Goal: Task Accomplishment & Management: Use online tool/utility

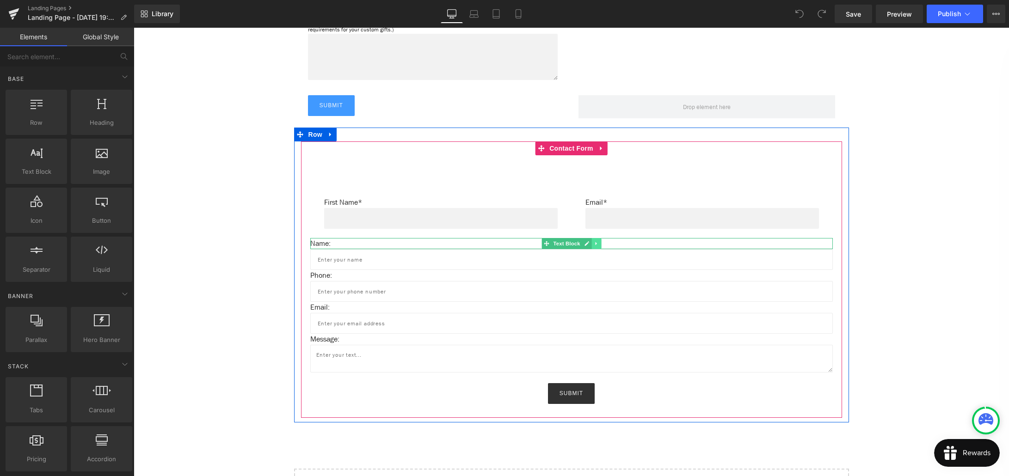
click at [596, 243] on icon at bounding box center [596, 244] width 5 height 6
click at [599, 244] on icon at bounding box center [600, 243] width 5 height 5
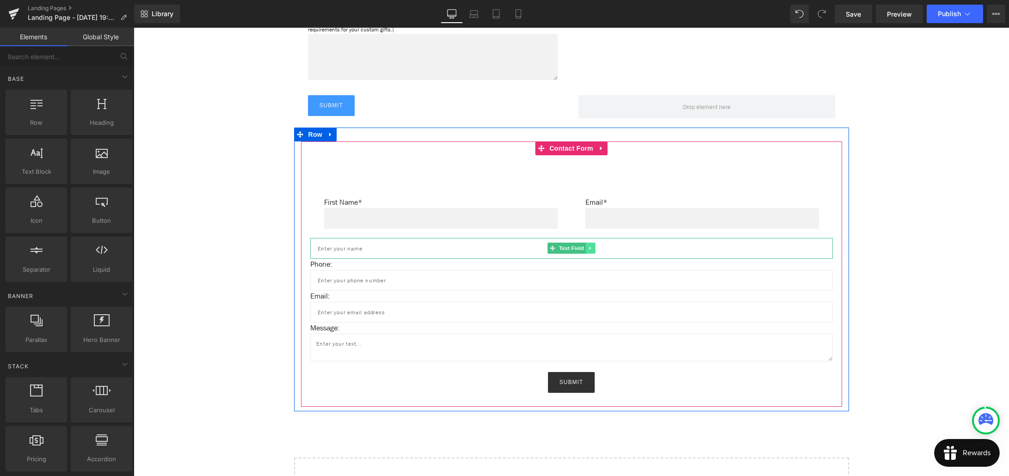
click at [590, 250] on icon at bounding box center [590, 249] width 5 height 6
click at [596, 249] on icon at bounding box center [595, 248] width 5 height 5
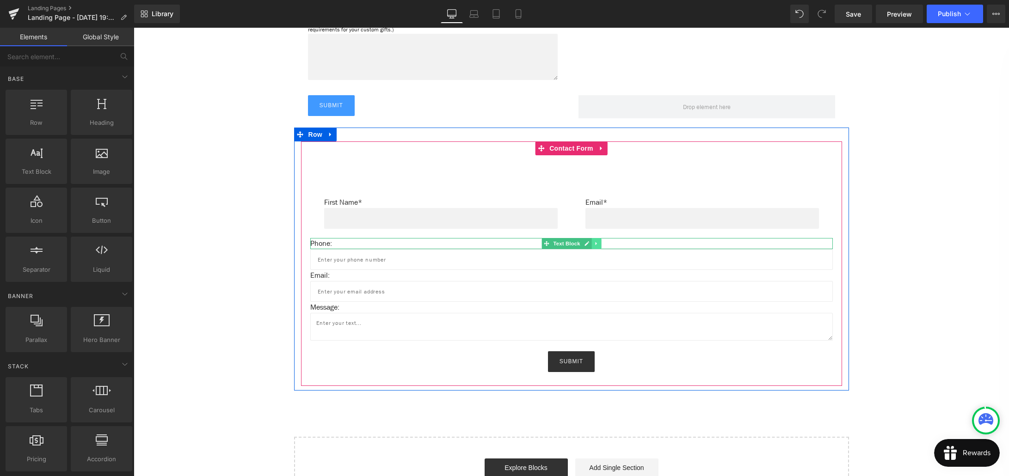
click at [595, 245] on icon at bounding box center [595, 243] width 1 height 3
click at [599, 245] on icon at bounding box center [600, 243] width 5 height 5
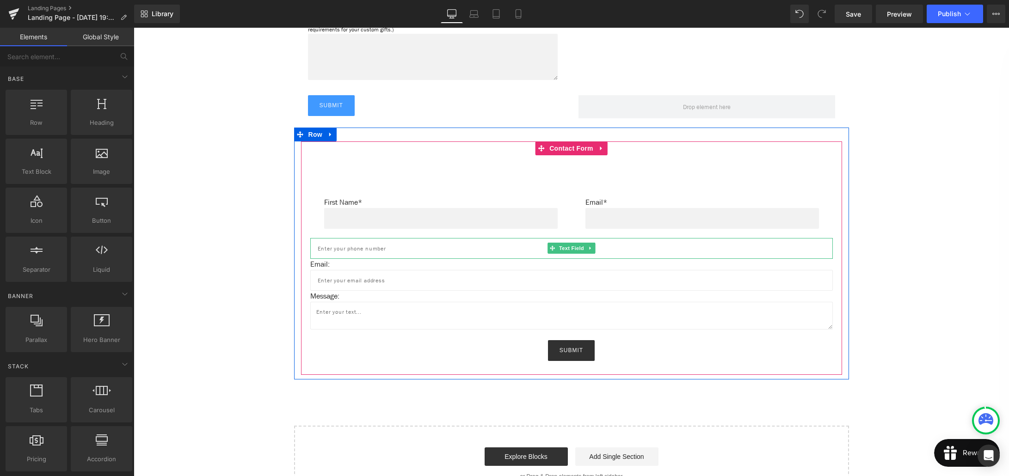
click at [591, 248] on icon at bounding box center [590, 249] width 5 height 6
click at [593, 248] on icon at bounding box center [595, 249] width 5 height 6
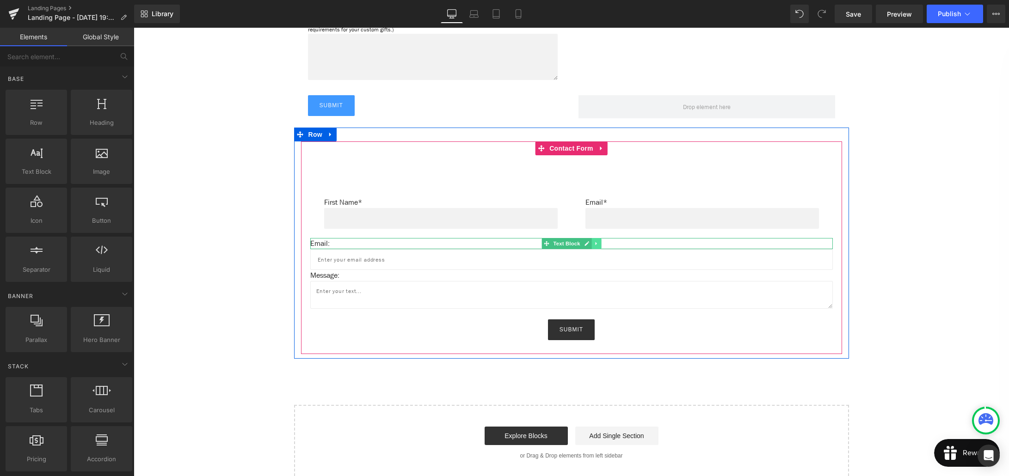
click at [596, 246] on icon at bounding box center [596, 244] width 5 height 6
click at [598, 244] on icon at bounding box center [600, 244] width 5 height 6
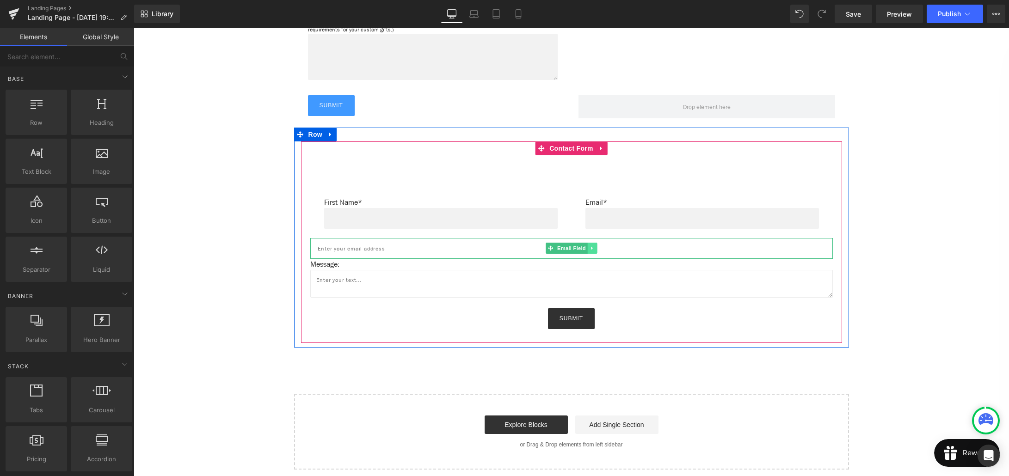
click at [592, 248] on icon at bounding box center [591, 248] width 1 height 3
click at [595, 248] on icon at bounding box center [597, 248] width 5 height 5
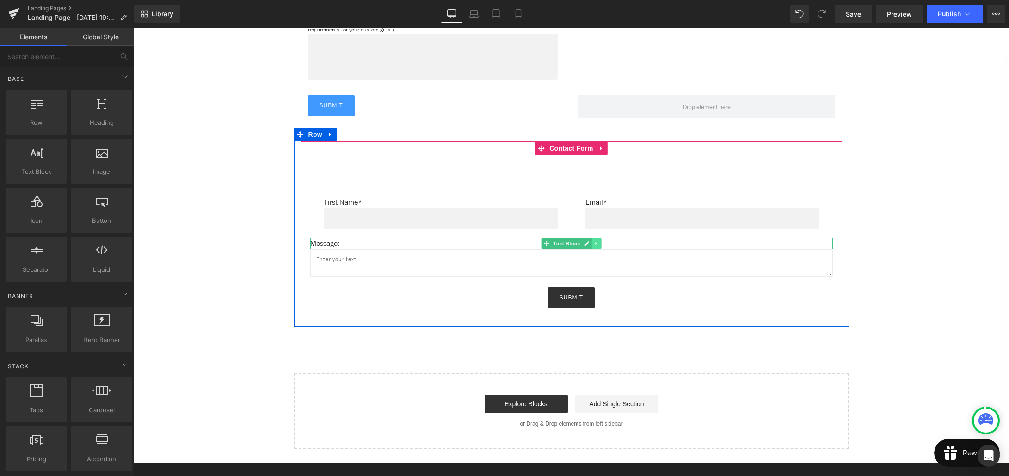
click at [596, 246] on icon at bounding box center [596, 244] width 5 height 6
click at [603, 244] on icon at bounding box center [600, 243] width 5 height 5
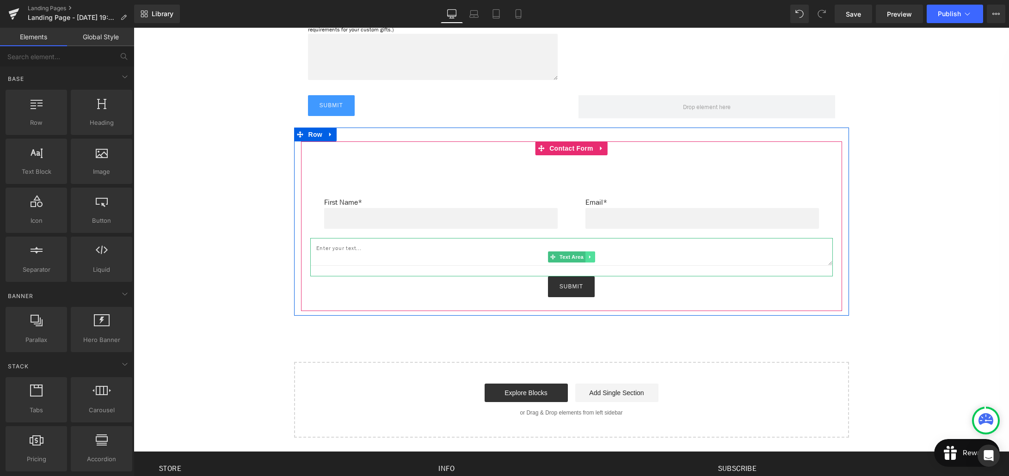
click at [592, 256] on icon at bounding box center [589, 257] width 5 height 6
click at [594, 256] on icon at bounding box center [594, 257] width 5 height 6
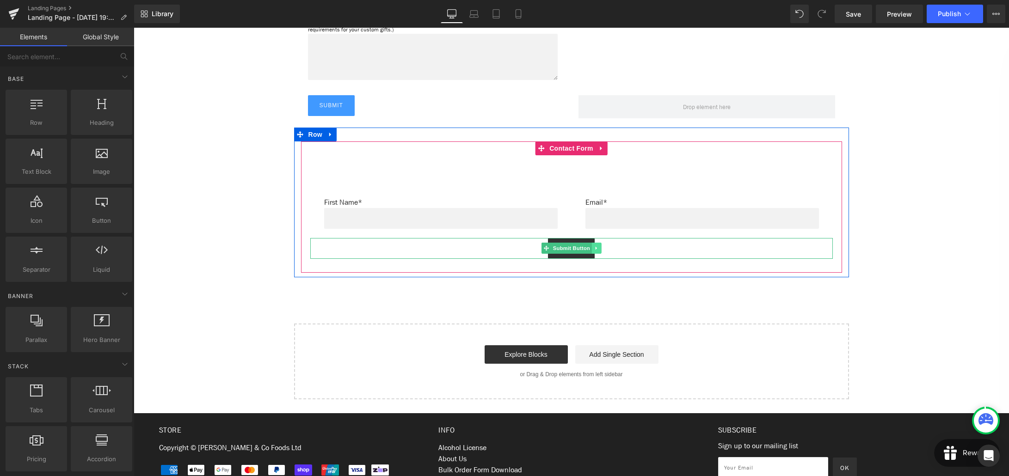
click at [598, 248] on icon at bounding box center [596, 249] width 5 height 6
click at [599, 248] on icon at bounding box center [601, 248] width 5 height 5
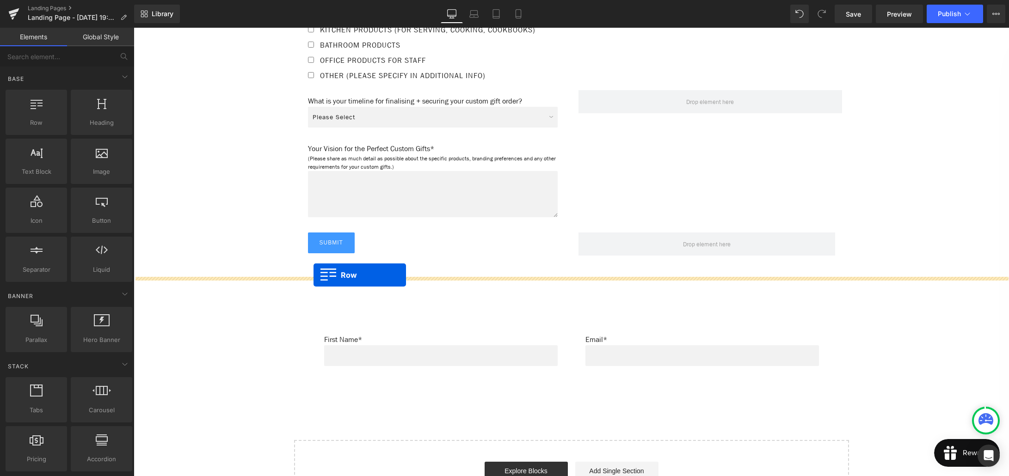
scroll to position [993, 0]
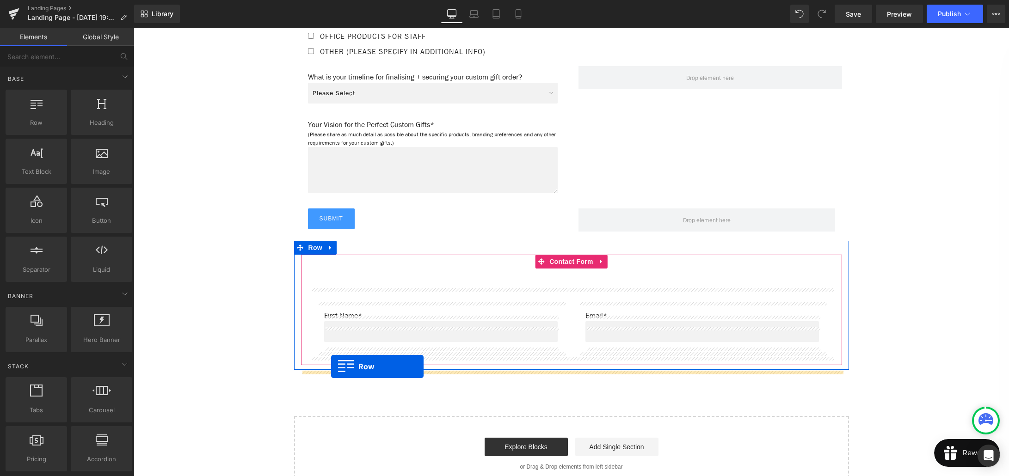
drag, startPoint x: 301, startPoint y: 157, endPoint x: 331, endPoint y: 367, distance: 211.6
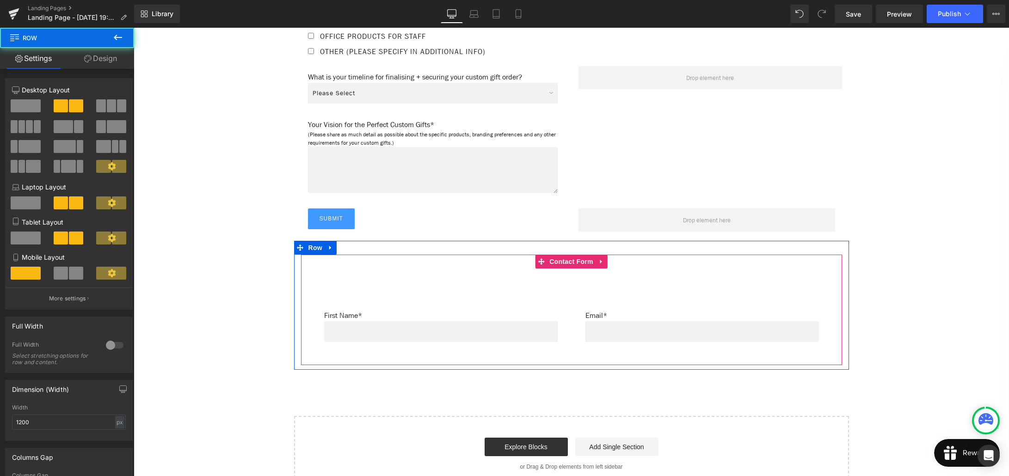
scroll to position [976, 0]
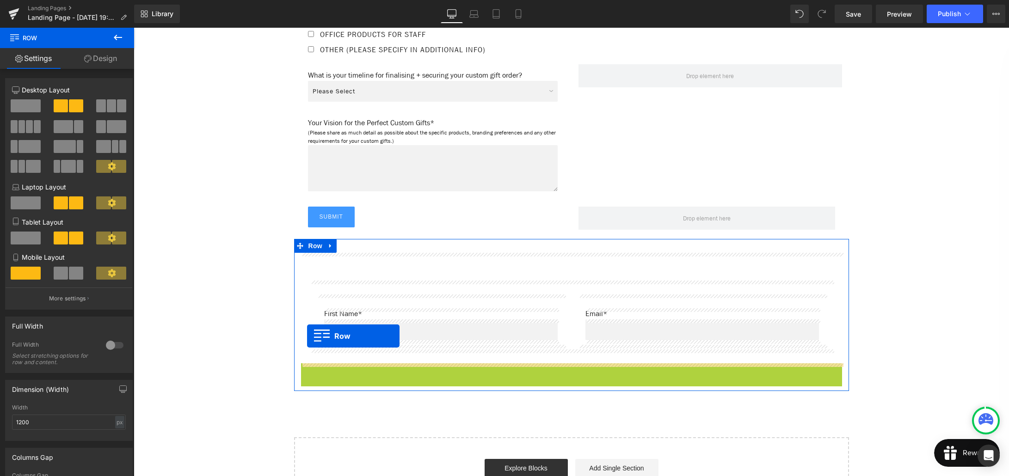
drag, startPoint x: 305, startPoint y: 371, endPoint x: 307, endPoint y: 336, distance: 35.2
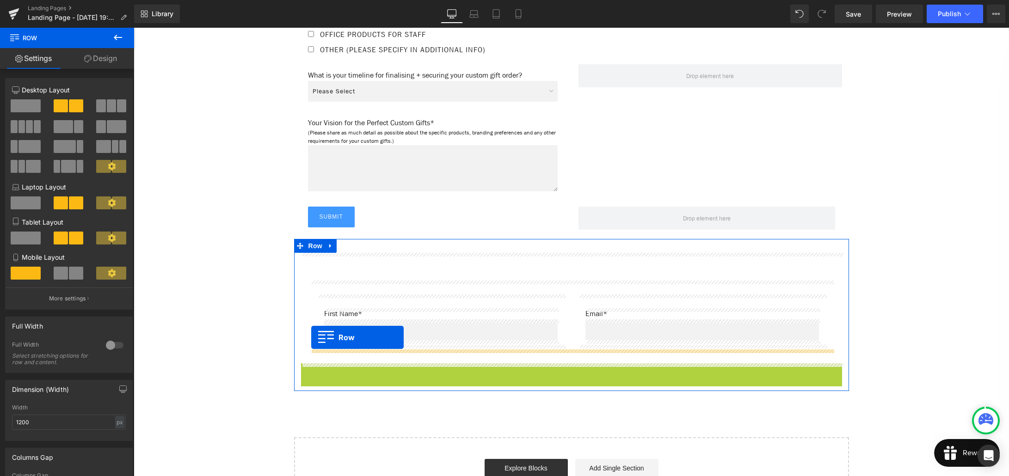
drag, startPoint x: 307, startPoint y: 370, endPoint x: 311, endPoint y: 338, distance: 32.6
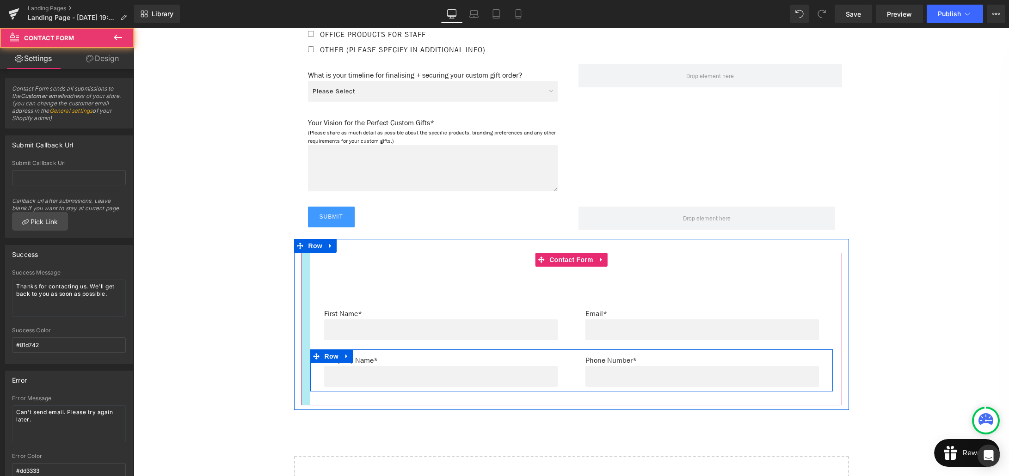
click at [301, 313] on div at bounding box center [305, 329] width 9 height 153
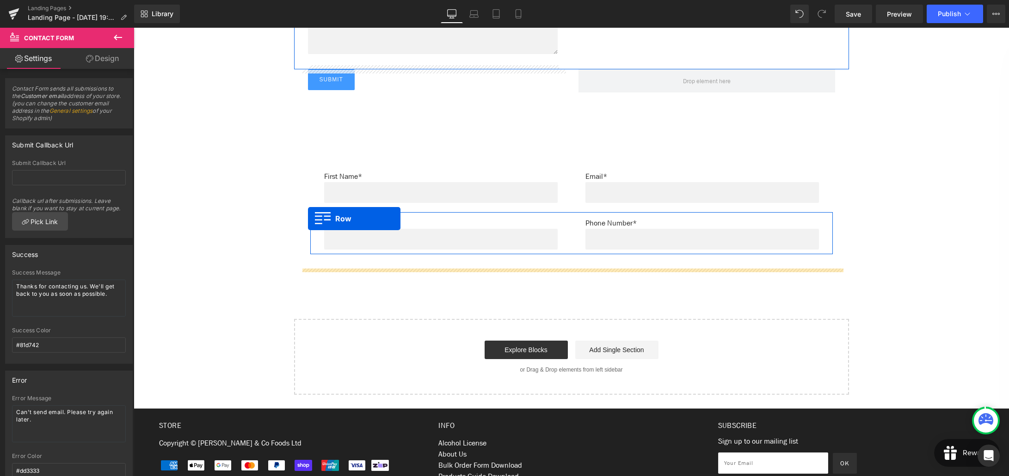
scroll to position [1088, 0]
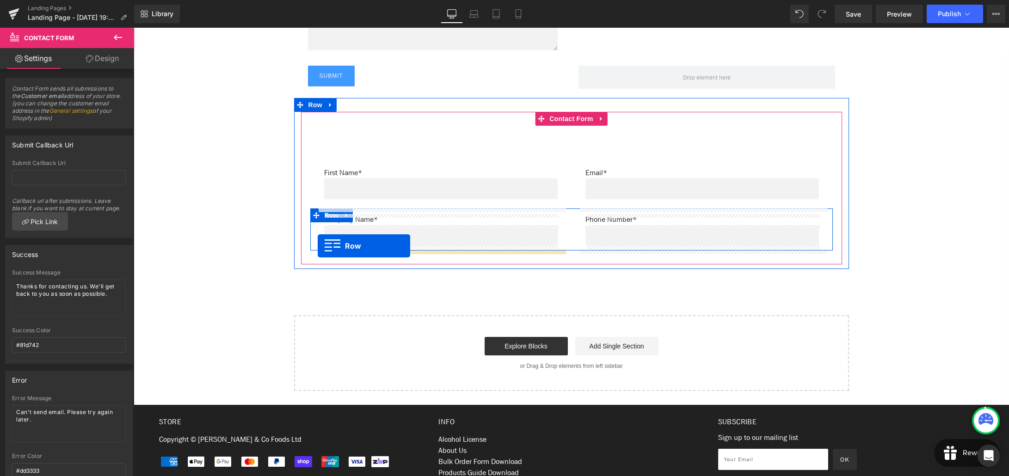
drag, startPoint x: 301, startPoint y: 99, endPoint x: 318, endPoint y: 248, distance: 149.3
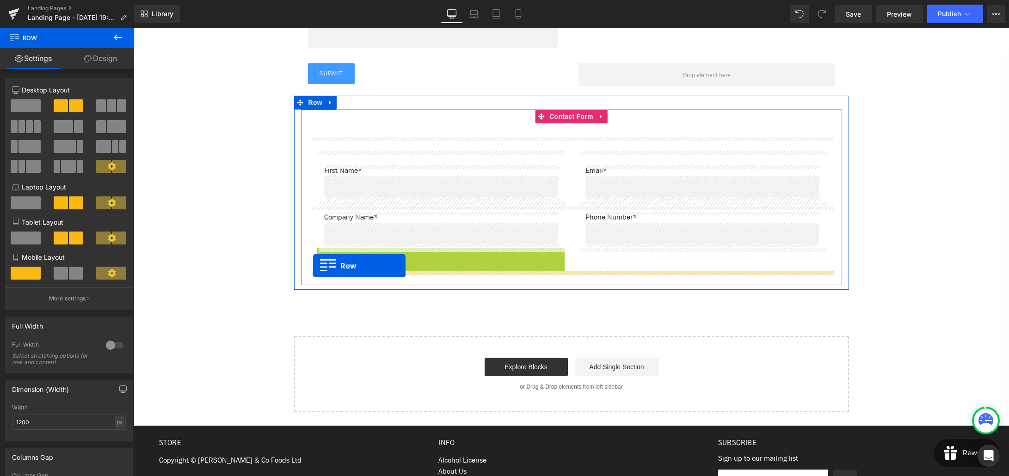
drag, startPoint x: 322, startPoint y: 253, endPoint x: 313, endPoint y: 266, distance: 15.6
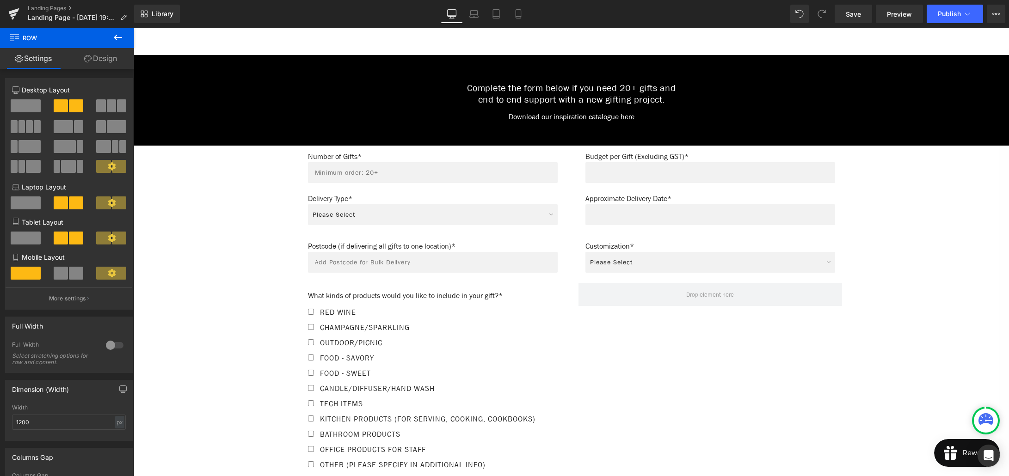
scroll to position [516, 0]
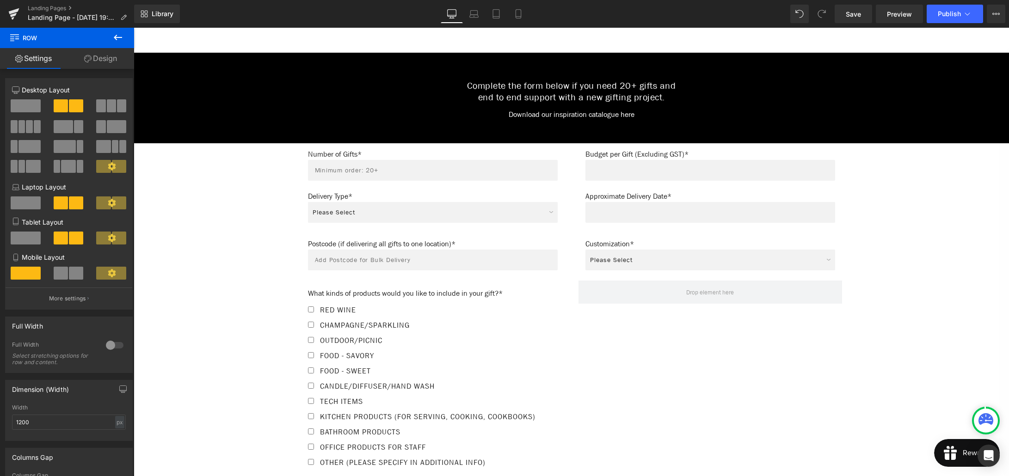
click at [308, 146] on div "Number of Gifts* Text Block Text Field Row Budget per Gift (Excluding GST)* Tex…" at bounding box center [571, 164] width 555 height 42
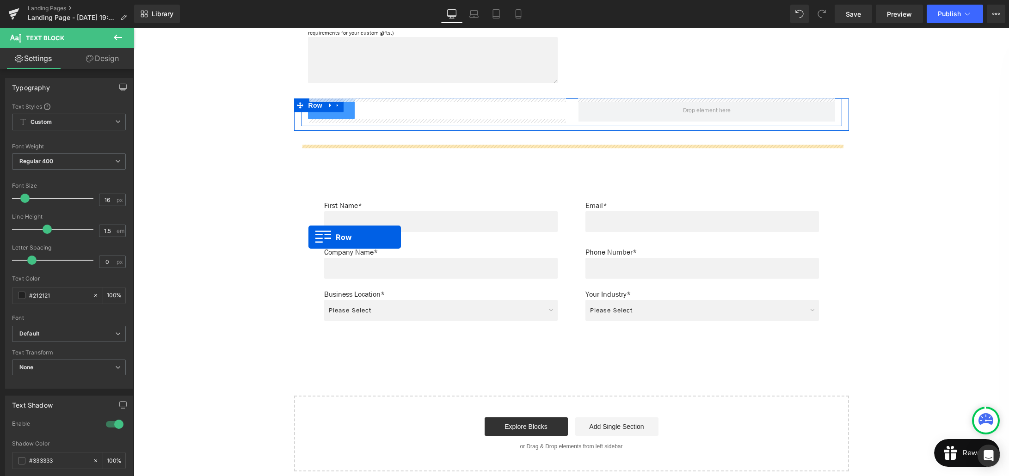
scroll to position [1031, 0]
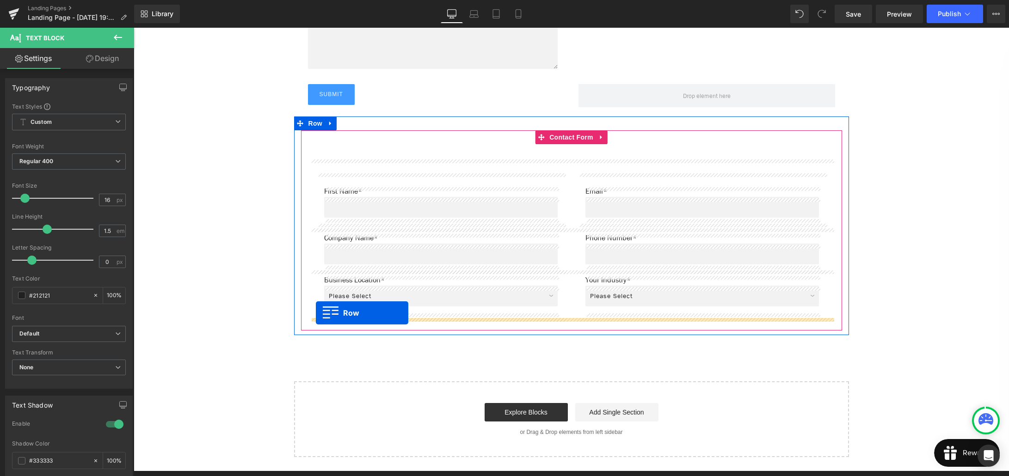
drag, startPoint x: 299, startPoint y: 144, endPoint x: 316, endPoint y: 313, distance: 170.1
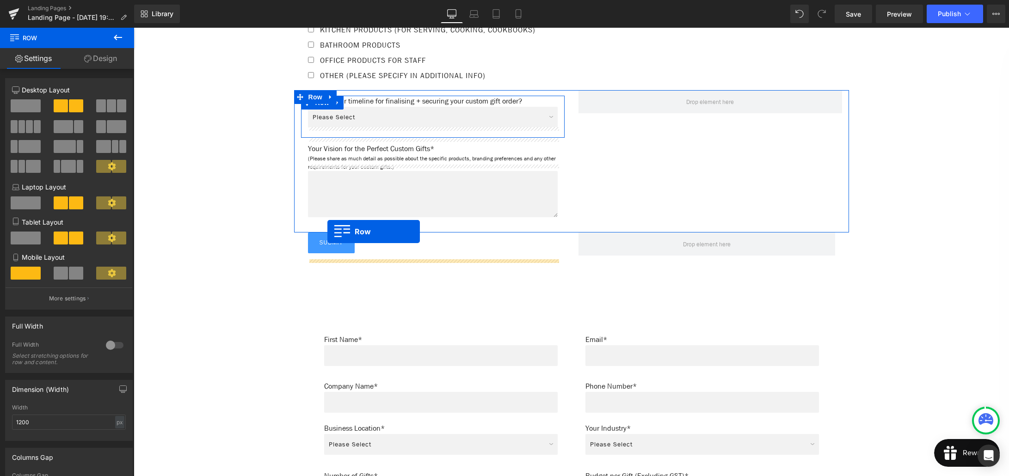
scroll to position [939, 0]
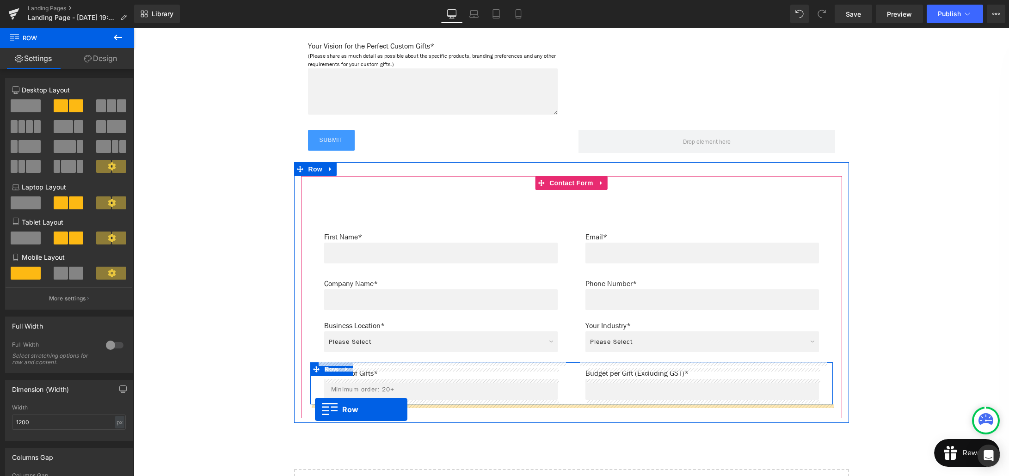
drag, startPoint x: 298, startPoint y: 133, endPoint x: 315, endPoint y: 410, distance: 277.0
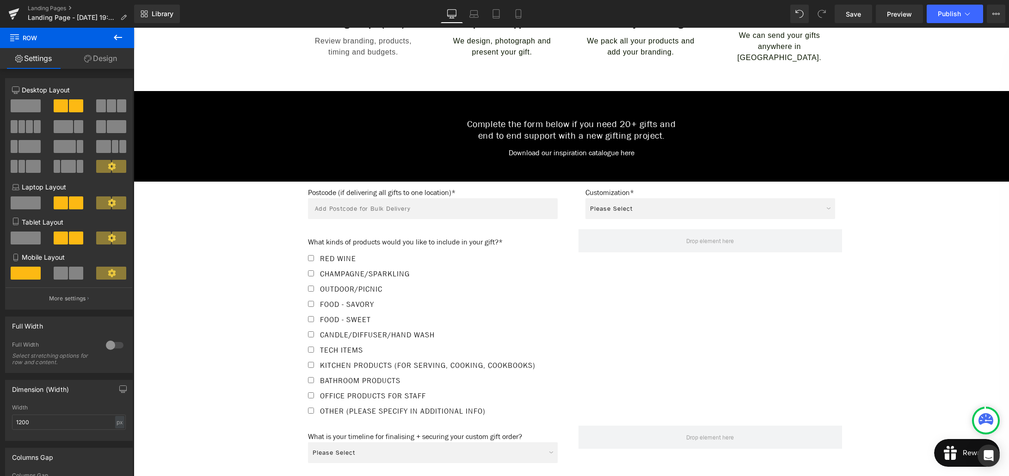
scroll to position [476, 0]
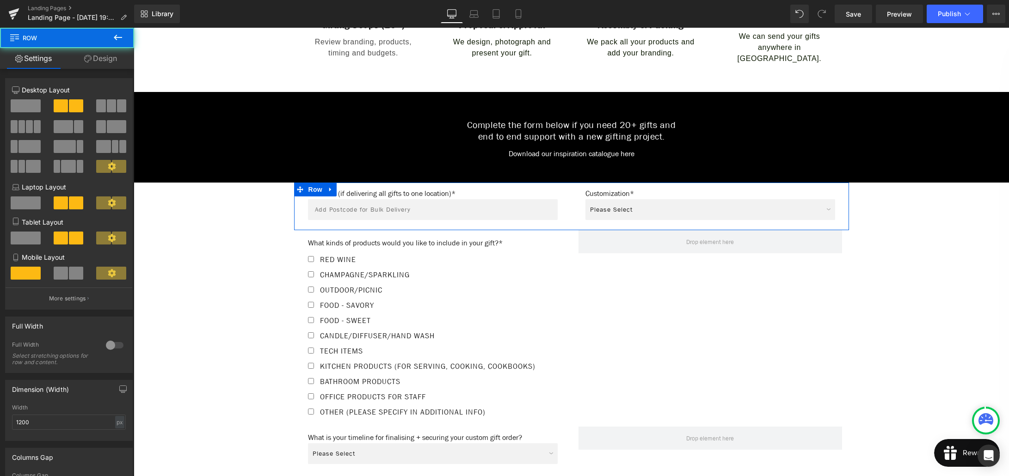
click at [306, 183] on div "Postcode (if delivering all gifts to one location)* Text Block Text Field Row C…" at bounding box center [571, 207] width 555 height 48
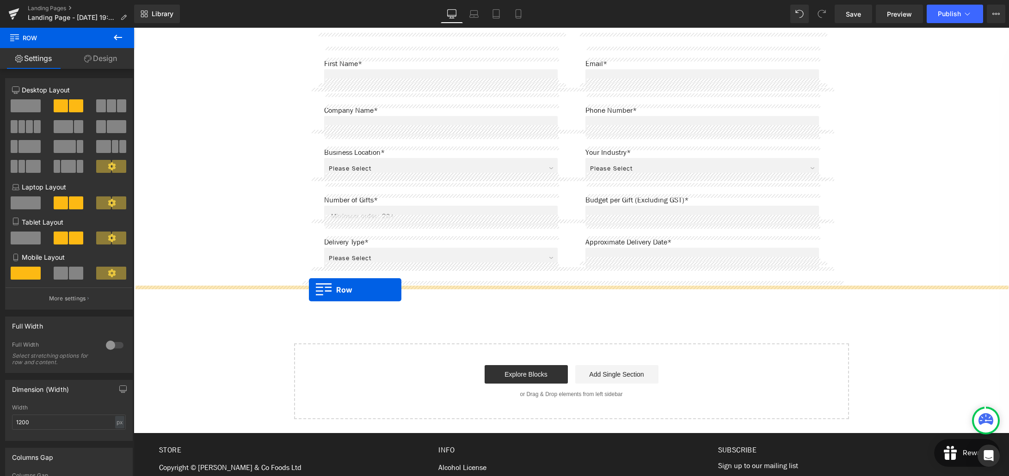
scroll to position [1076, 0]
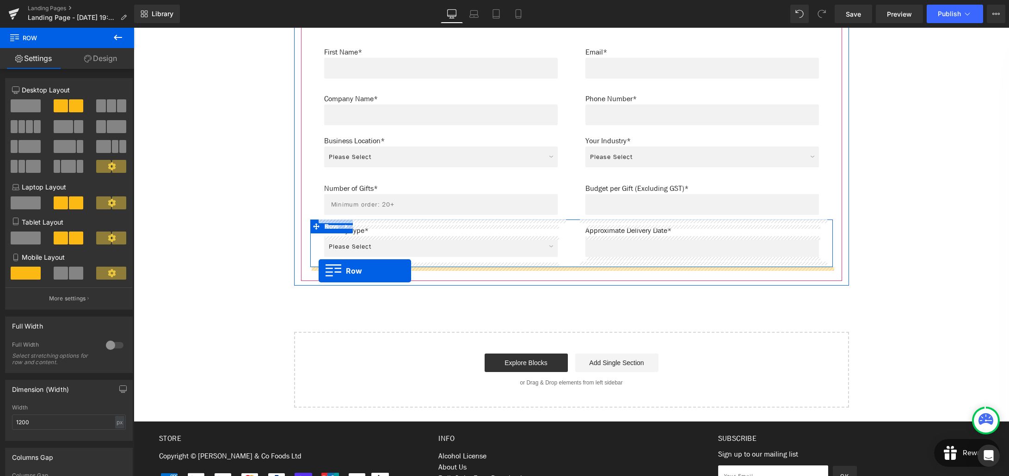
drag, startPoint x: 300, startPoint y: 183, endPoint x: 319, endPoint y: 271, distance: 89.8
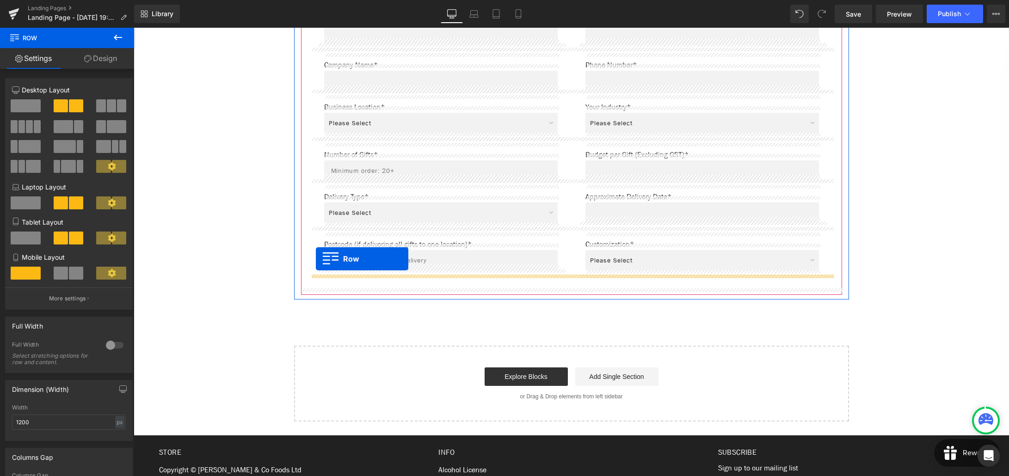
scroll to position [913, 0]
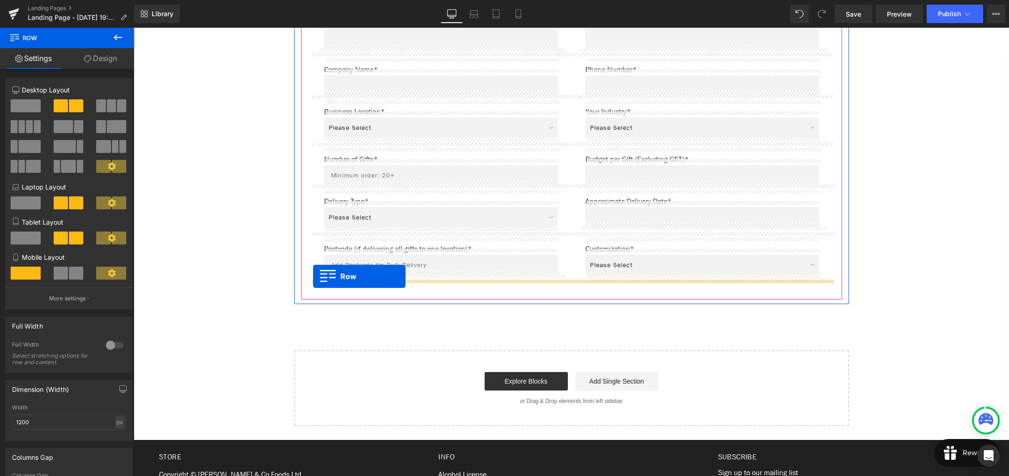
drag, startPoint x: 300, startPoint y: 160, endPoint x: 313, endPoint y: 277, distance: 117.2
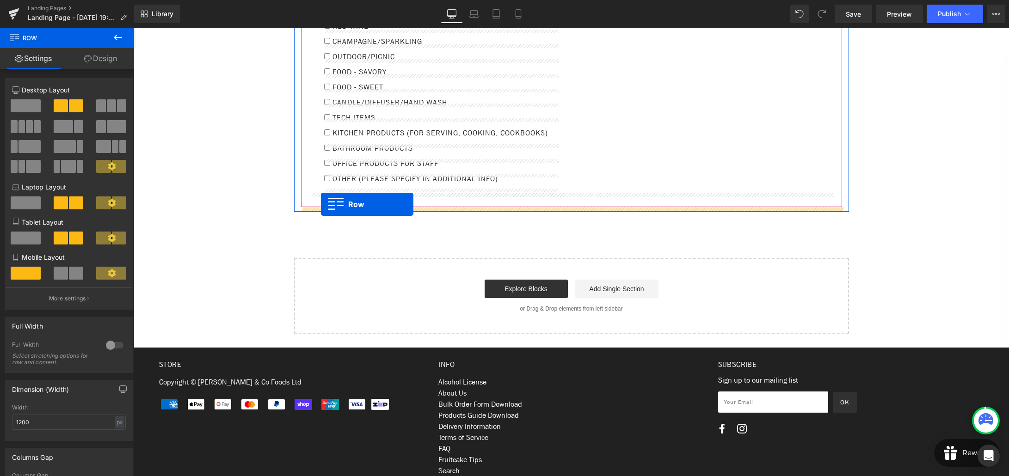
scroll to position [1054, 0]
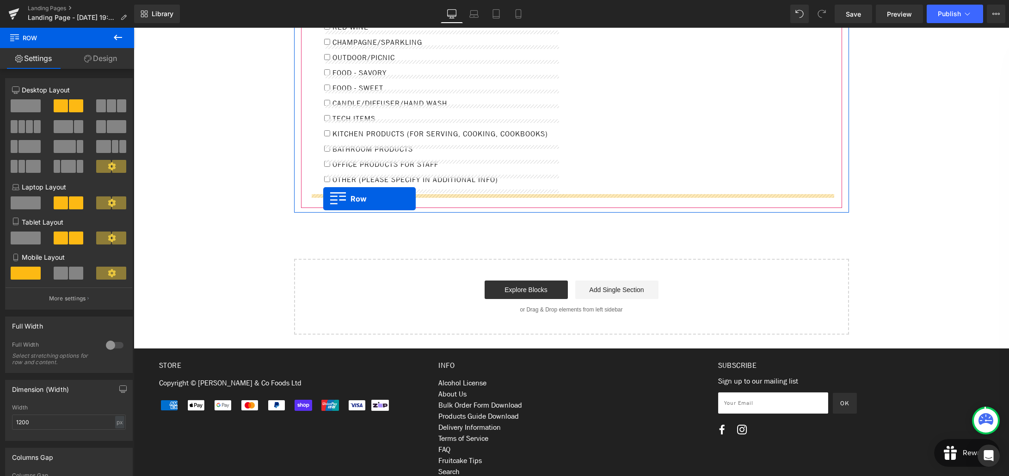
drag, startPoint x: 297, startPoint y: 134, endPoint x: 323, endPoint y: 199, distance: 70.3
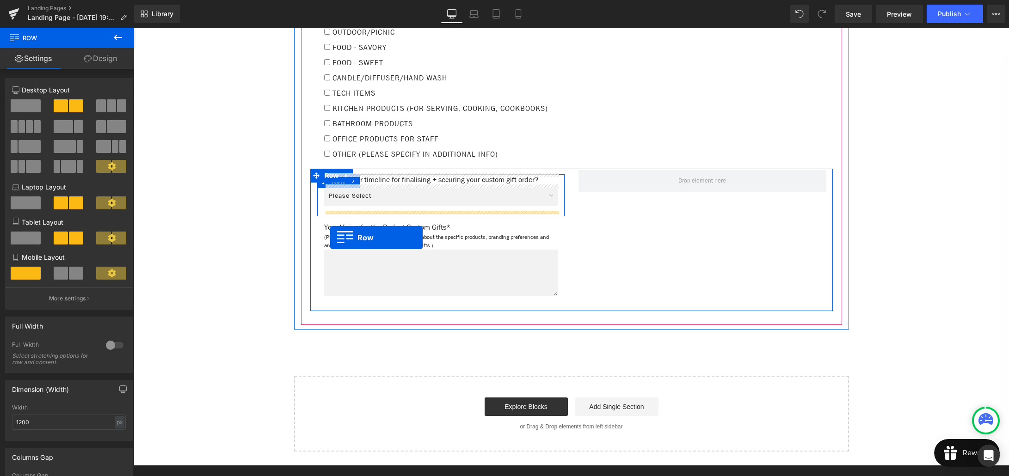
scroll to position [1049, 0]
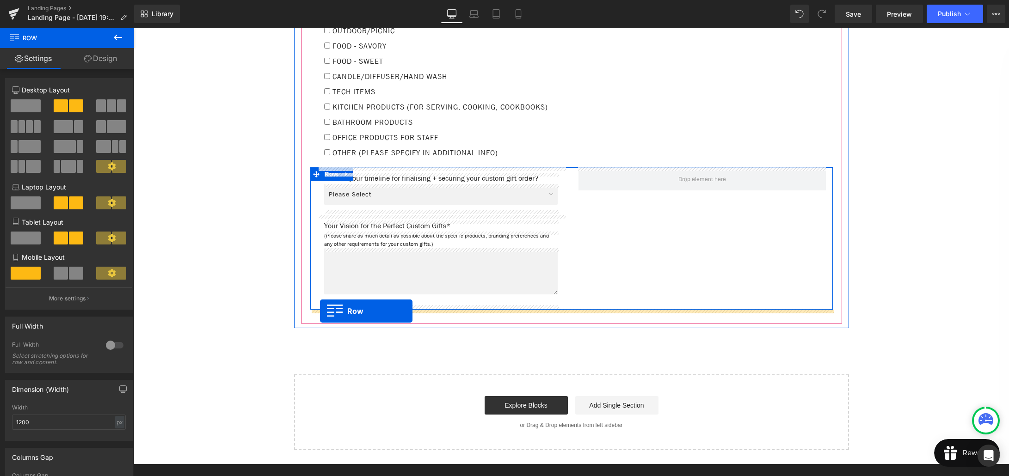
drag, startPoint x: 301, startPoint y: 79, endPoint x: 320, endPoint y: 311, distance: 233.4
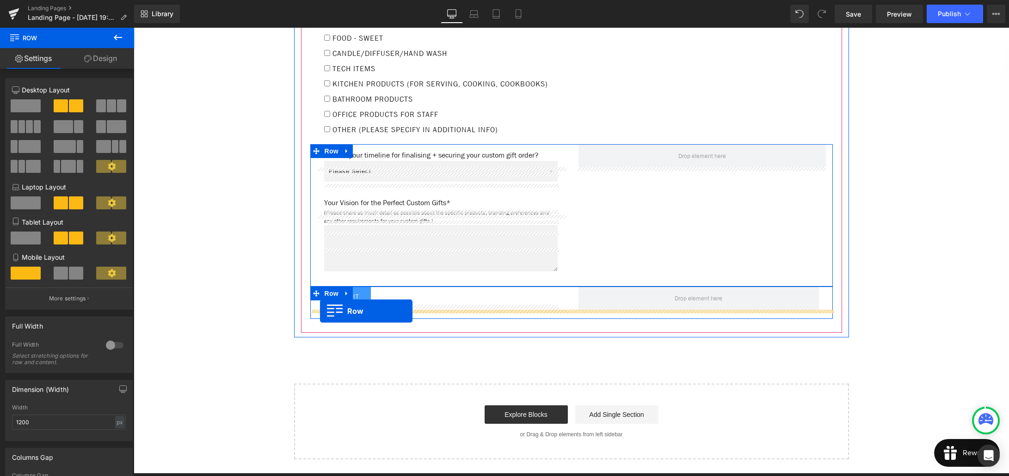
scroll to position [1029, 0]
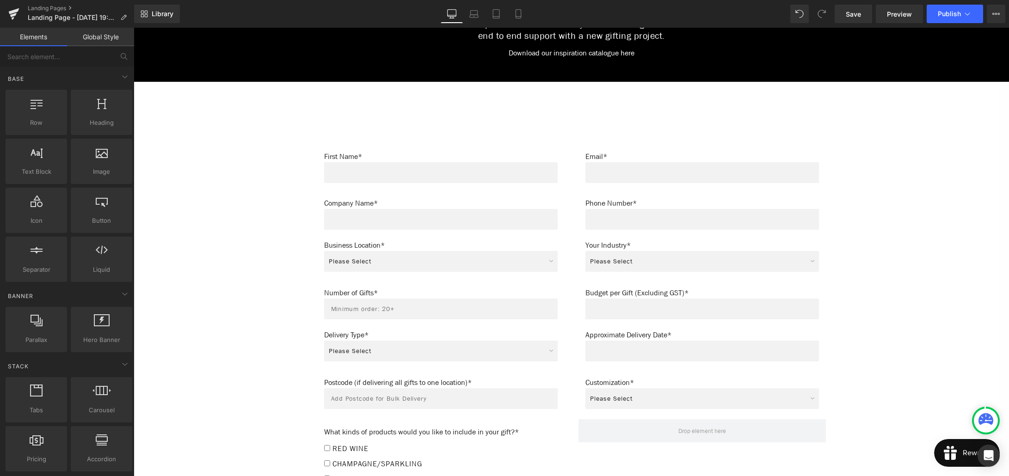
scroll to position [578, 0]
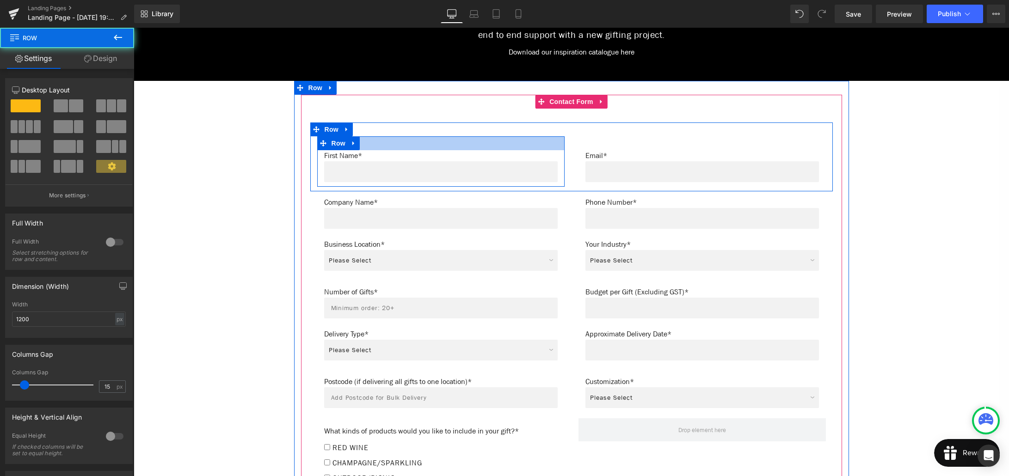
drag, startPoint x: 382, startPoint y: 134, endPoint x: 435, endPoint y: 131, distance: 52.3
click at [382, 136] on div "First Name* Text Block Text Field Row" at bounding box center [440, 161] width 247 height 50
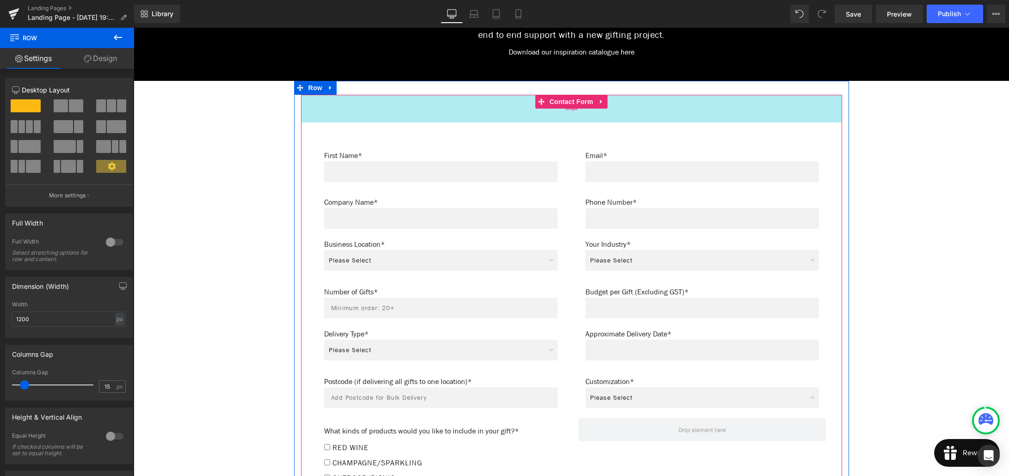
click at [510, 104] on div "60px" at bounding box center [571, 109] width 541 height 28
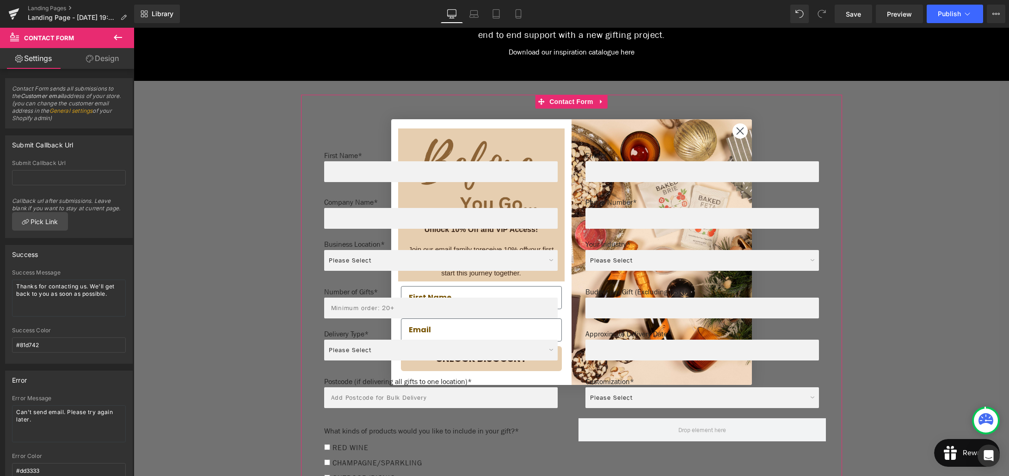
click at [112, 55] on link "Design" at bounding box center [102, 58] width 67 height 21
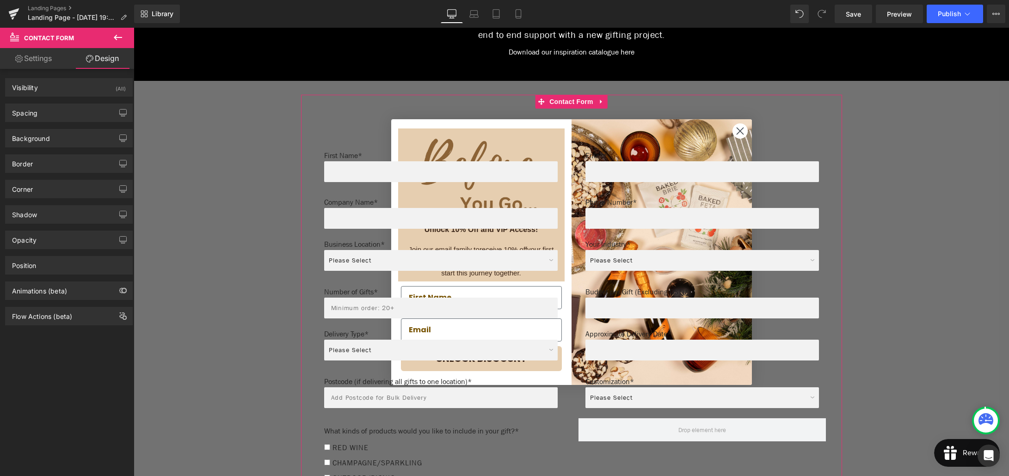
type input "0"
type input "60"
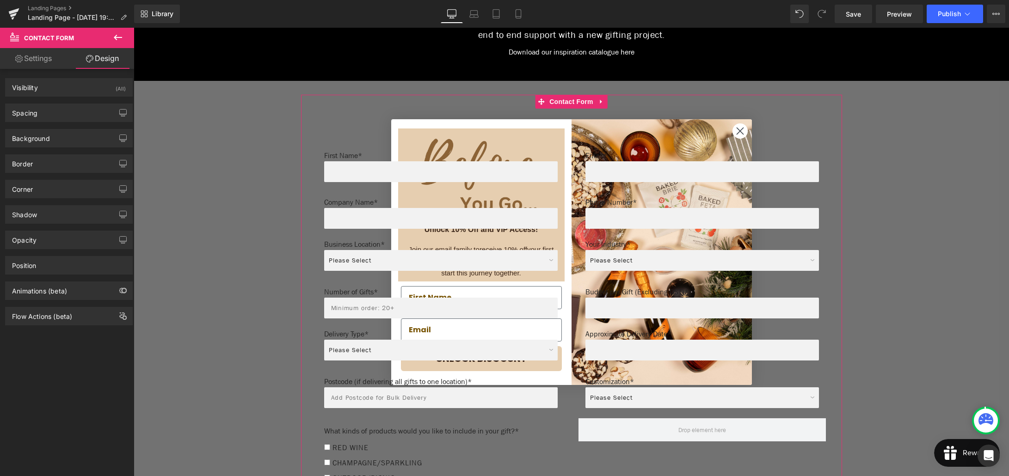
type input "20"
type input "30"
type input "20"
click at [77, 117] on div "Spacing" at bounding box center [69, 113] width 127 height 18
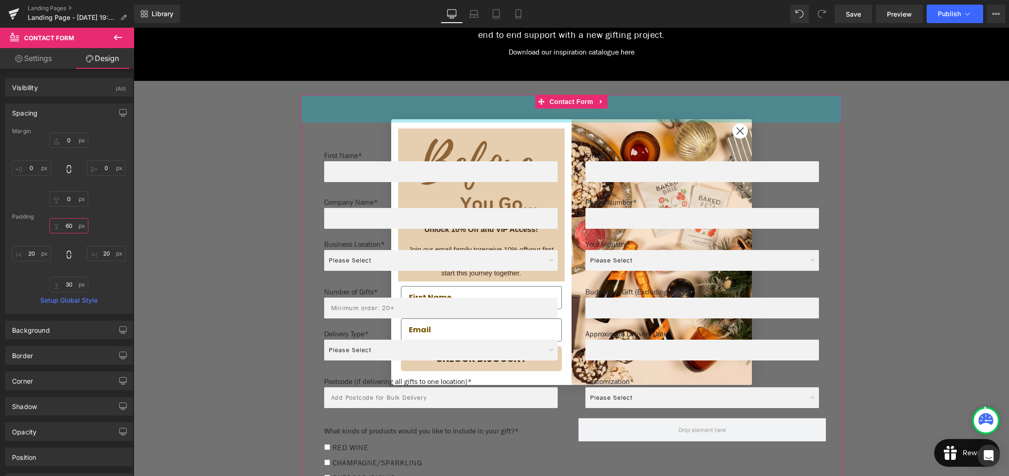
click at [67, 226] on input "60" at bounding box center [68, 225] width 39 height 15
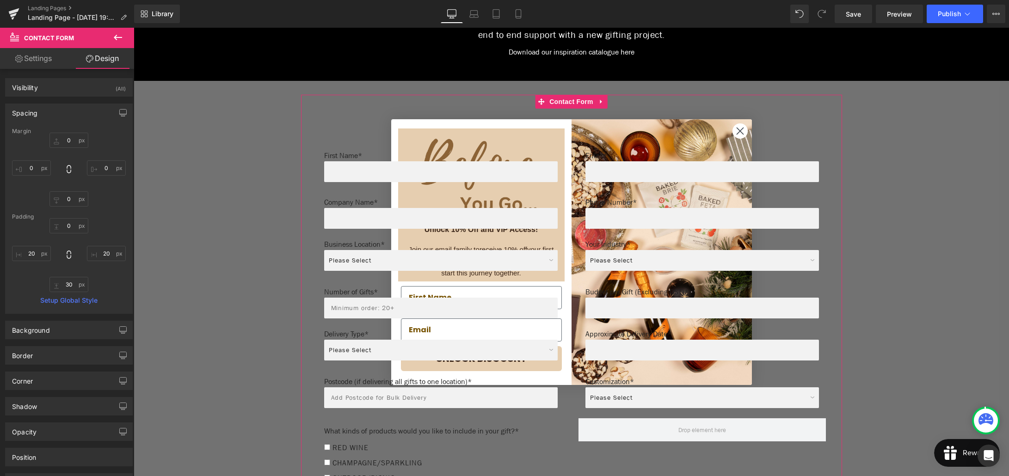
click at [105, 221] on div "20px 20 30px 30 20px 20" at bounding box center [69, 255] width 114 height 74
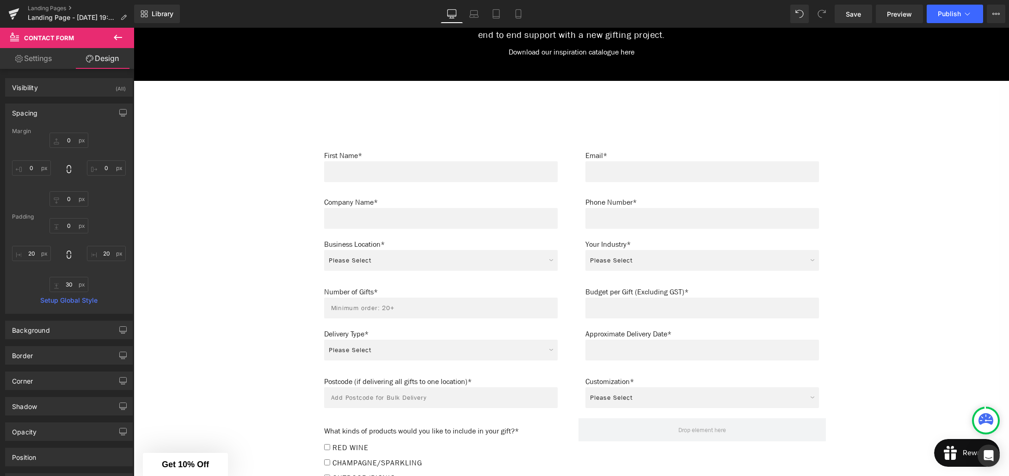
click at [216, 127] on div "Create Your Own Gift Heading This service is for 20+ customised gifts. Text Blo…" at bounding box center [571, 242] width 875 height 1375
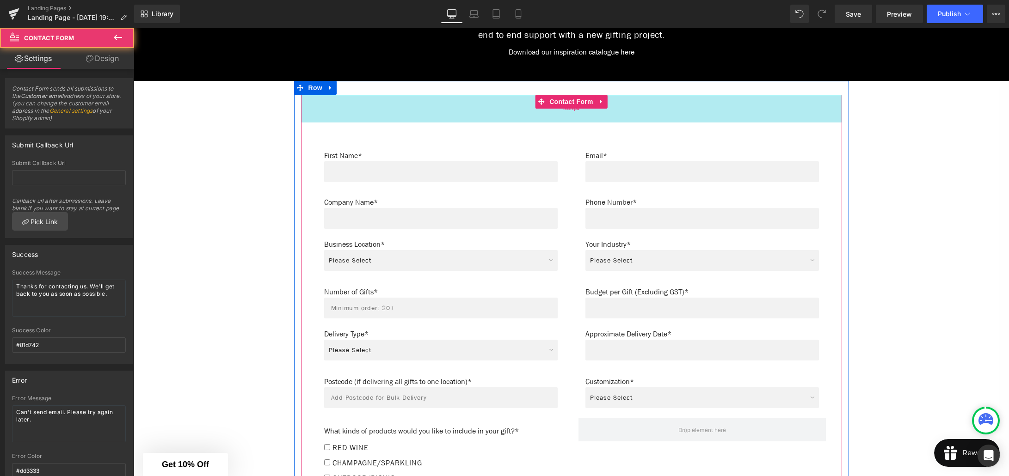
click at [377, 98] on div "NaNpx" at bounding box center [571, 109] width 541 height 28
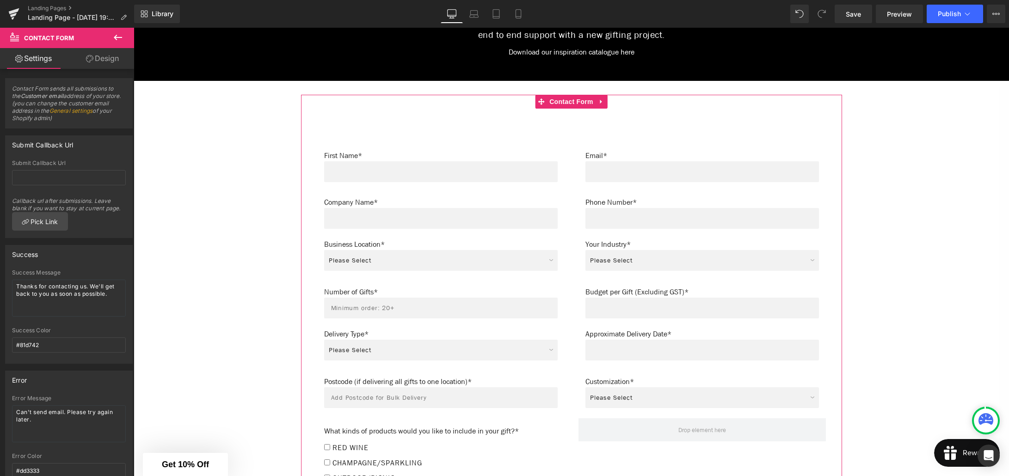
click at [95, 57] on link "Design" at bounding box center [102, 58] width 67 height 21
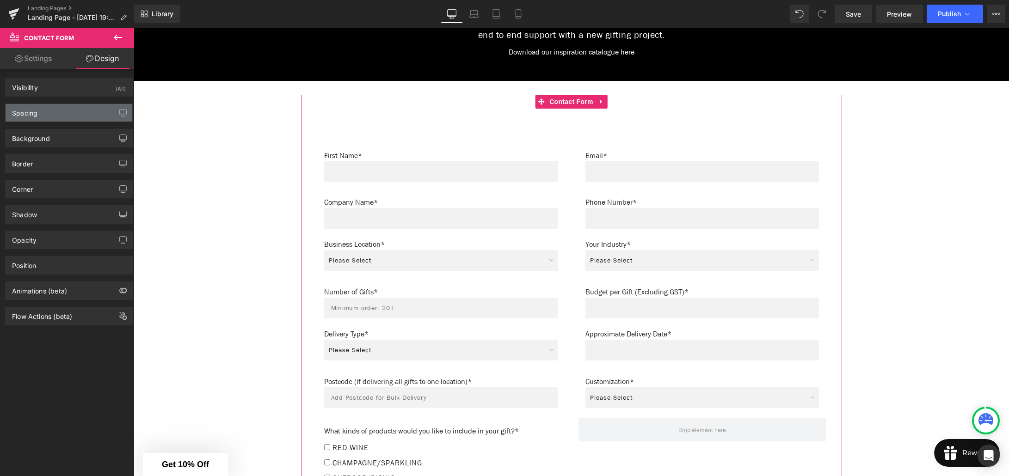
click at [51, 114] on div "Spacing" at bounding box center [69, 113] width 127 height 18
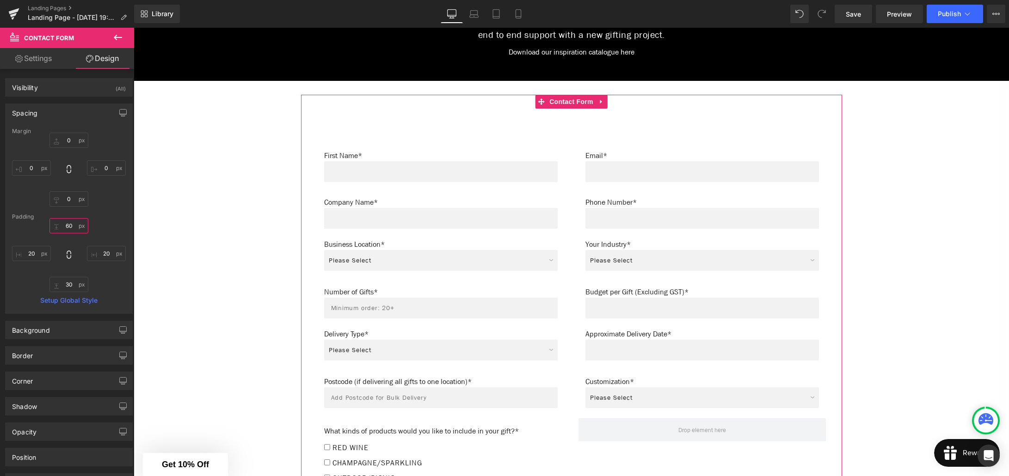
drag, startPoint x: 68, startPoint y: 226, endPoint x: 70, endPoint y: 234, distance: 8.6
click at [68, 226] on input "60" at bounding box center [68, 225] width 39 height 15
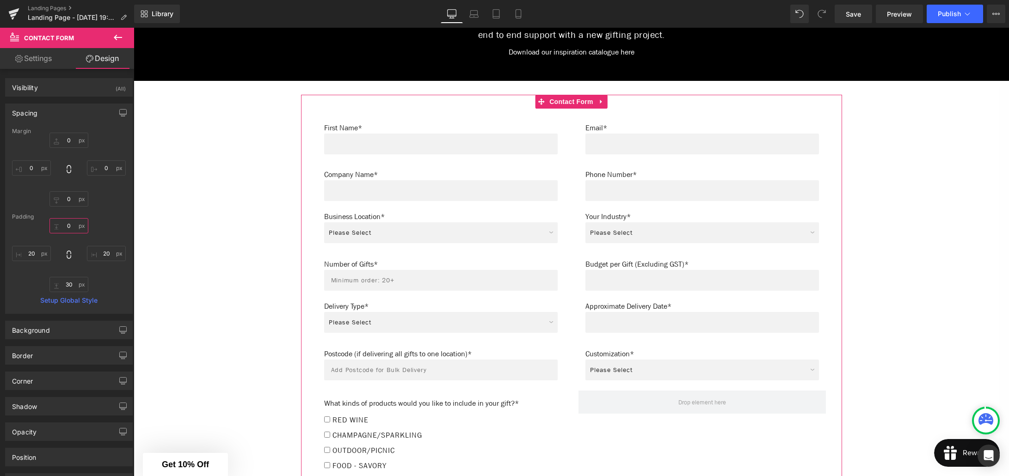
type input "0"
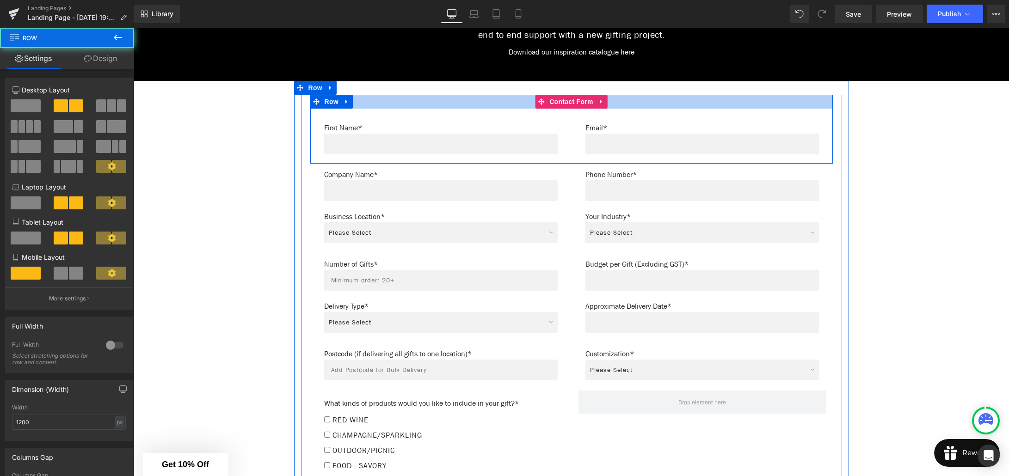
click at [412, 97] on div at bounding box center [571, 102] width 522 height 14
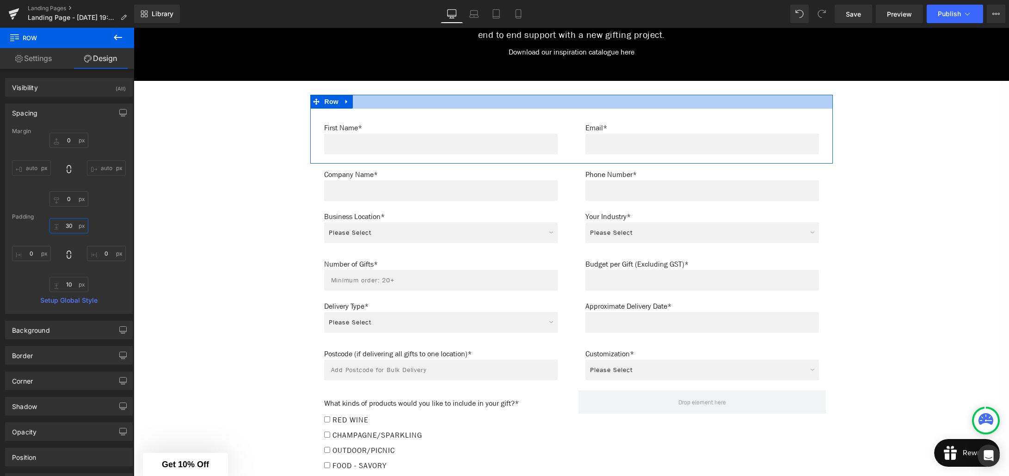
click at [63, 227] on input "30" at bounding box center [68, 225] width 39 height 15
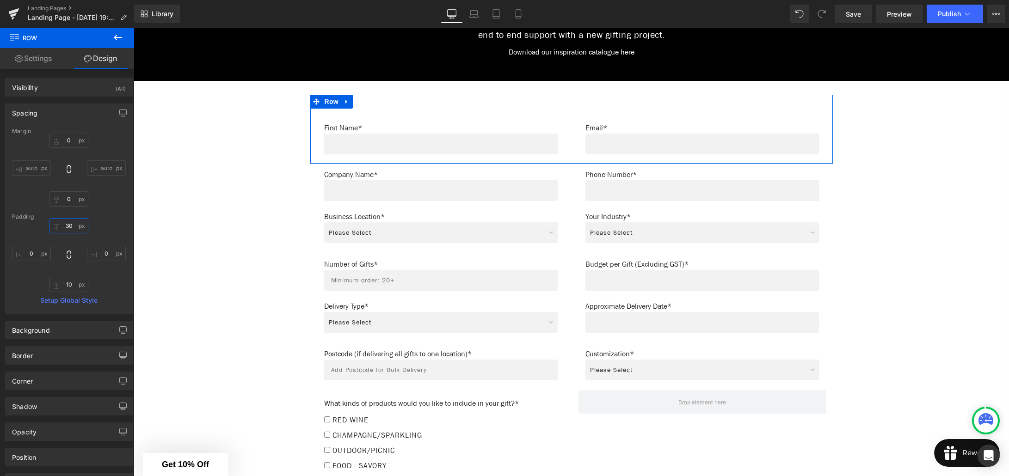
type input "3"
type input "0"
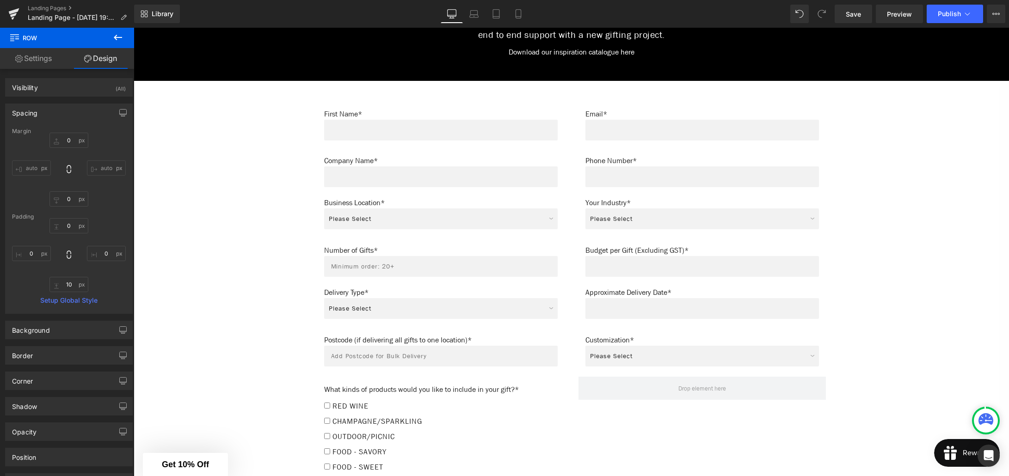
click at [166, 223] on div "Create Your Own Gift Heading This service is for 20+ customised gifts. Text Blo…" at bounding box center [571, 222] width 875 height 1334
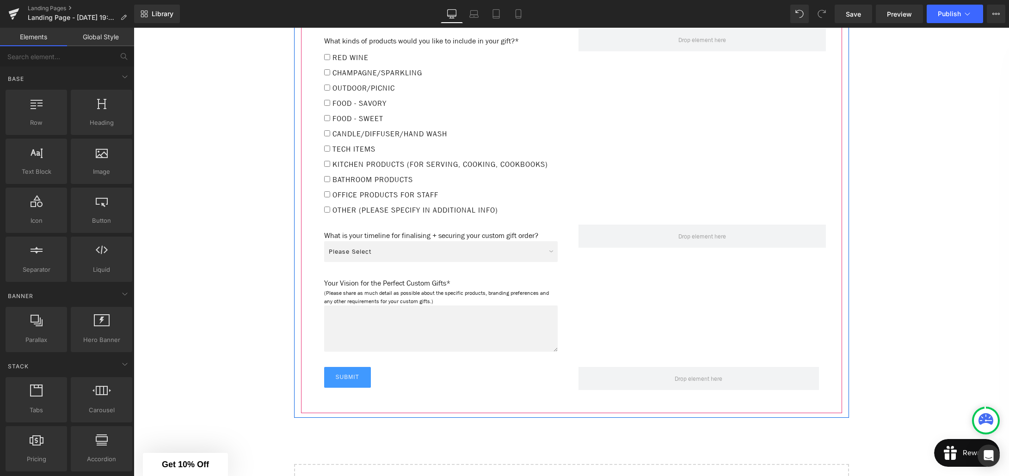
scroll to position [924, 0]
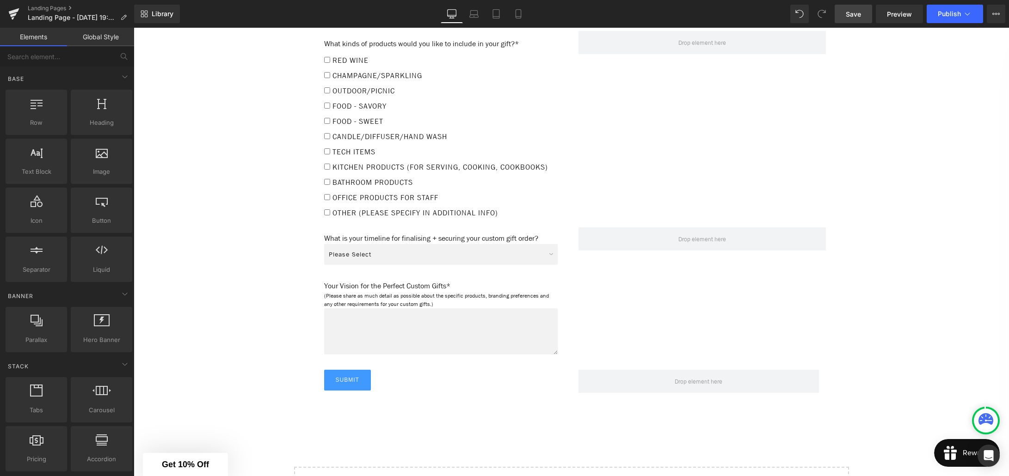
click at [851, 18] on span "Save" at bounding box center [853, 14] width 15 height 10
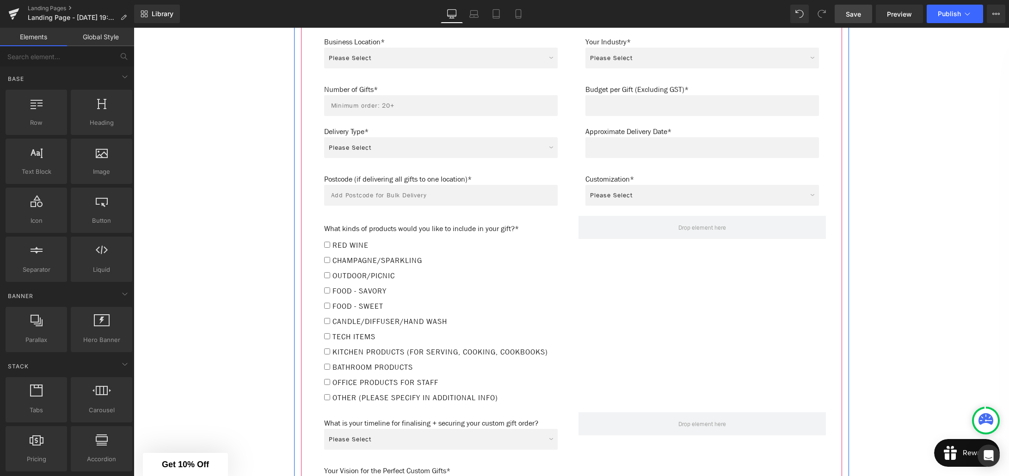
scroll to position [769, 0]
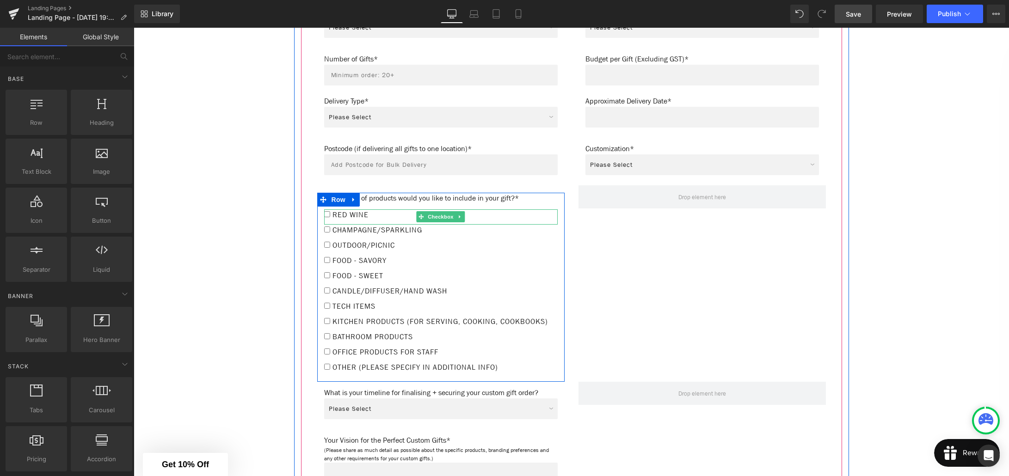
click at [346, 212] on span "Red Wine" at bounding box center [349, 215] width 38 height 10
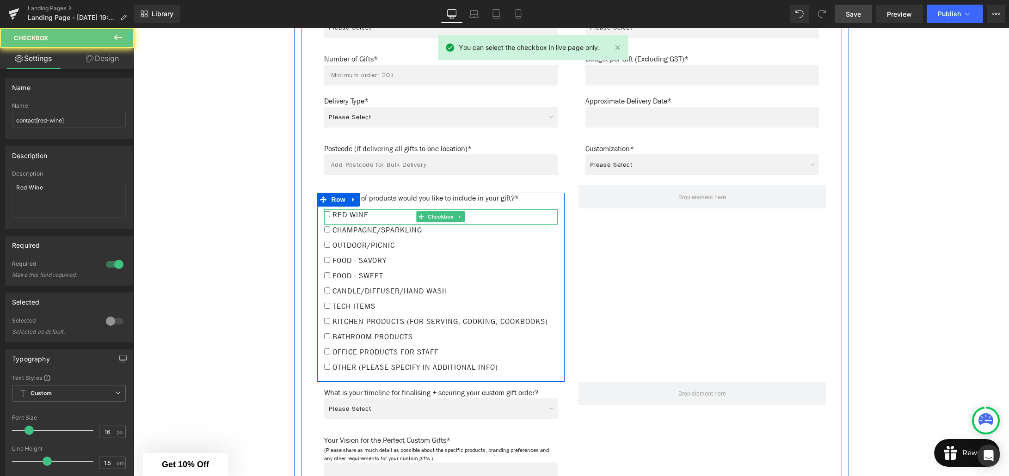
click at [344, 211] on span "Red Wine" at bounding box center [349, 215] width 38 height 10
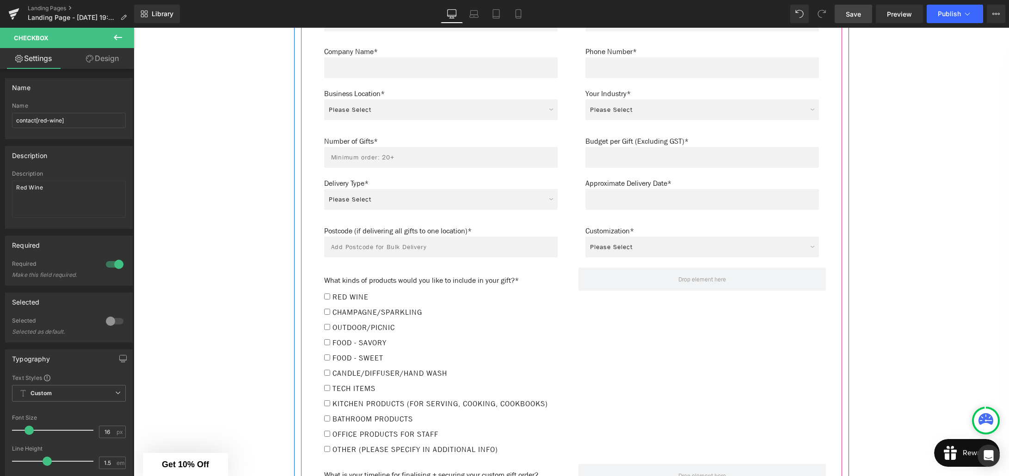
scroll to position [691, 0]
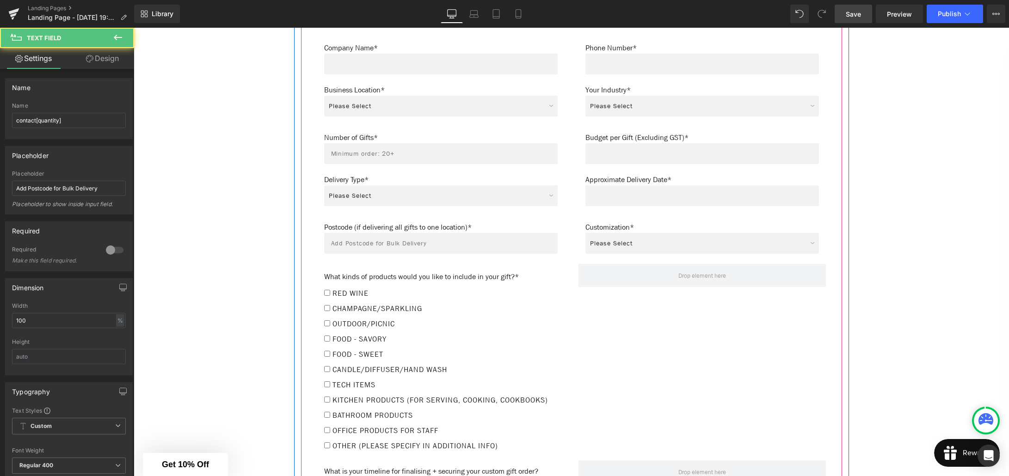
click at [430, 237] on div "Text Field" at bounding box center [441, 243] width 234 height 21
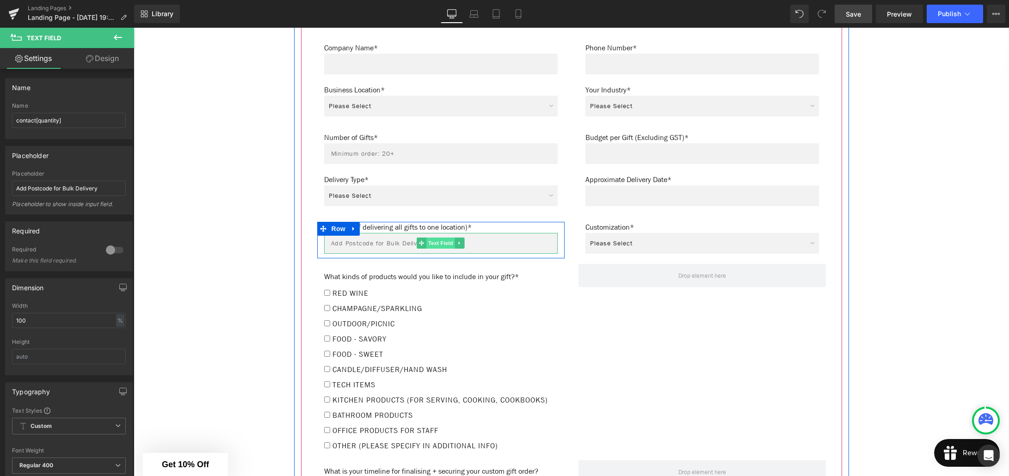
click at [443, 240] on span "Text Field" at bounding box center [440, 243] width 29 height 11
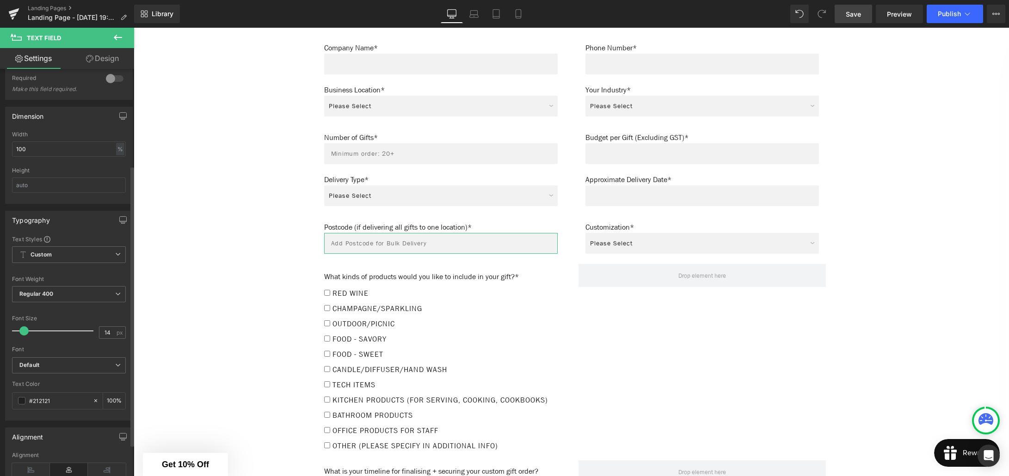
scroll to position [202, 0]
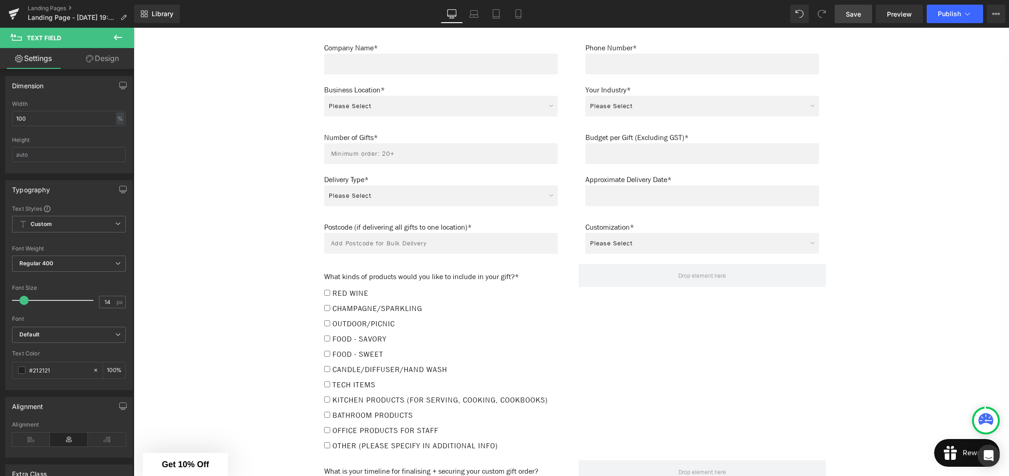
click at [256, 209] on div "Create Your Own Gift Heading This service is for 20+ customised gifts. Text Blo…" at bounding box center [571, 109] width 875 height 1334
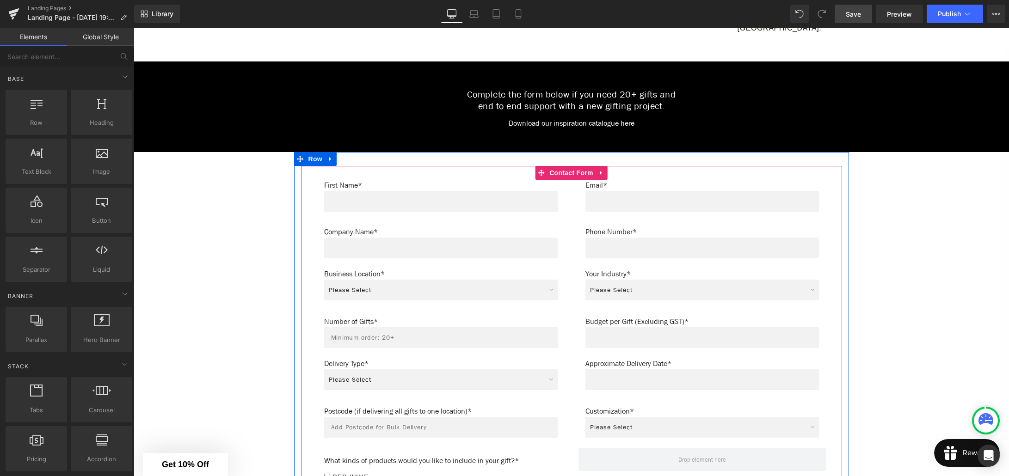
scroll to position [459, 0]
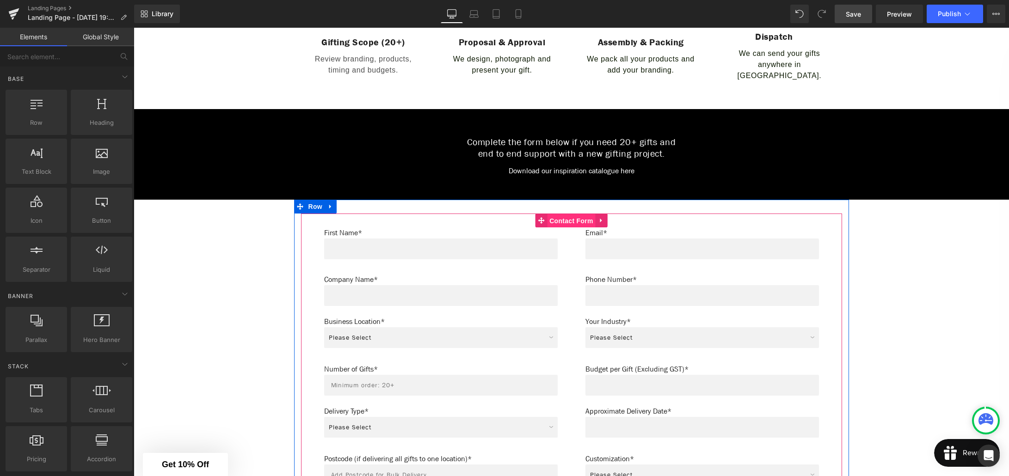
click at [566, 216] on span "Contact Form" at bounding box center [571, 221] width 49 height 14
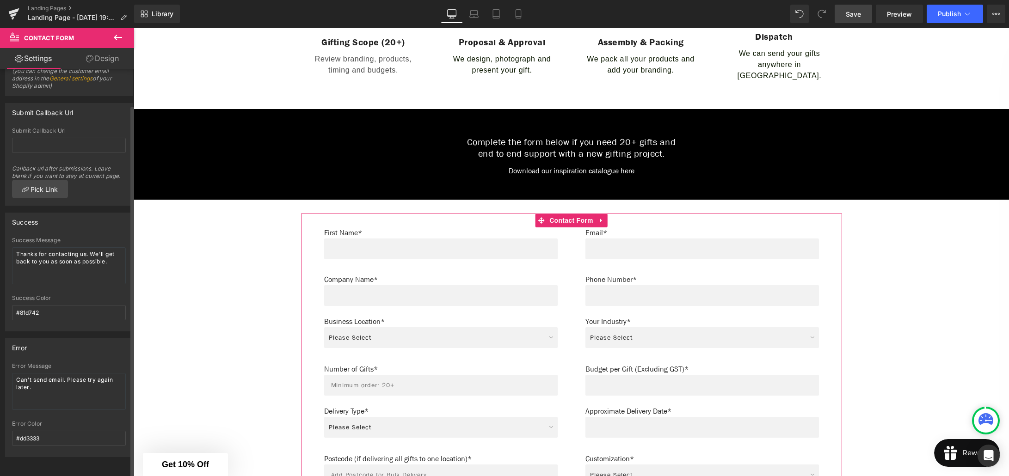
scroll to position [0, 0]
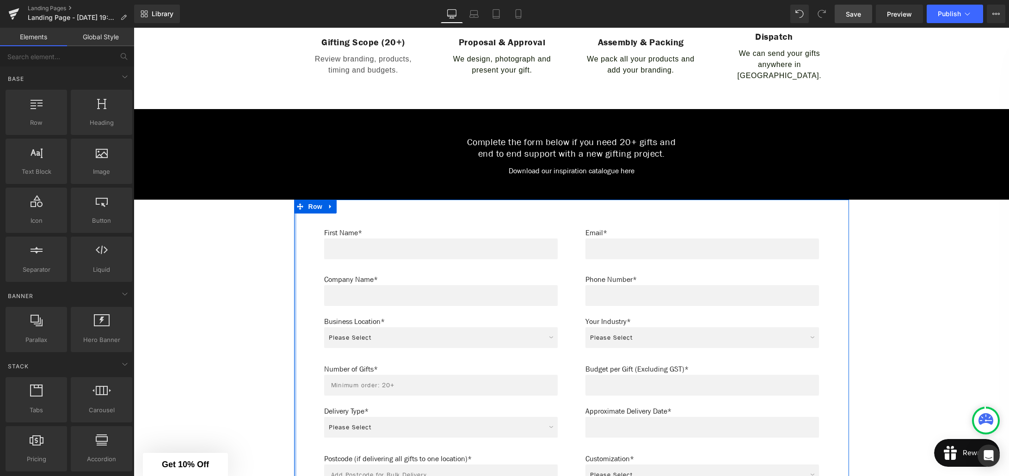
click at [293, 223] on div "Create Your Own Gift Heading This service is for 20+ customised gifts. Text Blo…" at bounding box center [571, 341] width 875 height 1334
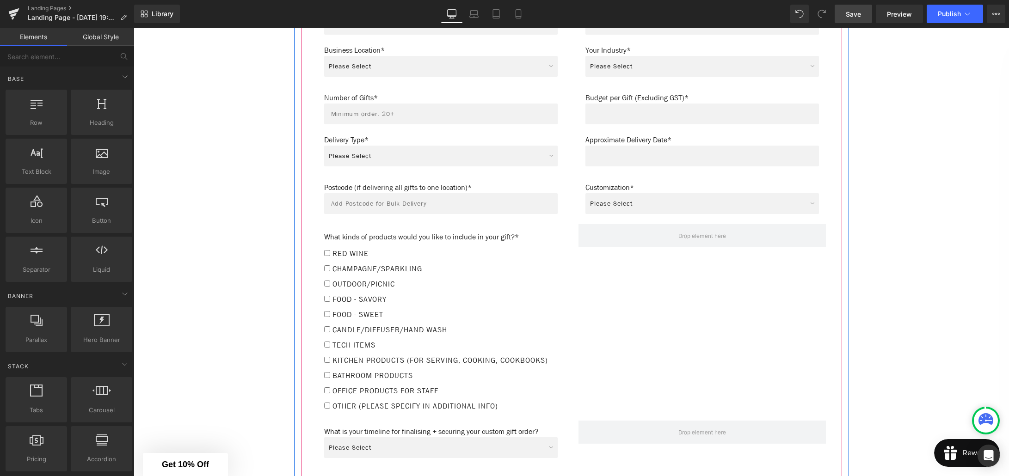
scroll to position [429, 0]
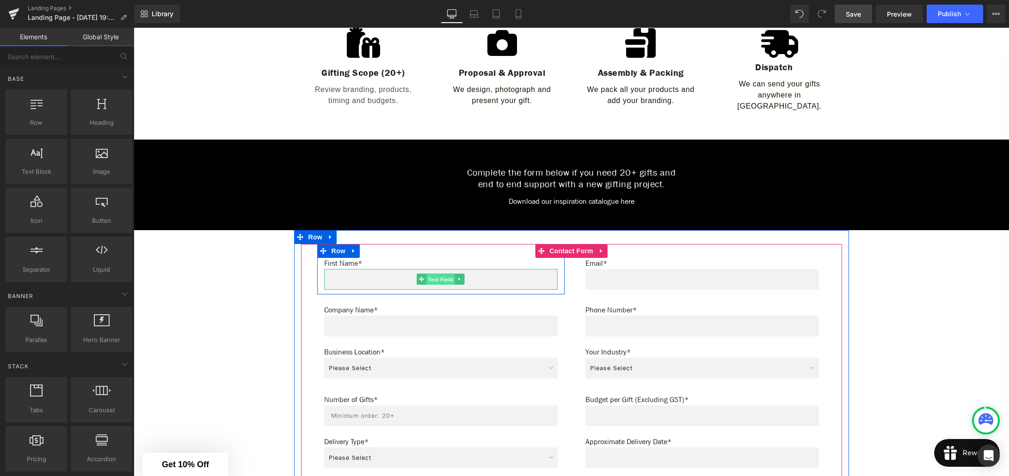
click at [442, 275] on span "Text Field" at bounding box center [440, 279] width 29 height 11
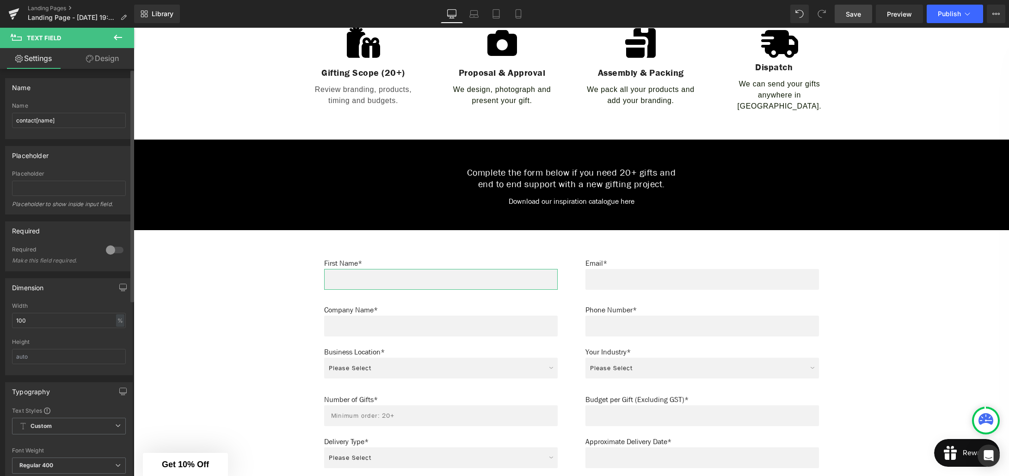
click at [114, 250] on div at bounding box center [115, 250] width 22 height 15
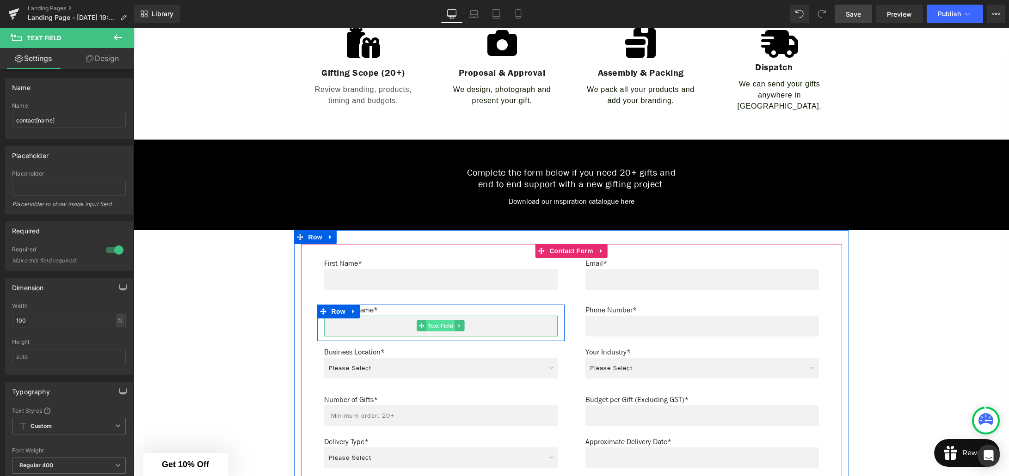
click at [444, 321] on span "Text Field" at bounding box center [440, 325] width 29 height 11
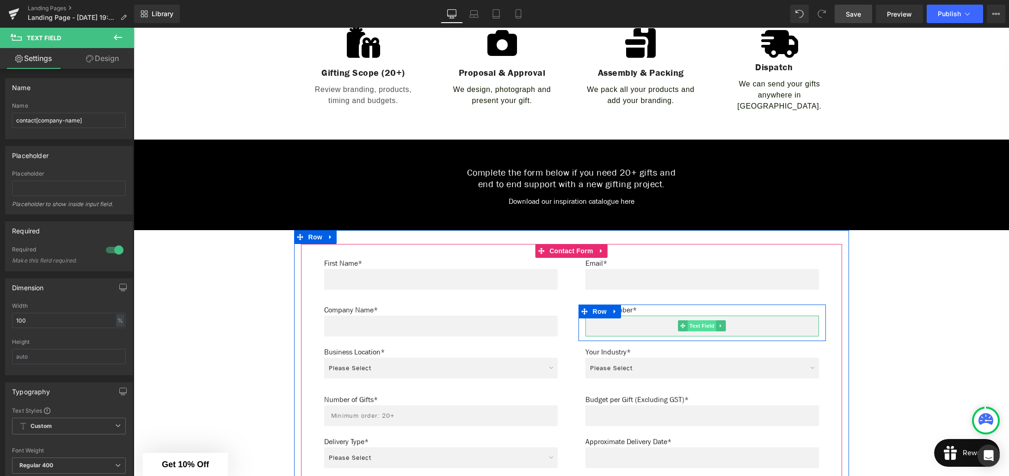
click at [707, 324] on span "Text Field" at bounding box center [702, 325] width 29 height 11
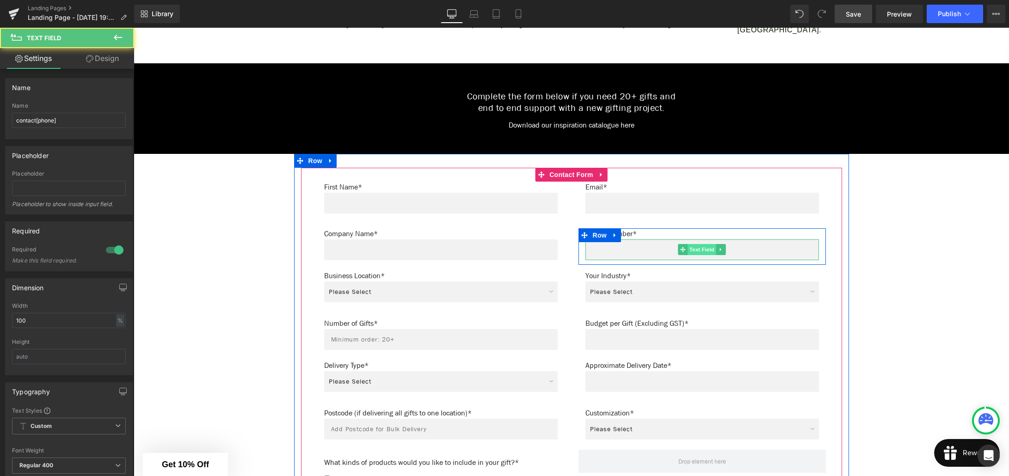
scroll to position [518, 0]
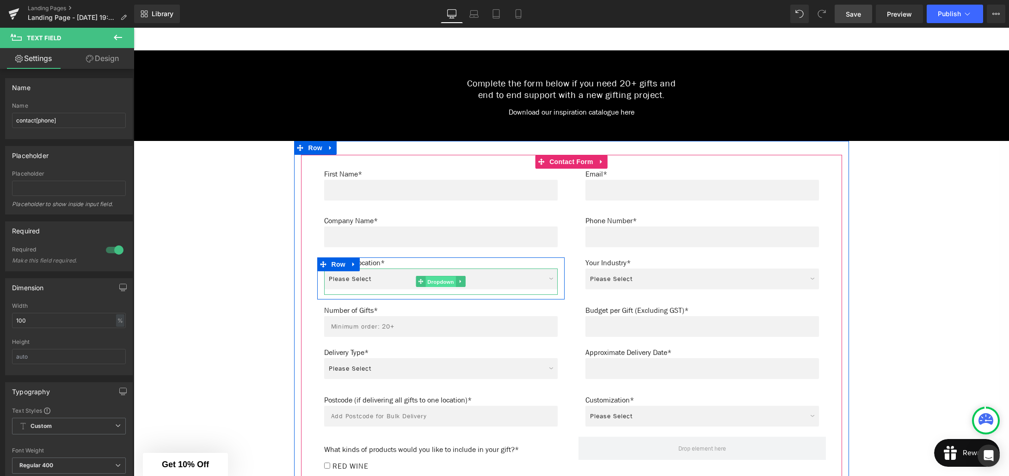
click at [447, 277] on span "Dropdown" at bounding box center [440, 282] width 30 height 11
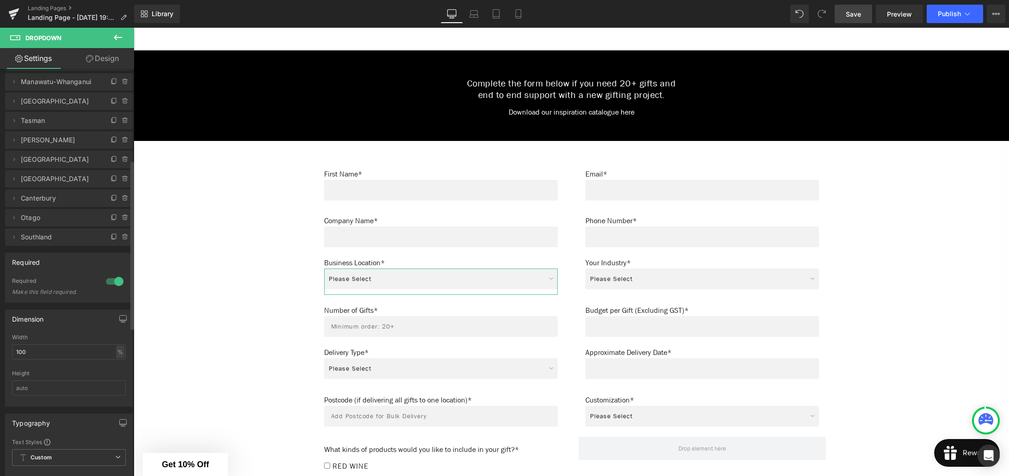
scroll to position [277, 0]
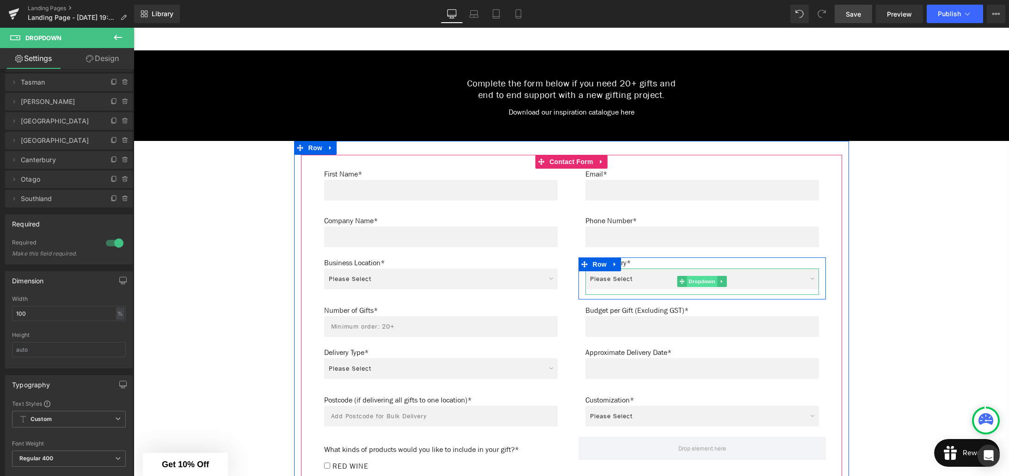
click at [700, 276] on span "Dropdown" at bounding box center [702, 281] width 30 height 11
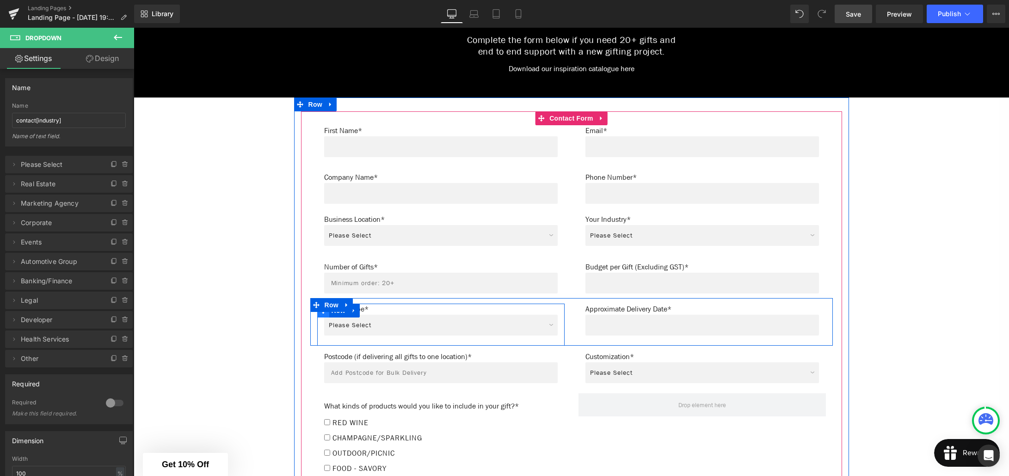
scroll to position [569, 0]
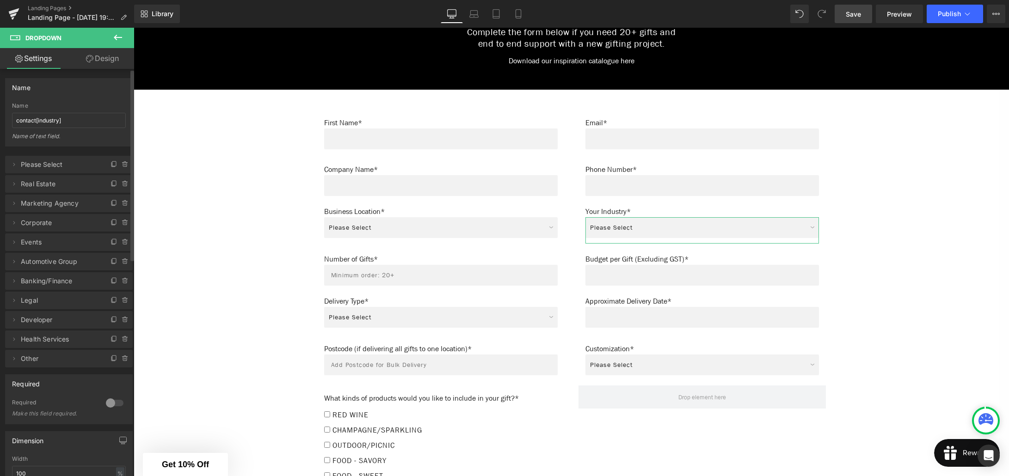
click at [116, 403] on div at bounding box center [115, 403] width 22 height 15
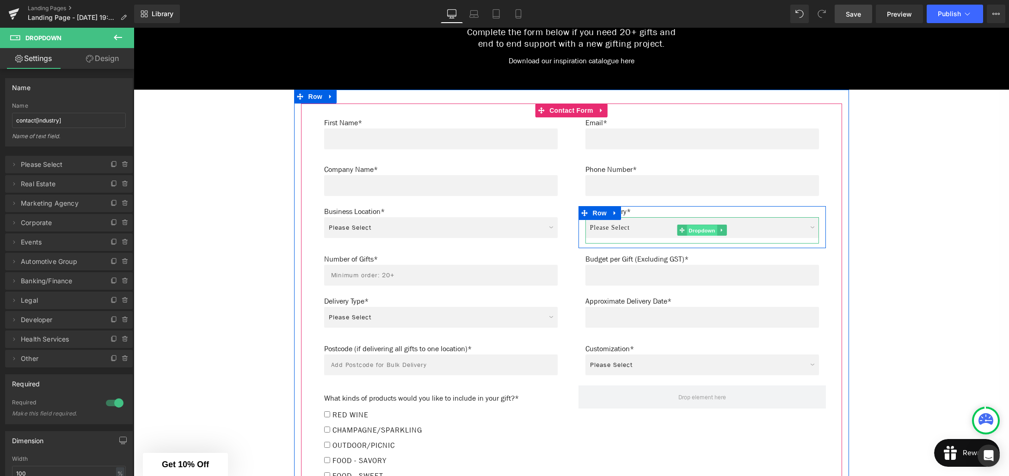
click at [708, 225] on span "Dropdown" at bounding box center [702, 230] width 30 height 11
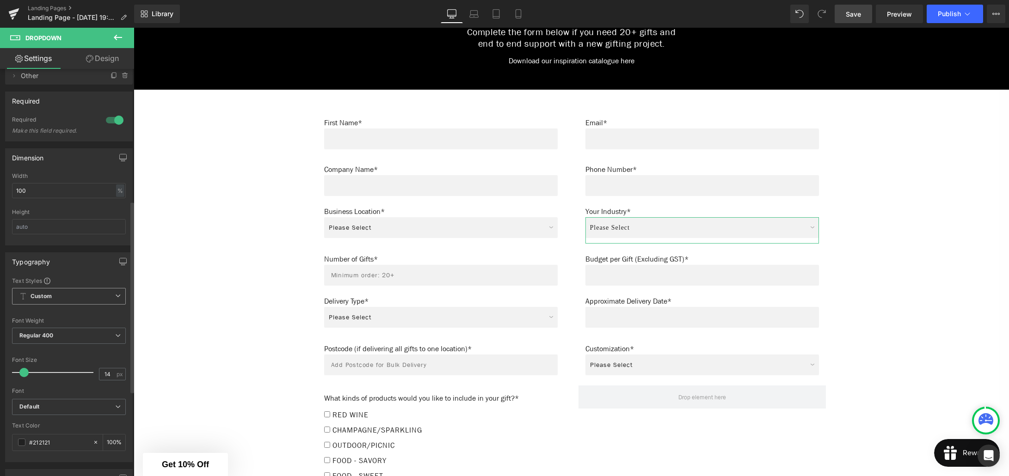
scroll to position [313, 0]
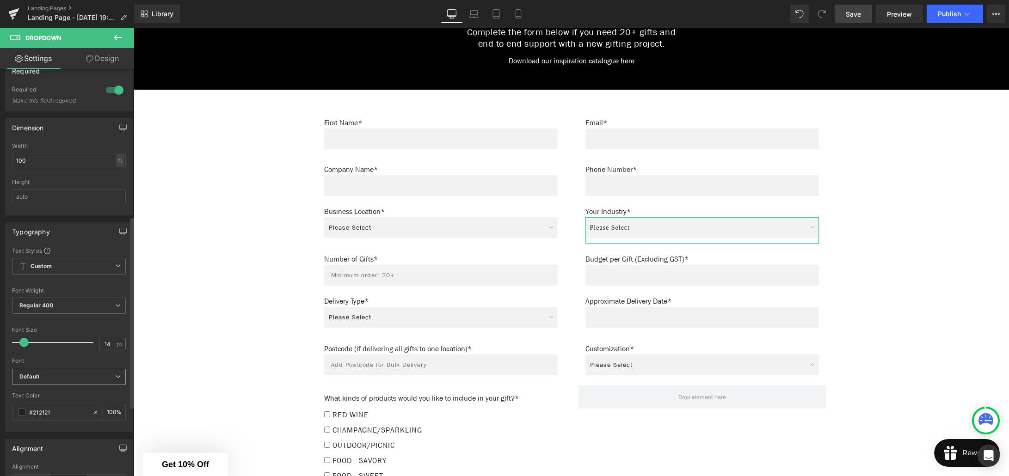
click at [42, 380] on b "Default" at bounding box center [67, 377] width 96 height 8
click at [46, 394] on p "Default" at bounding box center [40, 394] width 19 height 6
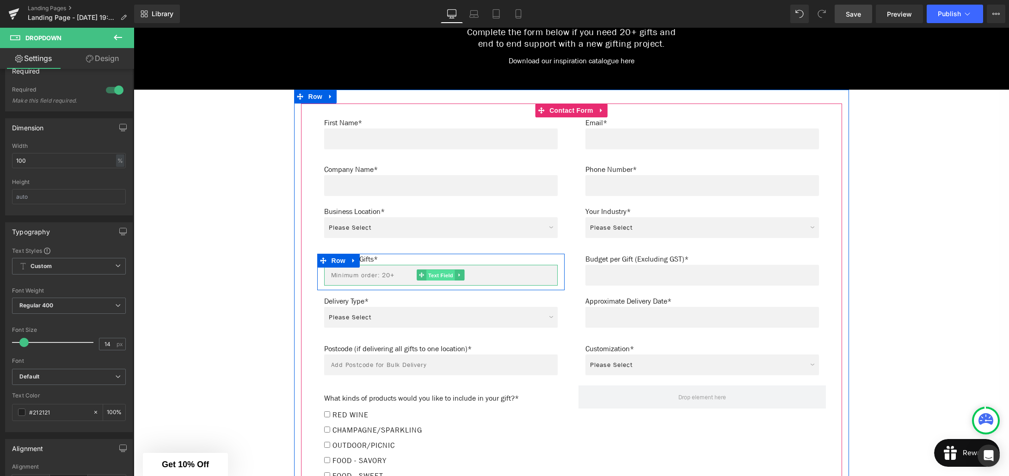
click at [441, 273] on span "Text Field" at bounding box center [440, 275] width 29 height 11
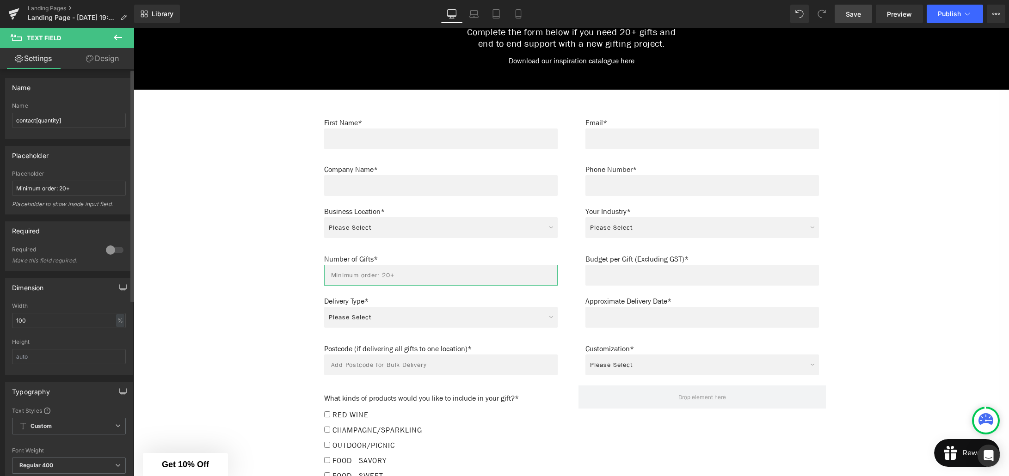
click at [113, 251] on div at bounding box center [115, 250] width 22 height 15
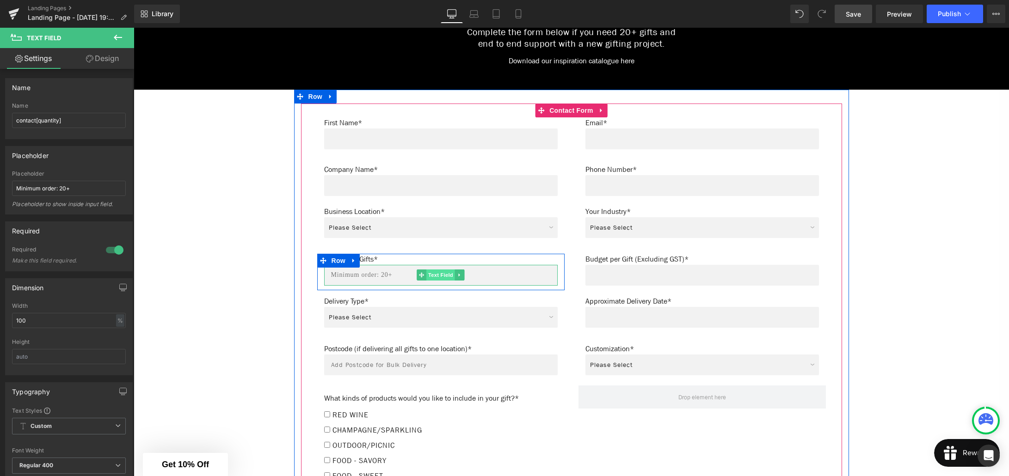
click at [446, 270] on span "Text Field" at bounding box center [440, 275] width 29 height 11
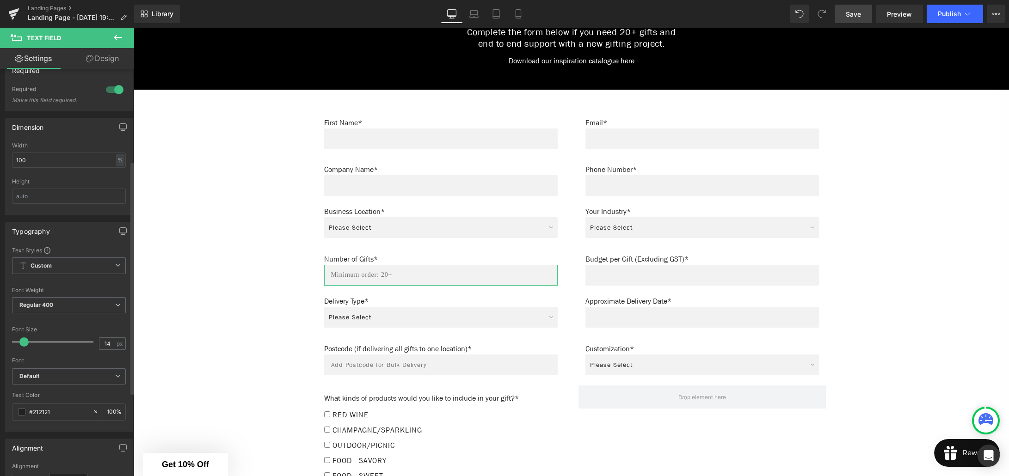
scroll to position [161, 0]
click at [68, 375] on b "Default" at bounding box center [67, 376] width 96 height 8
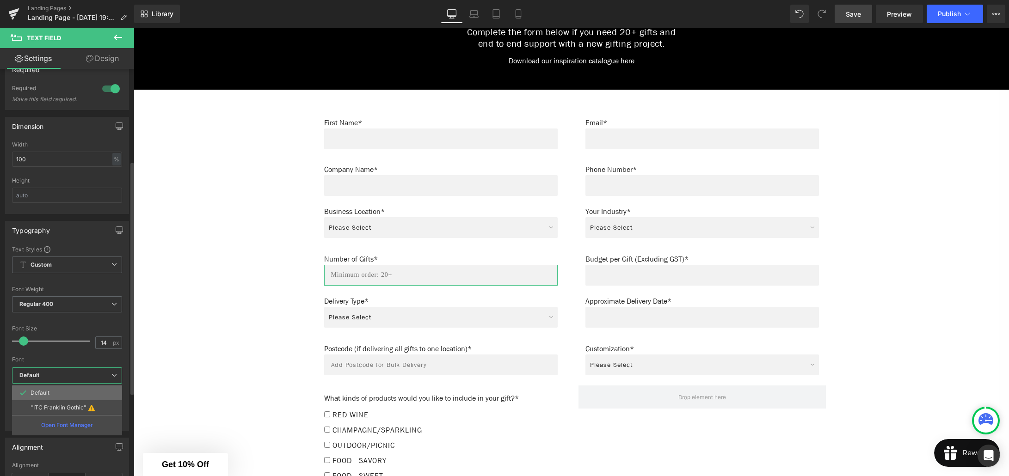
click at [54, 388] on li "Default" at bounding box center [67, 393] width 110 height 15
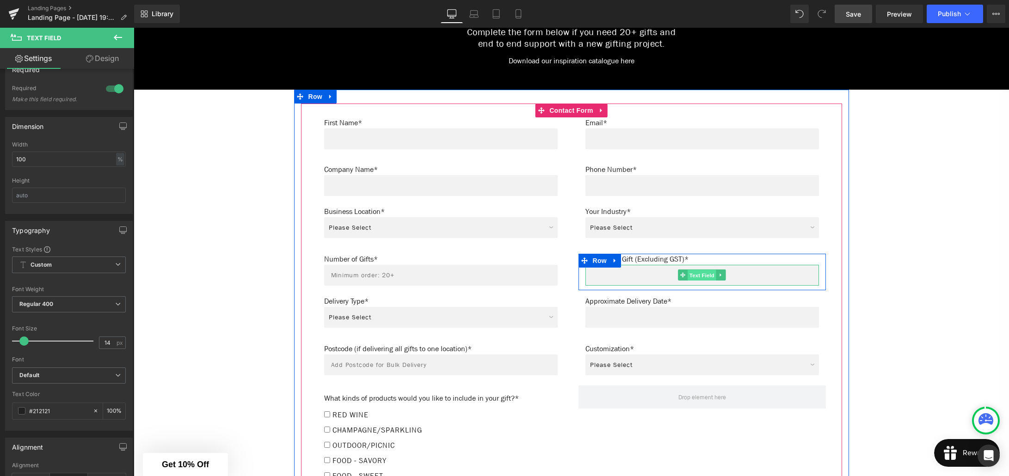
click at [700, 270] on span "Text Field" at bounding box center [702, 275] width 29 height 11
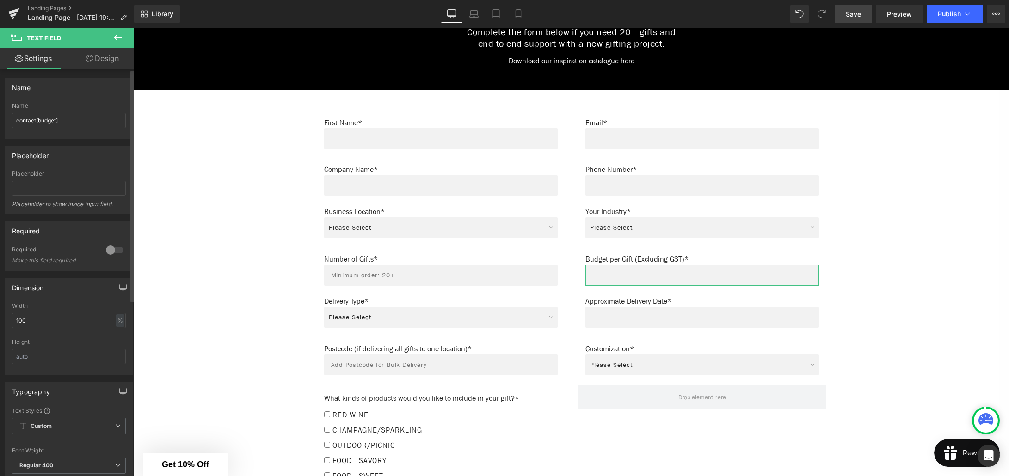
click at [113, 250] on div at bounding box center [115, 250] width 22 height 15
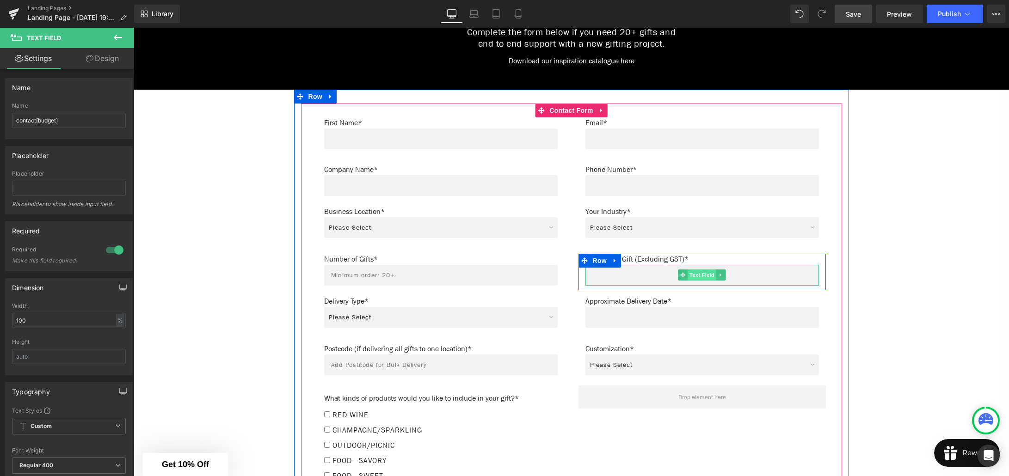
click at [703, 270] on span "Text Field" at bounding box center [702, 275] width 29 height 11
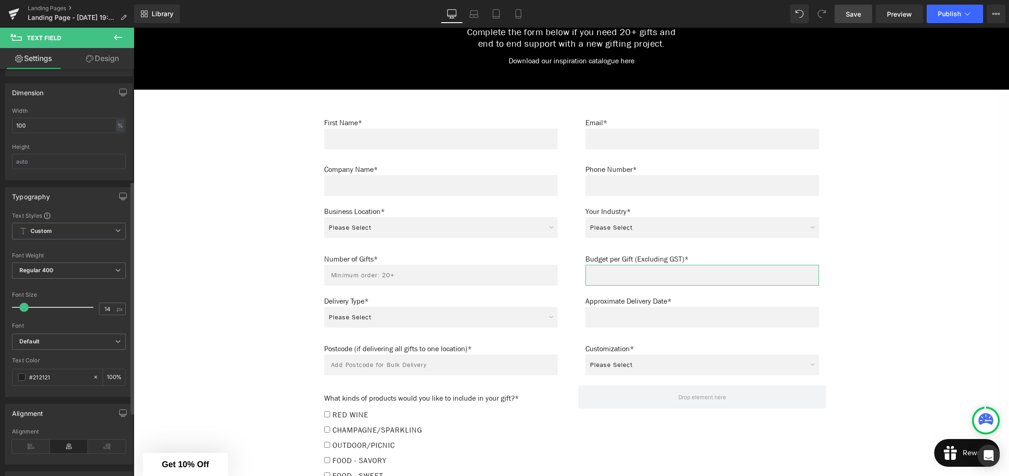
scroll to position [196, 0]
click at [55, 343] on b "Default" at bounding box center [67, 341] width 96 height 8
click at [51, 361] on li "Default" at bounding box center [67, 358] width 110 height 15
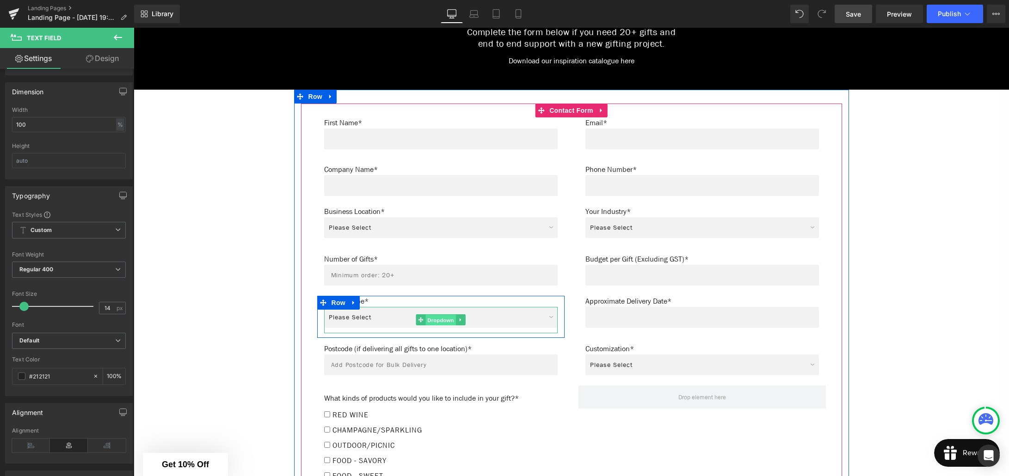
click at [443, 318] on span "Dropdown" at bounding box center [440, 320] width 30 height 11
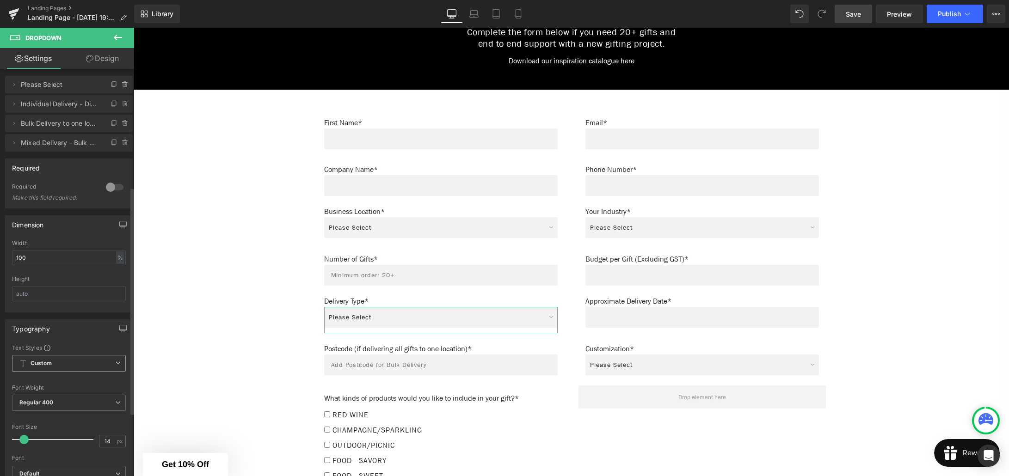
scroll to position [0, 0]
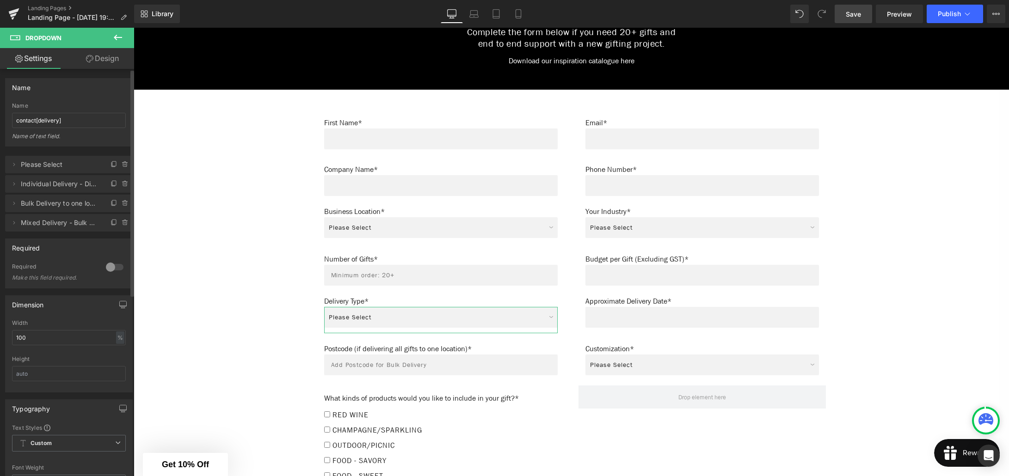
click at [112, 268] on div at bounding box center [115, 267] width 22 height 15
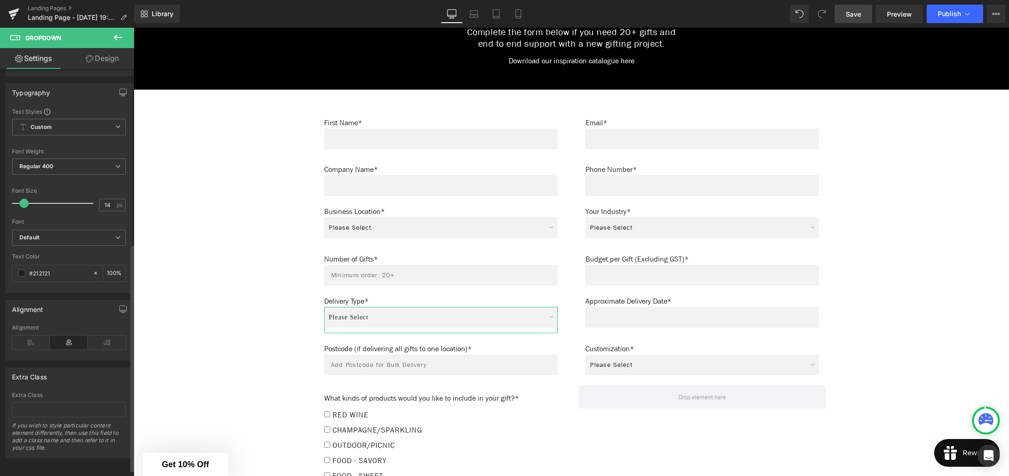
scroll to position [313, 0]
click at [55, 240] on b "Default" at bounding box center [67, 241] width 96 height 8
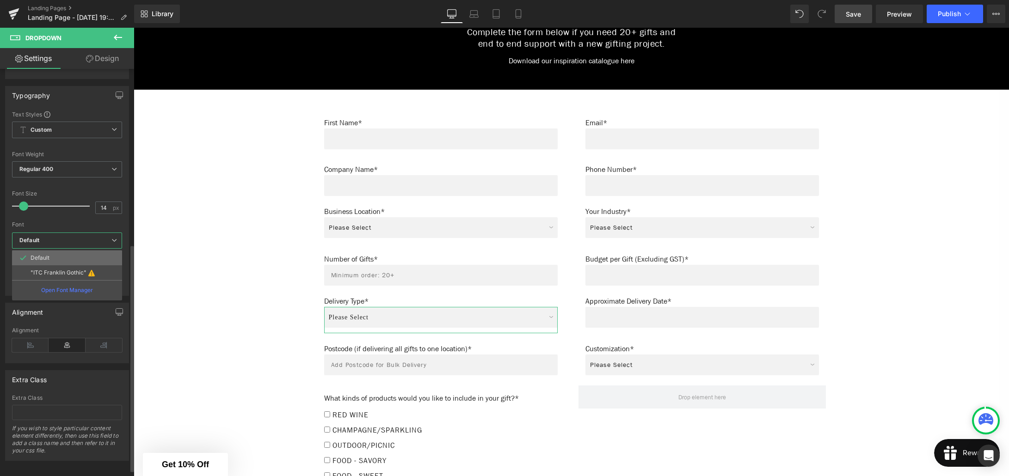
click at [54, 259] on li "Default" at bounding box center [67, 258] width 110 height 15
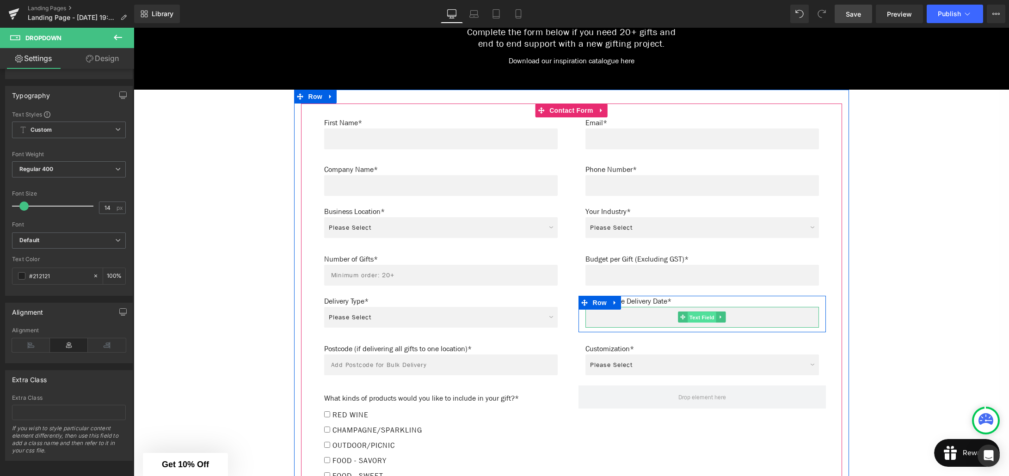
click at [695, 312] on span "Text Field" at bounding box center [702, 317] width 29 height 11
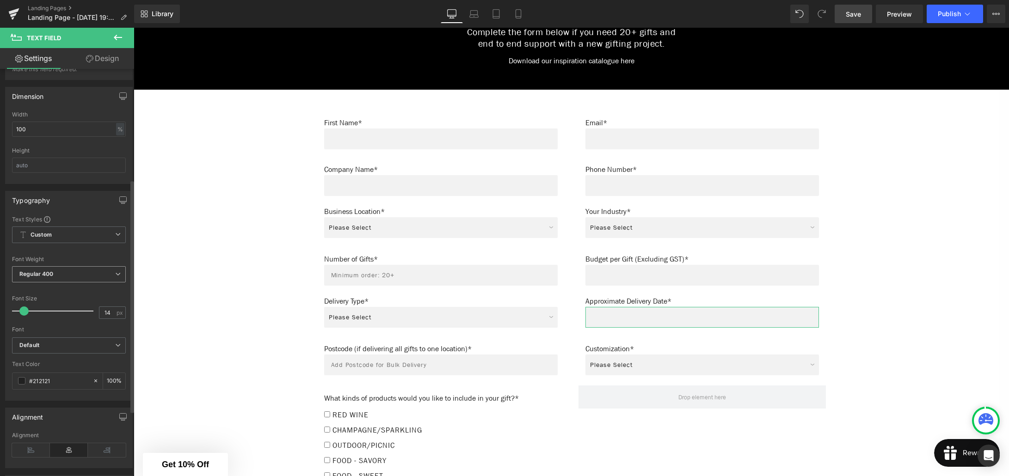
scroll to position [193, 0]
click at [54, 345] on b "Default" at bounding box center [67, 344] width 96 height 8
click at [56, 357] on li "Default" at bounding box center [67, 361] width 110 height 15
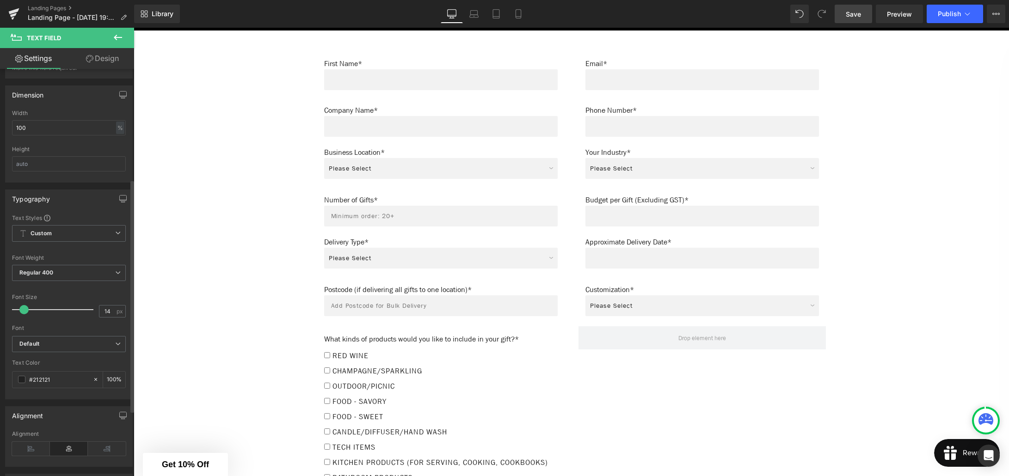
scroll to position [647, 0]
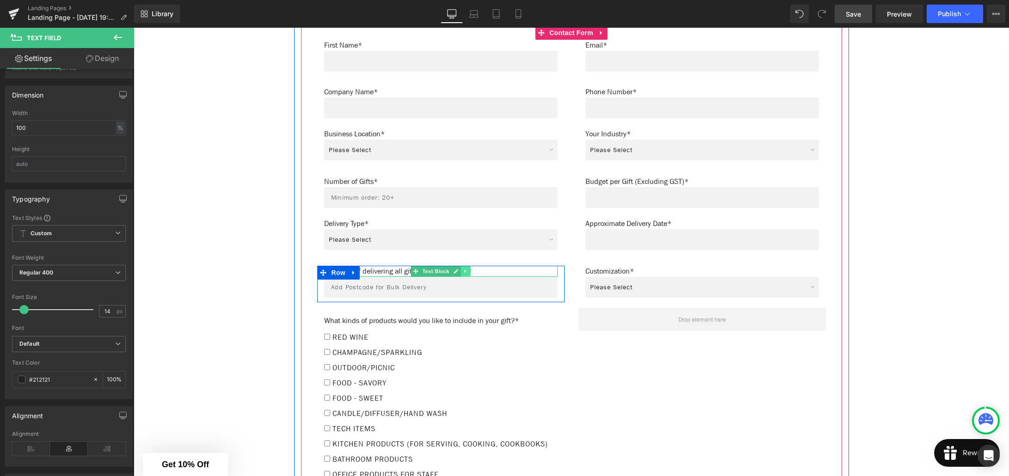
click at [468, 266] on link at bounding box center [466, 271] width 10 height 11
click at [494, 266] on p "Postcode (if delivering all gifts to one location)*" at bounding box center [441, 271] width 234 height 11
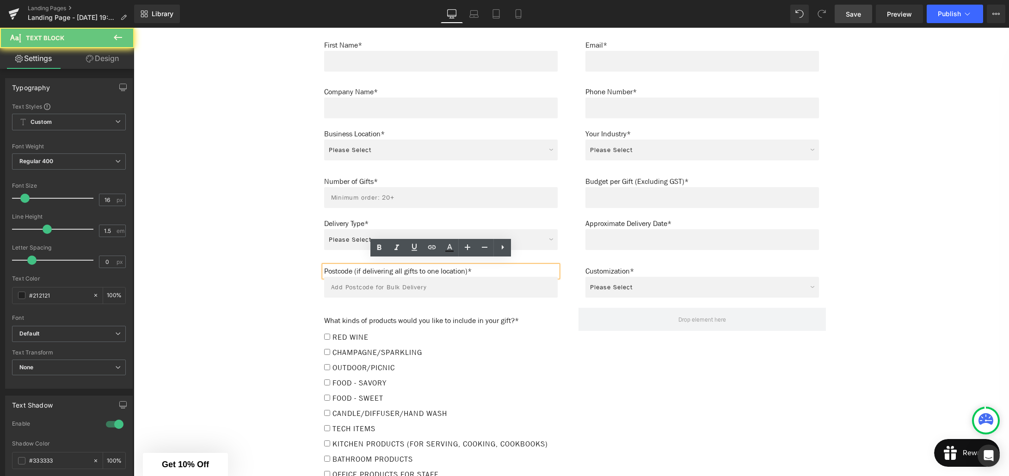
click at [482, 266] on p "Postcode (if delivering all gifts to one location)*" at bounding box center [441, 271] width 234 height 11
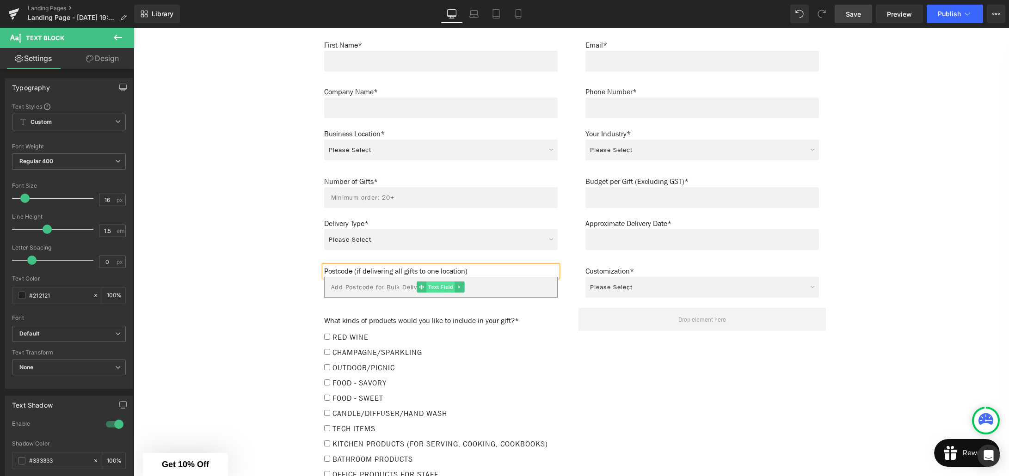
click at [441, 283] on span "Text Field" at bounding box center [440, 287] width 29 height 11
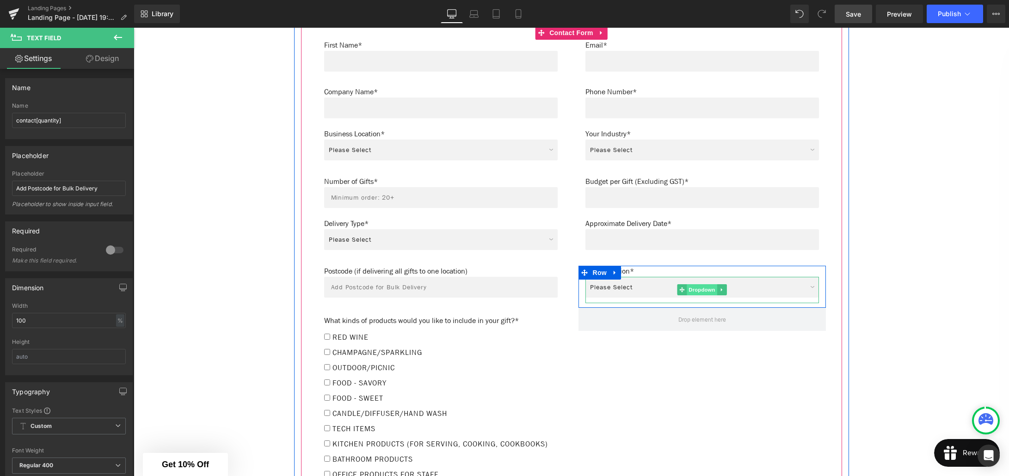
click at [700, 287] on span "Dropdown" at bounding box center [702, 289] width 30 height 11
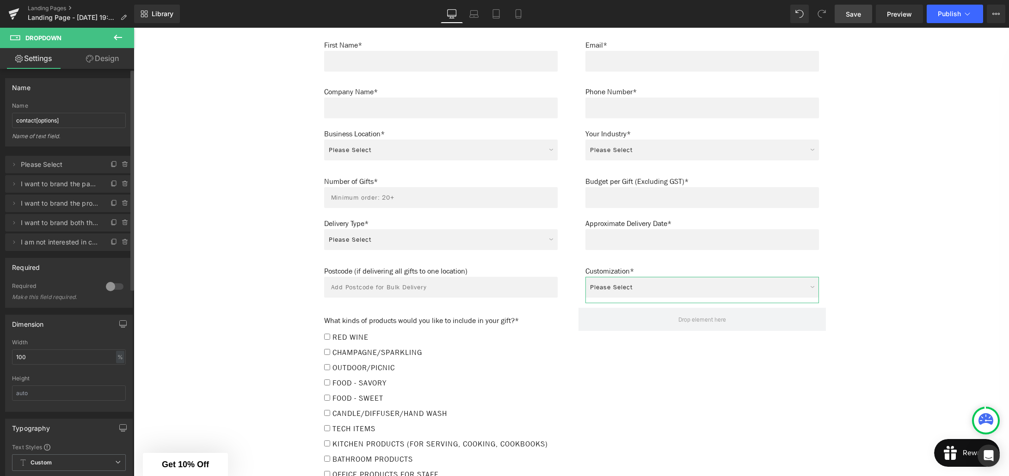
click at [118, 284] on div at bounding box center [115, 286] width 22 height 15
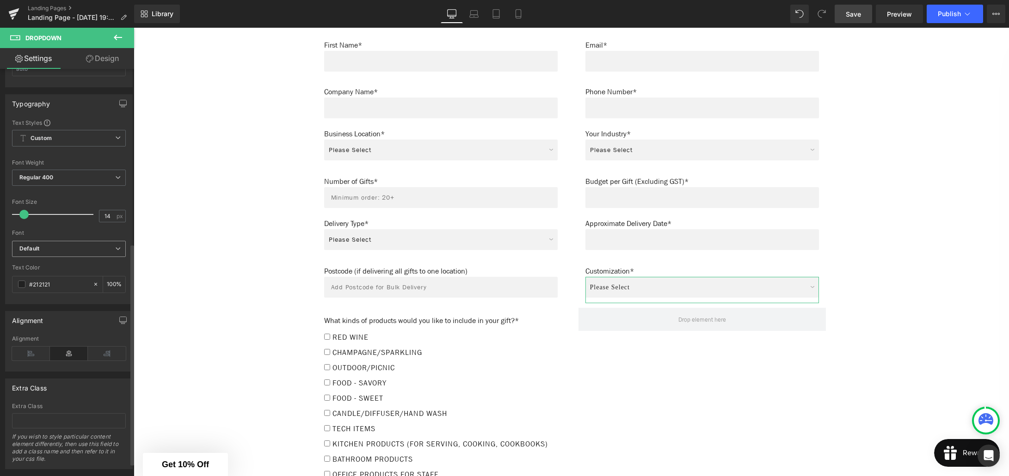
scroll to position [326, 0]
click at [50, 248] on b "Default" at bounding box center [67, 247] width 96 height 8
click at [48, 264] on p "Default" at bounding box center [40, 264] width 19 height 6
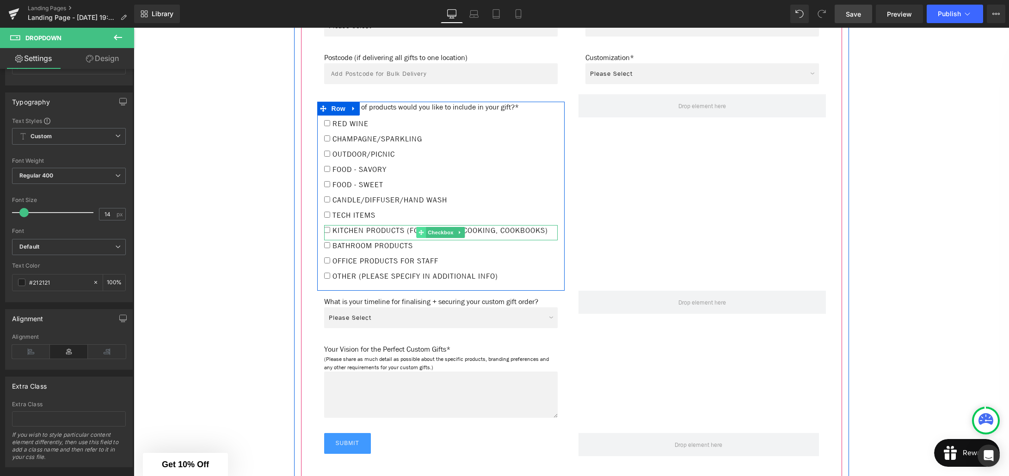
scroll to position [868, 0]
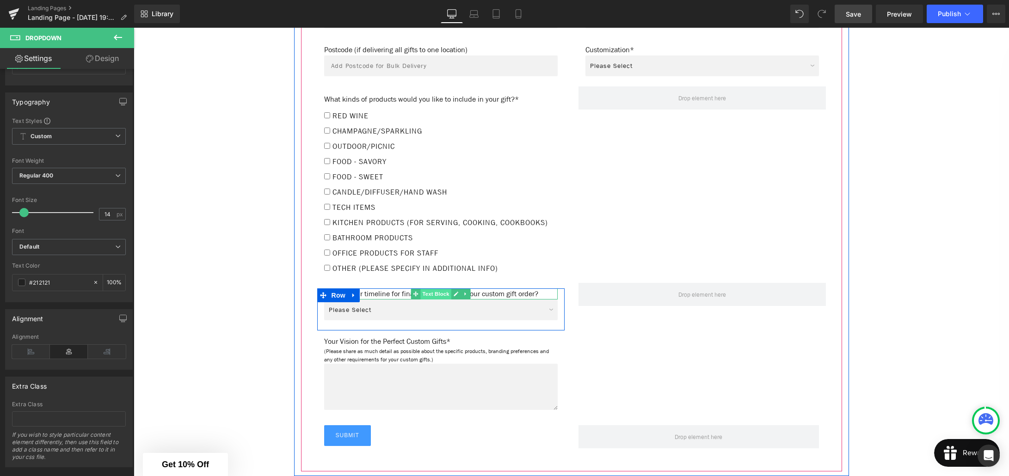
click at [431, 295] on span "Text Block" at bounding box center [435, 294] width 31 height 11
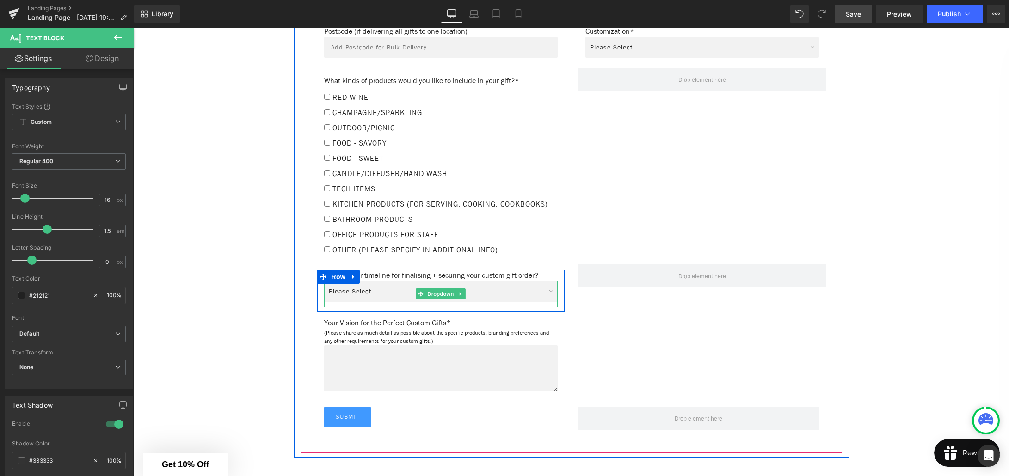
scroll to position [905, 0]
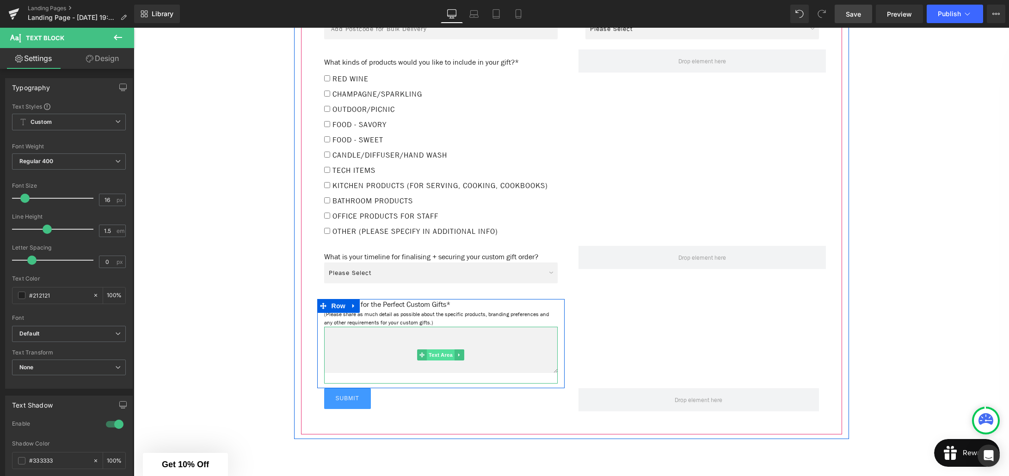
click at [443, 357] on span "Text Area" at bounding box center [441, 355] width 28 height 11
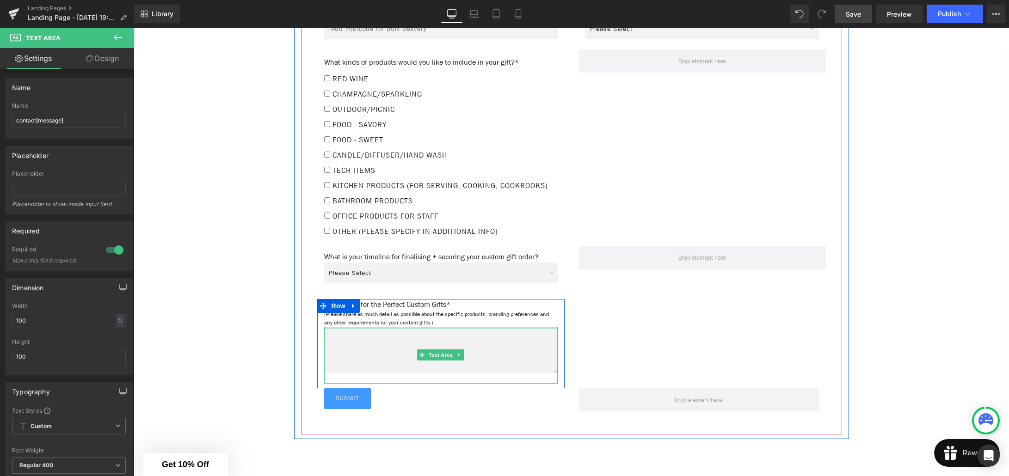
click at [454, 326] on div "(Please share as much detail as possible about the specific products, branding …" at bounding box center [441, 318] width 234 height 17
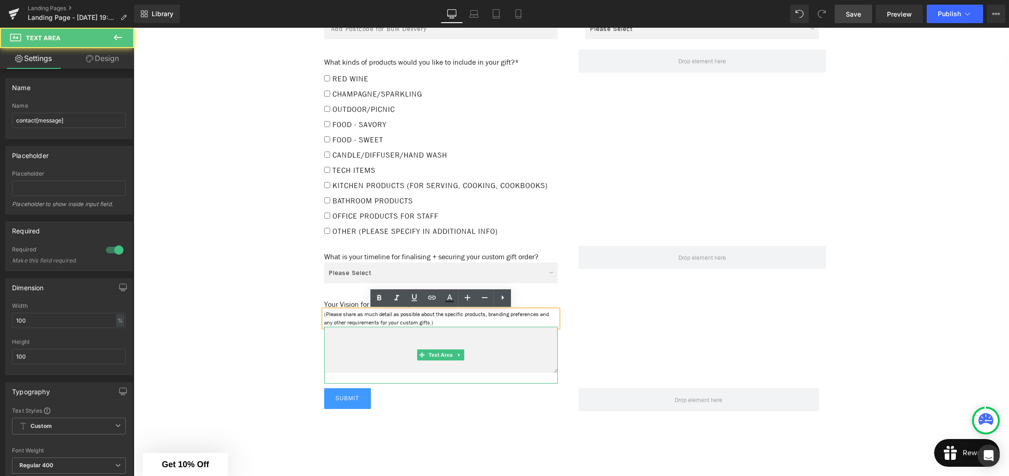
click at [429, 343] on textarea at bounding box center [441, 350] width 234 height 46
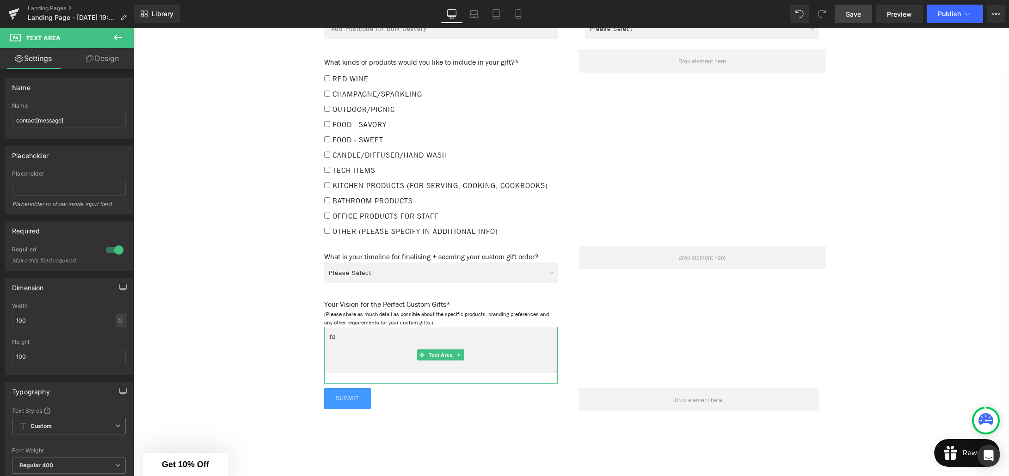
type textarea "f"
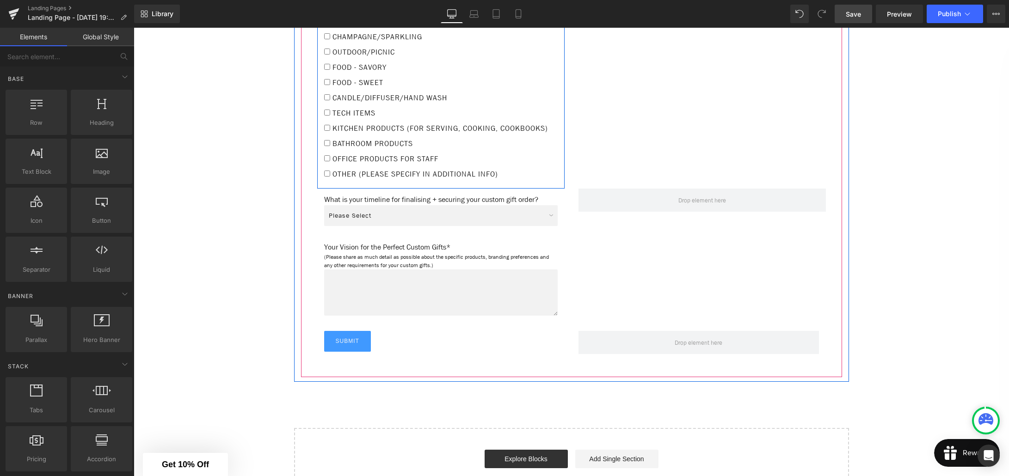
scroll to position [1035, 0]
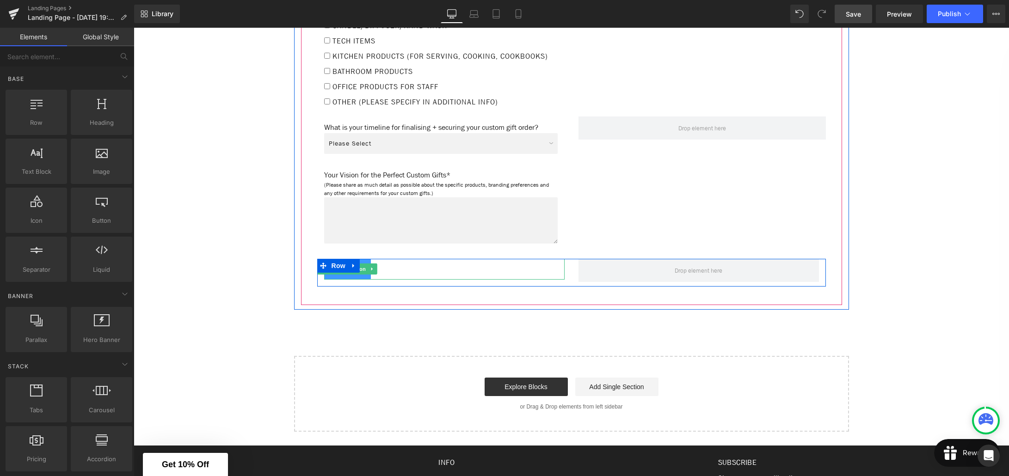
click at [401, 262] on div "Submit" at bounding box center [444, 269] width 240 height 21
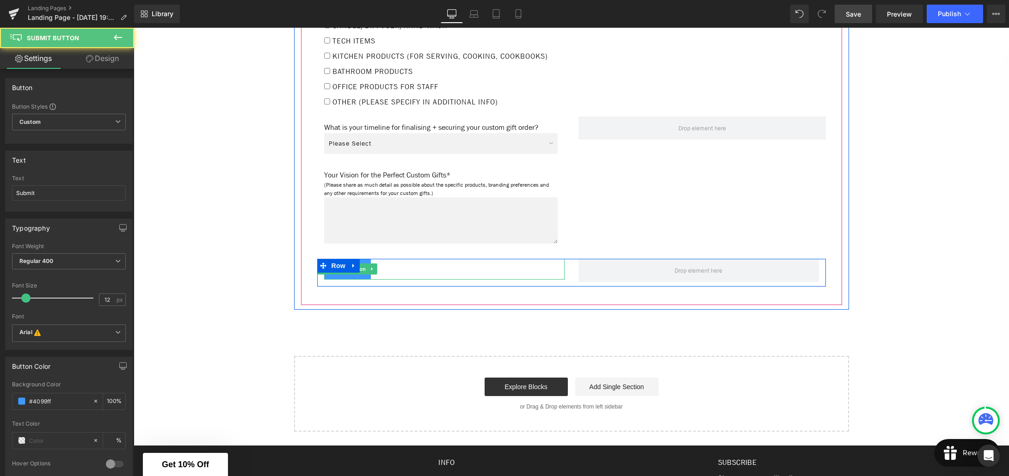
click at [479, 268] on div "Submit" at bounding box center [444, 269] width 240 height 21
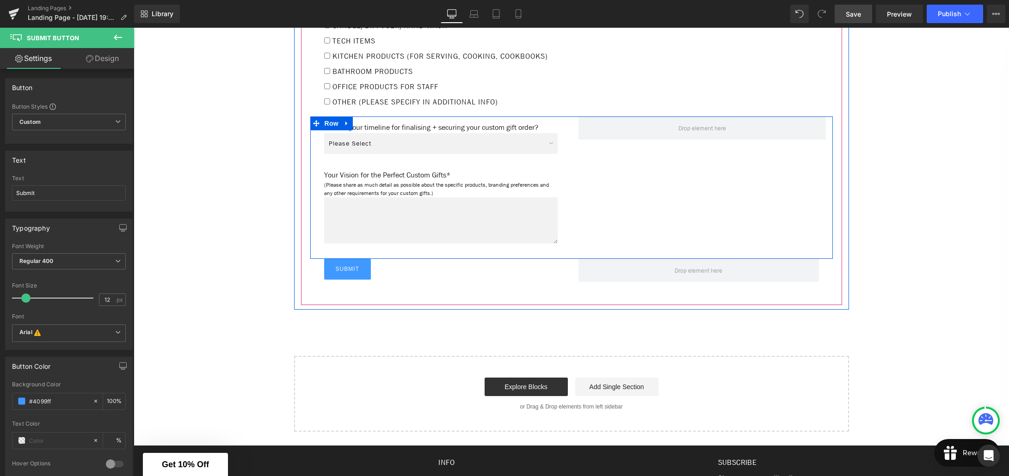
click at [568, 169] on div "What is your timeline for finalising + securing your custom gift order? Text Bl…" at bounding box center [440, 188] width 261 height 142
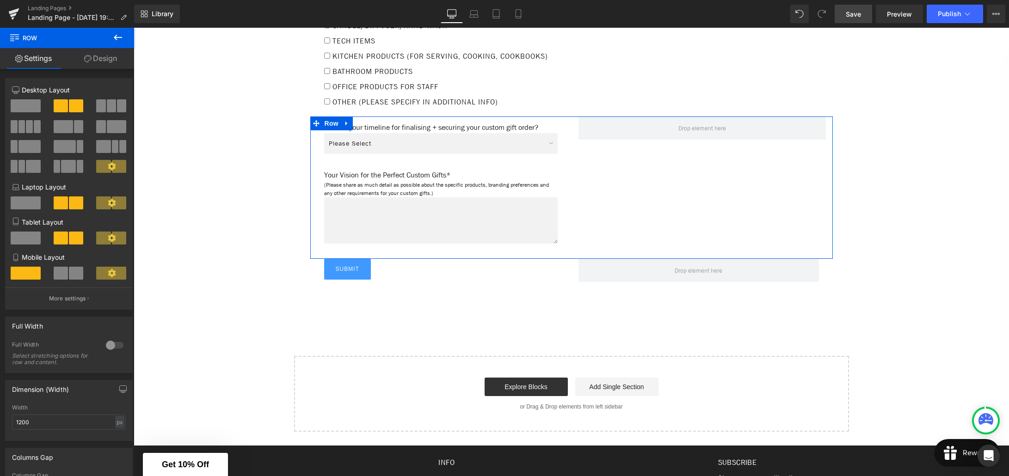
click at [104, 61] on link "Design" at bounding box center [100, 58] width 67 height 21
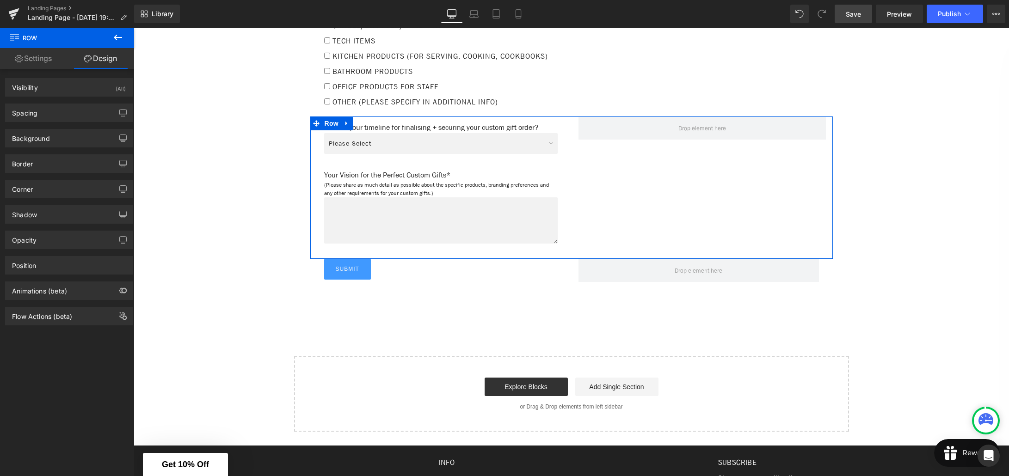
type input "0"
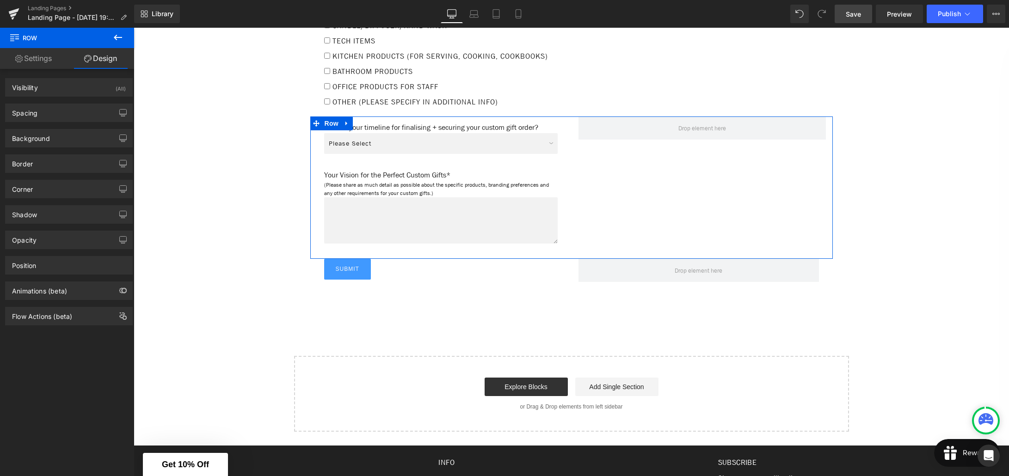
type input "0"
click at [58, 112] on div "Spacing" at bounding box center [69, 113] width 127 height 18
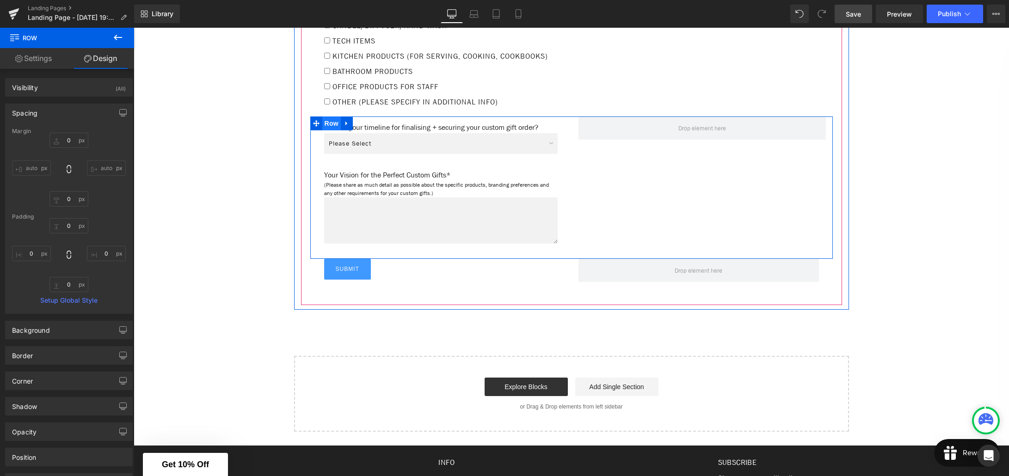
click at [326, 125] on span "Row" at bounding box center [331, 124] width 18 height 14
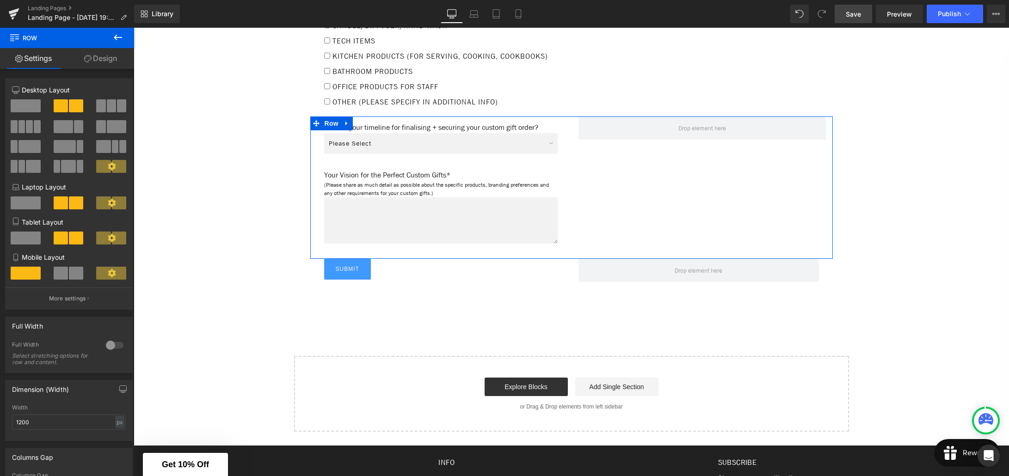
click at [109, 59] on link "Design" at bounding box center [100, 58] width 67 height 21
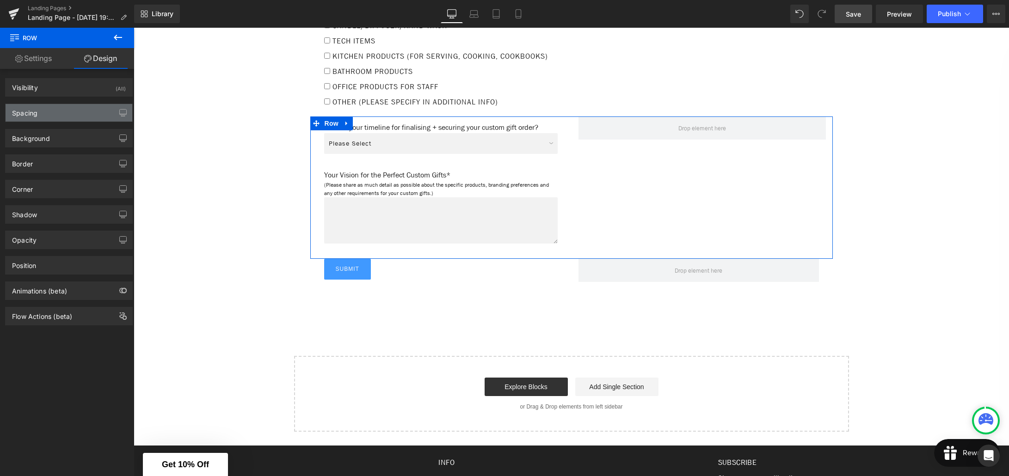
click at [70, 111] on div "Spacing" at bounding box center [69, 113] width 127 height 18
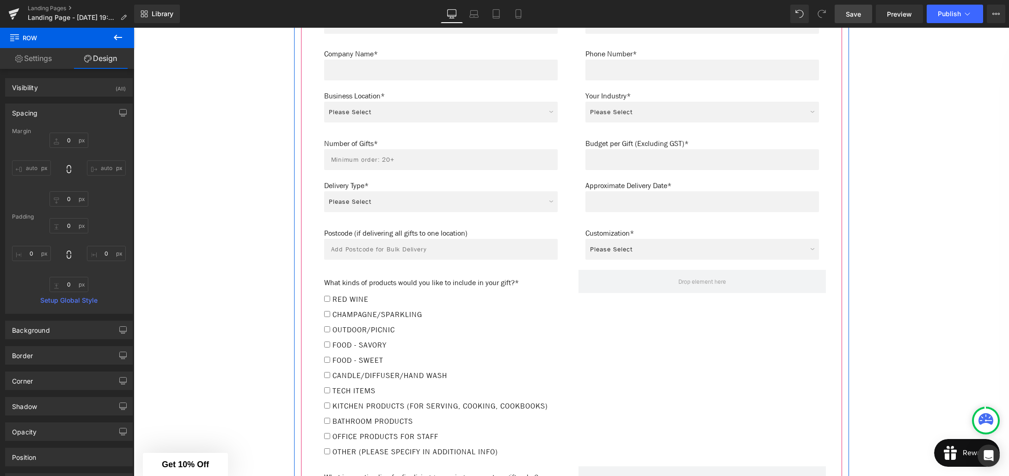
scroll to position [686, 0]
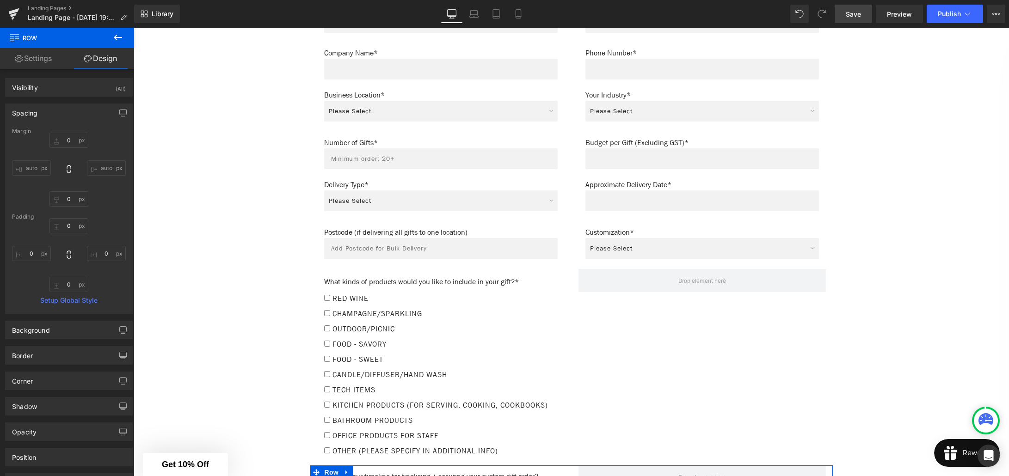
click at [37, 63] on link "Settings" at bounding box center [33, 58] width 67 height 21
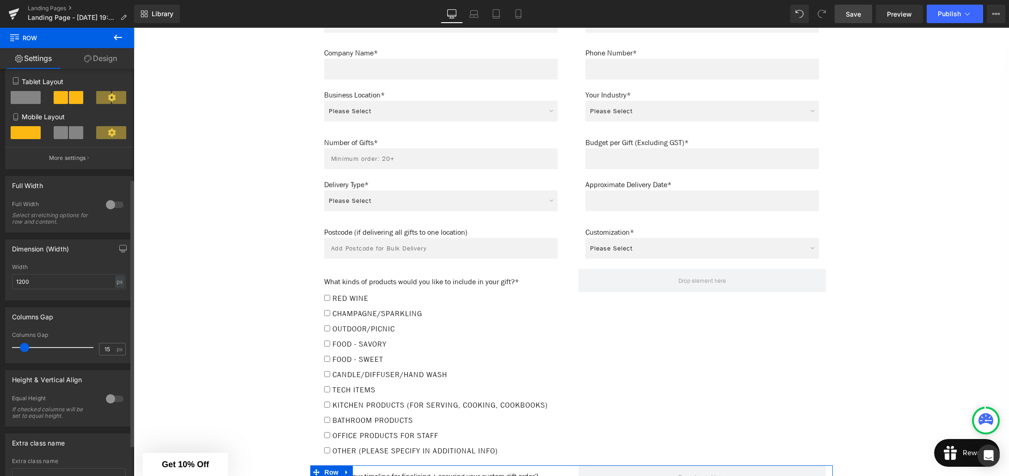
scroll to position [0, 0]
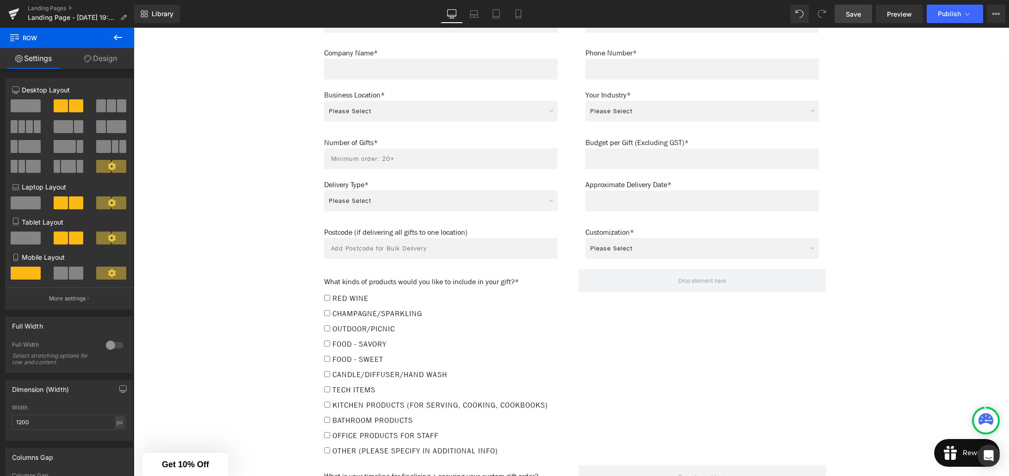
click at [117, 34] on icon at bounding box center [117, 37] width 11 height 11
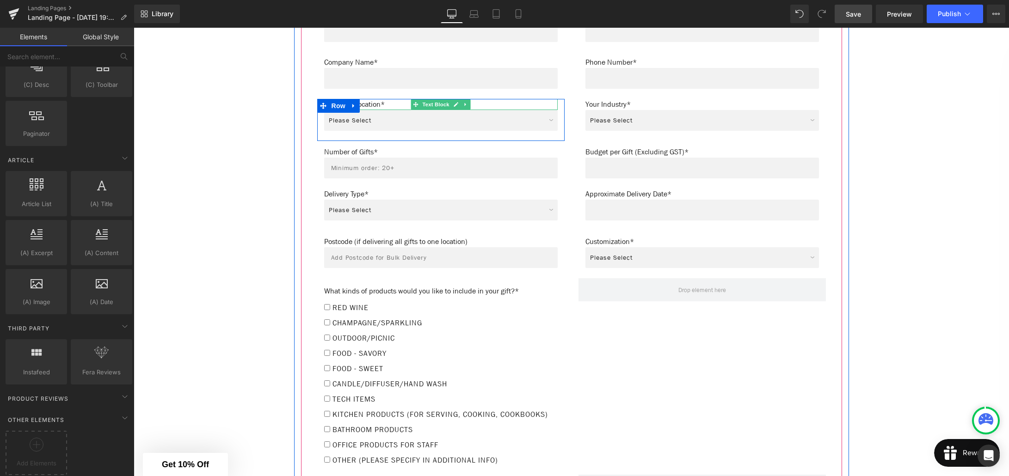
scroll to position [701, 0]
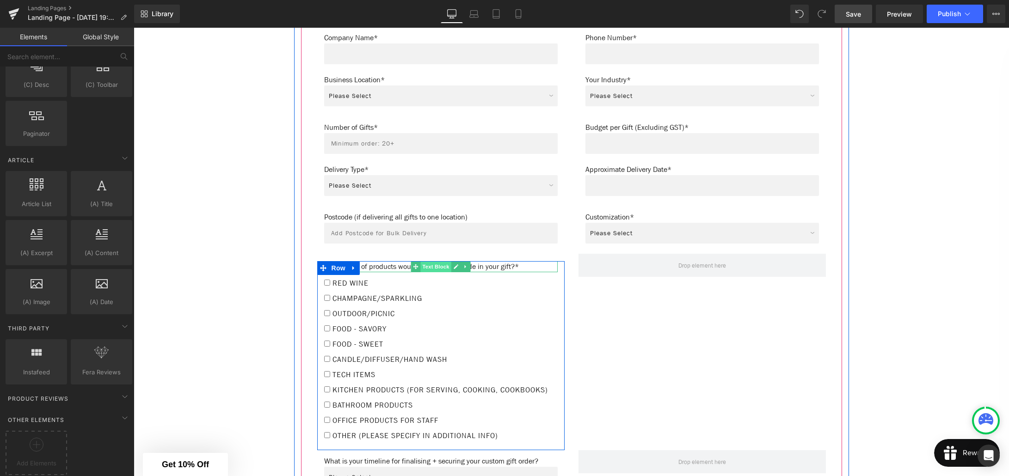
click at [429, 262] on span "Text Block" at bounding box center [435, 266] width 31 height 11
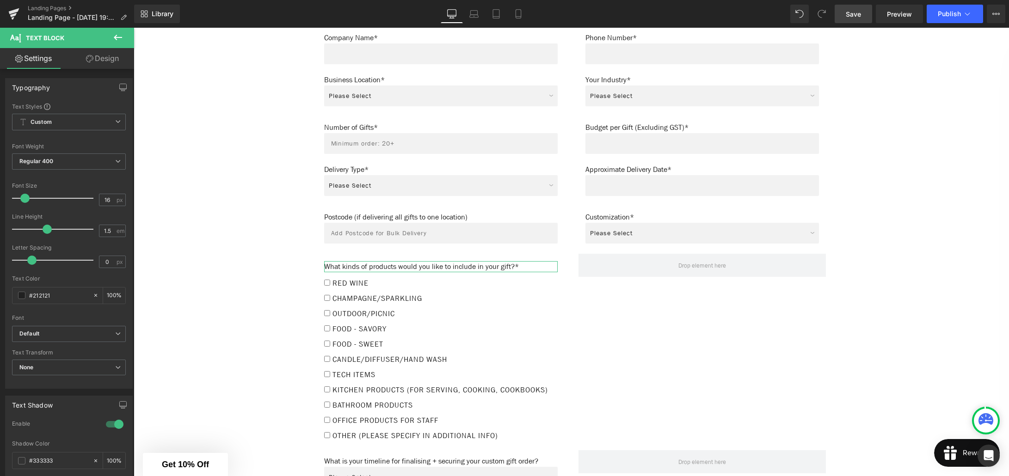
click at [101, 60] on link "Design" at bounding box center [102, 58] width 67 height 21
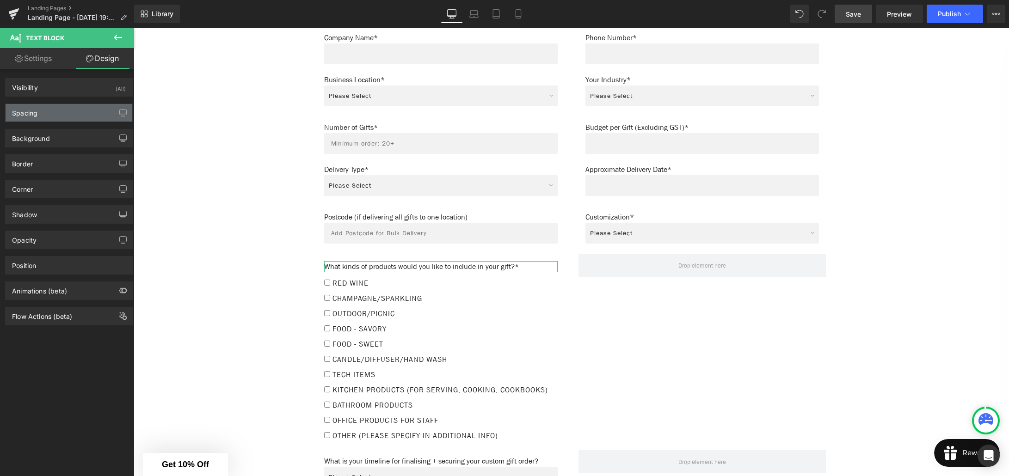
click at [68, 109] on div "Spacing" at bounding box center [69, 113] width 127 height 18
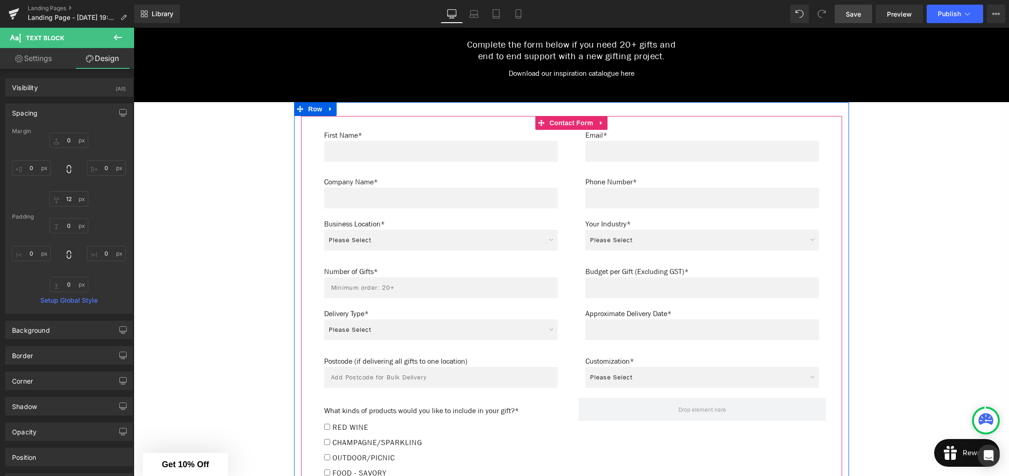
scroll to position [555, 0]
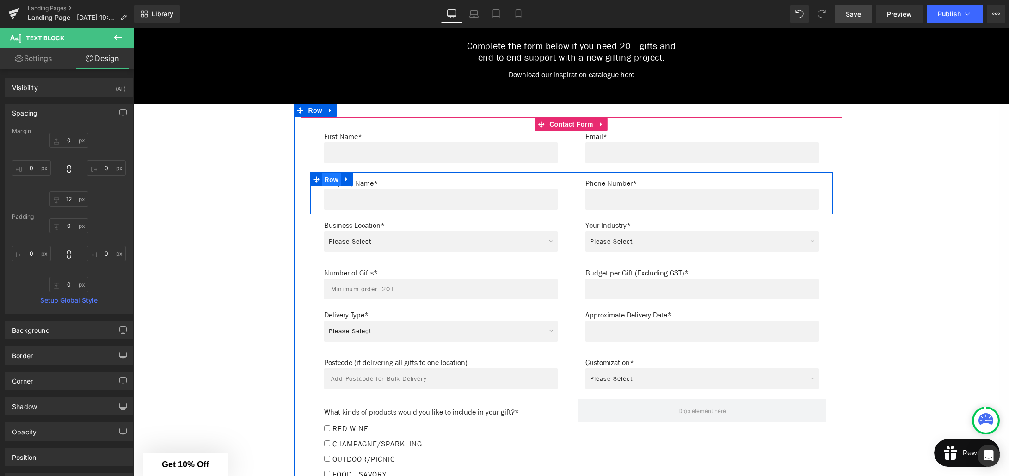
click at [330, 173] on span "Row" at bounding box center [331, 180] width 18 height 14
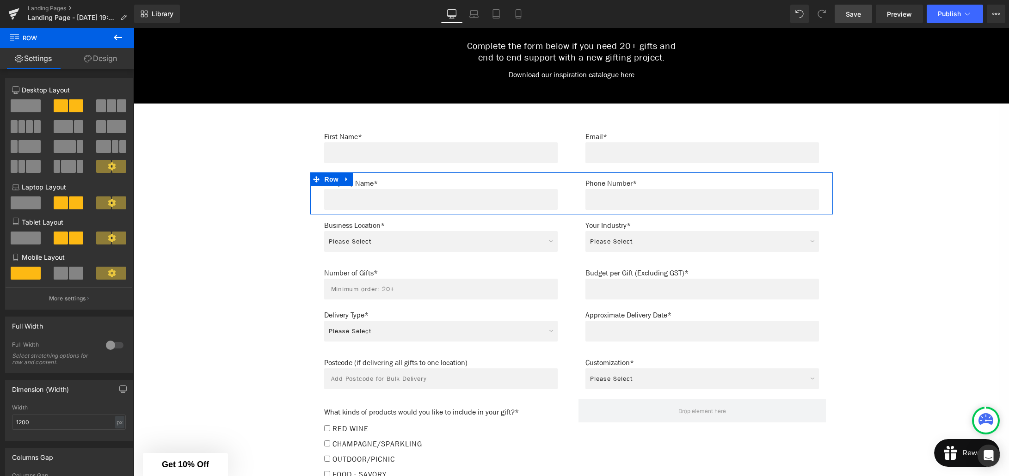
click at [100, 60] on link "Design" at bounding box center [100, 58] width 67 height 21
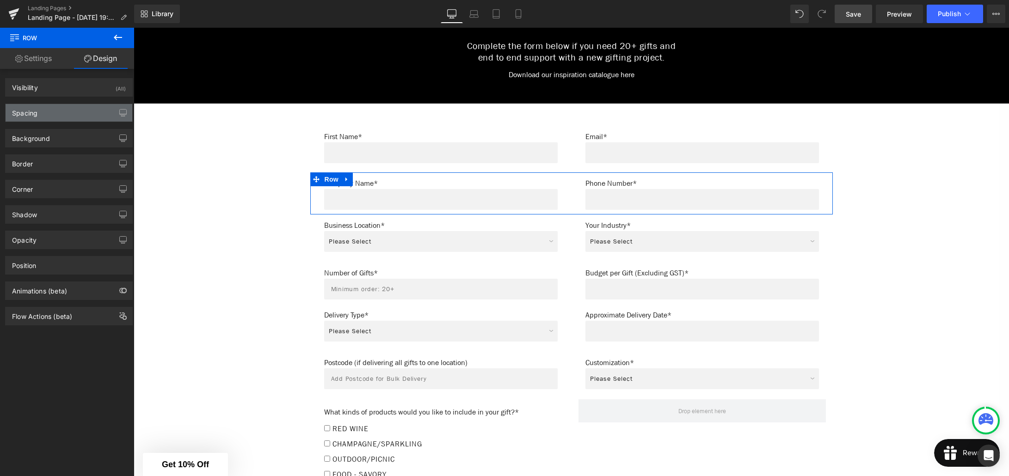
click at [68, 107] on div "Spacing" at bounding box center [69, 113] width 127 height 18
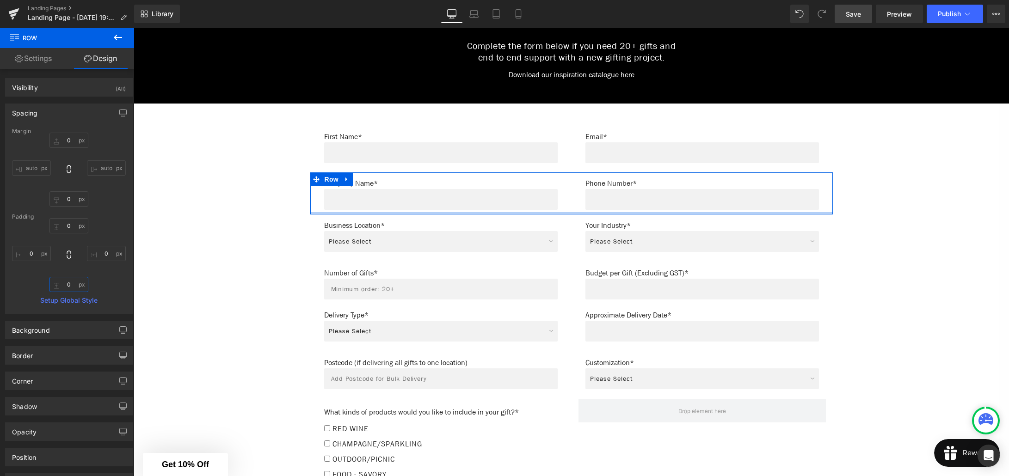
click at [68, 285] on input "0" at bounding box center [68, 284] width 39 height 15
type input "12p"
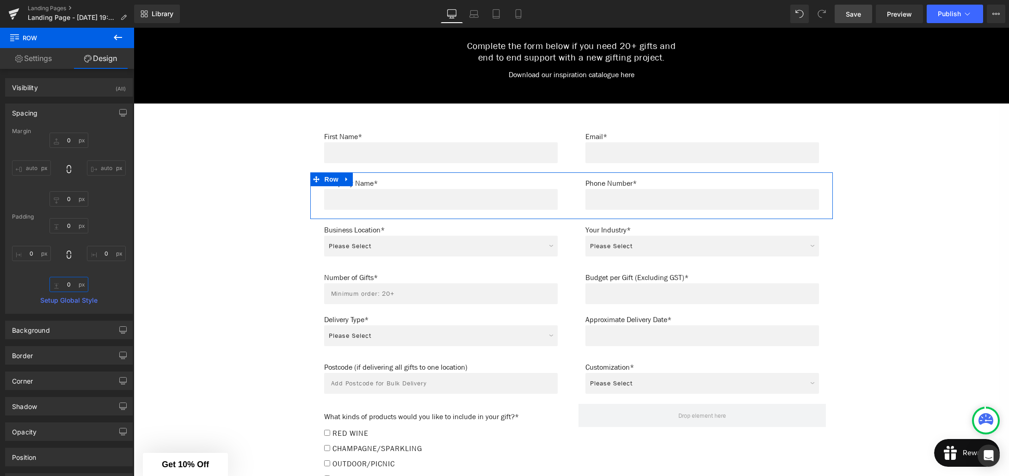
type input "x"
type input "12p"
type input "12"
click at [842, 16] on link "Save" at bounding box center [853, 14] width 37 height 18
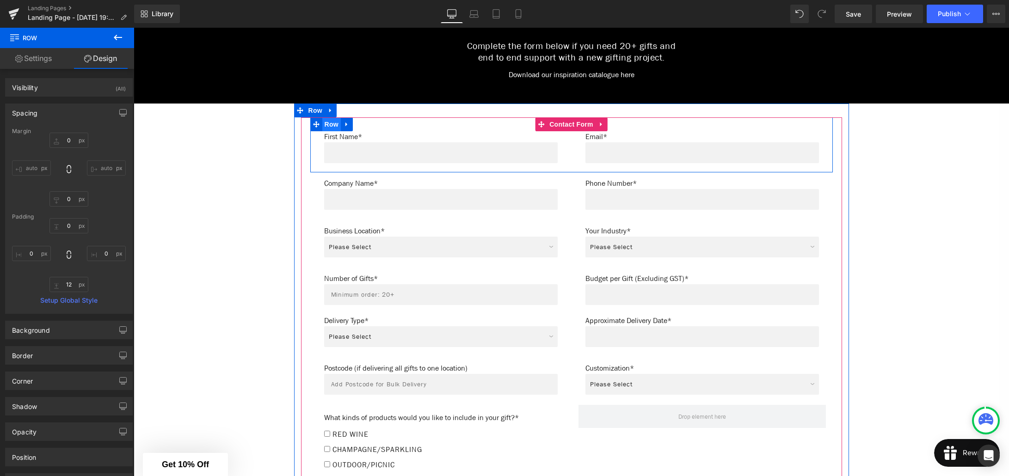
click at [327, 118] on span "Row" at bounding box center [331, 124] width 18 height 14
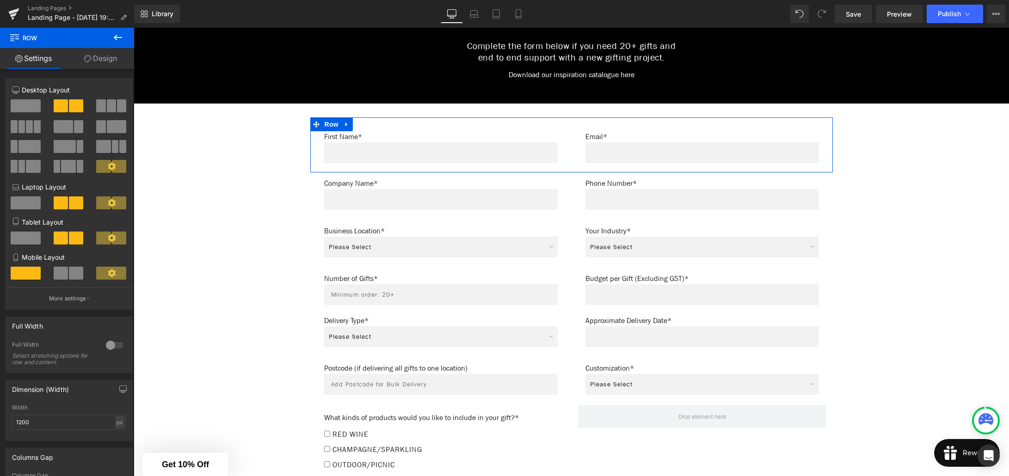
click at [103, 58] on link "Design" at bounding box center [100, 58] width 67 height 21
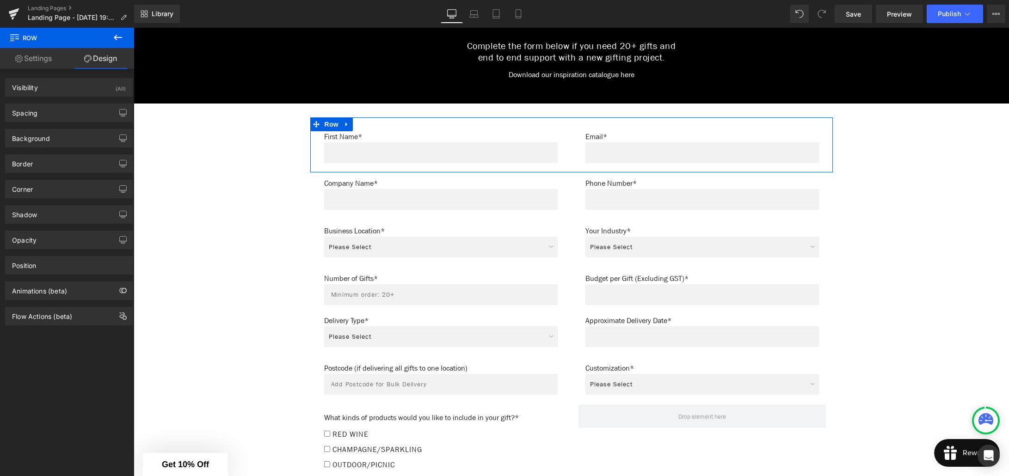
type input "0"
type input "10"
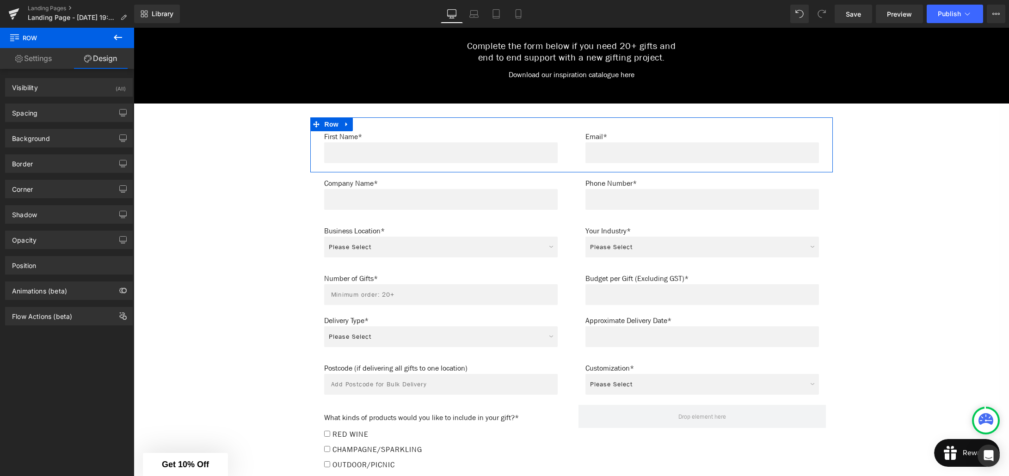
type input "0"
click at [76, 112] on div "Spacing" at bounding box center [69, 113] width 127 height 18
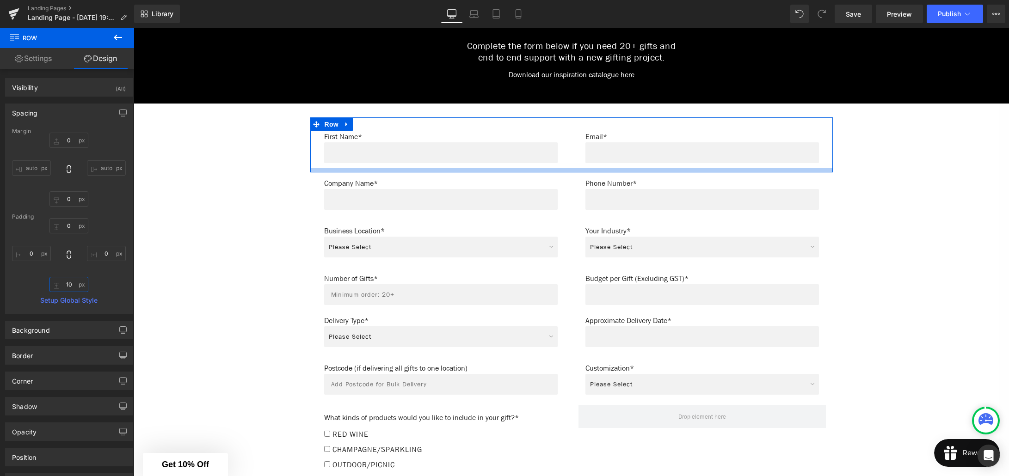
click at [68, 284] on input "10" at bounding box center [68, 284] width 39 height 15
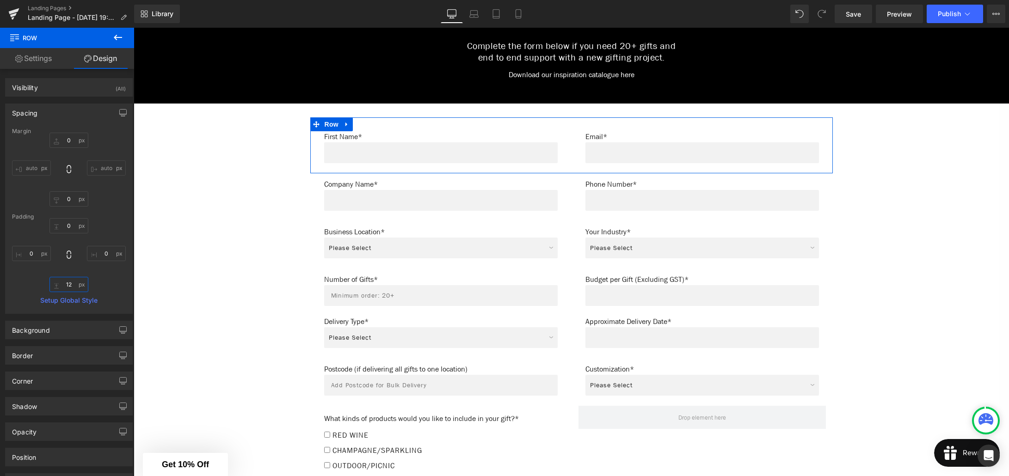
type input "12"
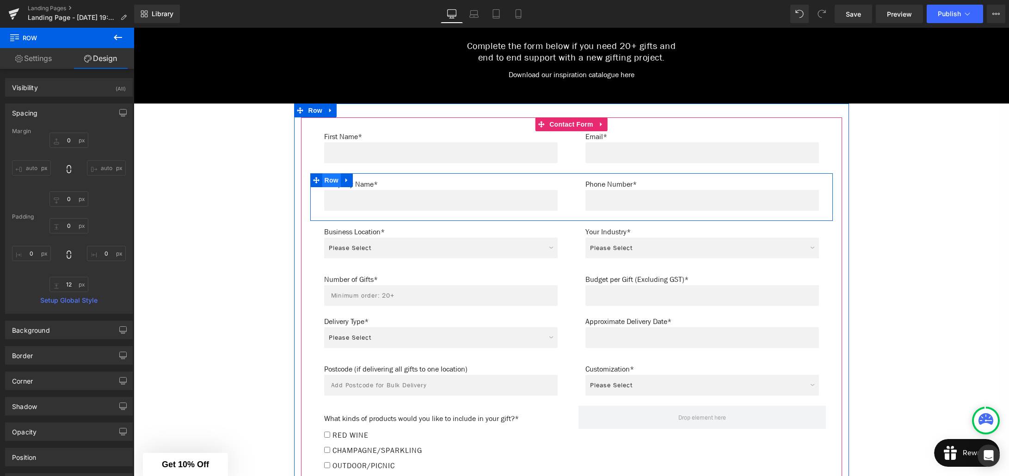
click at [327, 173] on span "Row" at bounding box center [331, 180] width 18 height 14
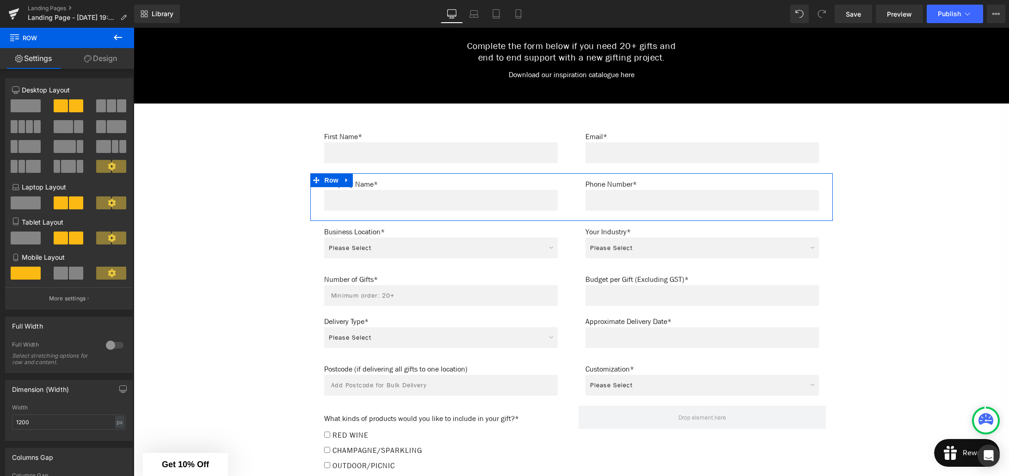
click at [102, 62] on link "Design" at bounding box center [100, 58] width 67 height 21
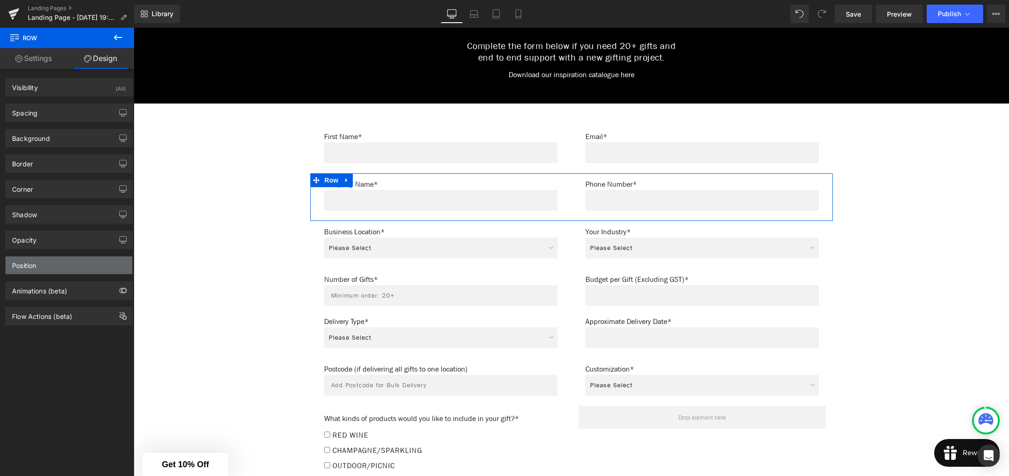
type input "0"
type input "12"
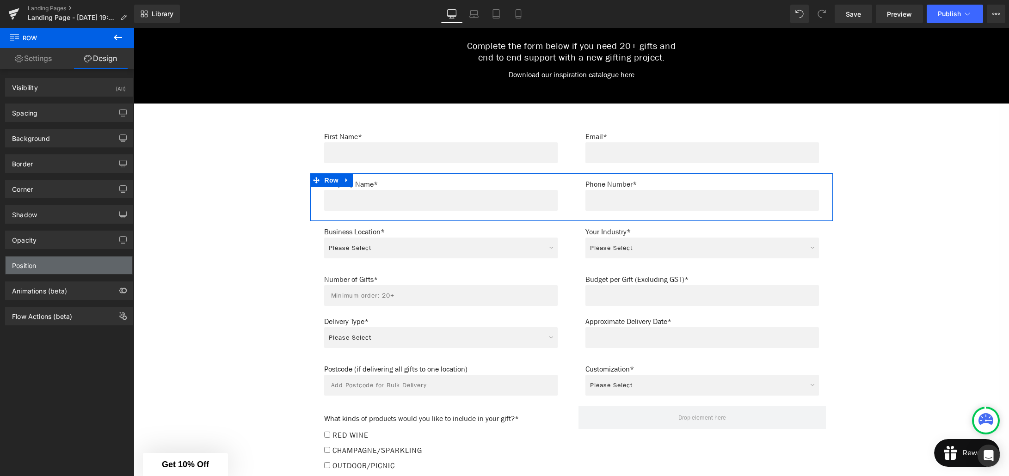
type input "0"
click at [36, 118] on div "Spacing" at bounding box center [69, 113] width 127 height 18
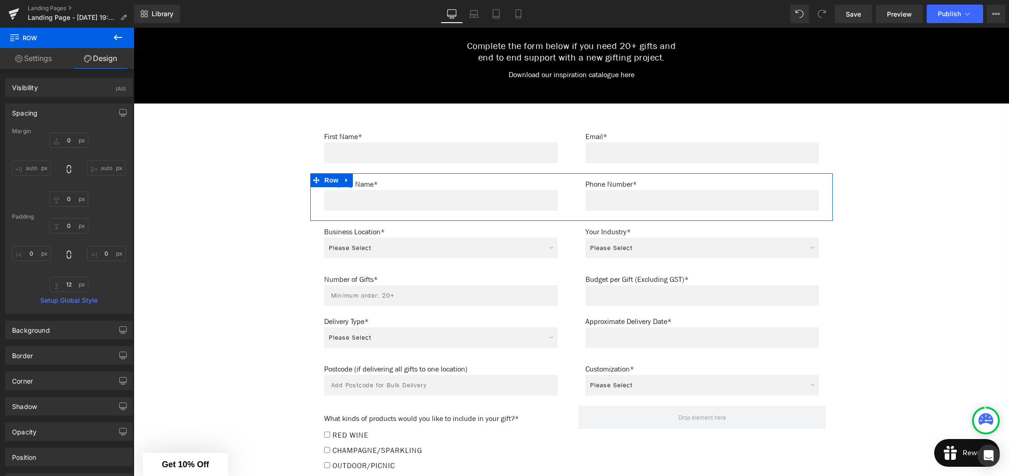
click at [110, 284] on div "0px 0 0px 0 12px 12 0px 0" at bounding box center [69, 255] width 114 height 74
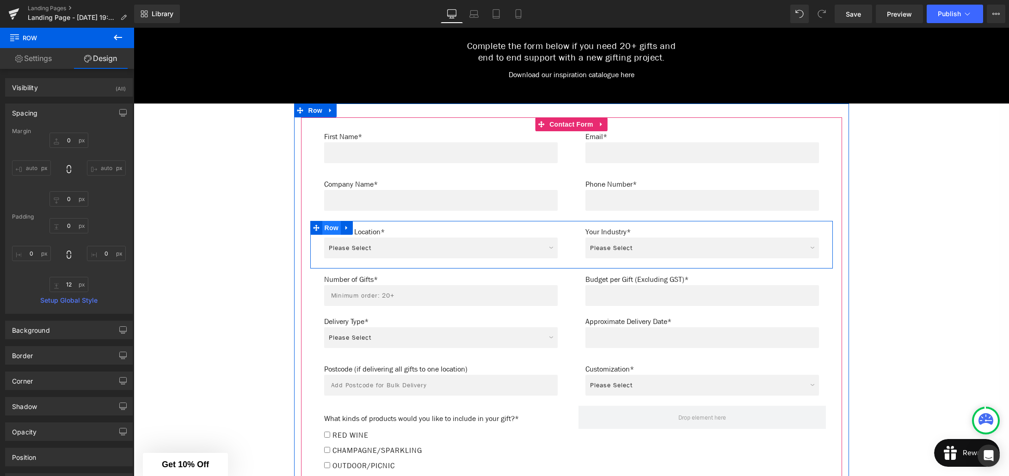
click at [332, 221] on span "Row" at bounding box center [331, 228] width 18 height 14
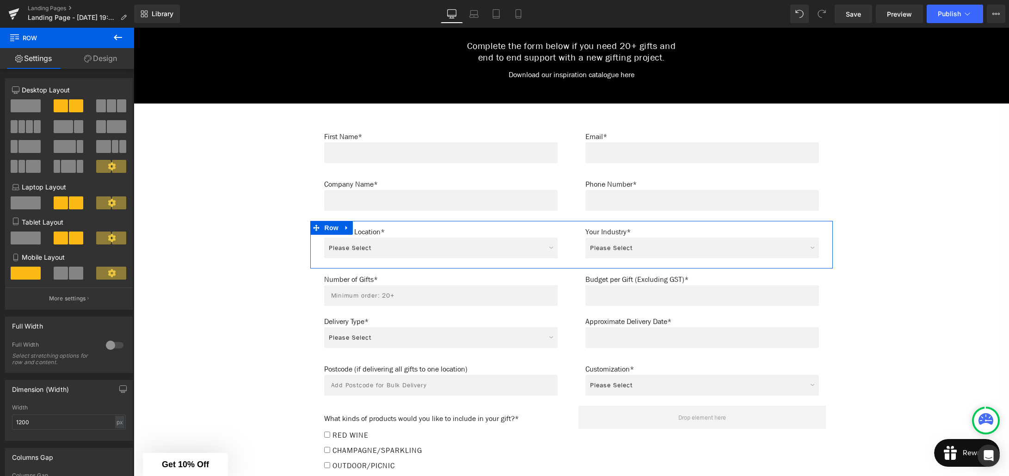
click at [94, 61] on link "Design" at bounding box center [100, 58] width 67 height 21
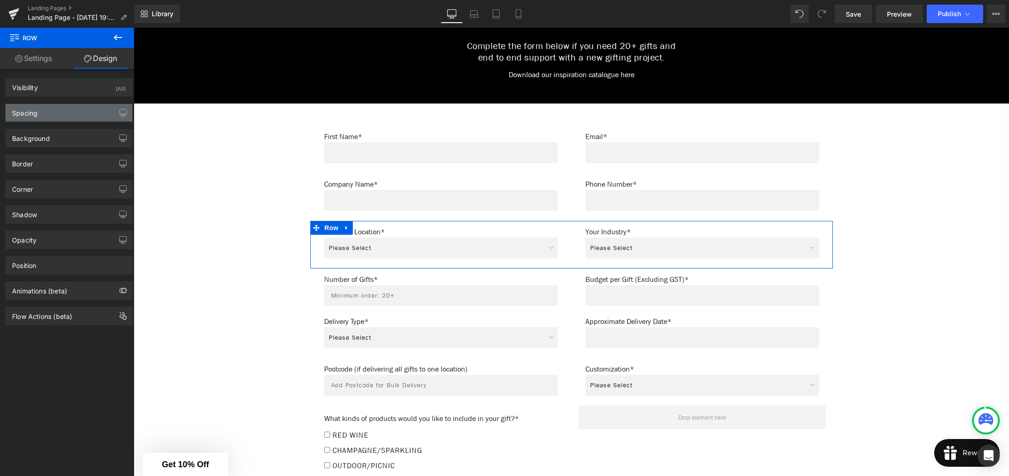
type input "0"
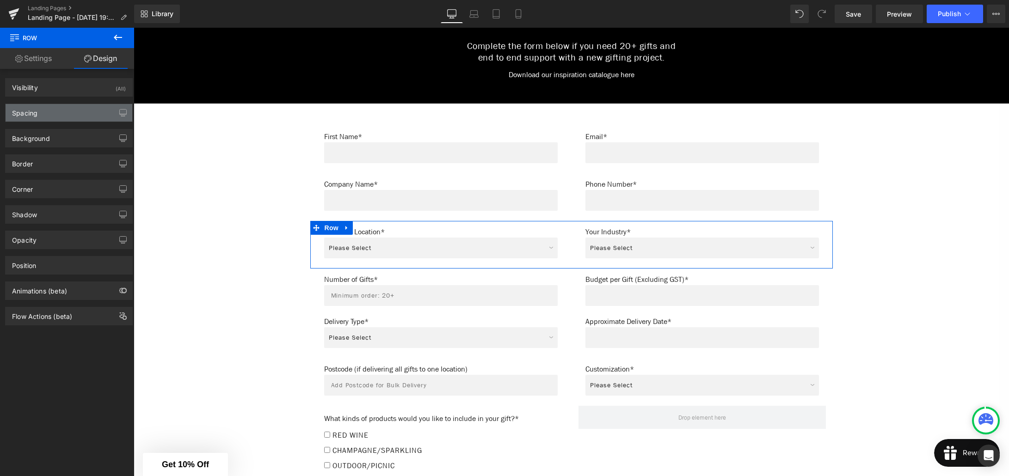
type input "0"
click at [70, 113] on div "Spacing" at bounding box center [69, 113] width 127 height 18
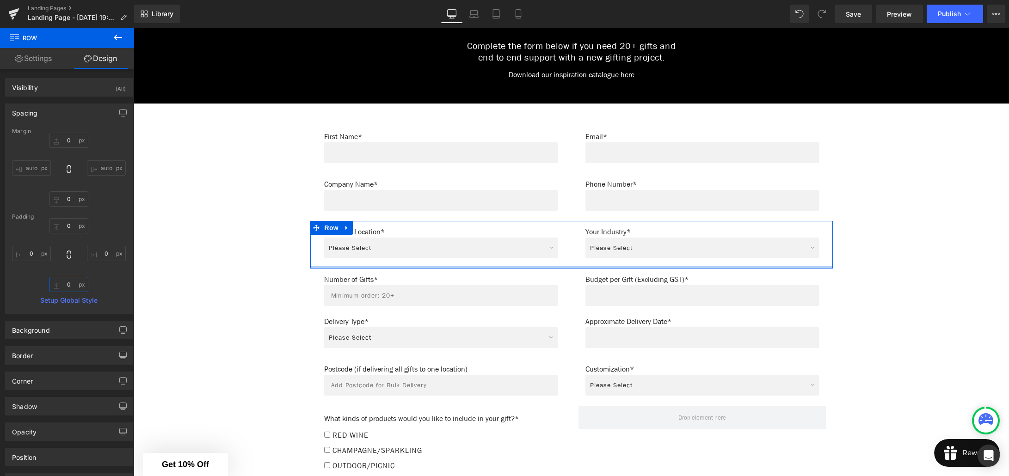
click at [67, 285] on input "0" at bounding box center [68, 284] width 39 height 15
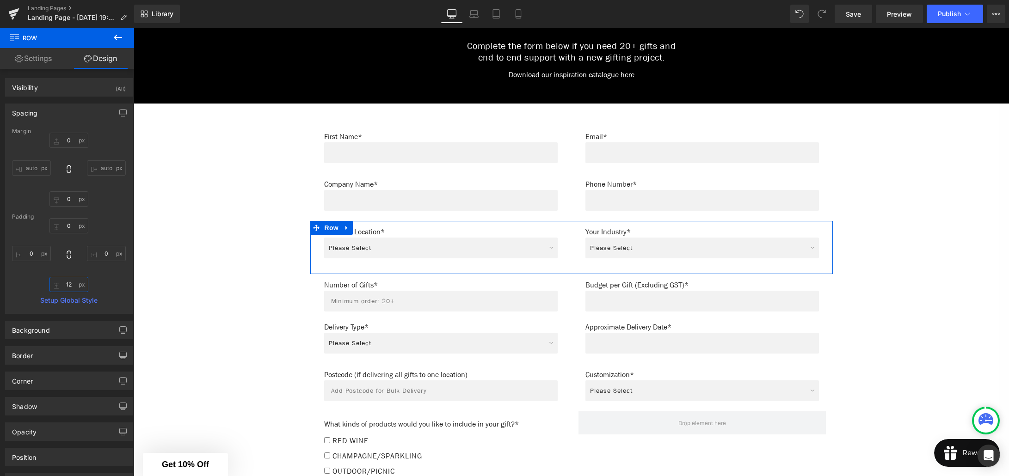
type input "12"
click at [102, 287] on div "0px 0 0px 0 12 12 0px 0" at bounding box center [69, 255] width 114 height 74
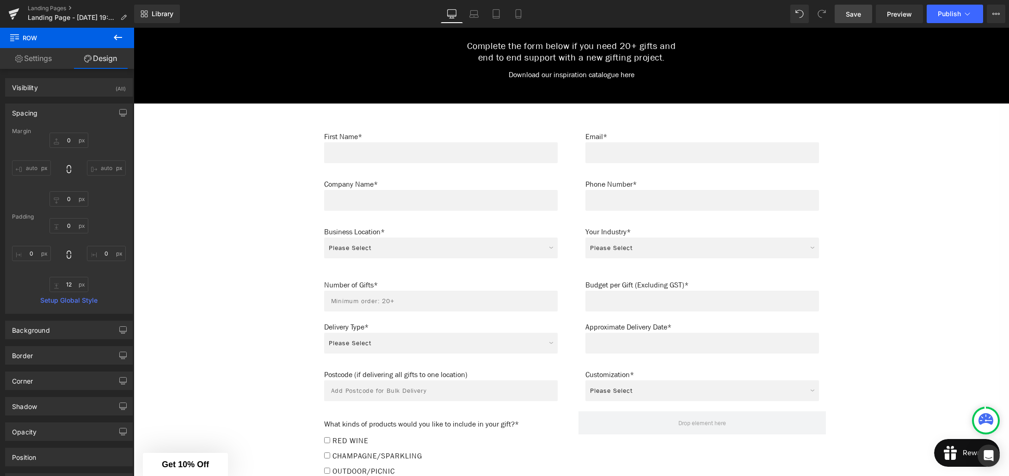
click at [857, 19] on link "Save" at bounding box center [853, 14] width 37 height 18
click at [901, 17] on span "Preview" at bounding box center [899, 14] width 25 height 10
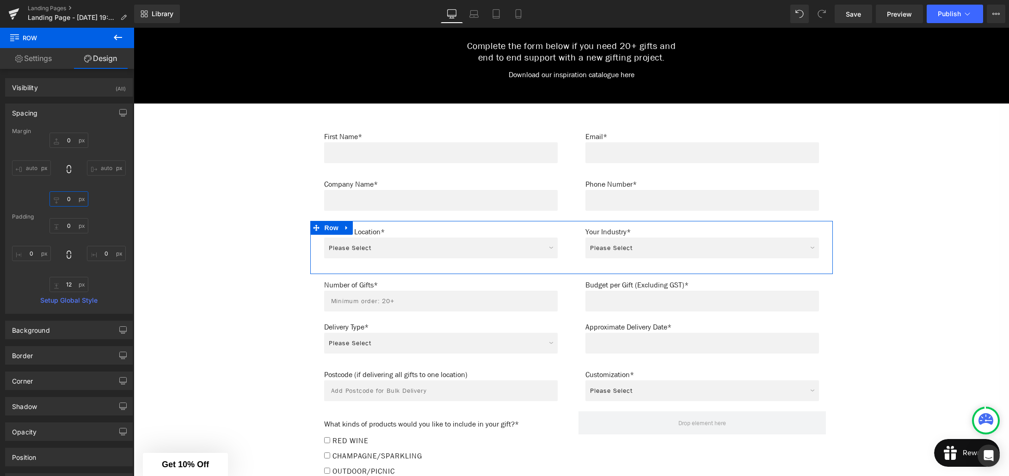
click at [68, 200] on input "0" at bounding box center [68, 198] width 39 height 15
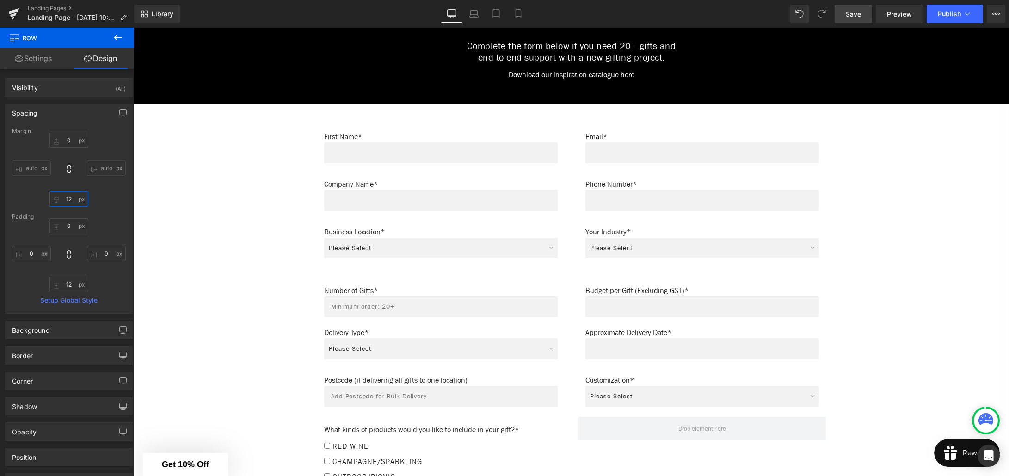
type input "12"
click at [861, 16] on span "Save" at bounding box center [853, 14] width 15 height 10
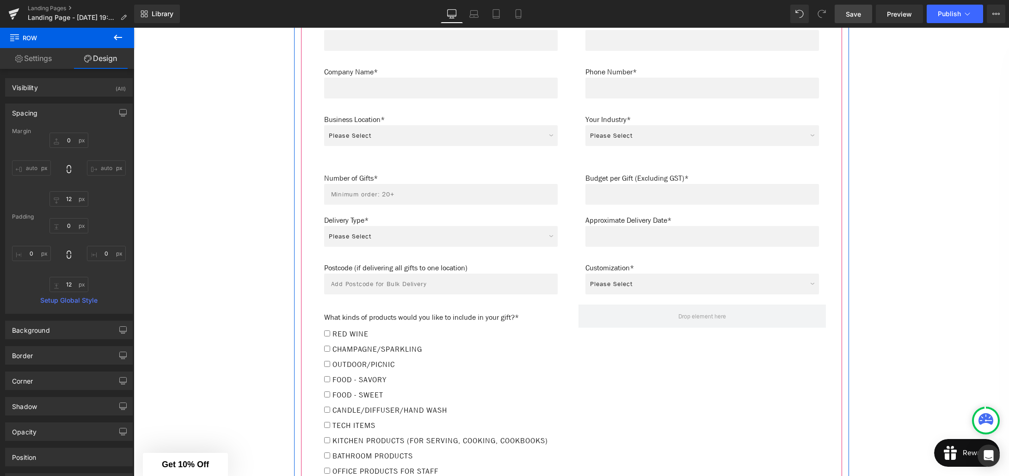
scroll to position [730, 0]
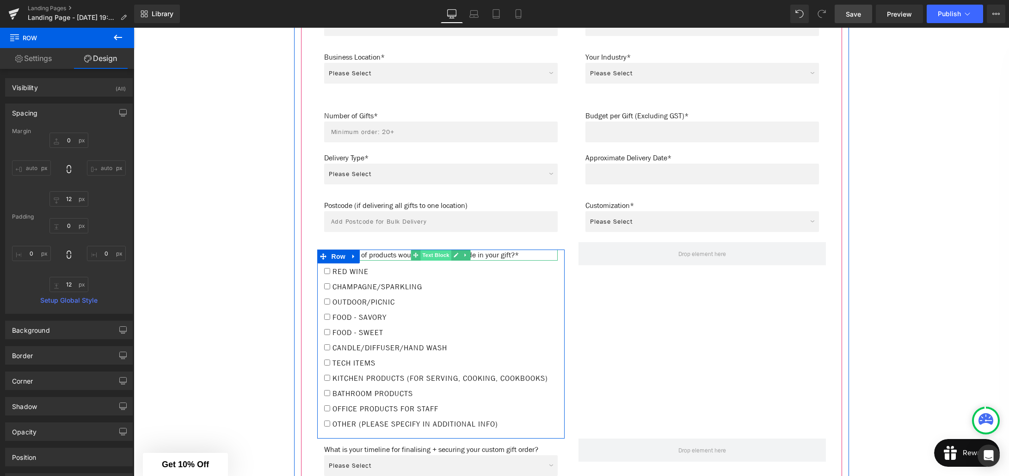
click at [430, 252] on span "Text Block" at bounding box center [435, 255] width 31 height 11
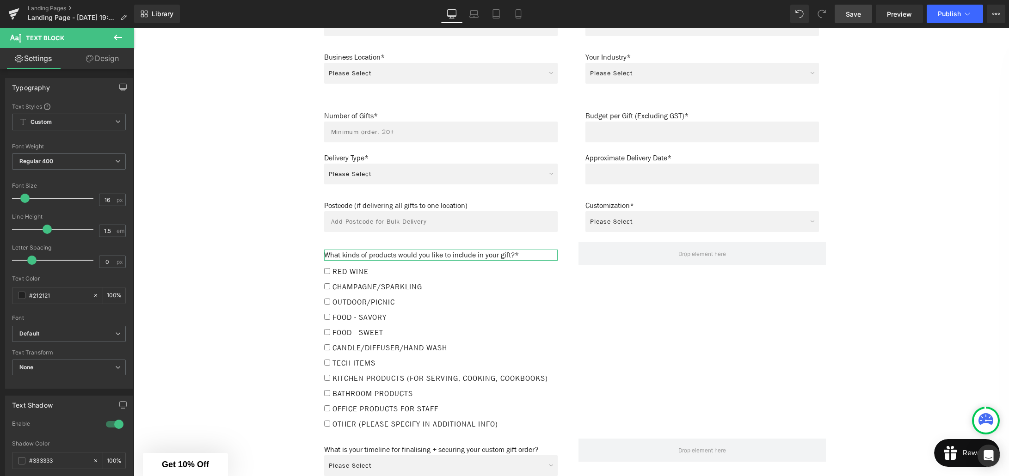
click at [99, 59] on link "Design" at bounding box center [102, 58] width 67 height 21
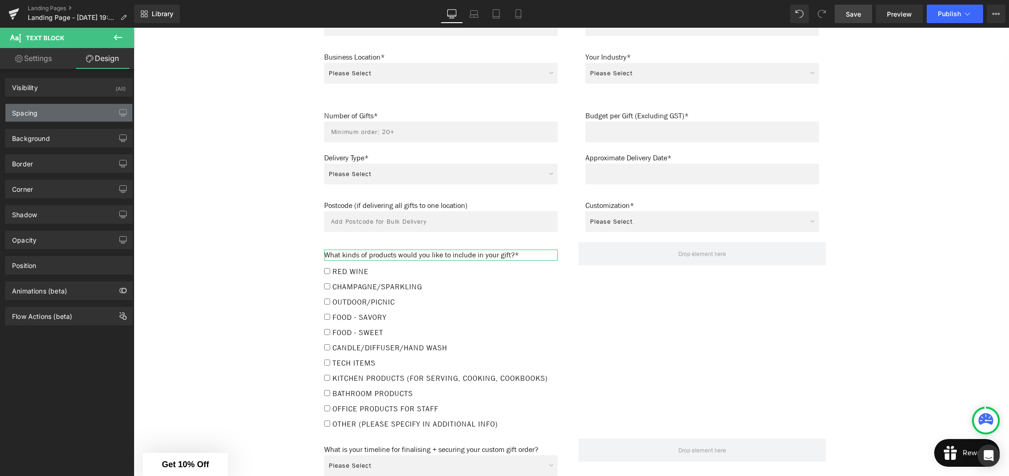
click at [77, 113] on div "Spacing" at bounding box center [69, 113] width 127 height 18
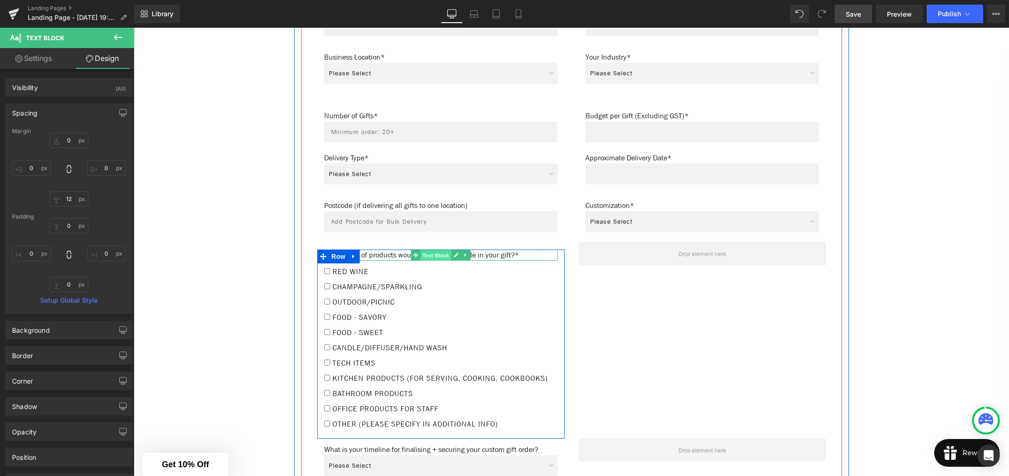
click at [437, 252] on span "Text Block" at bounding box center [435, 255] width 31 height 11
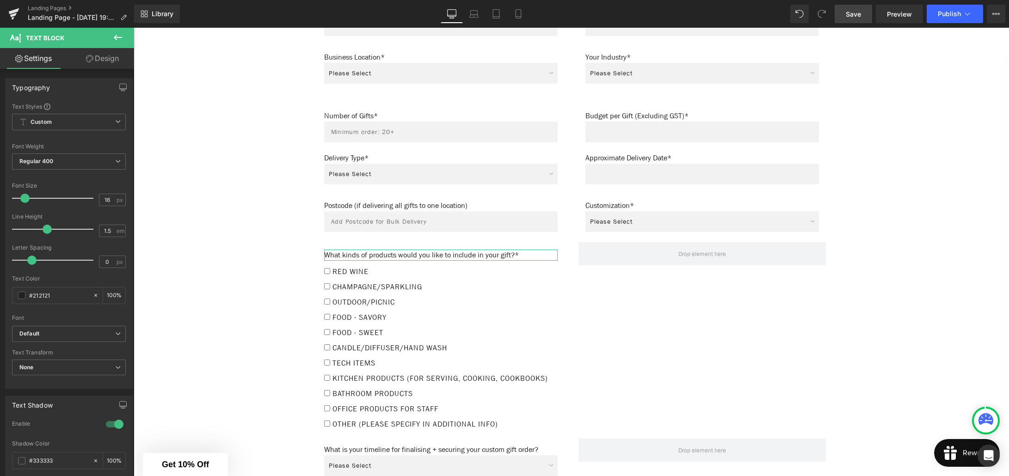
click at [104, 59] on link "Design" at bounding box center [102, 58] width 67 height 21
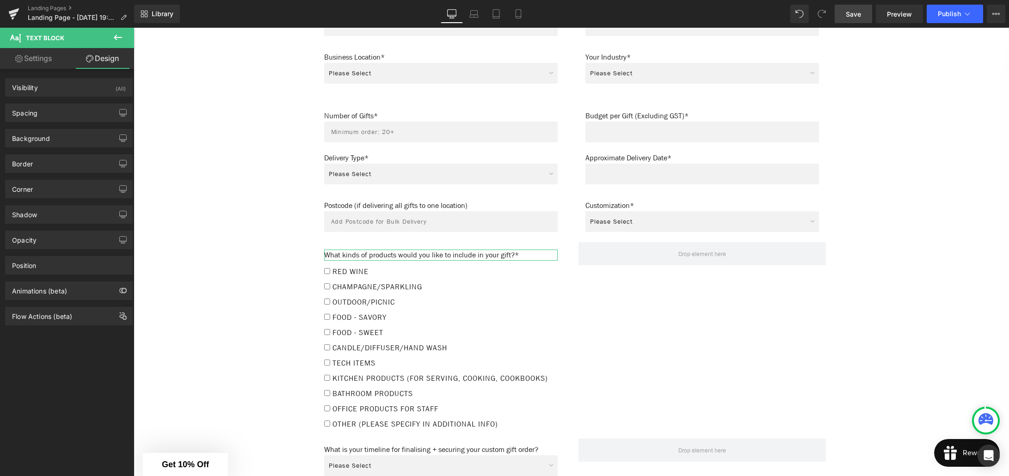
type input "0"
type input "12"
type input "0"
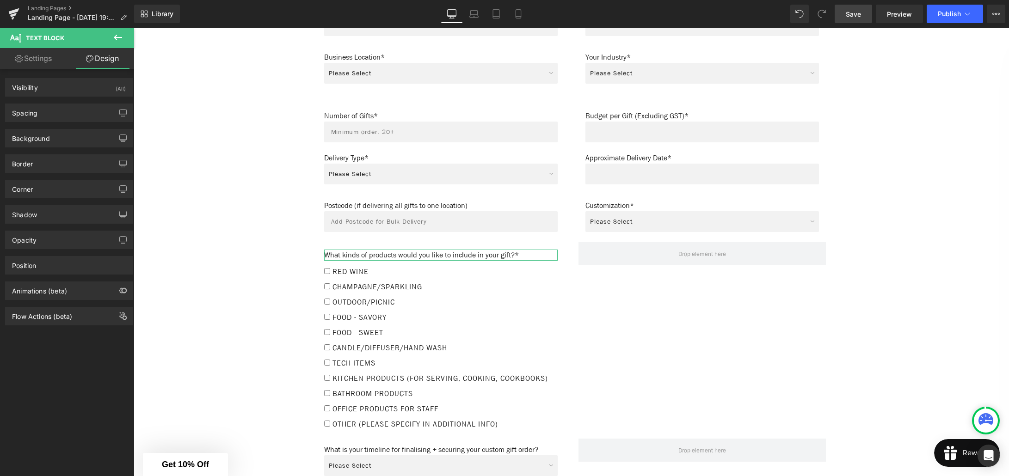
type input "0"
click at [91, 87] on div "Visibility (All)" at bounding box center [69, 88] width 127 height 18
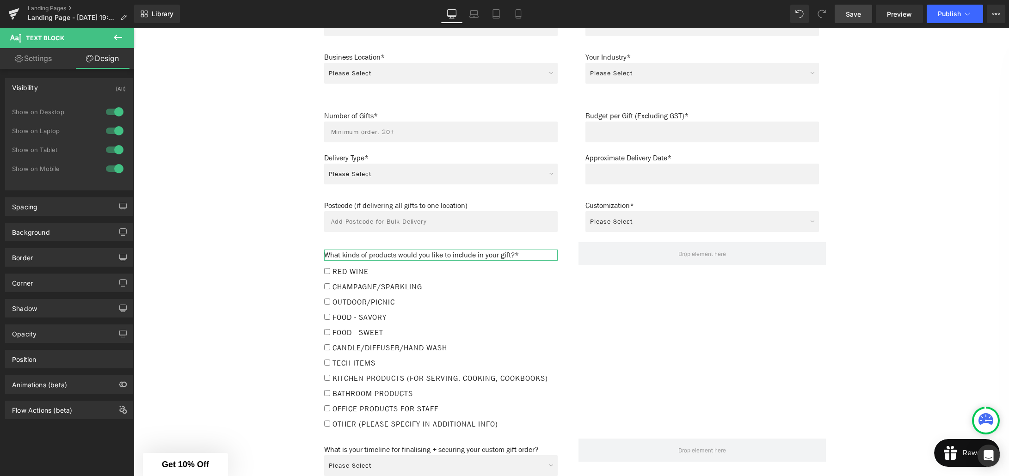
click at [91, 87] on div "Visibility (All)" at bounding box center [69, 88] width 127 height 18
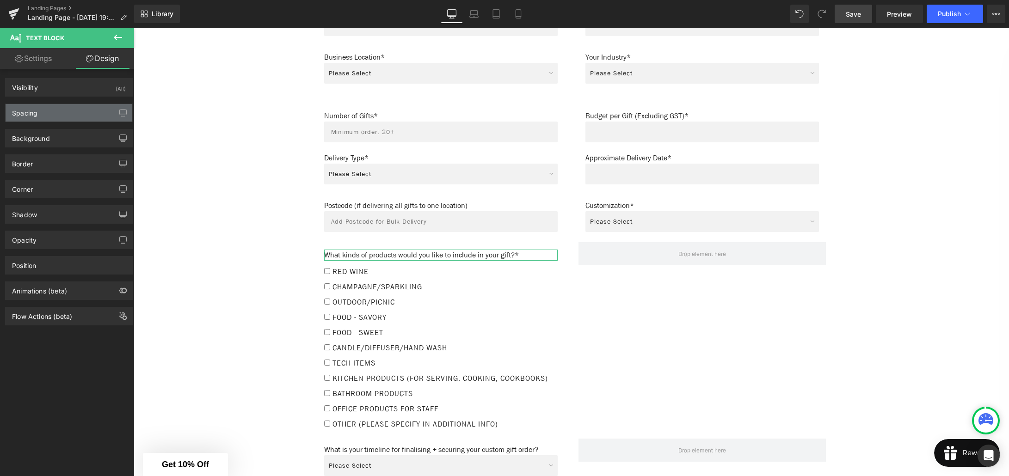
click at [90, 111] on div "Spacing" at bounding box center [69, 113] width 127 height 18
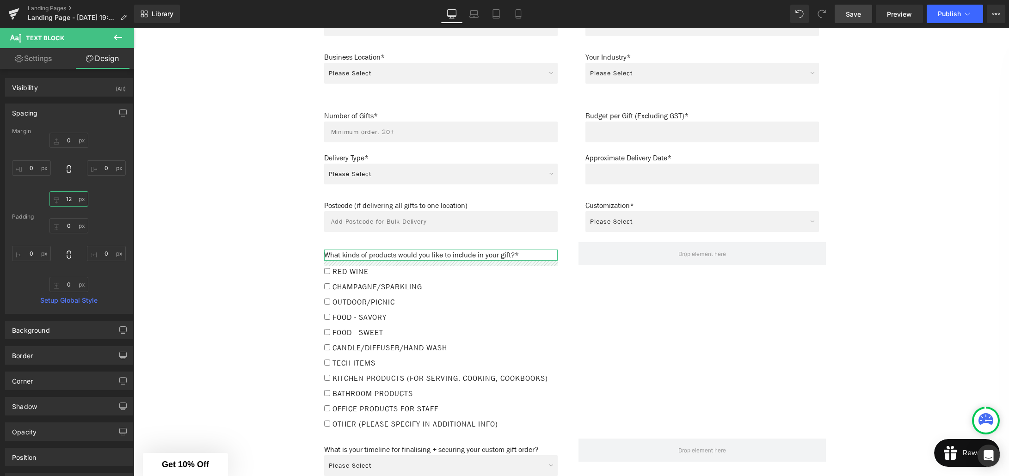
drag, startPoint x: 70, startPoint y: 199, endPoint x: 87, endPoint y: 199, distance: 17.6
click at [71, 199] on input "12" at bounding box center [68, 198] width 39 height 15
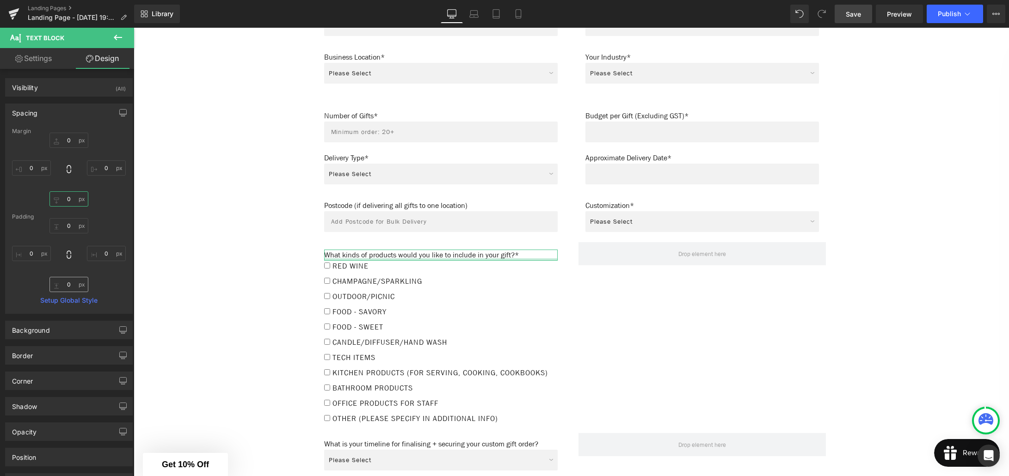
type input "0"
click at [72, 283] on input "0" at bounding box center [68, 284] width 39 height 15
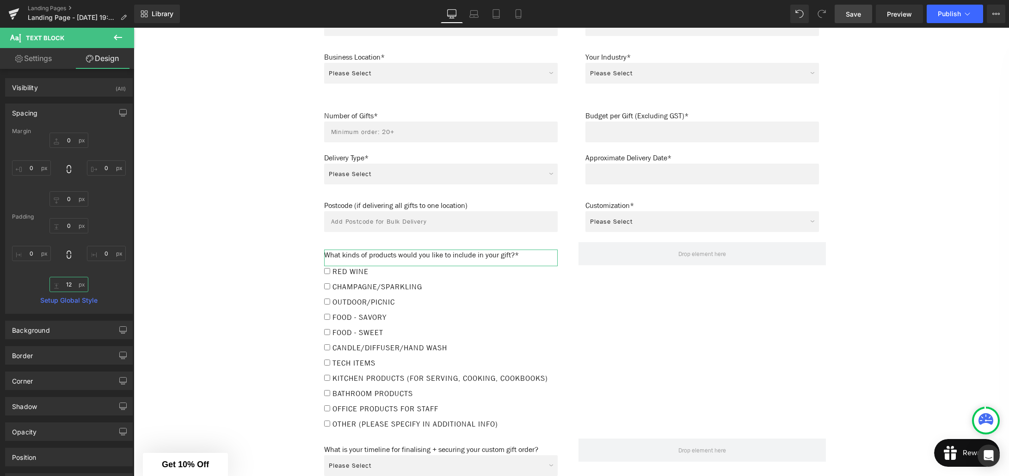
type input "12"
drag, startPoint x: 850, startPoint y: 19, endPoint x: 712, endPoint y: 31, distance: 138.3
click at [850, 19] on link "Save" at bounding box center [853, 14] width 37 height 18
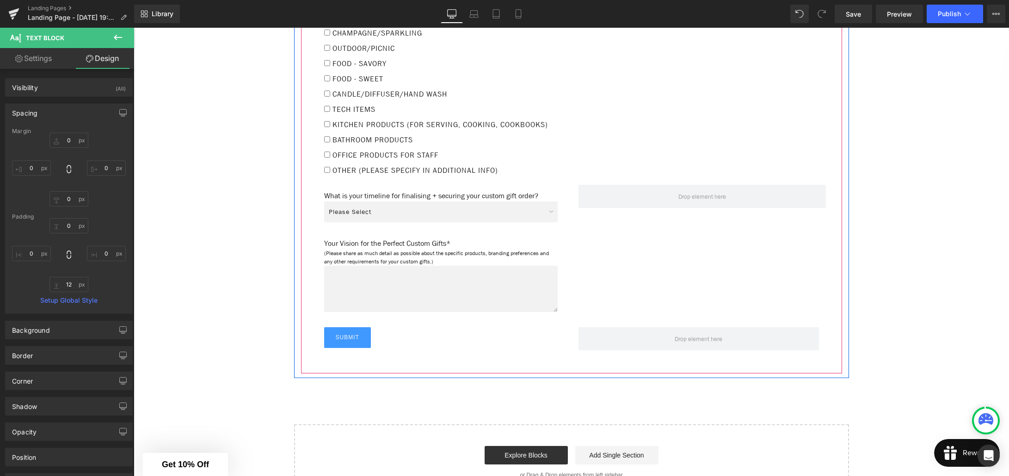
scroll to position [985, 0]
click at [578, 281] on div "What is your timeline for finalising + securing your custom gift order? Text Bl…" at bounding box center [571, 255] width 522 height 142
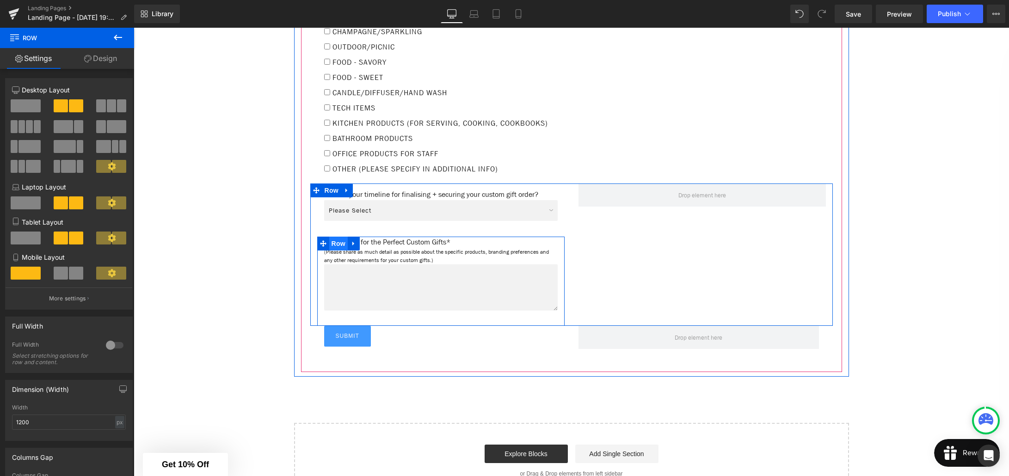
click at [335, 246] on span "Row" at bounding box center [338, 244] width 18 height 14
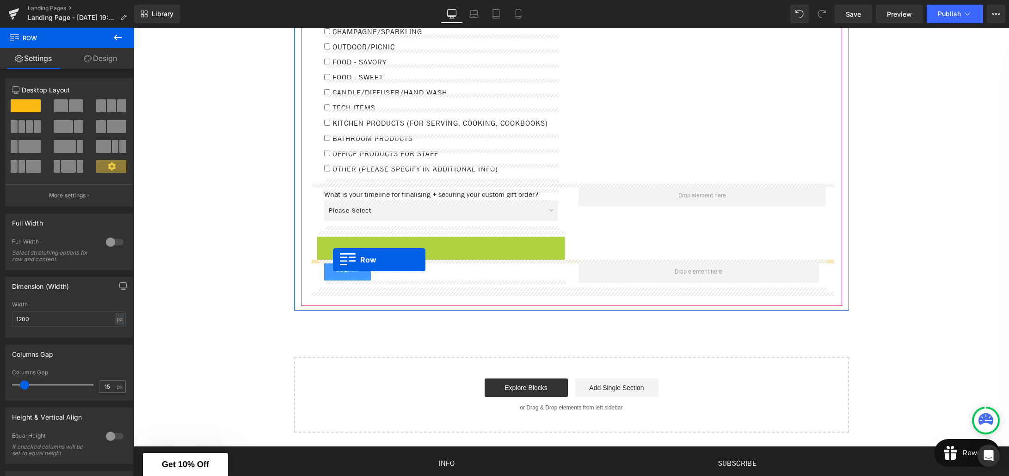
drag, startPoint x: 338, startPoint y: 244, endPoint x: 333, endPoint y: 260, distance: 17.0
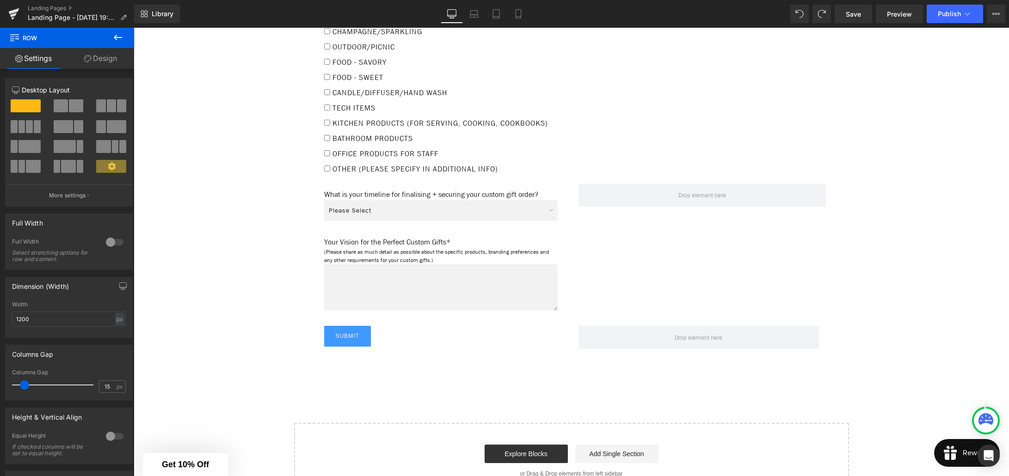
click at [122, 38] on icon at bounding box center [117, 37] width 11 height 11
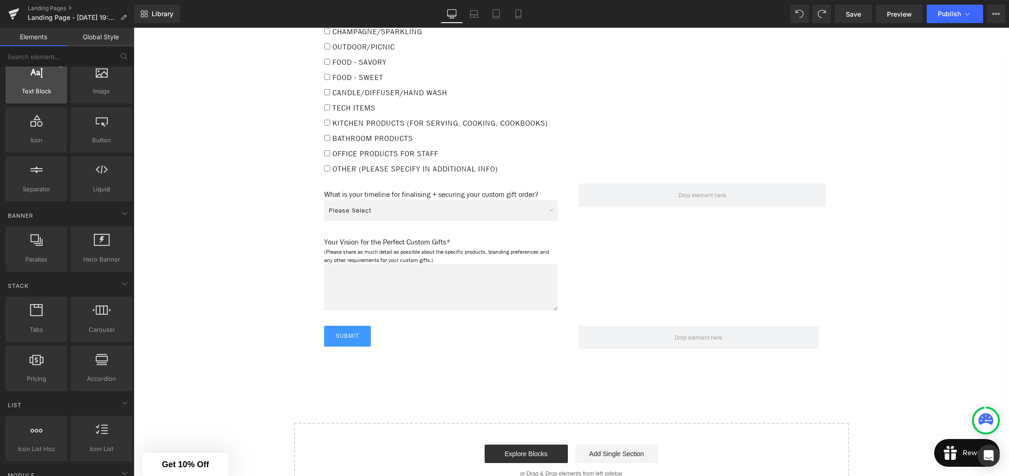
scroll to position [0, 0]
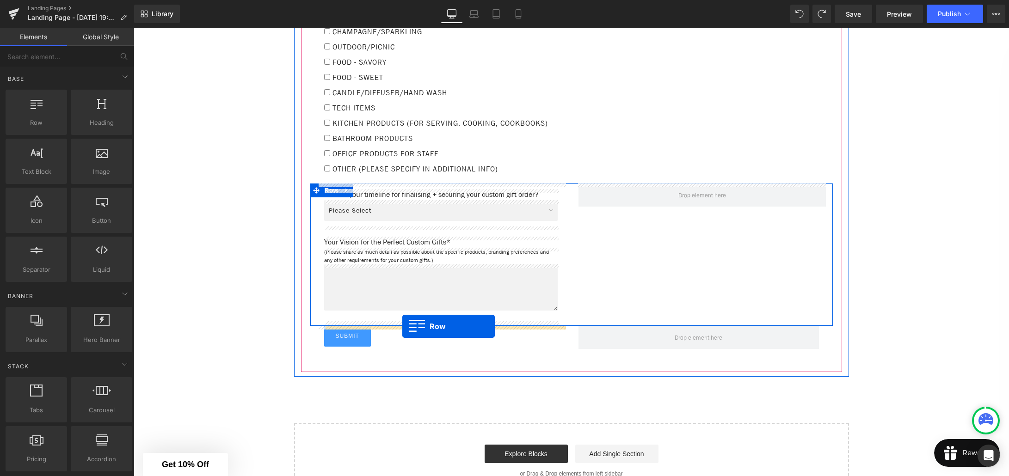
drag, startPoint x: 166, startPoint y: 141, endPoint x: 402, endPoint y: 326, distance: 300.0
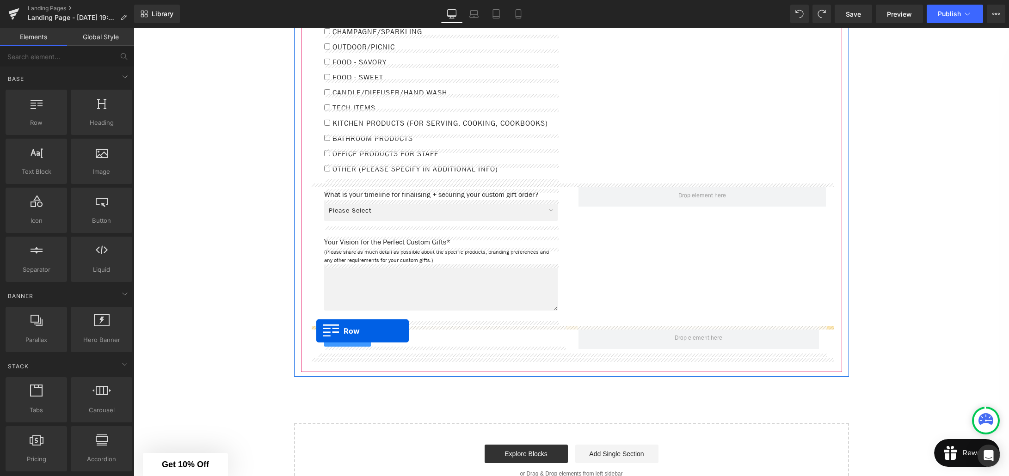
drag, startPoint x: 169, startPoint y: 131, endPoint x: 316, endPoint y: 331, distance: 248.3
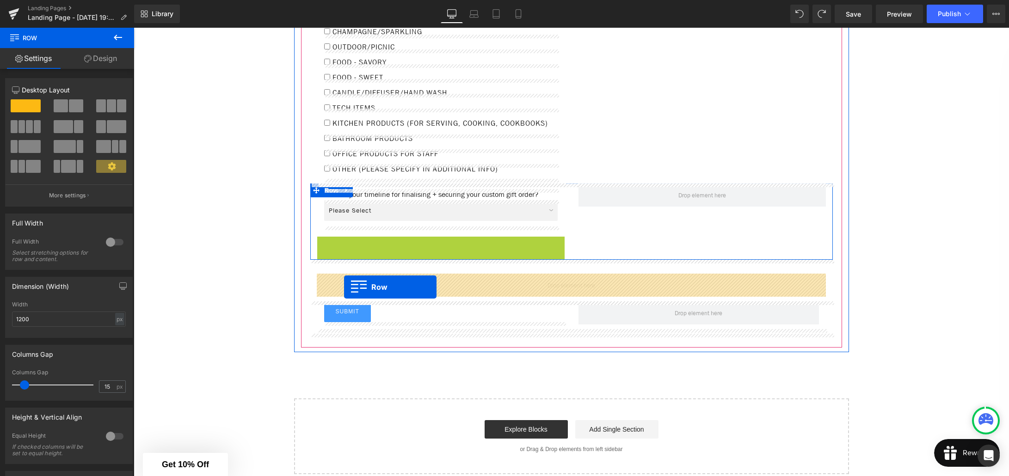
drag, startPoint x: 323, startPoint y: 245, endPoint x: 344, endPoint y: 287, distance: 47.4
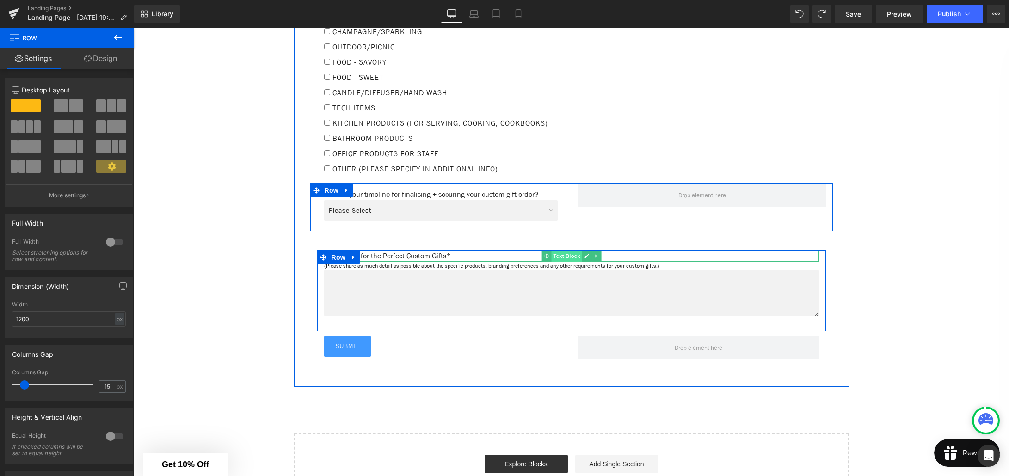
click at [559, 259] on span "Text Block" at bounding box center [566, 256] width 31 height 11
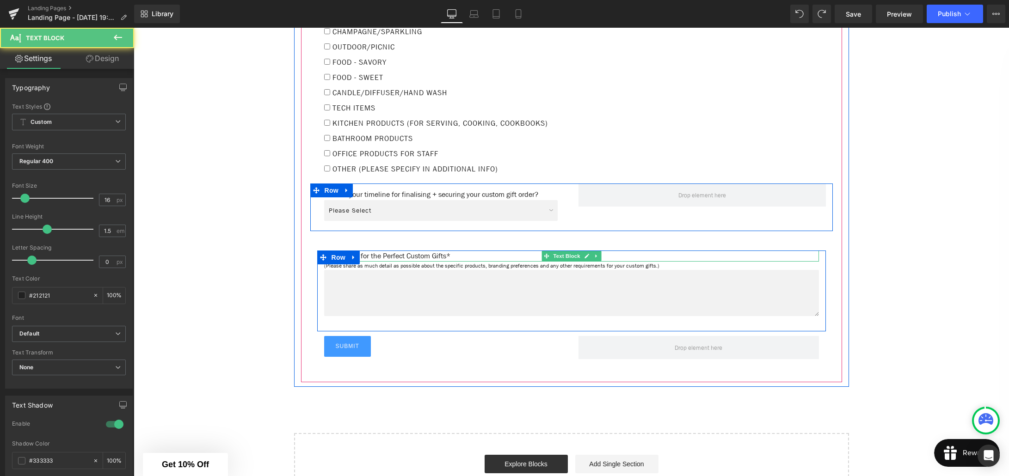
click at [504, 256] on p "Your Vision for the Perfect Custom Gifts*" at bounding box center [571, 256] width 495 height 11
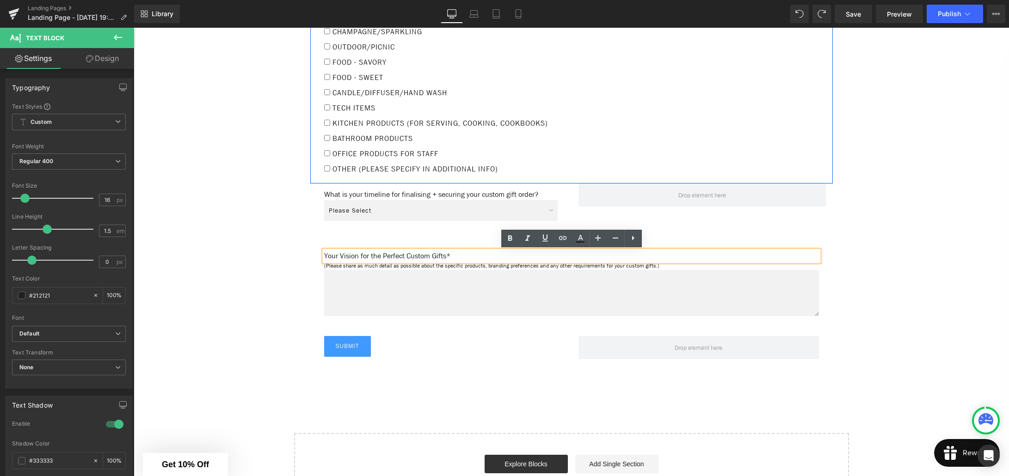
click at [646, 123] on div "What kinds of products would you like to include in your gift?* Text Block Red …" at bounding box center [571, 85] width 522 height 197
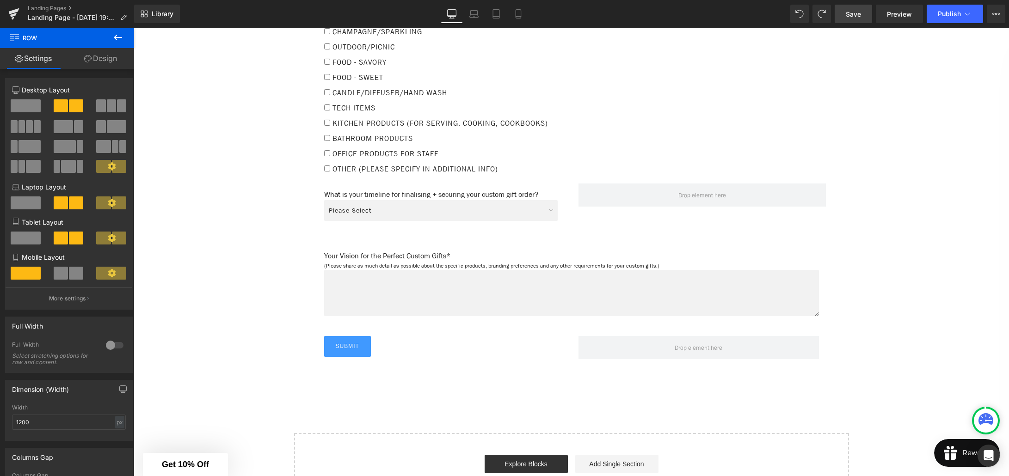
drag, startPoint x: 855, startPoint y: 16, endPoint x: 727, endPoint y: 142, distance: 179.5
click at [855, 16] on span "Save" at bounding box center [853, 14] width 15 height 10
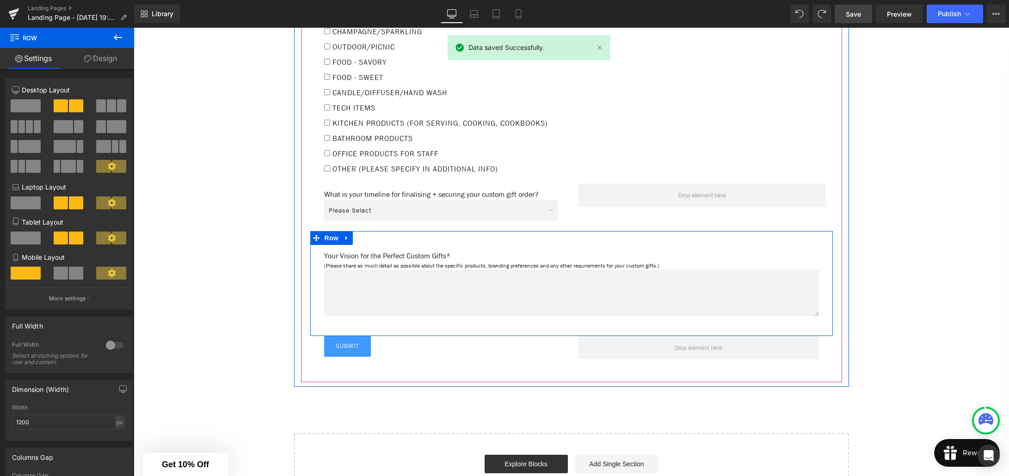
click at [487, 254] on p "Your Vision for the Perfect Custom Gifts*" at bounding box center [571, 256] width 495 height 11
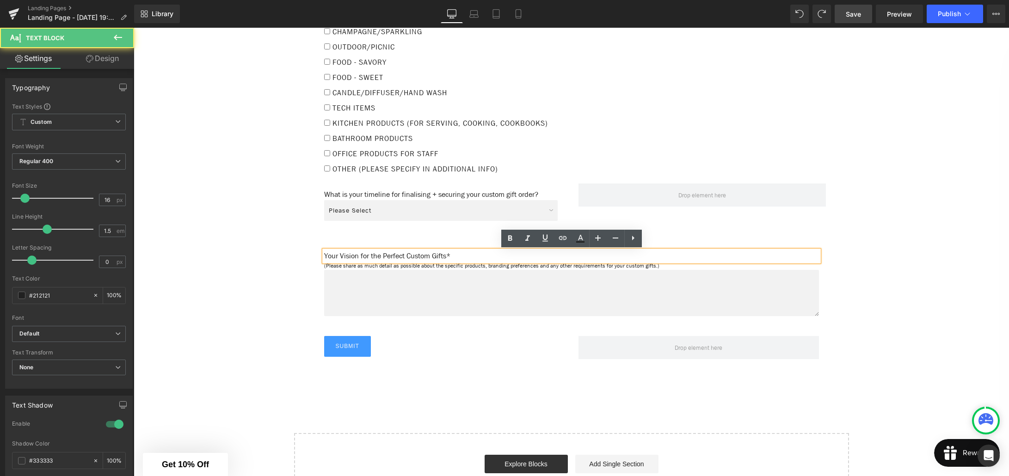
click at [484, 239] on div "Your Vision for the Perfect Custom Gifts* Text Block (Please share as much deta…" at bounding box center [571, 283] width 522 height 105
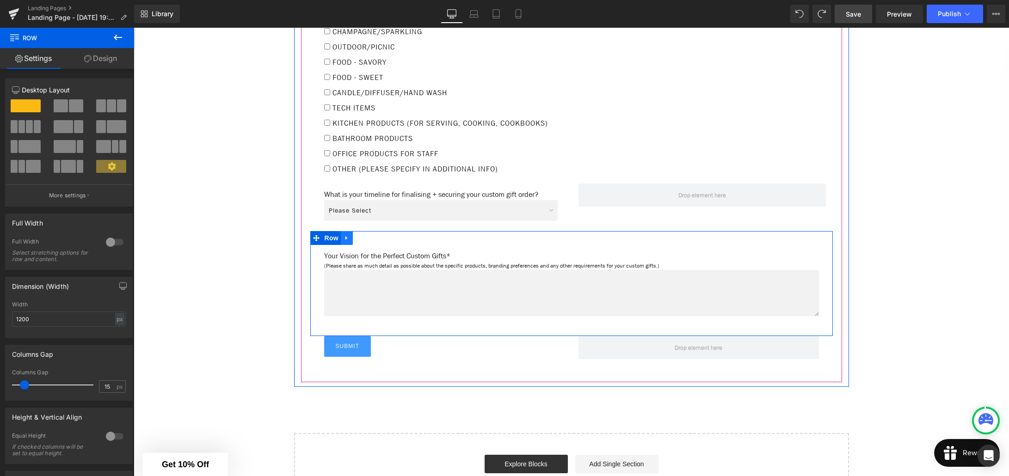
drag, startPoint x: 373, startPoint y: 246, endPoint x: 347, endPoint y: 243, distance: 25.6
click at [372, 246] on div "Your Vision for the Perfect Custom Gifts* Text Block (Please share as much deta…" at bounding box center [571, 288] width 522 height 86
click at [331, 242] on span "Row" at bounding box center [331, 238] width 18 height 14
click at [335, 241] on span "Row" at bounding box center [331, 238] width 18 height 14
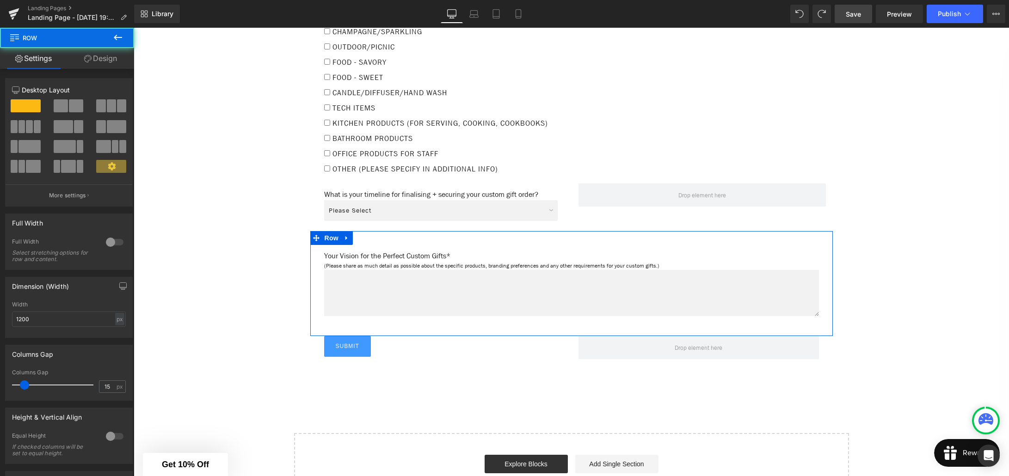
click at [115, 57] on link "Design" at bounding box center [100, 58] width 67 height 21
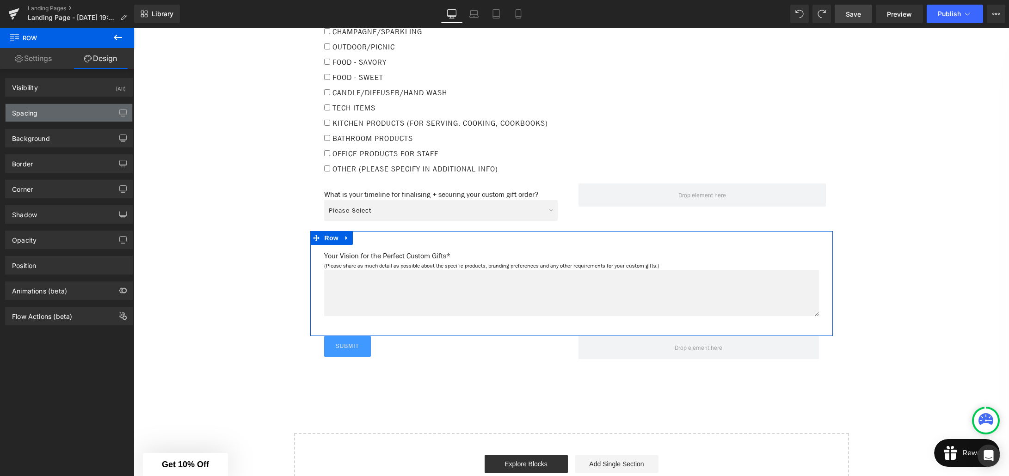
type input "0"
type input "30"
type input "0"
type input "10"
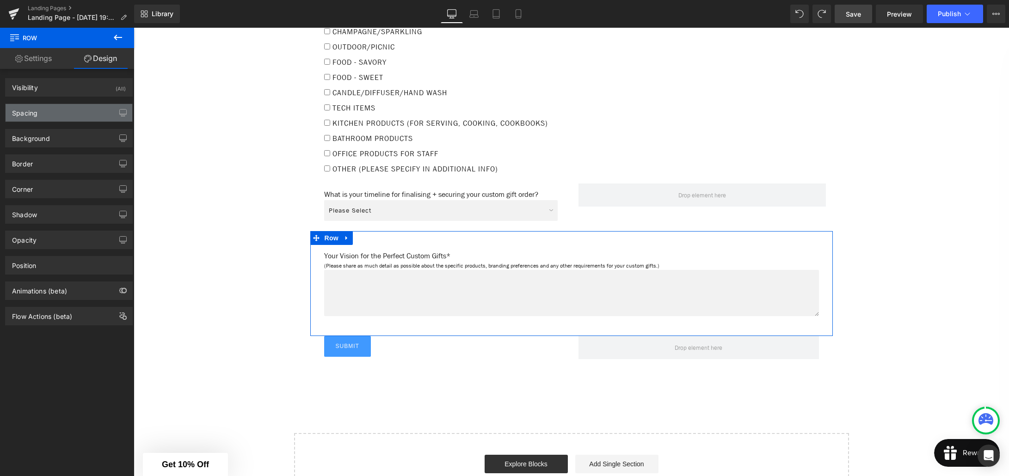
type input "0"
click at [48, 117] on div "Spacing" at bounding box center [69, 113] width 127 height 18
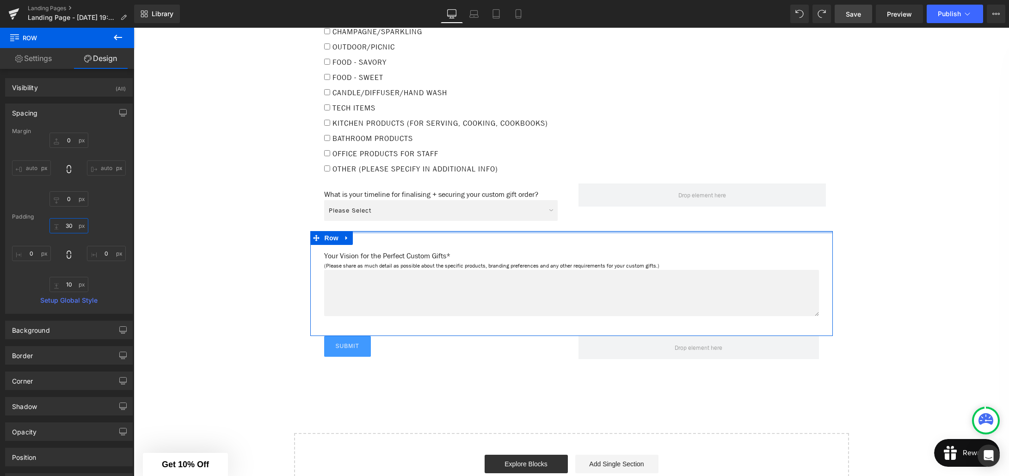
drag, startPoint x: 64, startPoint y: 226, endPoint x: 69, endPoint y: 226, distance: 4.6
click at [64, 226] on input "30" at bounding box center [68, 225] width 39 height 15
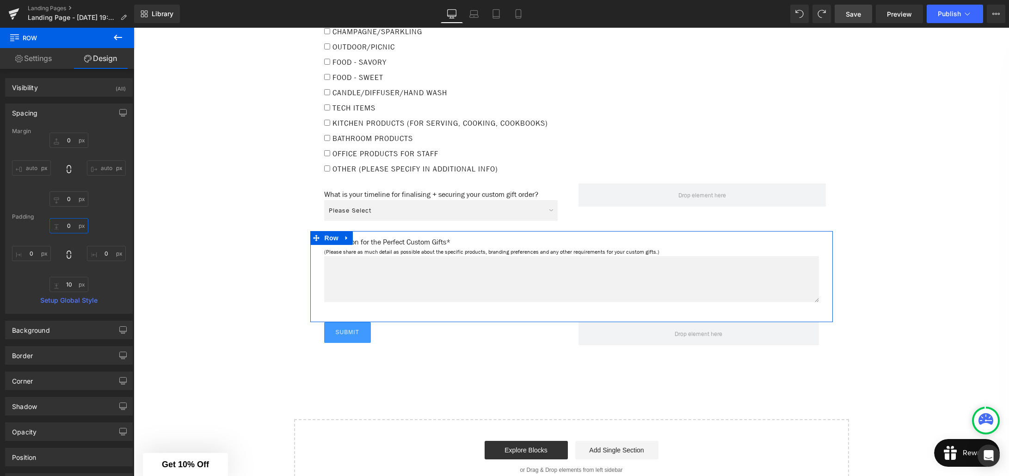
type input "0"
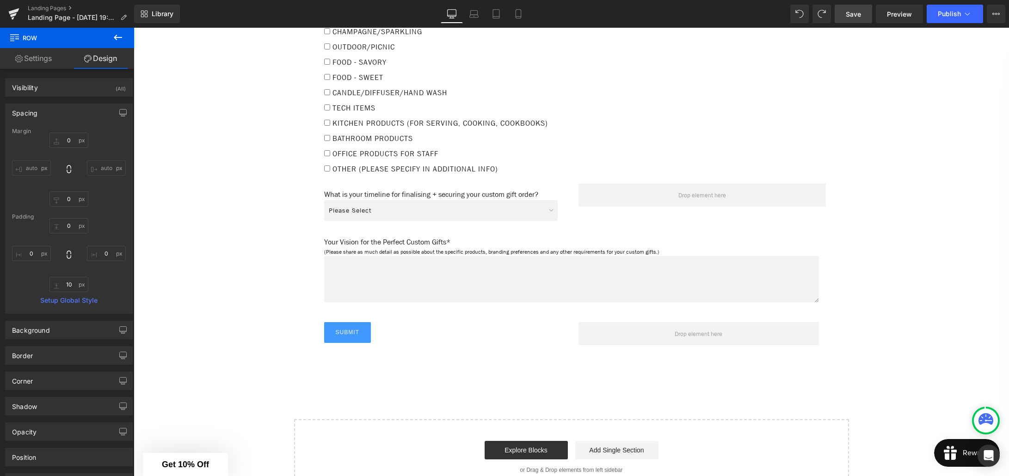
click at [845, 19] on link "Save" at bounding box center [853, 14] width 37 height 18
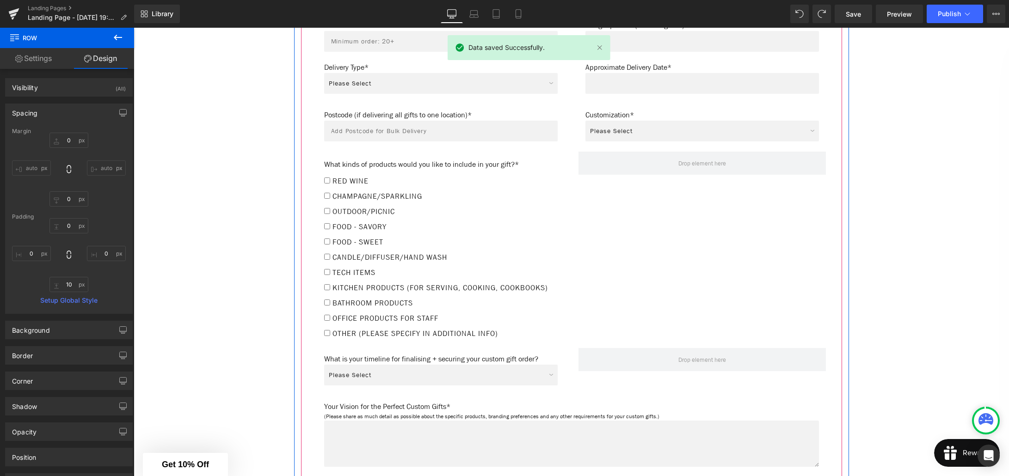
scroll to position [818, 0]
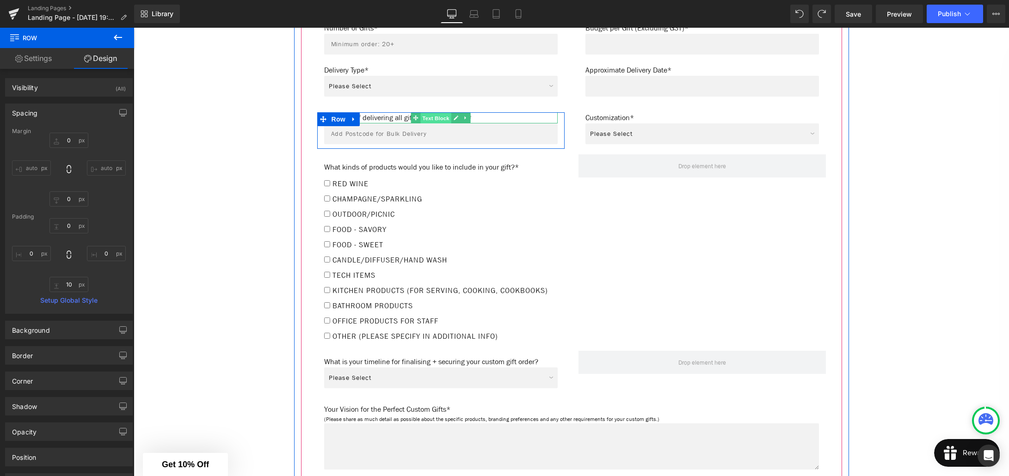
click at [428, 112] on span "Text Block" at bounding box center [435, 117] width 31 height 11
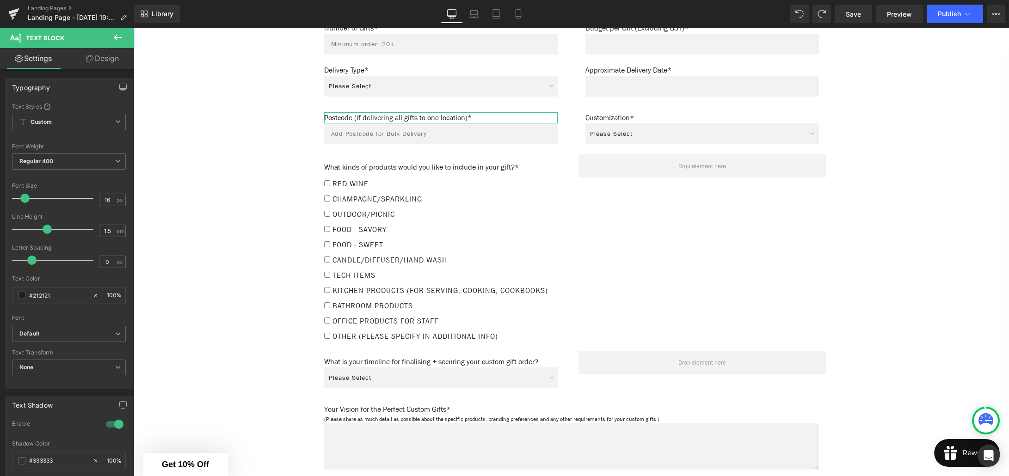
click at [97, 64] on link "Design" at bounding box center [102, 58] width 67 height 21
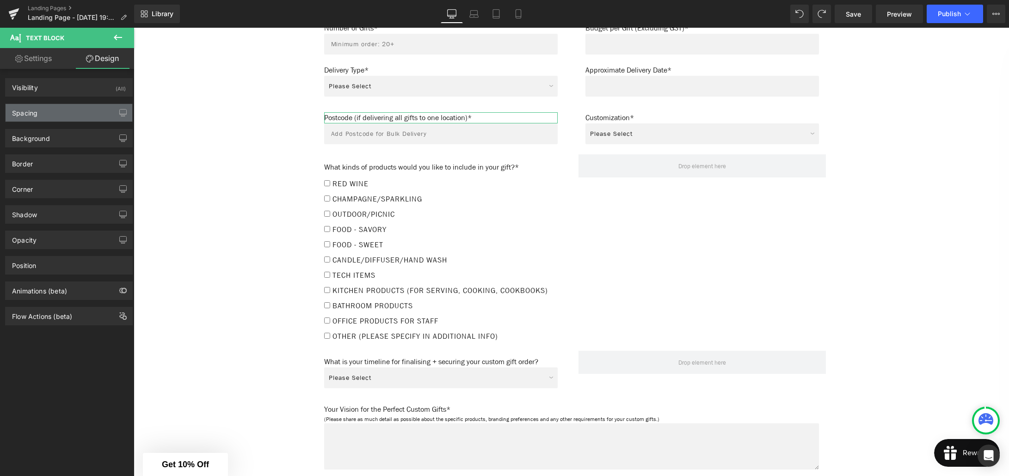
click at [65, 113] on div "Spacing" at bounding box center [69, 113] width 127 height 18
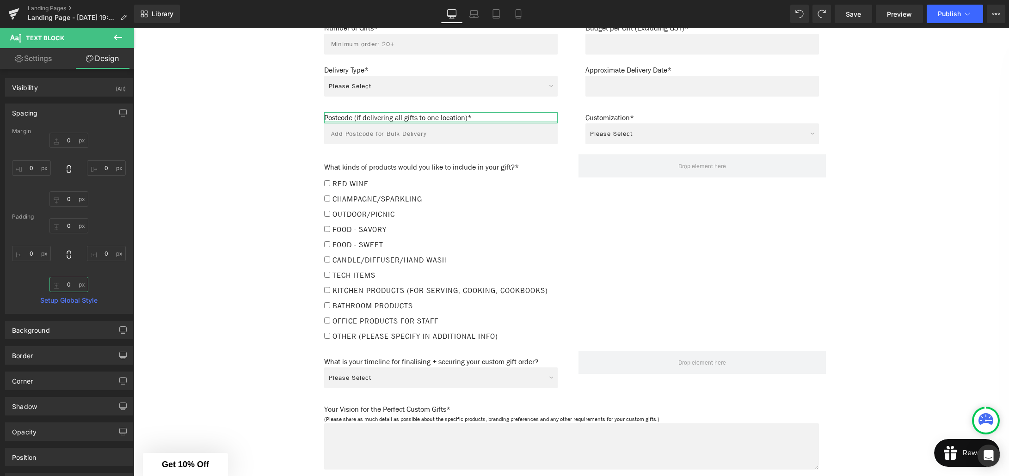
click at [68, 284] on input "0" at bounding box center [68, 284] width 39 height 15
type input "12"
click at [108, 287] on div "0px 0 0px 0 12 12 0px 0" at bounding box center [69, 255] width 114 height 74
click at [849, 15] on span "Save" at bounding box center [853, 14] width 15 height 10
click at [67, 283] on input "12" at bounding box center [68, 284] width 39 height 15
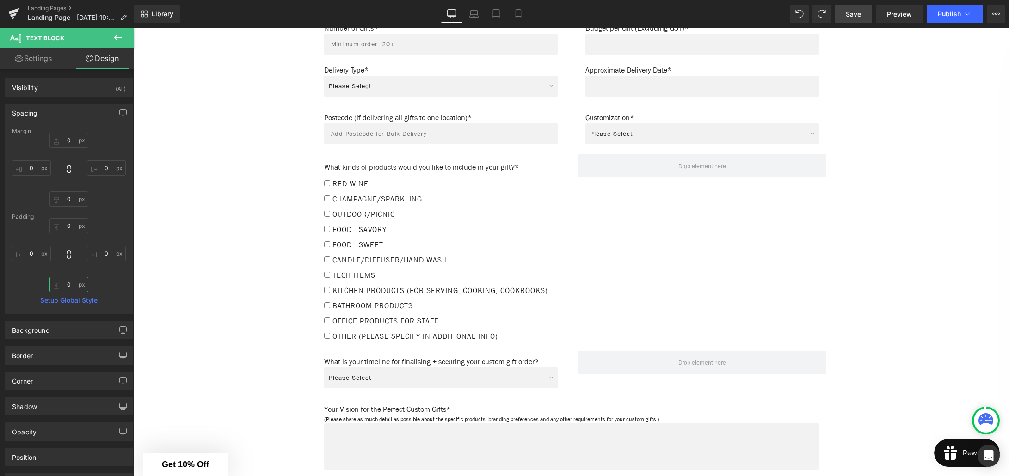
type input "0"
click at [833, 14] on div "Save Preview Publish Scheduled View Live Page View with current Template Save T…" at bounding box center [920, 14] width 178 height 18
click at [851, 15] on span "Save" at bounding box center [853, 14] width 15 height 10
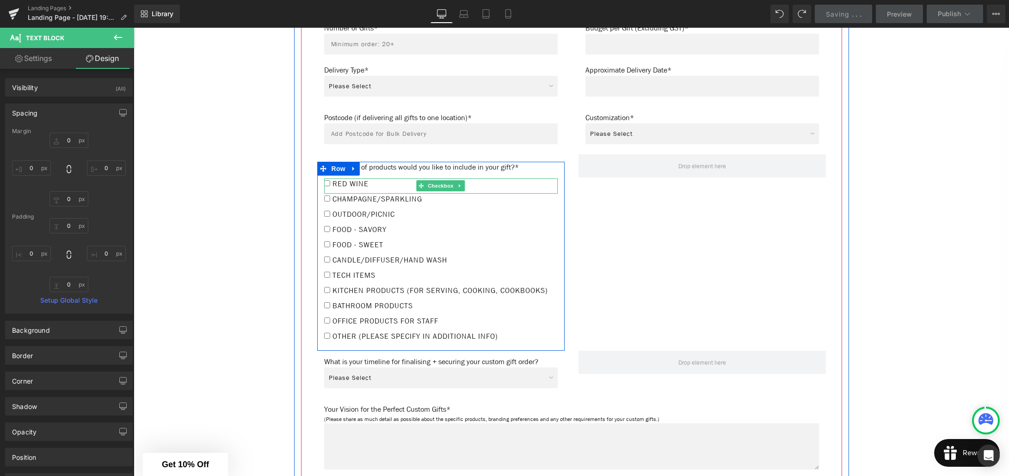
click at [363, 179] on span "Red Wine" at bounding box center [349, 184] width 38 height 10
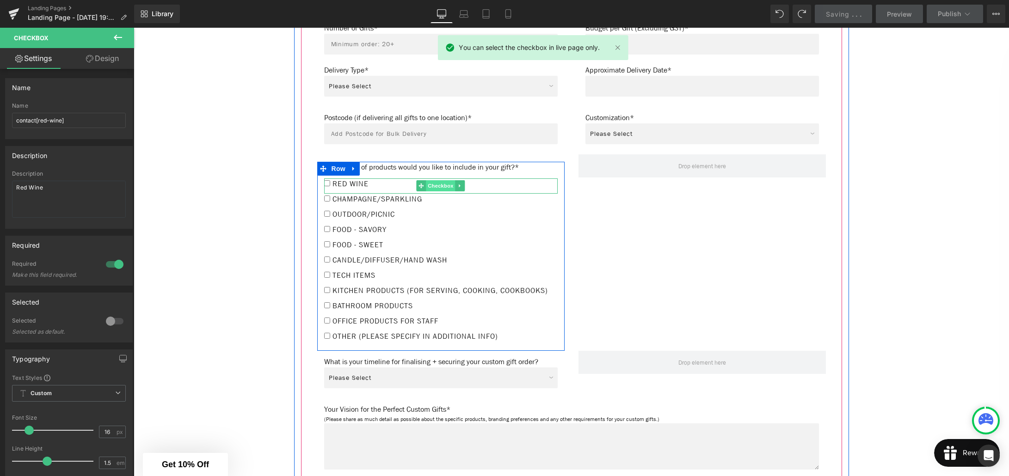
click at [434, 180] on span "Checkbox" at bounding box center [440, 185] width 29 height 11
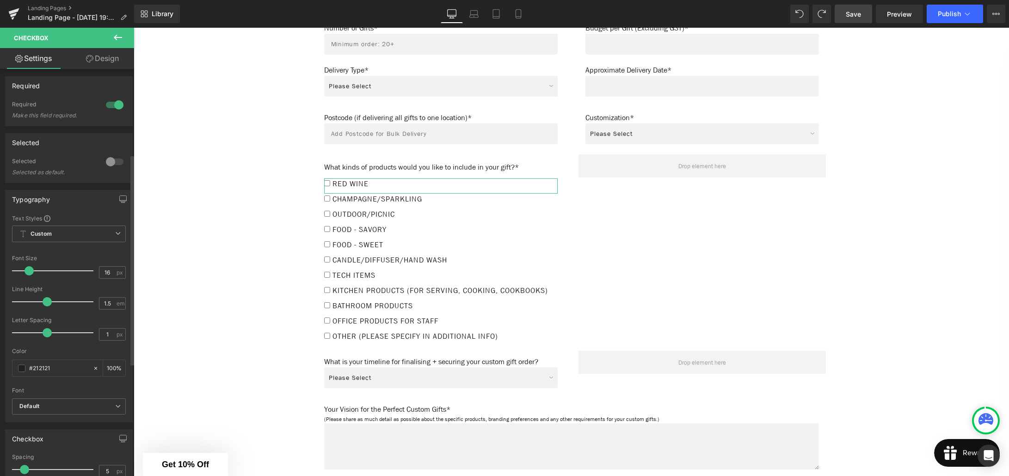
scroll to position [135, 0]
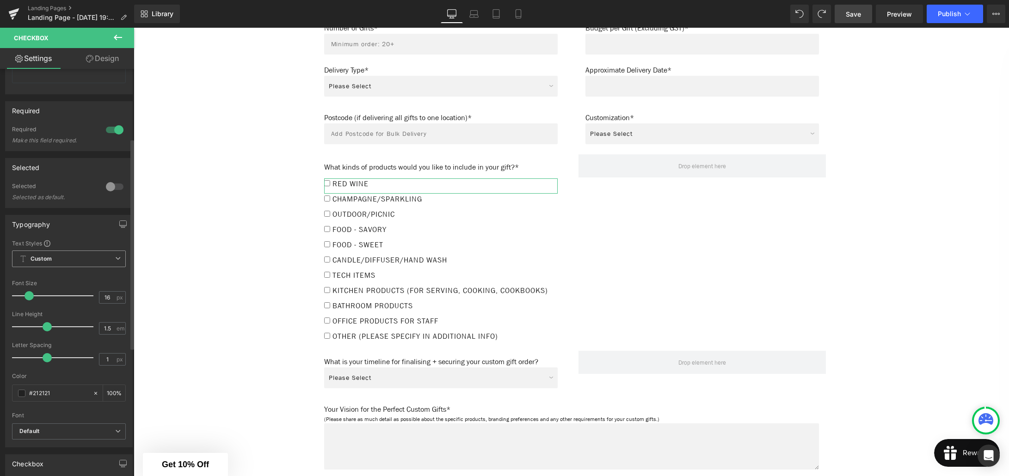
click at [82, 264] on span "Custom Setup Global Style" at bounding box center [69, 259] width 114 height 17
click at [84, 241] on div "Text Styles" at bounding box center [69, 243] width 114 height 7
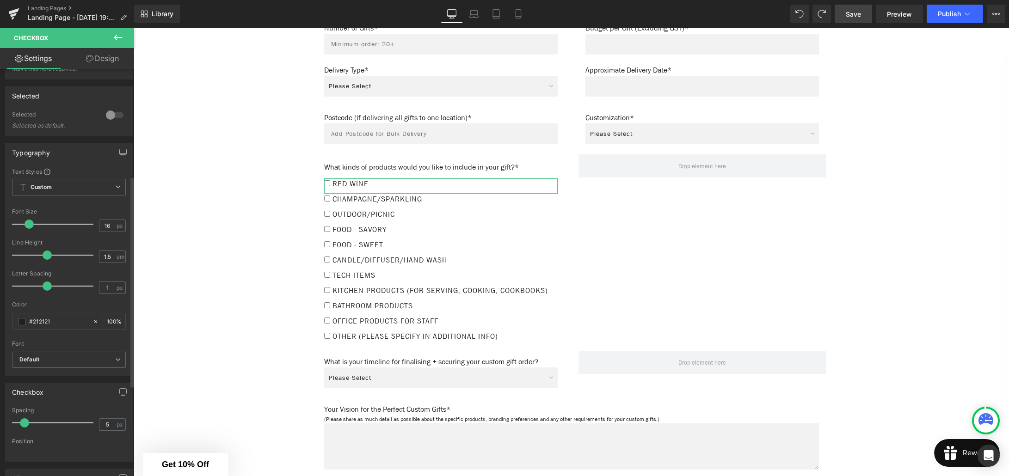
scroll to position [209, 0]
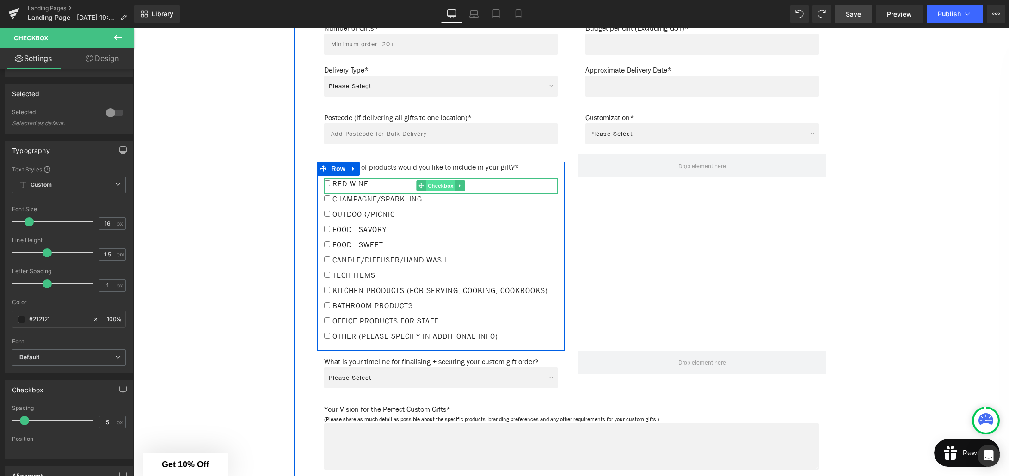
click at [439, 180] on span "Checkbox" at bounding box center [440, 185] width 29 height 11
drag, startPoint x: 368, startPoint y: 178, endPoint x: 355, endPoint y: 178, distance: 13.4
click at [368, 179] on span "Red Wine" at bounding box center [349, 184] width 38 height 10
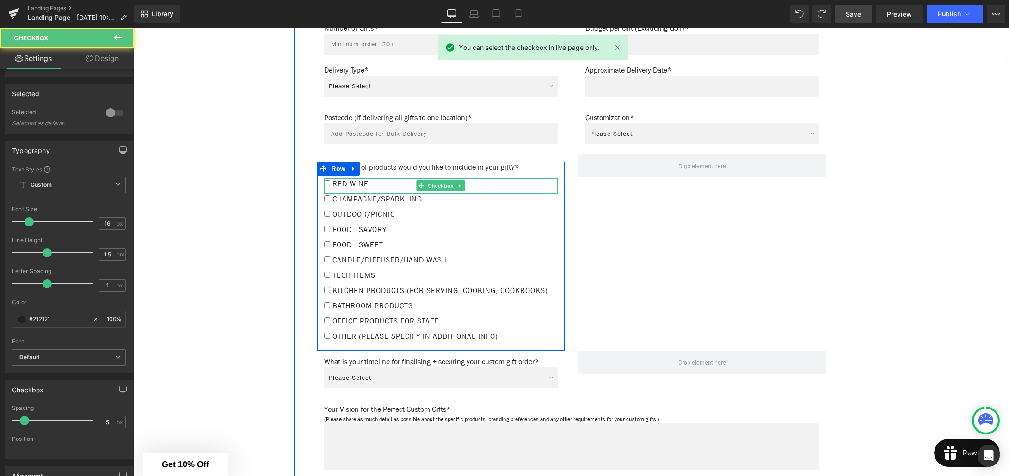
click at [352, 179] on span "Red Wine" at bounding box center [349, 184] width 38 height 10
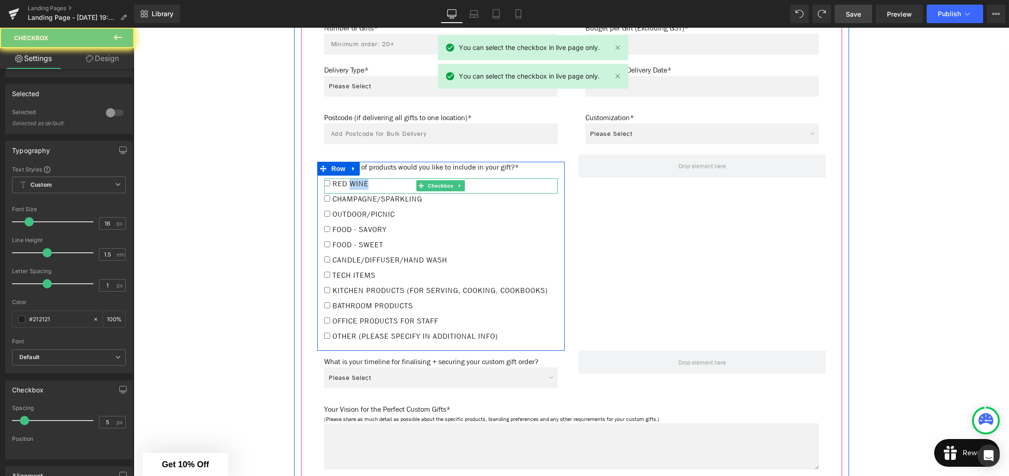
click at [352, 179] on span "Red Wine" at bounding box center [349, 184] width 38 height 10
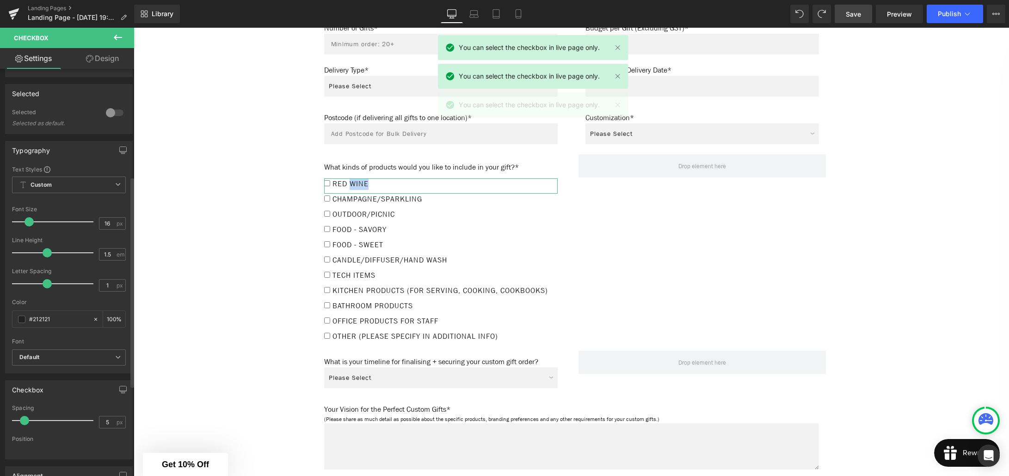
scroll to position [0, 0]
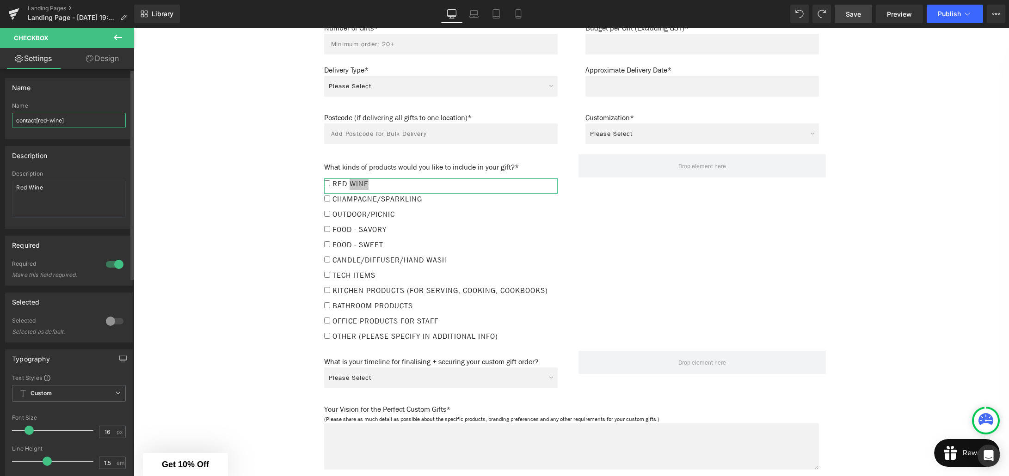
click at [35, 119] on input "contact[red-wine]" at bounding box center [69, 120] width 114 height 15
drag, startPoint x: 29, startPoint y: 186, endPoint x: -1, endPoint y: 186, distance: 30.5
click at [0, 186] on html "Checkbox You are previewing how the will restyle your page. You can not edit El…" at bounding box center [504, 238] width 1009 height 476
type textarea "Wine"
drag, startPoint x: 49, startPoint y: 123, endPoint x: 49, endPoint y: 132, distance: 9.3
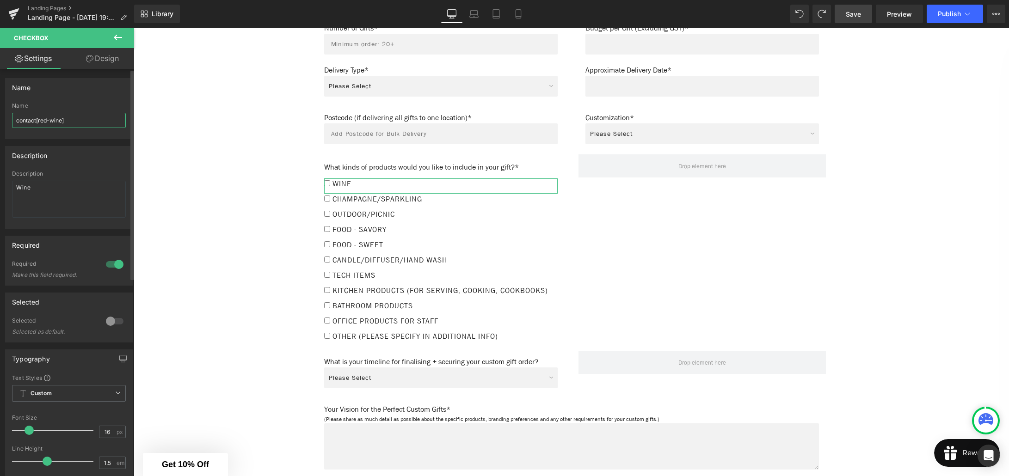
click at [49, 123] on input "contact[red-wine]" at bounding box center [69, 120] width 114 height 15
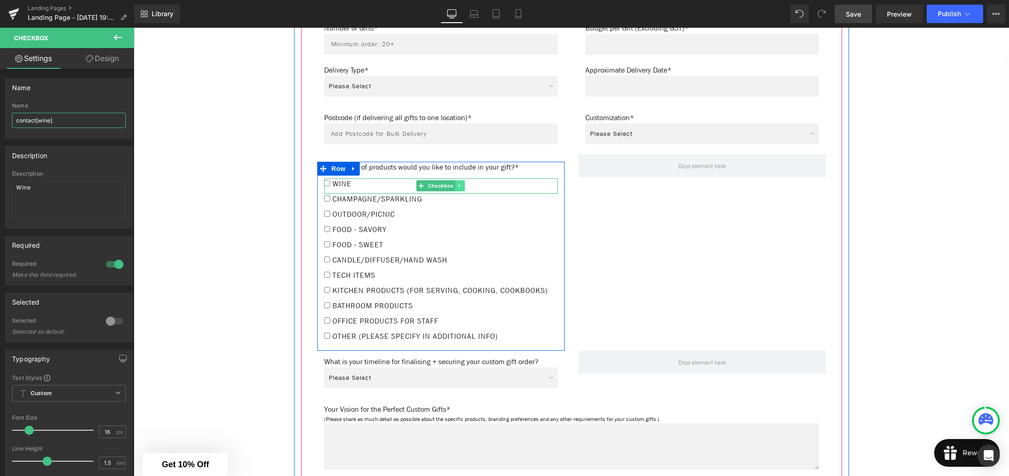
type input "contact[wine]"
click at [460, 183] on icon at bounding box center [460, 186] width 5 height 6
click at [457, 183] on icon at bounding box center [455, 185] width 5 height 5
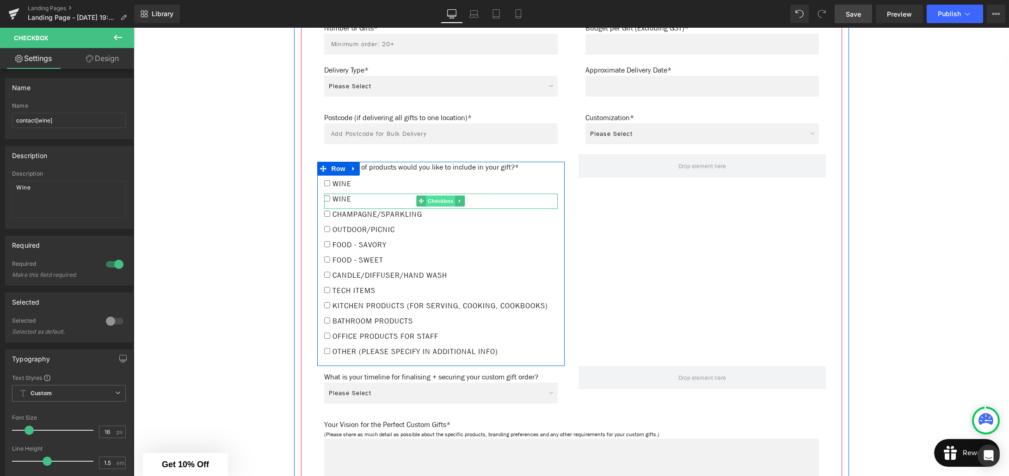
click at [440, 196] on span "Checkbox" at bounding box center [440, 201] width 29 height 11
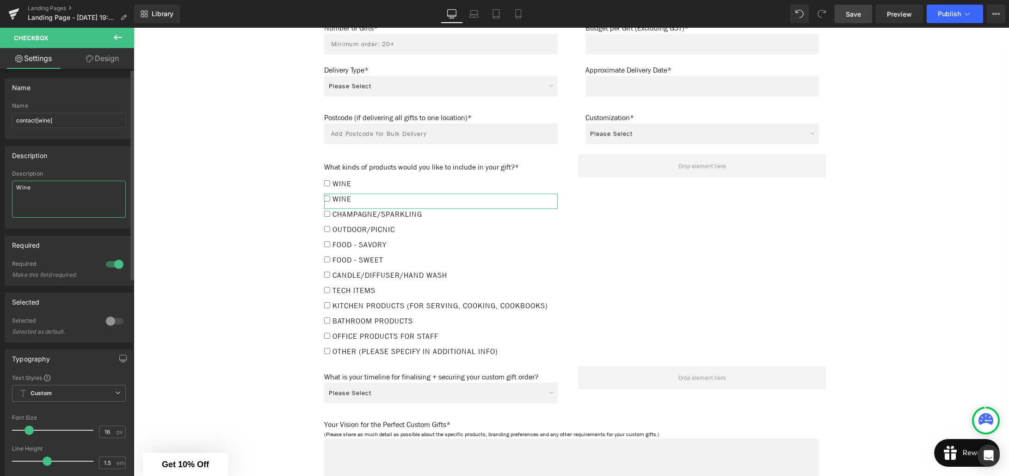
drag, startPoint x: 25, startPoint y: 189, endPoint x: 12, endPoint y: 188, distance: 12.5
click at [12, 188] on textarea "Wine" at bounding box center [69, 199] width 114 height 37
type textarea "Spirits"
click at [49, 122] on input "contact[wine]" at bounding box center [69, 120] width 114 height 15
type input "contact[spirits]"
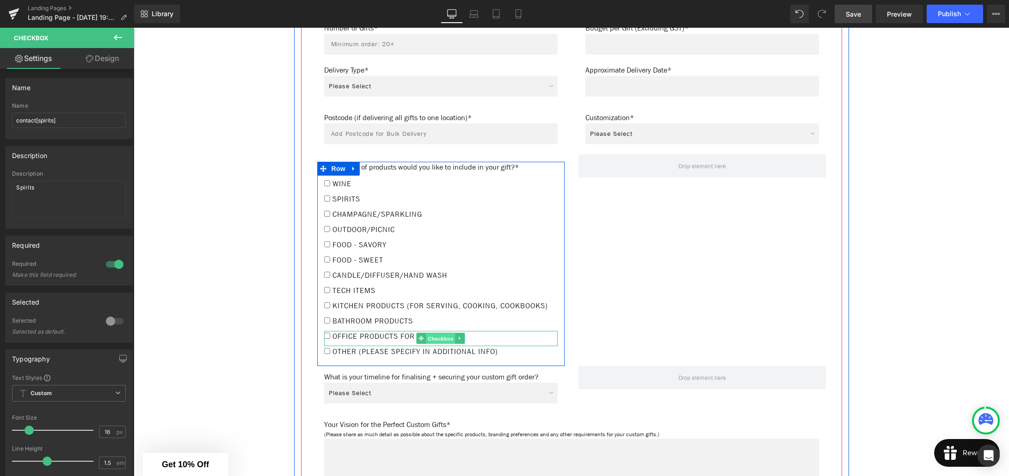
click at [444, 340] on span "Checkbox" at bounding box center [440, 338] width 29 height 11
click at [462, 340] on icon at bounding box center [460, 339] width 5 height 6
click at [457, 341] on icon at bounding box center [455, 338] width 5 height 5
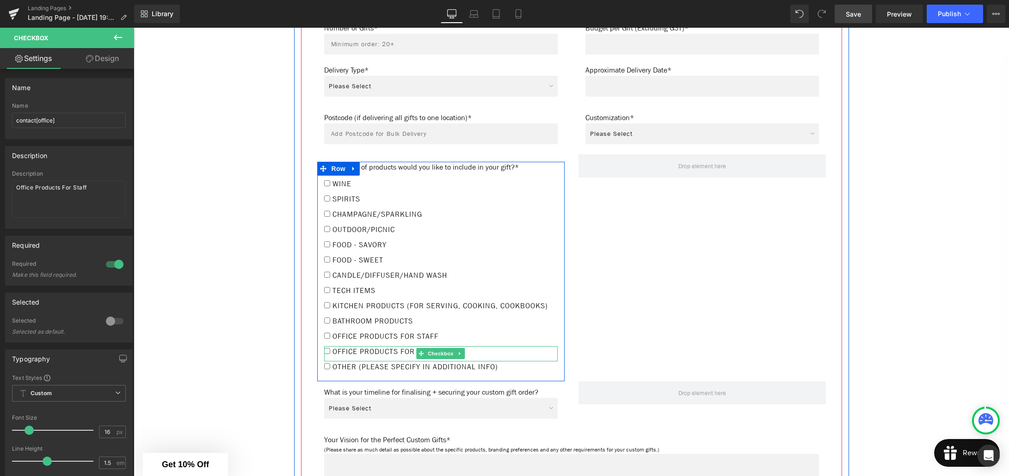
drag, startPoint x: 406, startPoint y: 352, endPoint x: 207, endPoint y: 283, distance: 210.7
click at [406, 352] on span "Office Products For Staff" at bounding box center [384, 352] width 108 height 10
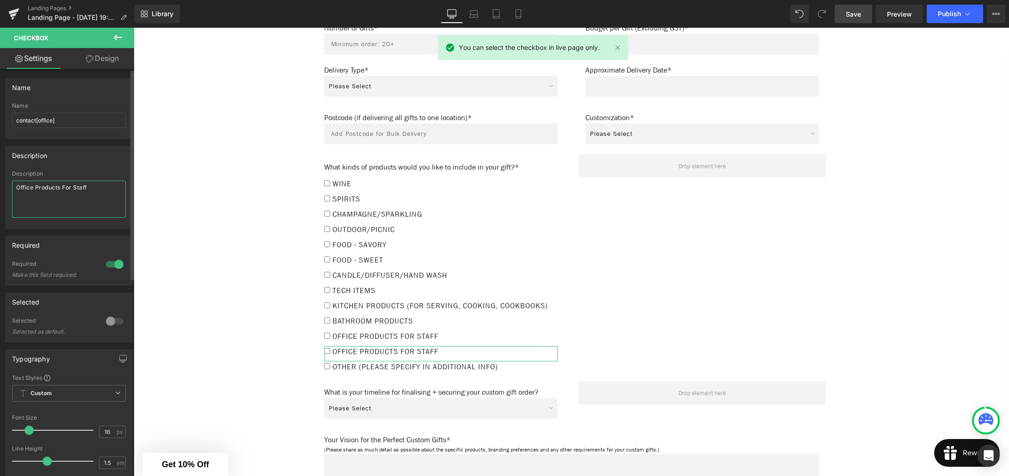
drag, startPoint x: 92, startPoint y: 187, endPoint x: 13, endPoint y: 185, distance: 79.1
click at [13, 185] on textarea "Office Products For Staff" at bounding box center [69, 199] width 114 height 37
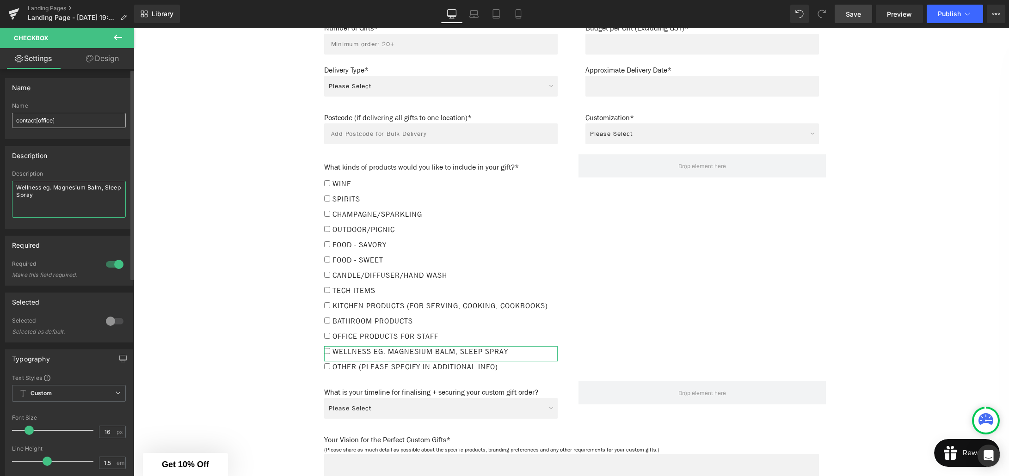
type textarea "Wellness eg. Magnesium Balm, Sleep Spray"
drag, startPoint x: 53, startPoint y: 119, endPoint x: 53, endPoint y: 128, distance: 9.2
click at [53, 119] on input "contact[office]" at bounding box center [69, 120] width 114 height 15
type input "contact[wellness]"
click at [86, 219] on div "Description Wellness eg. Magnesium Balm, Sleep Spray" at bounding box center [69, 200] width 114 height 58
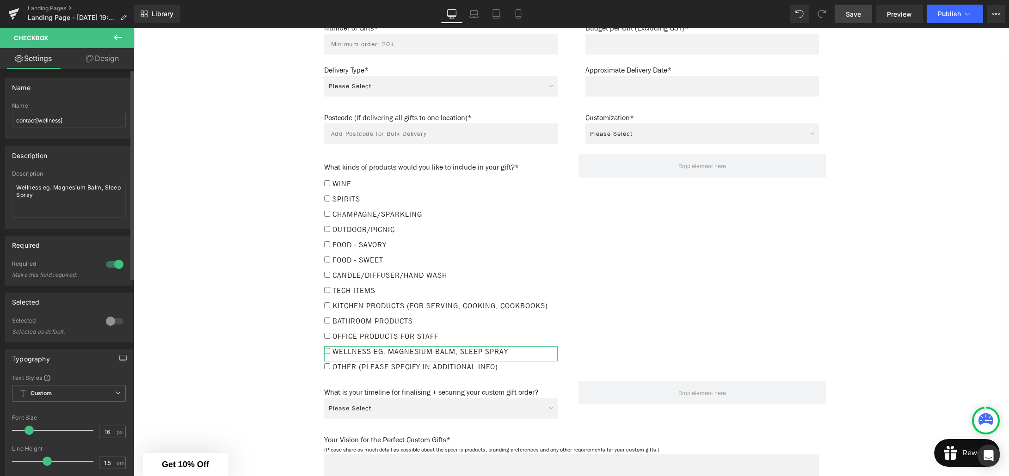
click at [108, 266] on div at bounding box center [115, 264] width 22 height 15
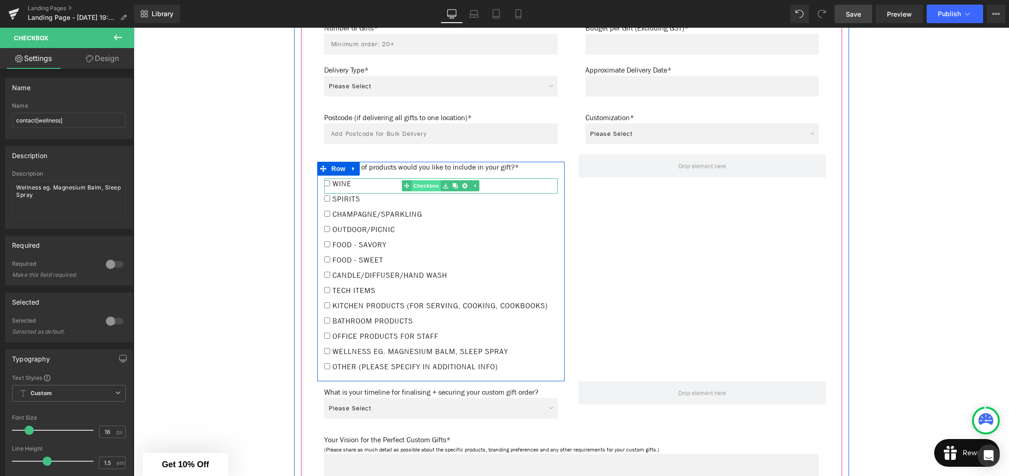
click at [433, 181] on span "Checkbox" at bounding box center [426, 185] width 29 height 11
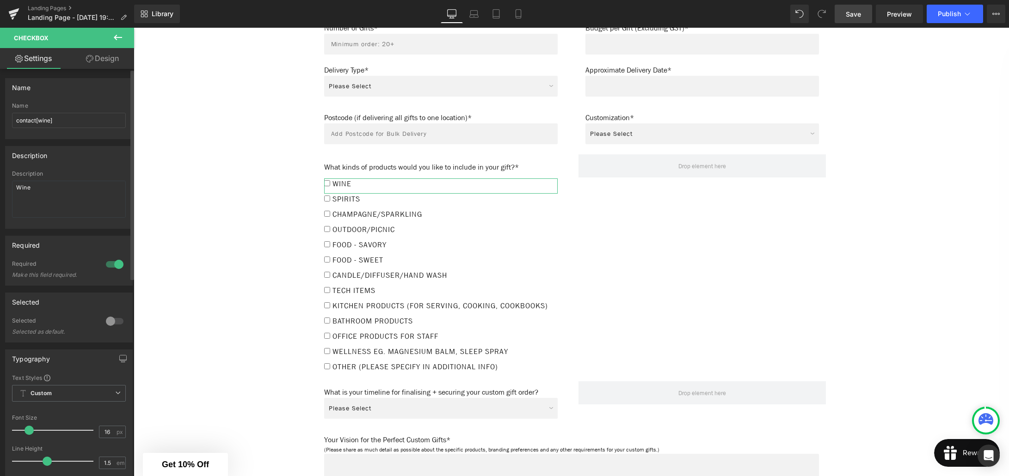
click at [107, 267] on div at bounding box center [115, 264] width 22 height 15
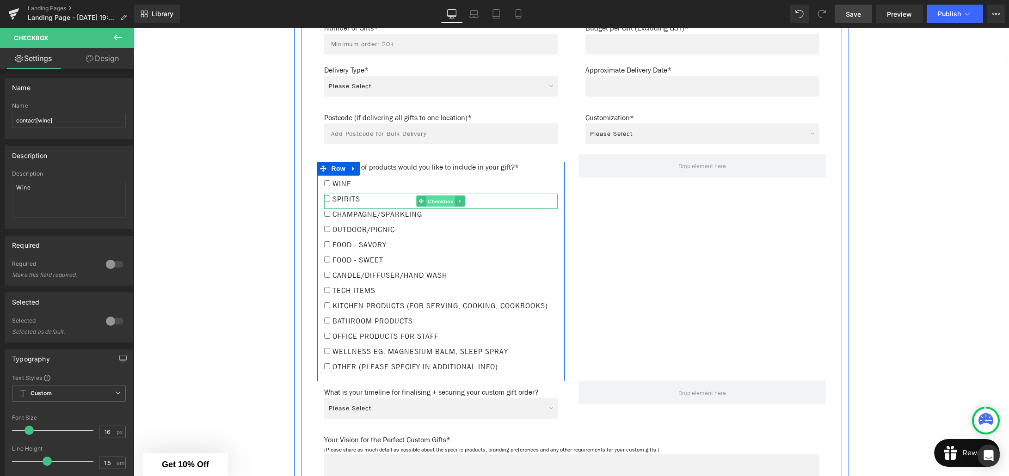
click at [436, 196] on span "Checkbox" at bounding box center [440, 201] width 29 height 11
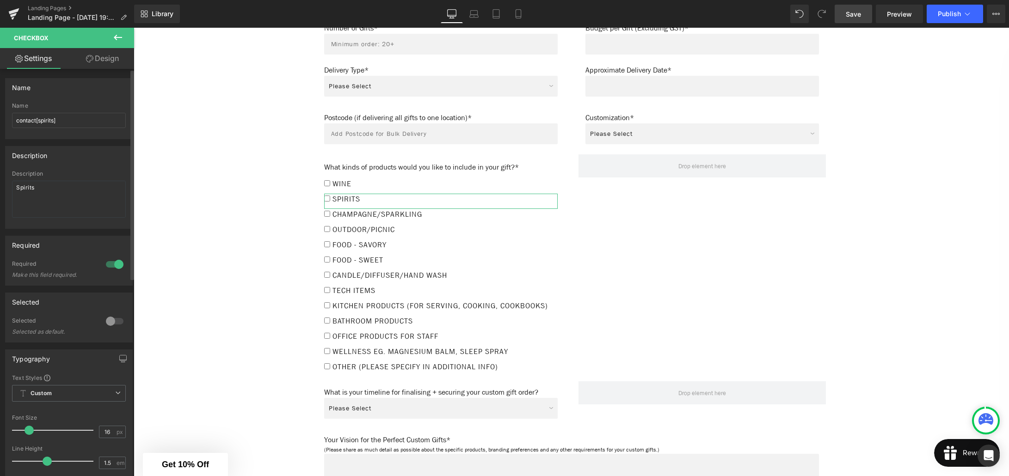
click at [107, 264] on div at bounding box center [115, 264] width 22 height 15
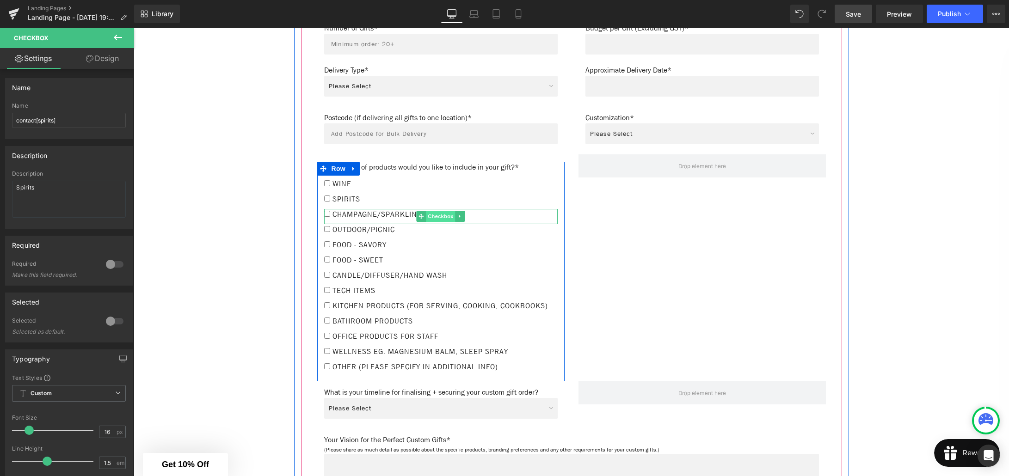
click at [438, 211] on span "Checkbox" at bounding box center [440, 216] width 29 height 11
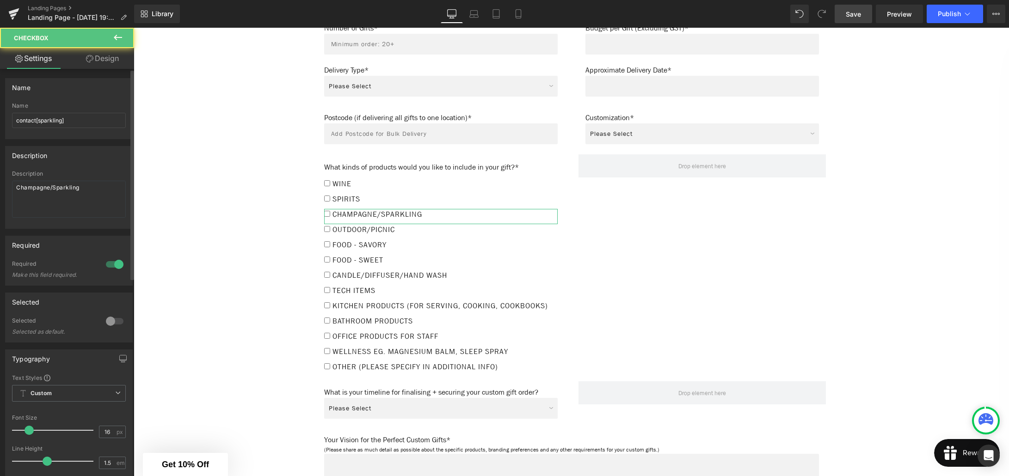
click at [104, 264] on div at bounding box center [115, 264] width 22 height 15
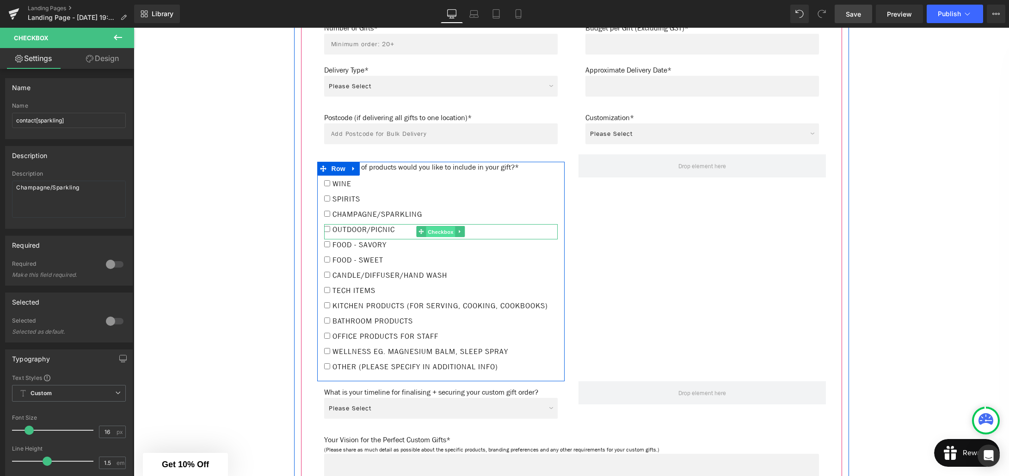
click at [434, 227] on span "Checkbox" at bounding box center [440, 232] width 29 height 11
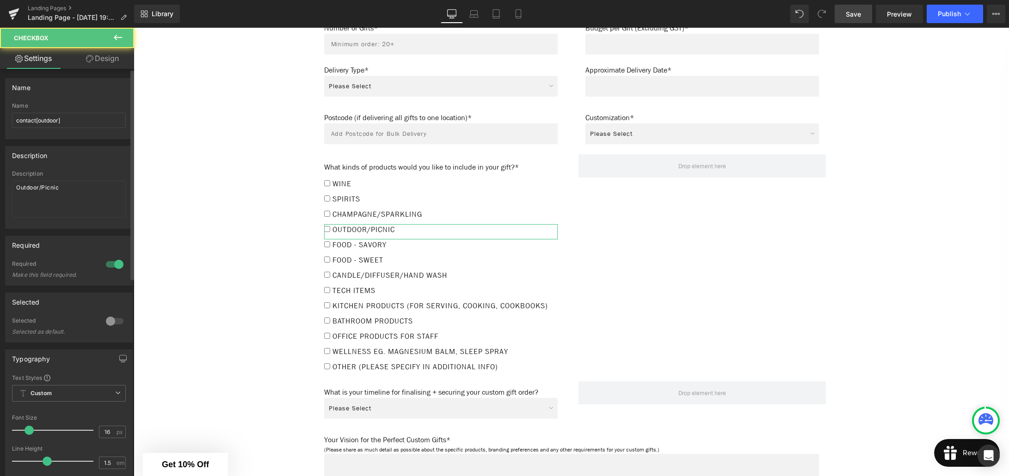
click at [111, 262] on div at bounding box center [115, 264] width 22 height 15
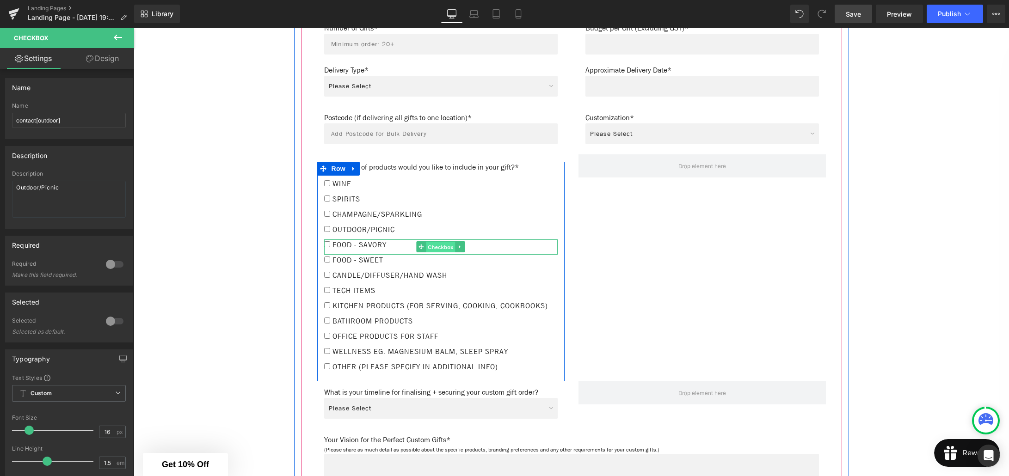
click at [438, 242] on span "Checkbox" at bounding box center [440, 247] width 29 height 11
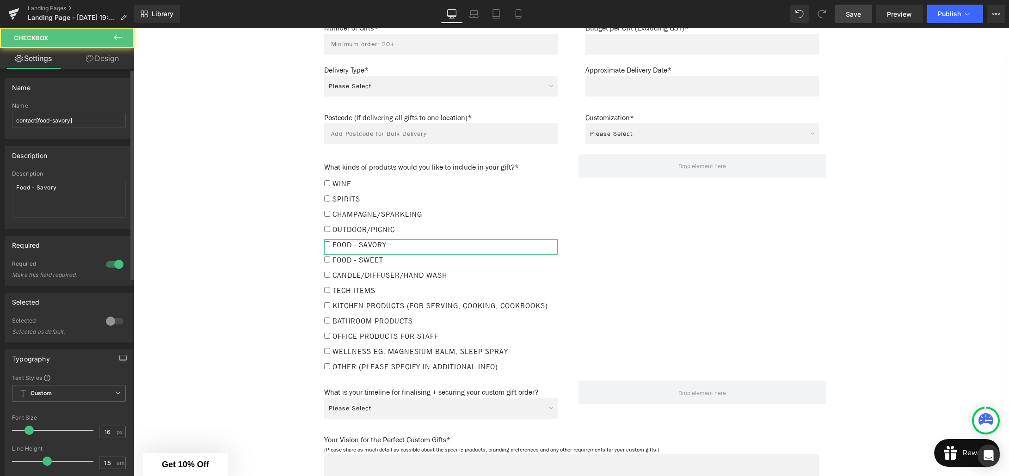
click at [107, 265] on div at bounding box center [115, 264] width 22 height 15
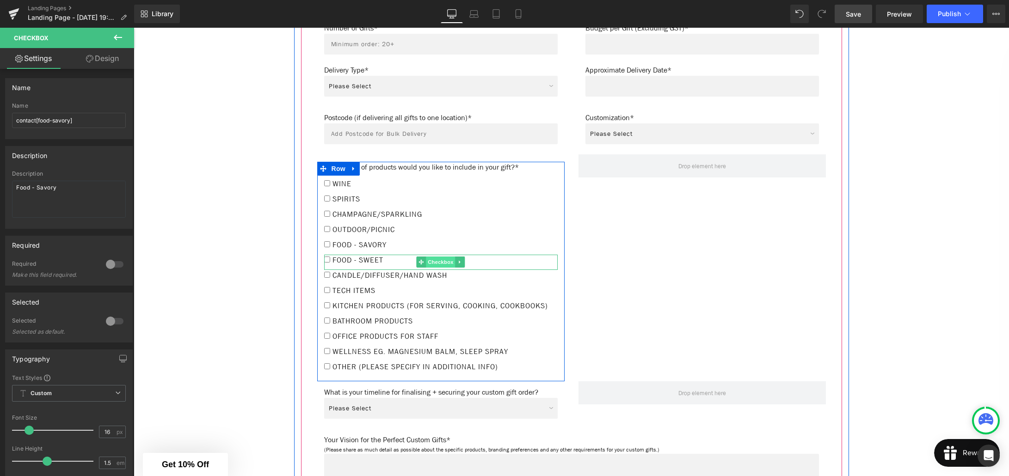
click at [444, 257] on span "Checkbox" at bounding box center [440, 262] width 29 height 11
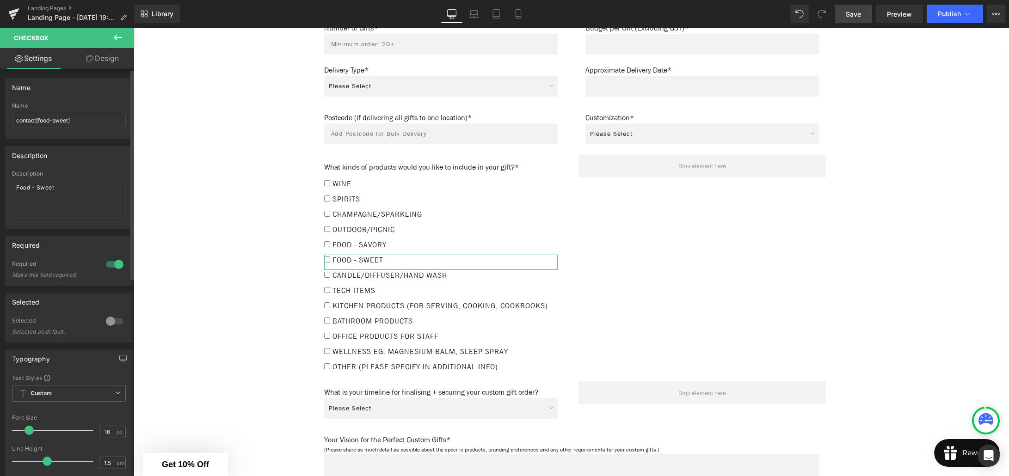
click at [105, 266] on div at bounding box center [115, 264] width 22 height 15
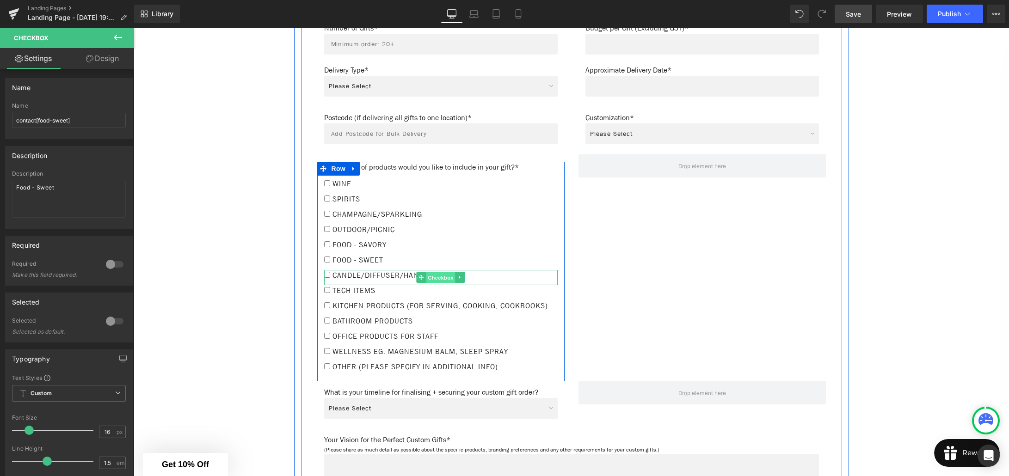
click at [443, 272] on span "Checkbox" at bounding box center [440, 277] width 29 height 11
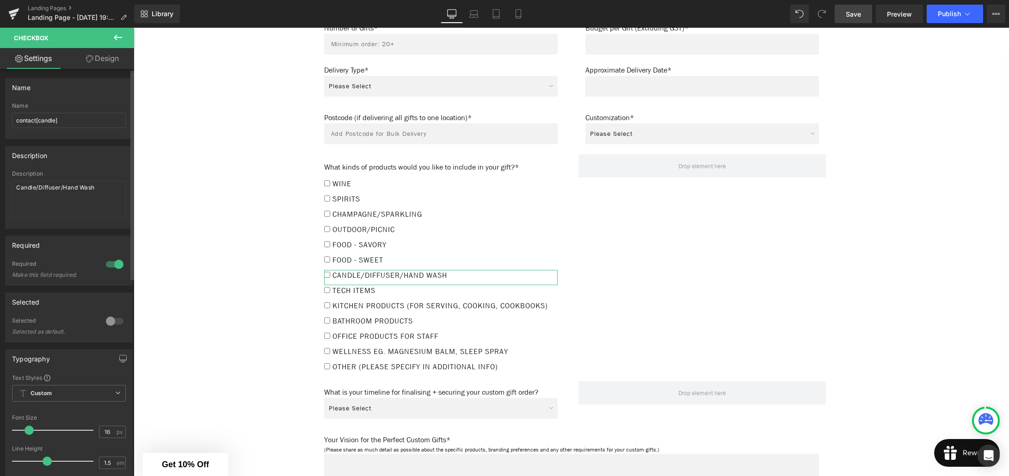
click at [105, 264] on div at bounding box center [115, 264] width 22 height 15
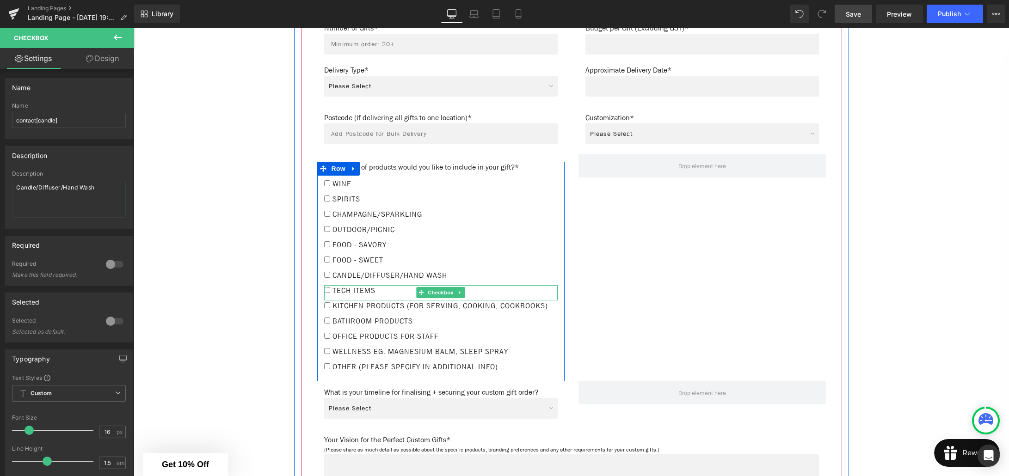
drag, startPoint x: 437, startPoint y: 282, endPoint x: 347, endPoint y: 277, distance: 90.7
click at [437, 287] on span "Checkbox" at bounding box center [440, 292] width 29 height 11
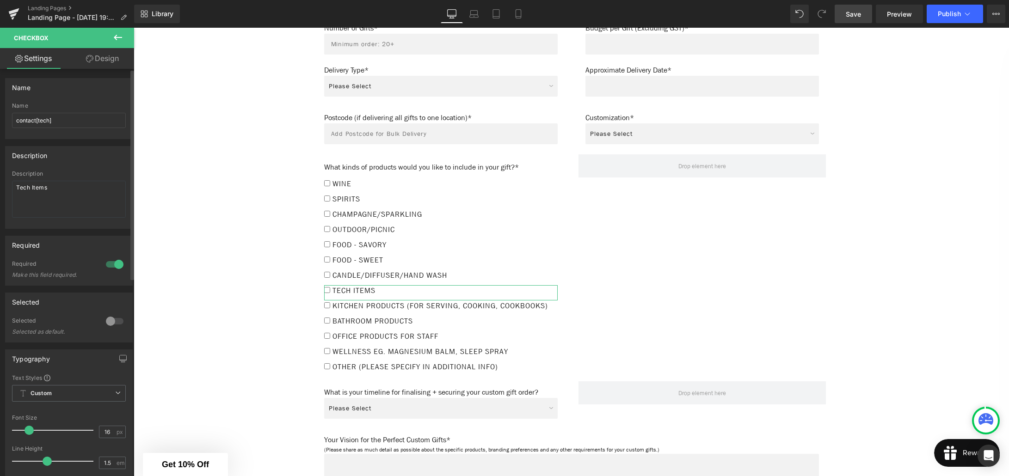
click at [104, 265] on div at bounding box center [115, 264] width 22 height 15
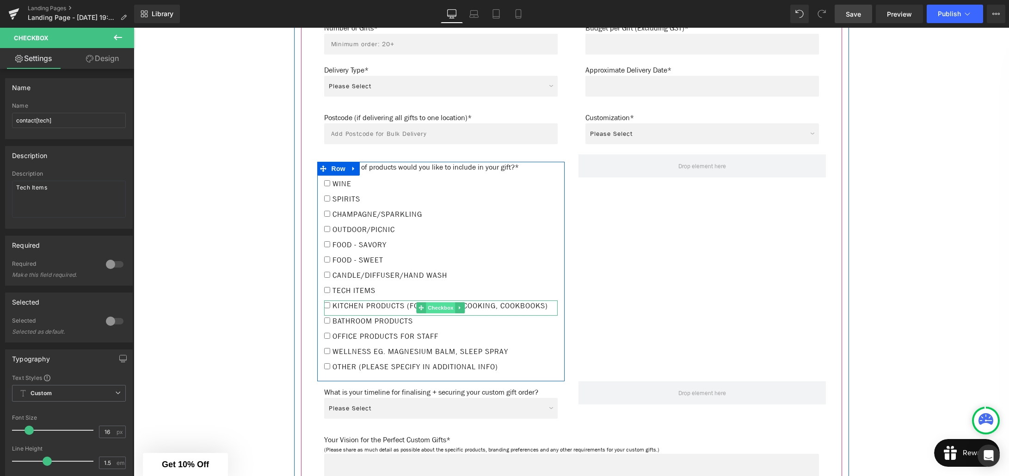
click at [439, 303] on span "Checkbox" at bounding box center [440, 307] width 29 height 11
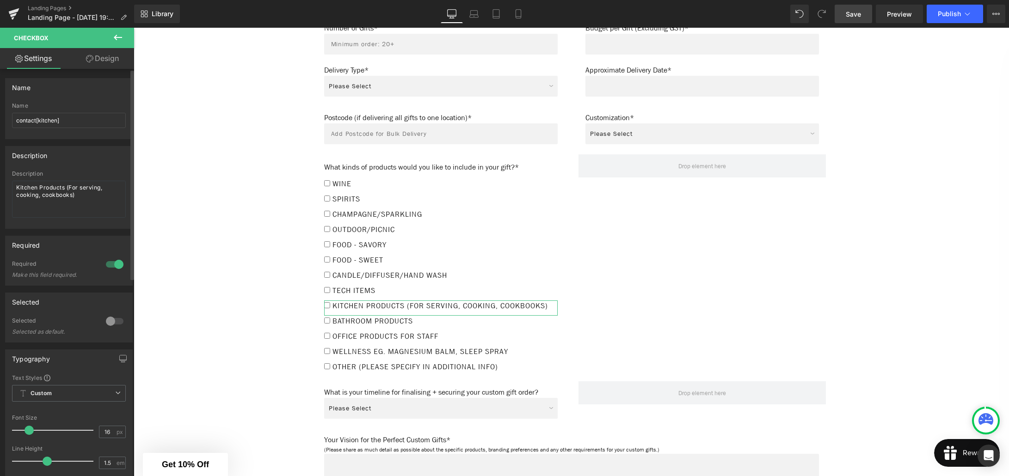
click at [106, 264] on div at bounding box center [115, 264] width 22 height 15
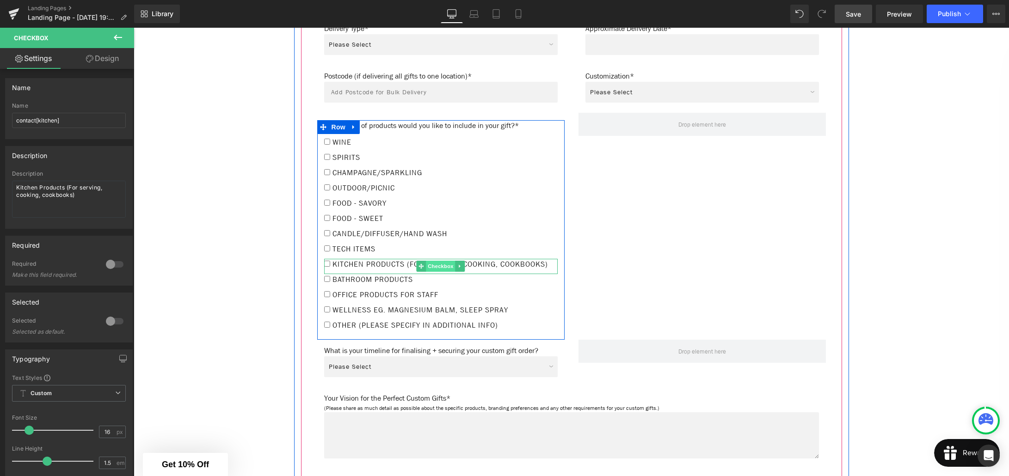
scroll to position [861, 0]
click at [421, 280] on icon at bounding box center [420, 279] width 5 height 5
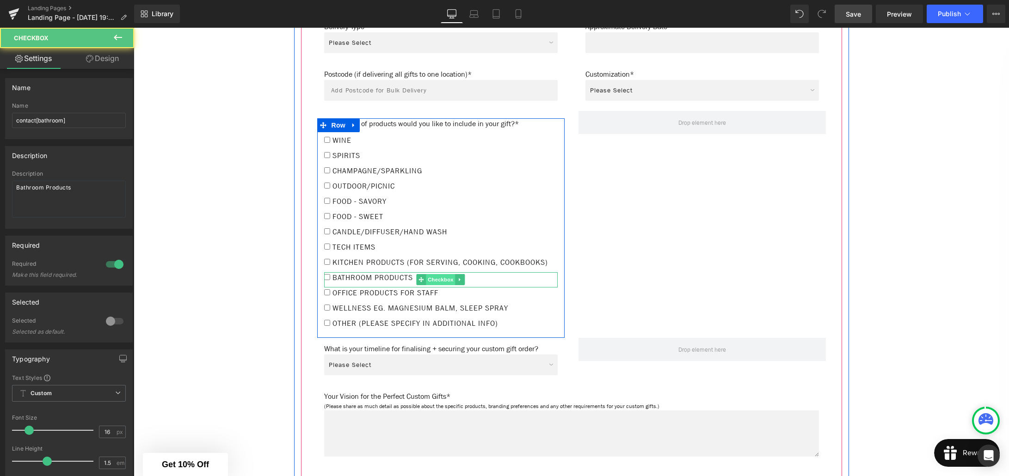
click at [440, 282] on span "Checkbox" at bounding box center [440, 279] width 29 height 11
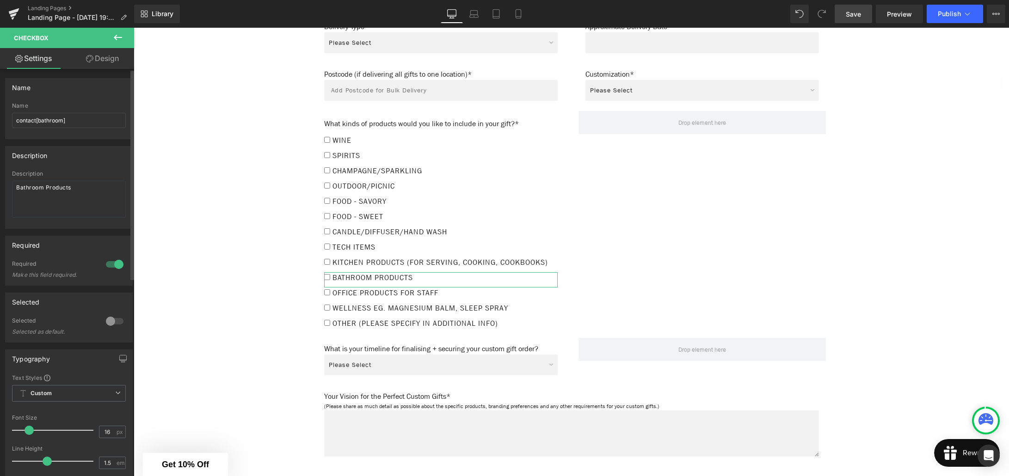
click at [107, 265] on div at bounding box center [115, 264] width 22 height 15
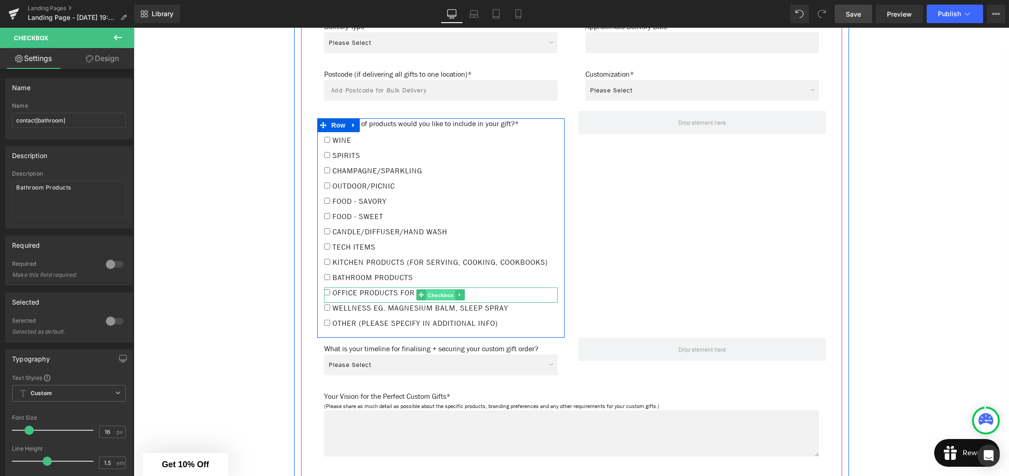
click at [418, 295] on link "Checkbox" at bounding box center [435, 294] width 39 height 11
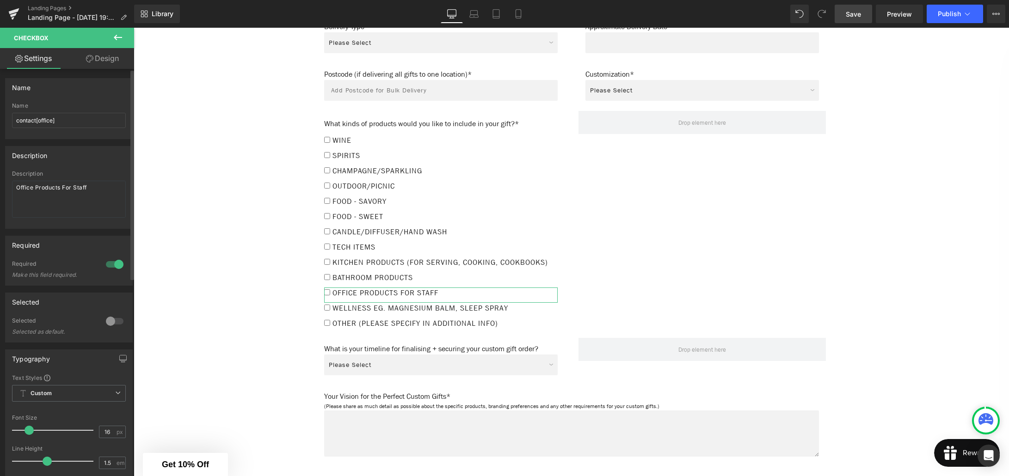
click at [109, 267] on div at bounding box center [115, 264] width 22 height 15
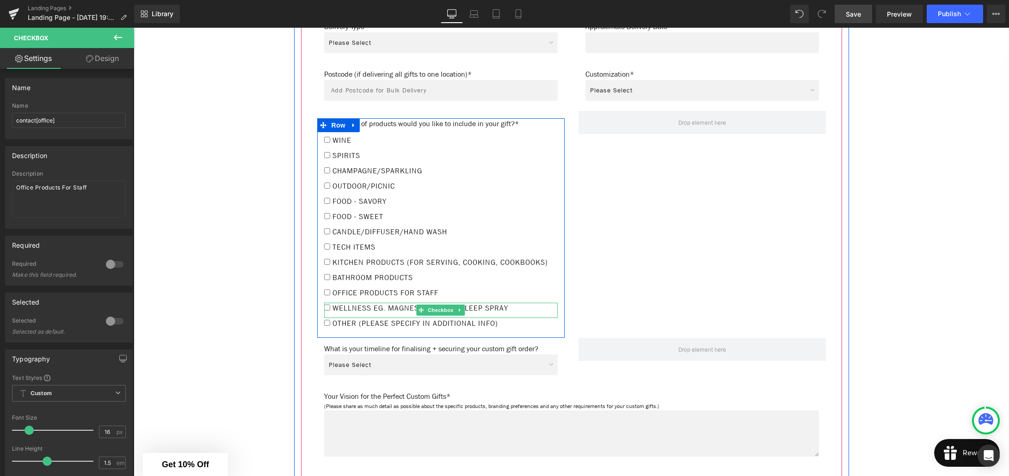
click at [433, 307] on span "Checkbox" at bounding box center [440, 310] width 29 height 11
click at [433, 324] on span "Checkbox" at bounding box center [440, 325] width 29 height 11
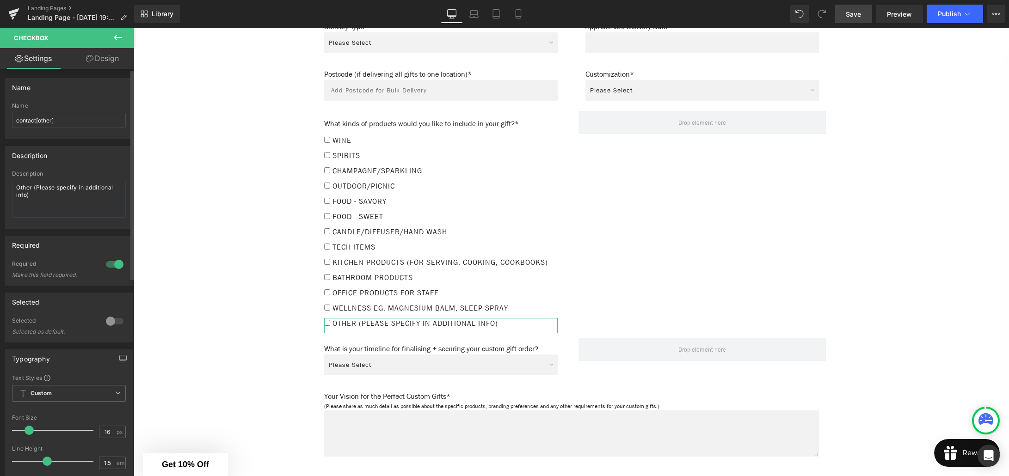
click at [109, 266] on div at bounding box center [115, 264] width 22 height 15
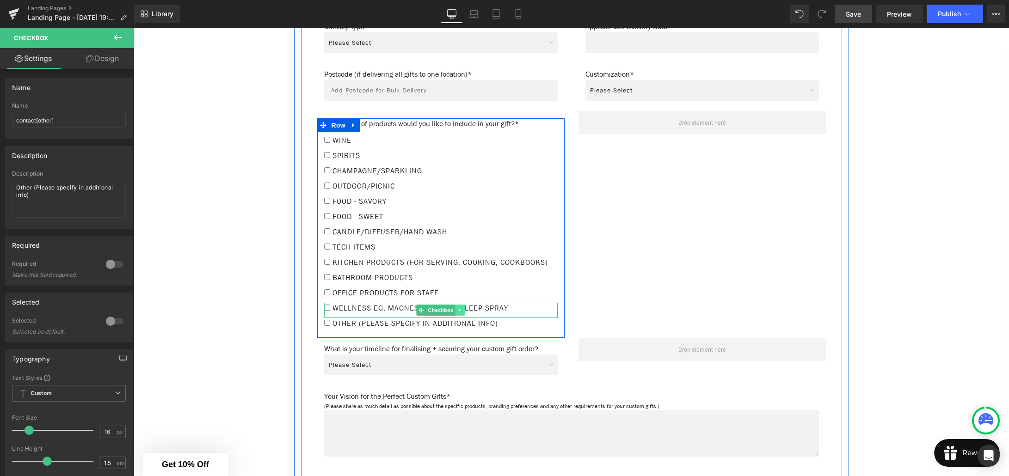
click at [461, 311] on icon at bounding box center [460, 310] width 5 height 6
click at [453, 313] on icon at bounding box center [455, 310] width 5 height 6
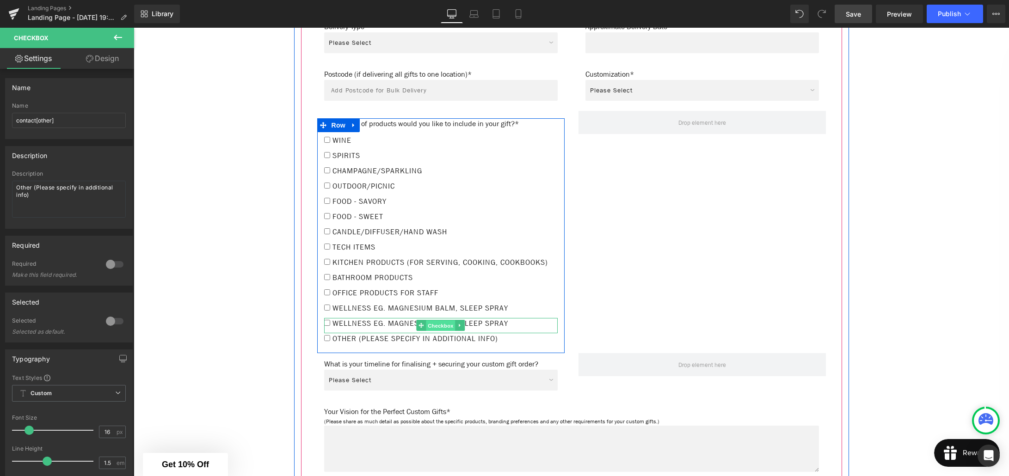
click at [436, 326] on span "Checkbox" at bounding box center [440, 325] width 29 height 11
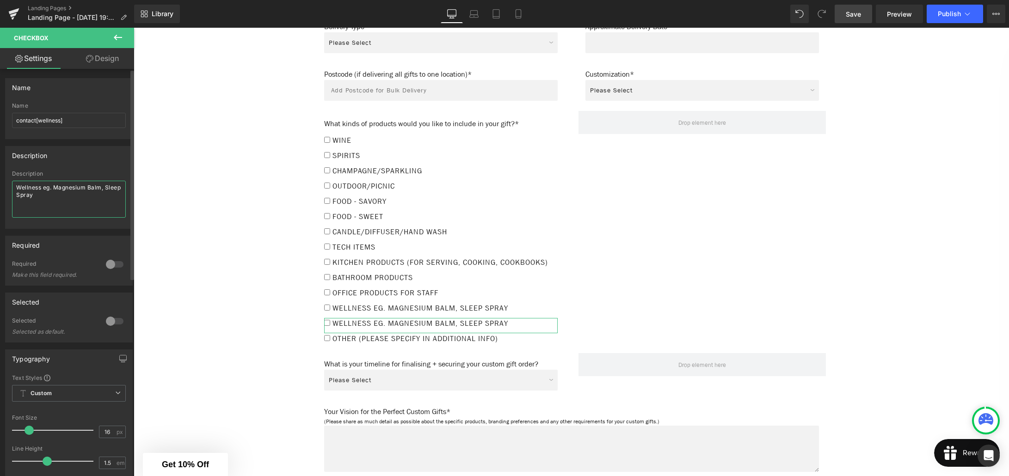
drag, startPoint x: 58, startPoint y: 197, endPoint x: 12, endPoint y: 188, distance: 46.8
click at [12, 188] on textarea "Wellness eg. Magnesium Balm, Sleep Spray" at bounding box center [69, 199] width 114 height 37
type textarea "Mindfulness eg. Guided Journal, Crystals"
drag, startPoint x: 60, startPoint y: 120, endPoint x: 61, endPoint y: 133, distance: 13.0
click at [60, 120] on input "contact[wellness]" at bounding box center [69, 120] width 114 height 15
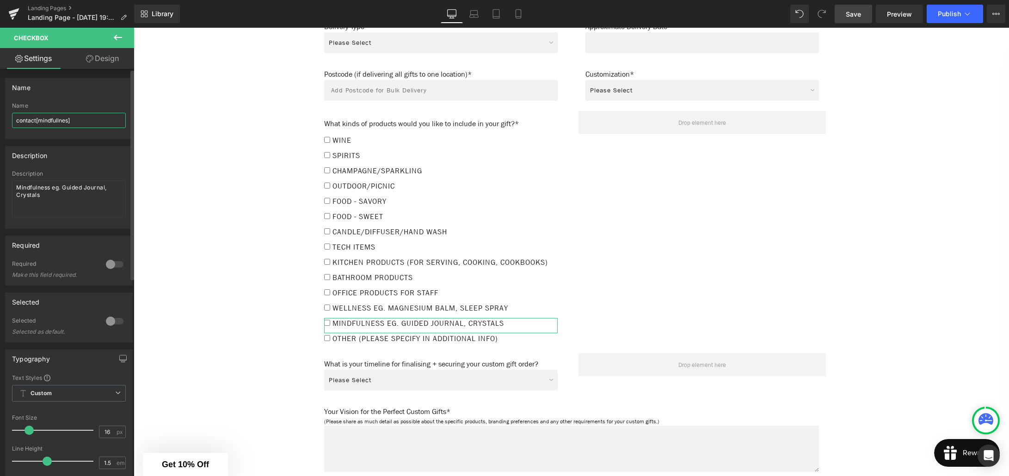
type input "contact[mindfullness]"
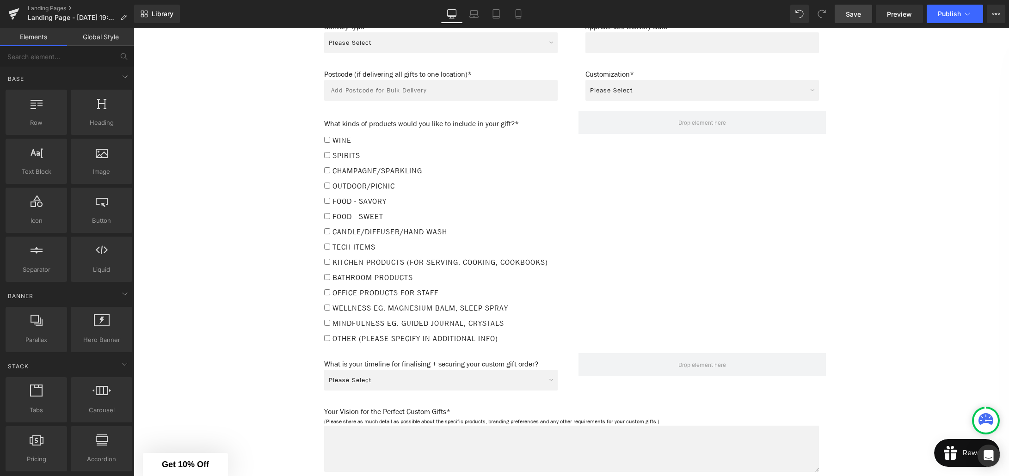
drag, startPoint x: 851, startPoint y: 19, endPoint x: 494, endPoint y: 82, distance: 362.5
click at [851, 19] on link "Save" at bounding box center [853, 14] width 37 height 18
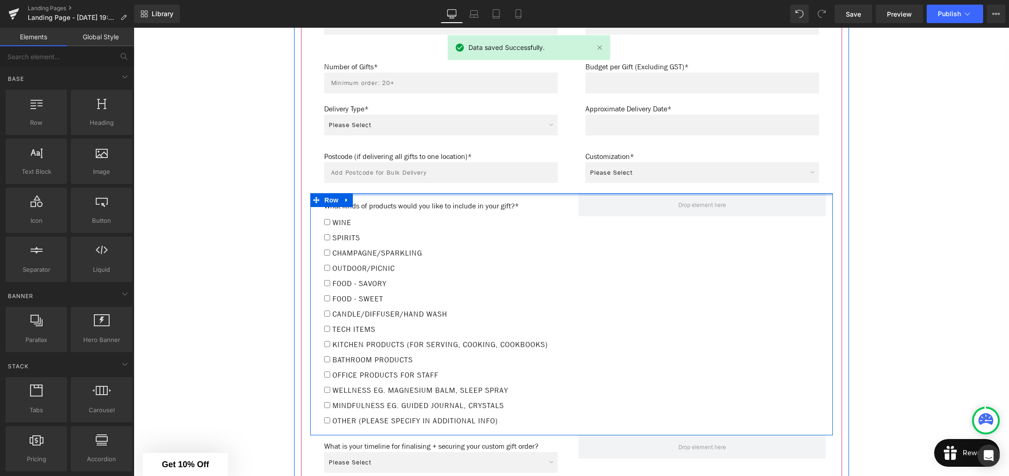
scroll to position [775, 0]
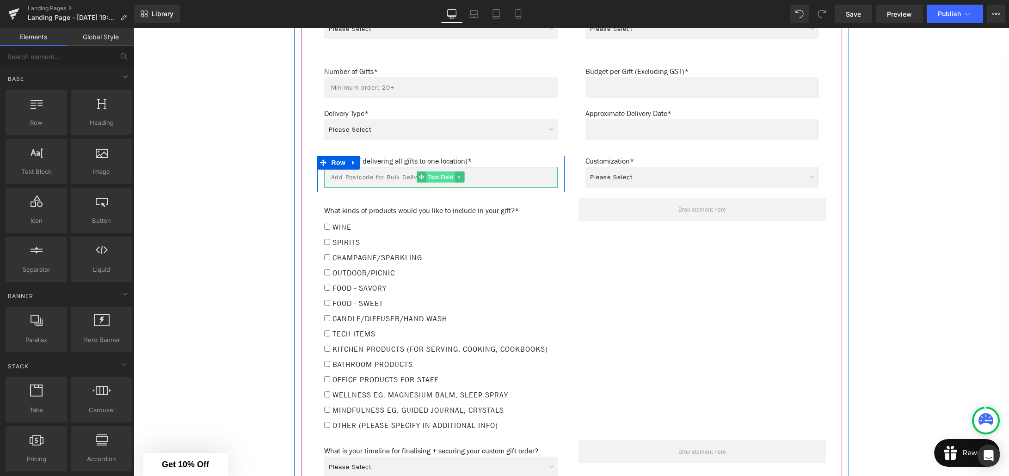
click at [439, 173] on span "Text Field" at bounding box center [440, 177] width 29 height 11
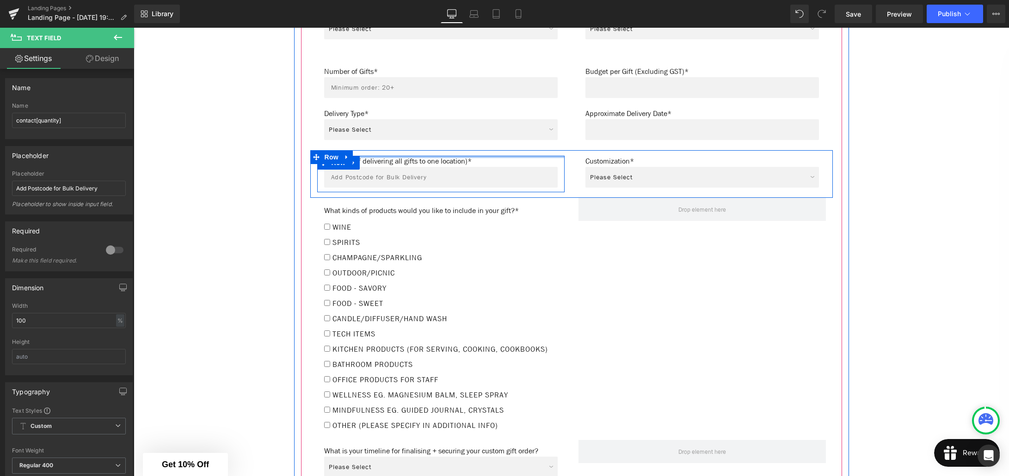
click at [461, 156] on div at bounding box center [440, 157] width 247 height 2
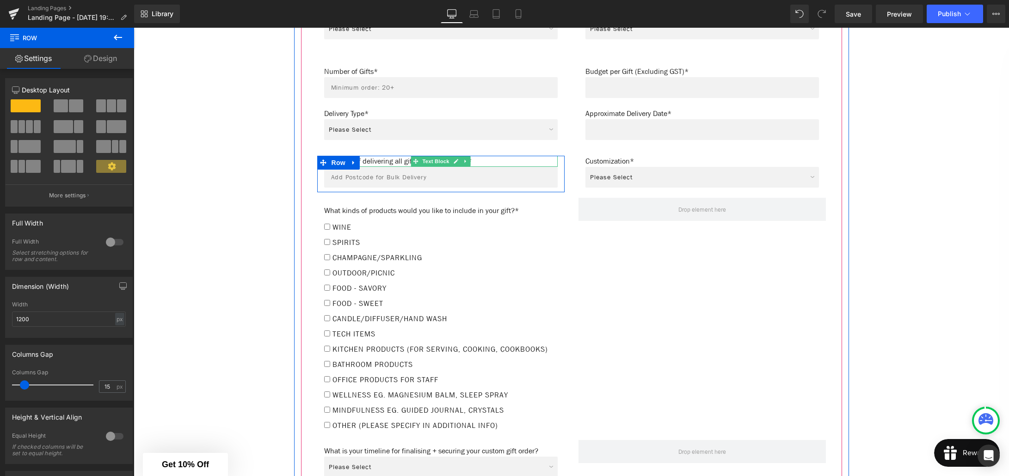
click at [400, 158] on p "Postcode (if delivering all gifts to one location)*" at bounding box center [441, 161] width 234 height 11
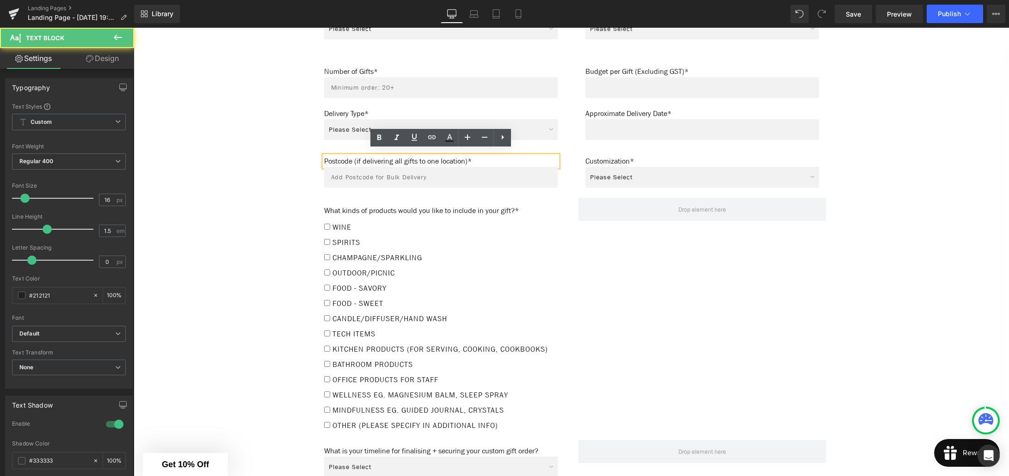
click at [482, 157] on p "Postcode (if delivering all gifts to one location)*" at bounding box center [441, 161] width 234 height 11
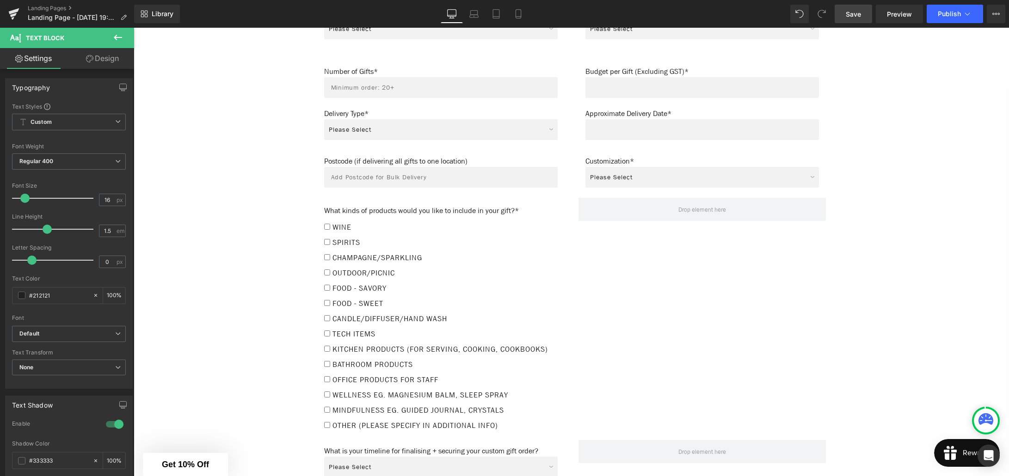
click at [861, 14] on span "Save" at bounding box center [853, 14] width 15 height 10
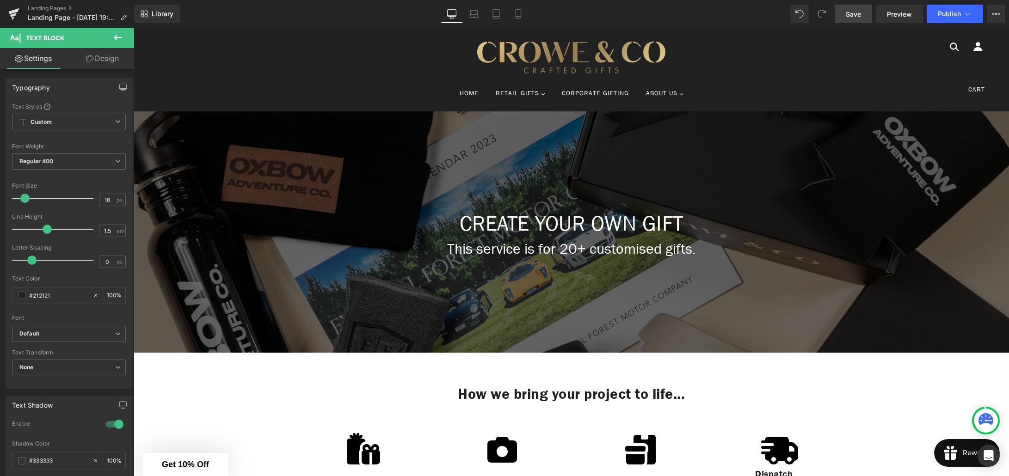
scroll to position [0, 0]
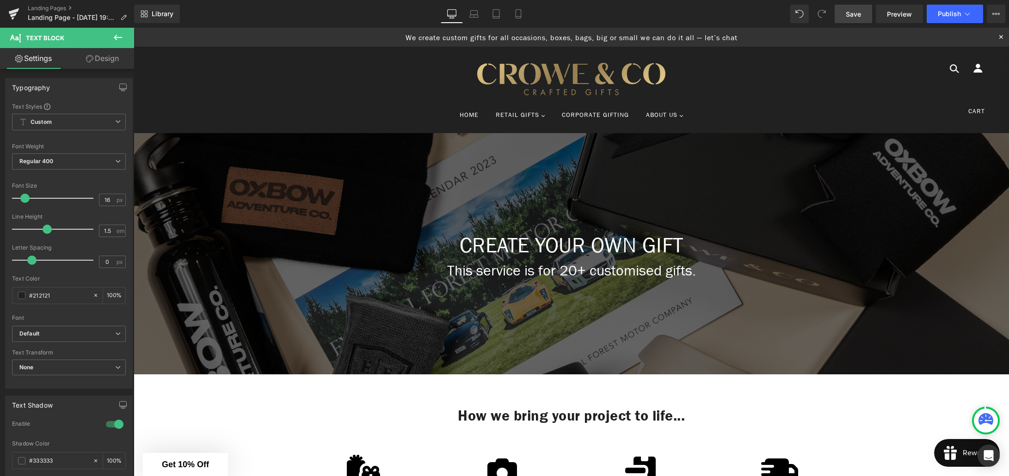
click at [849, 17] on span "Save" at bounding box center [853, 14] width 15 height 10
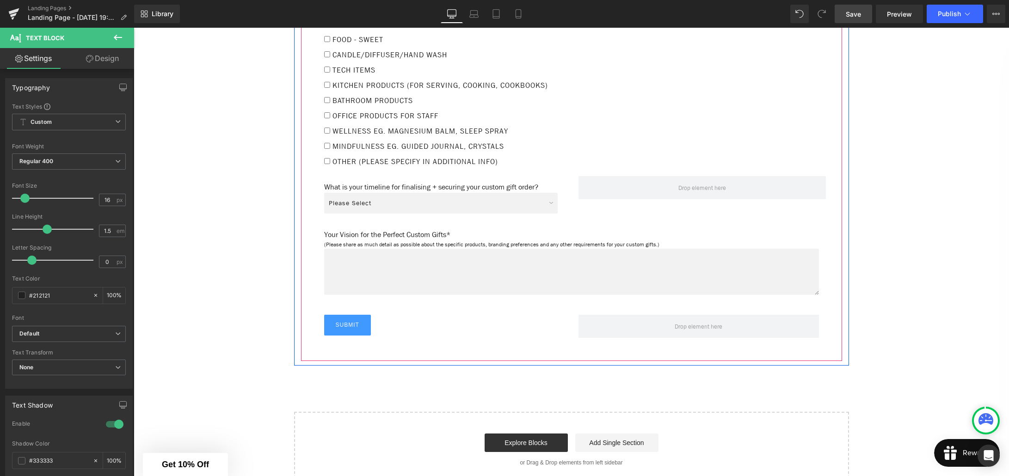
scroll to position [1040, 0]
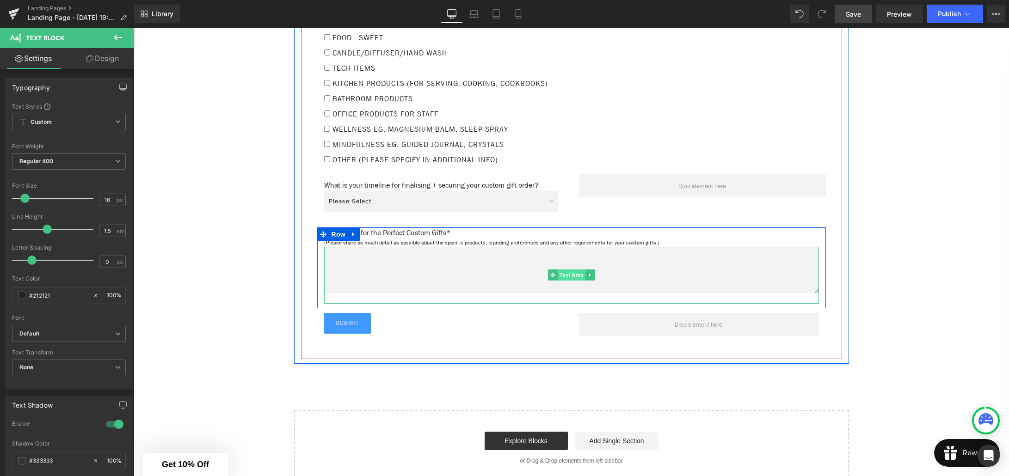
click at [574, 277] on span "Text Area" at bounding box center [572, 275] width 28 height 11
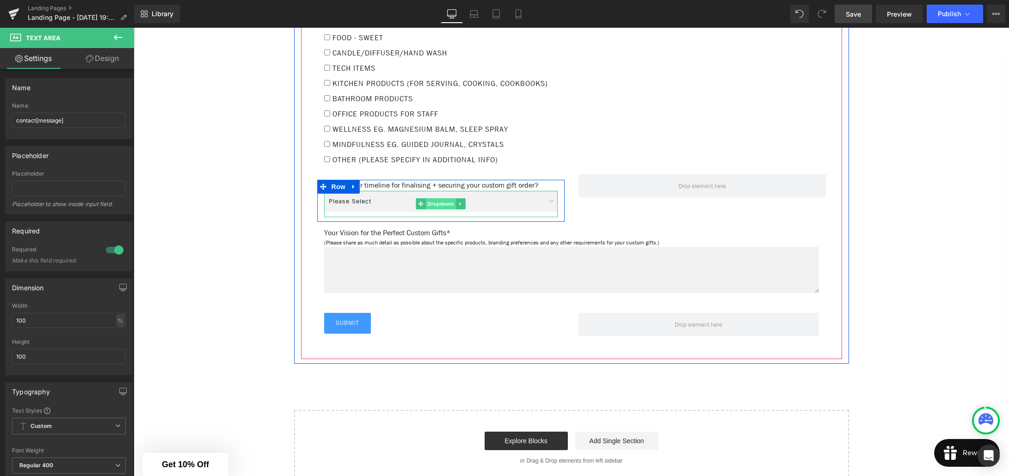
click at [436, 203] on span "Dropdown" at bounding box center [440, 203] width 30 height 11
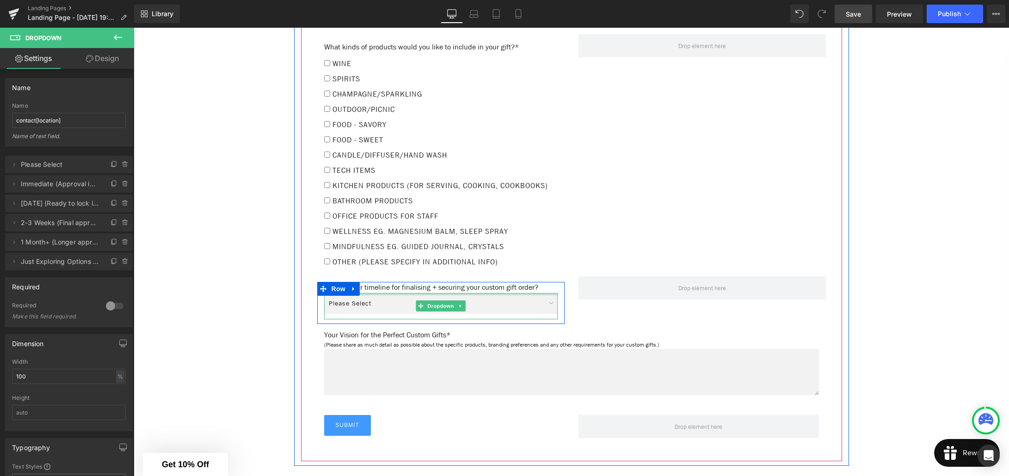
scroll to position [933, 0]
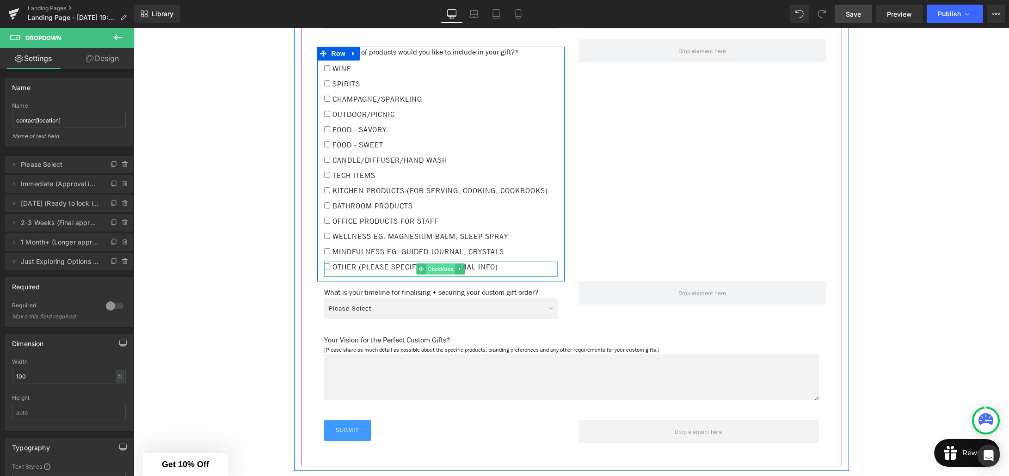
click at [439, 266] on span "Checkbox" at bounding box center [440, 269] width 29 height 11
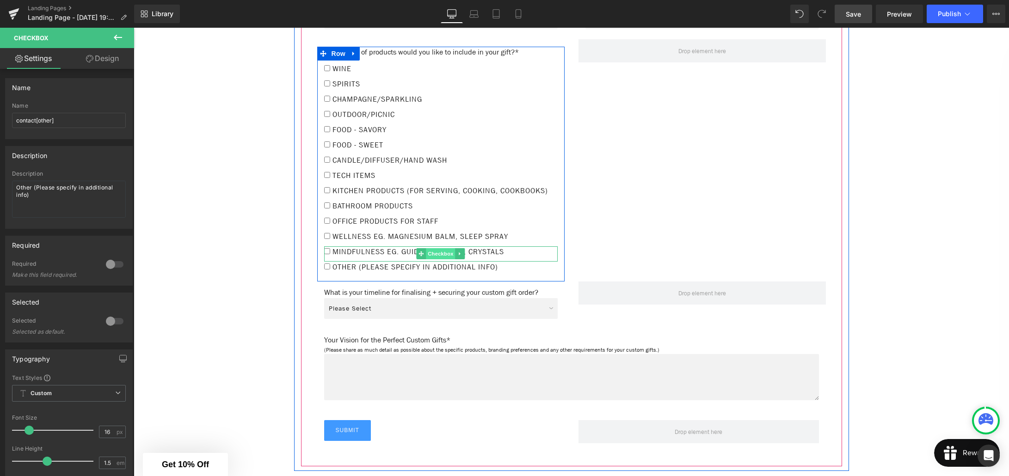
click at [437, 252] on span "Checkbox" at bounding box center [440, 253] width 29 height 11
click at [435, 236] on span "Checkbox" at bounding box center [440, 238] width 29 height 11
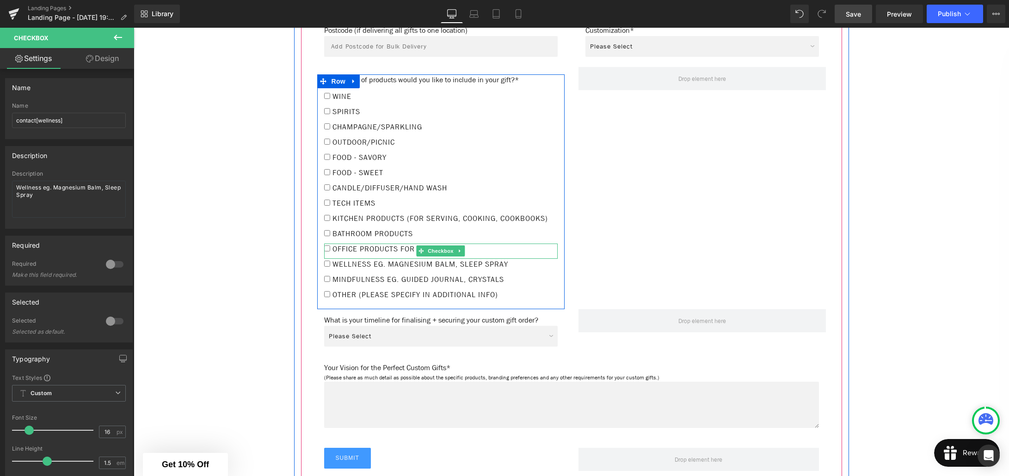
scroll to position [900, 0]
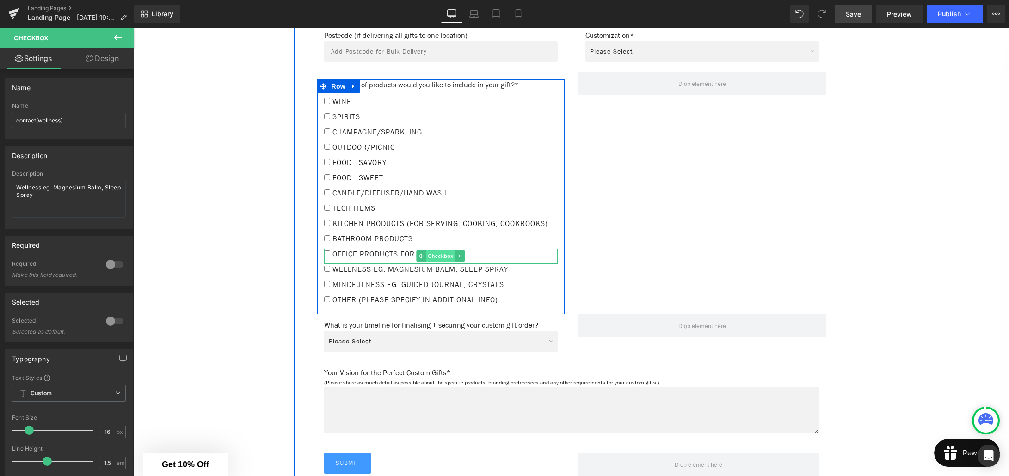
click at [436, 254] on span "Checkbox" at bounding box center [440, 256] width 29 height 11
click at [432, 240] on span "Checkbox" at bounding box center [440, 241] width 29 height 11
click at [437, 222] on span "Checkbox" at bounding box center [440, 225] width 29 height 11
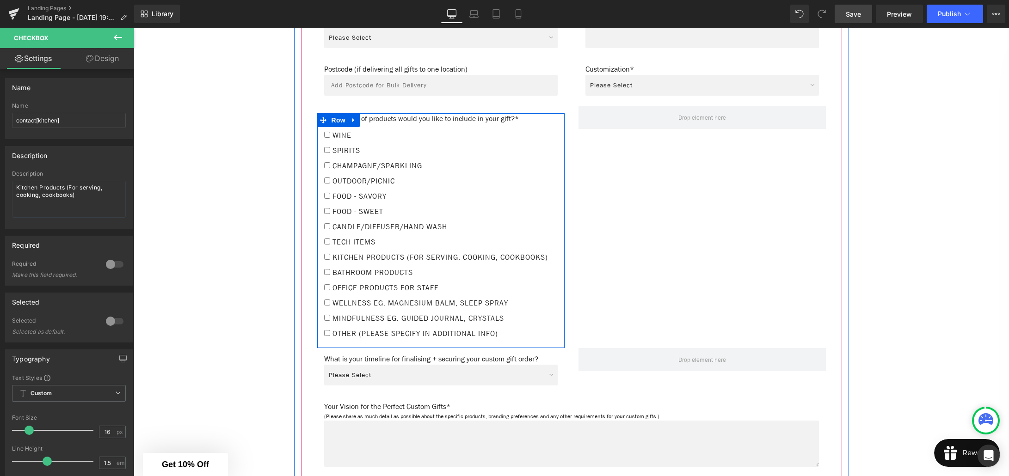
scroll to position [866, 0]
drag, startPoint x: 438, startPoint y: 234, endPoint x: 425, endPoint y: 223, distance: 17.1
click at [438, 240] on span "Checkbox" at bounding box center [440, 245] width 29 height 11
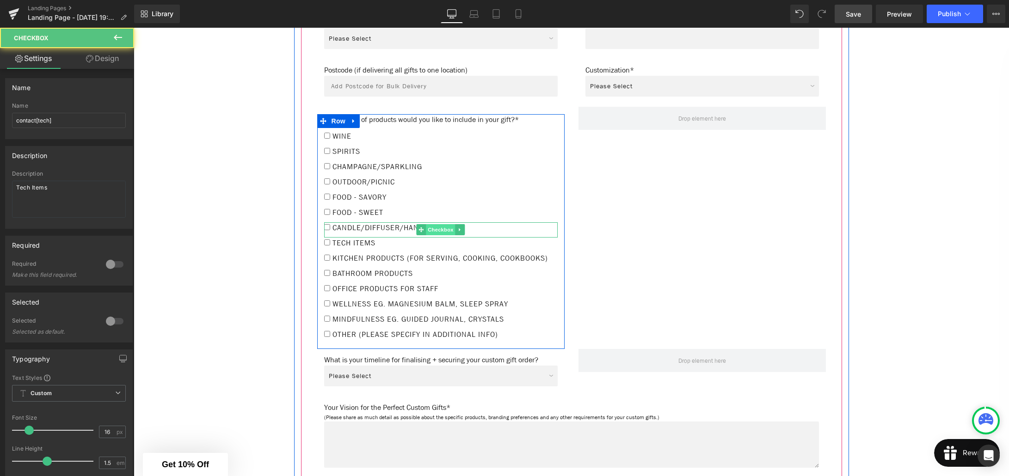
click at [431, 224] on span "Checkbox" at bounding box center [440, 229] width 29 height 11
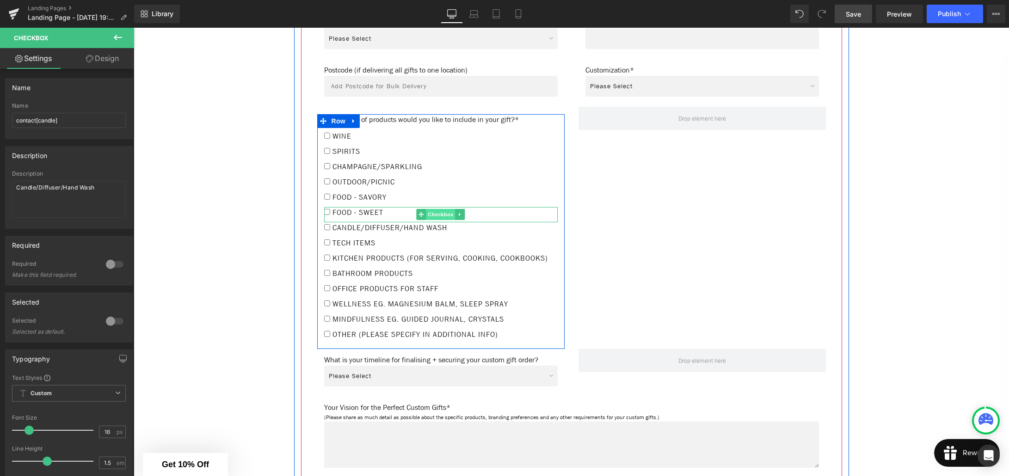
click at [431, 209] on span "Checkbox" at bounding box center [440, 214] width 29 height 11
click at [432, 194] on span "Checkbox" at bounding box center [440, 199] width 29 height 11
click at [434, 178] on span "Checkbox" at bounding box center [440, 183] width 29 height 11
click at [438, 164] on span "Checkbox" at bounding box center [440, 169] width 29 height 11
click at [436, 148] on span "Checkbox" at bounding box center [440, 153] width 29 height 11
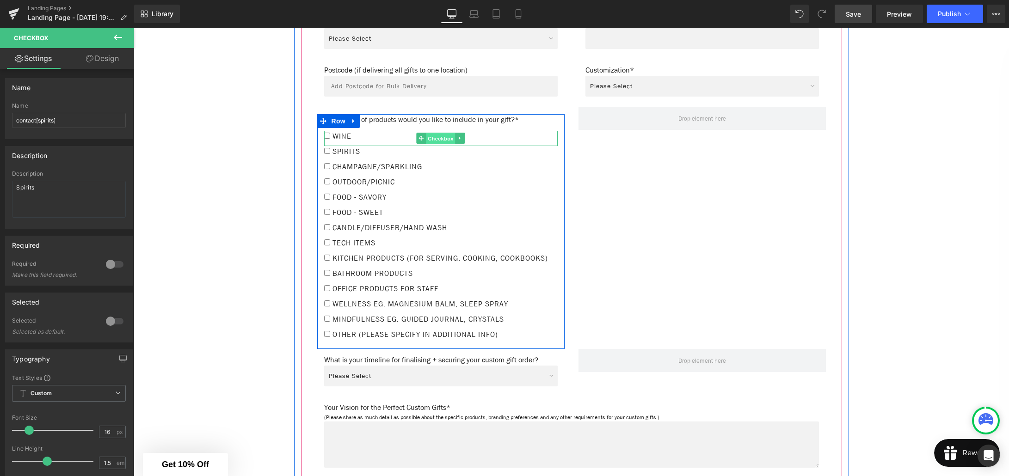
click at [437, 133] on span "Checkbox" at bounding box center [440, 138] width 29 height 11
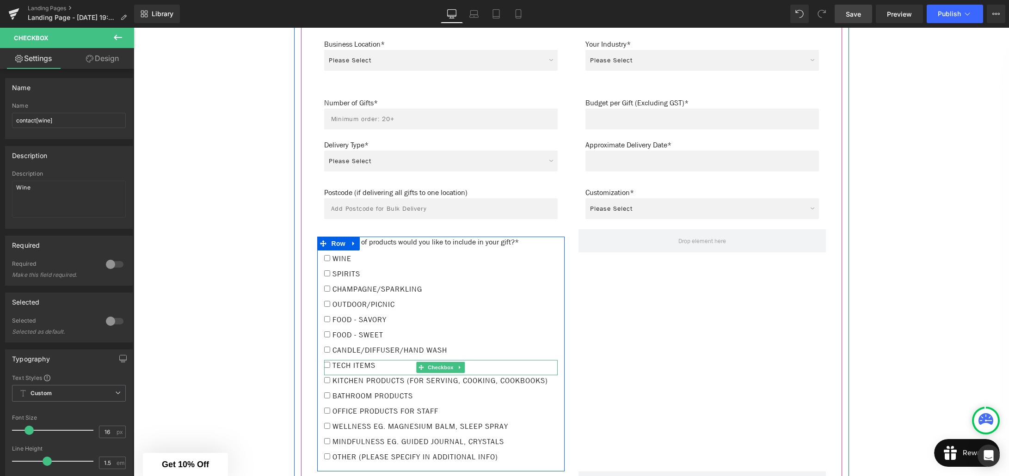
scroll to position [742, 0]
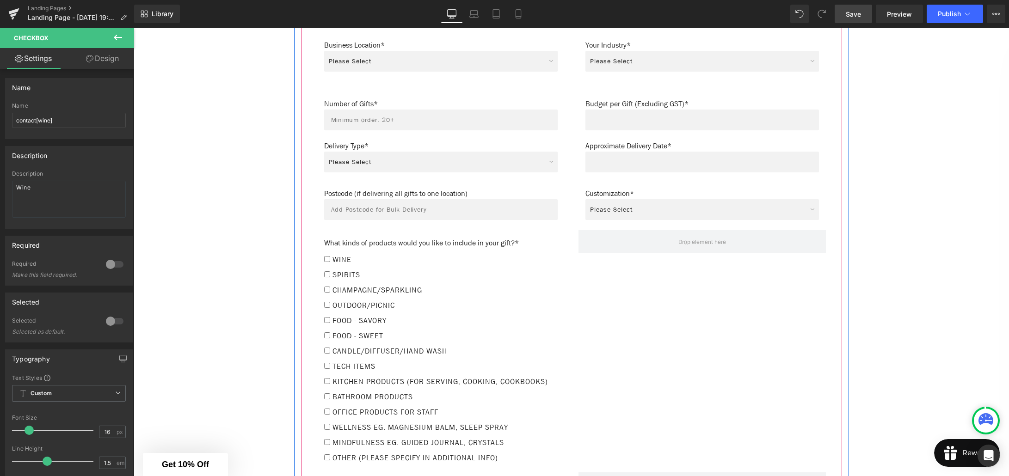
click at [440, 202] on div "Text Field" at bounding box center [441, 209] width 234 height 21
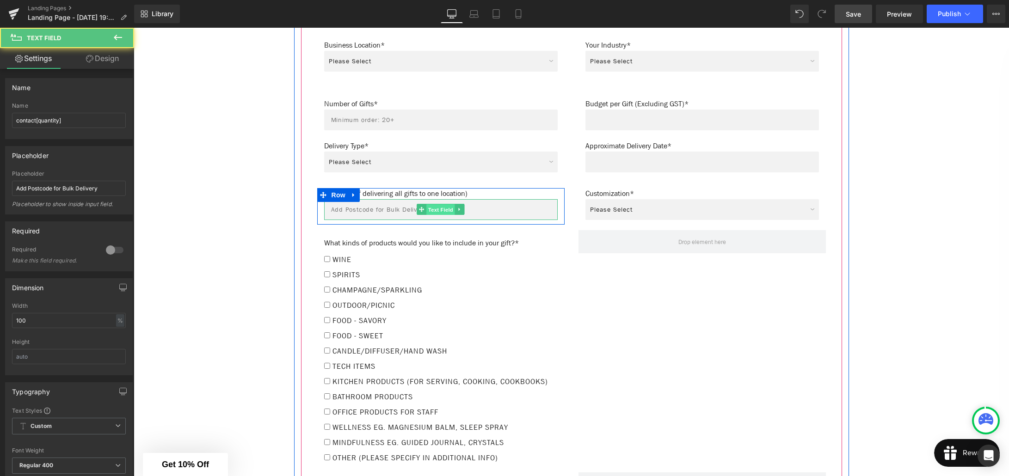
click at [441, 204] on span "Text Field" at bounding box center [440, 209] width 29 height 11
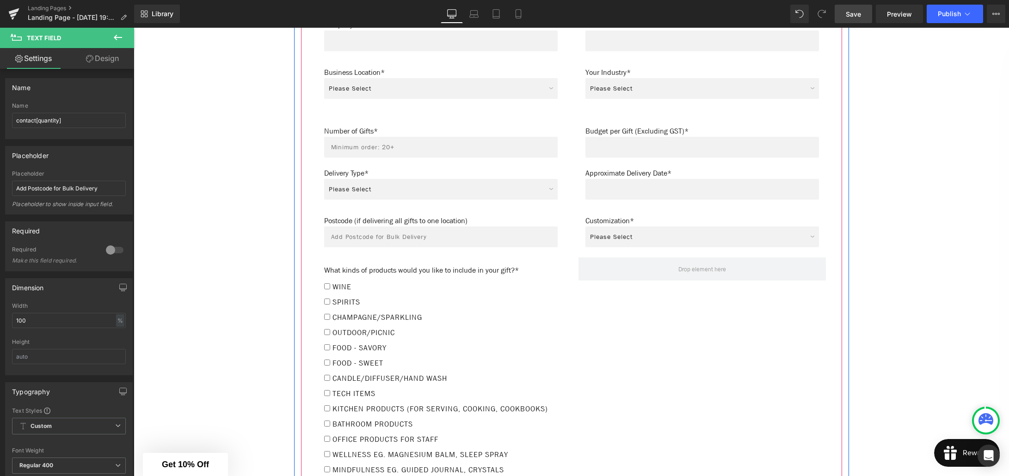
scroll to position [712, 0]
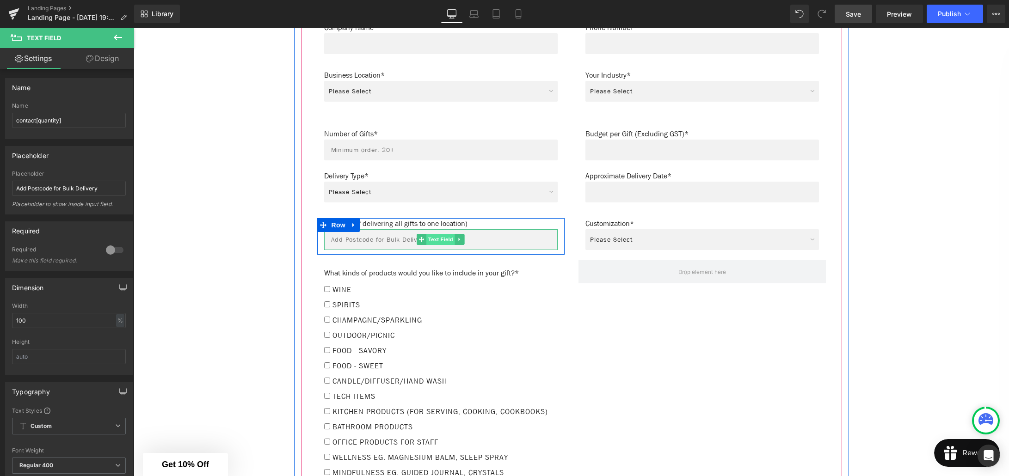
click at [446, 234] on span "Text Field" at bounding box center [440, 239] width 29 height 11
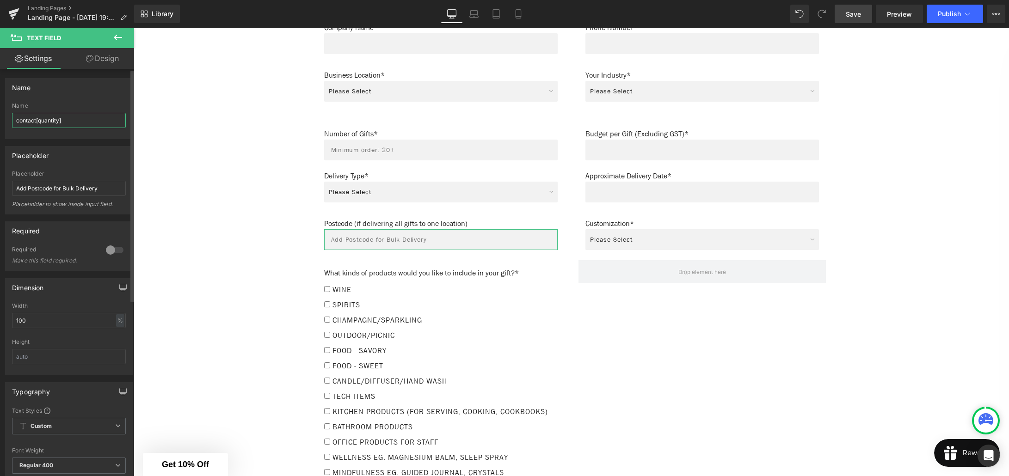
click at [58, 121] on input "contact[quantity]" at bounding box center [69, 120] width 114 height 15
type input "contact[postcode]"
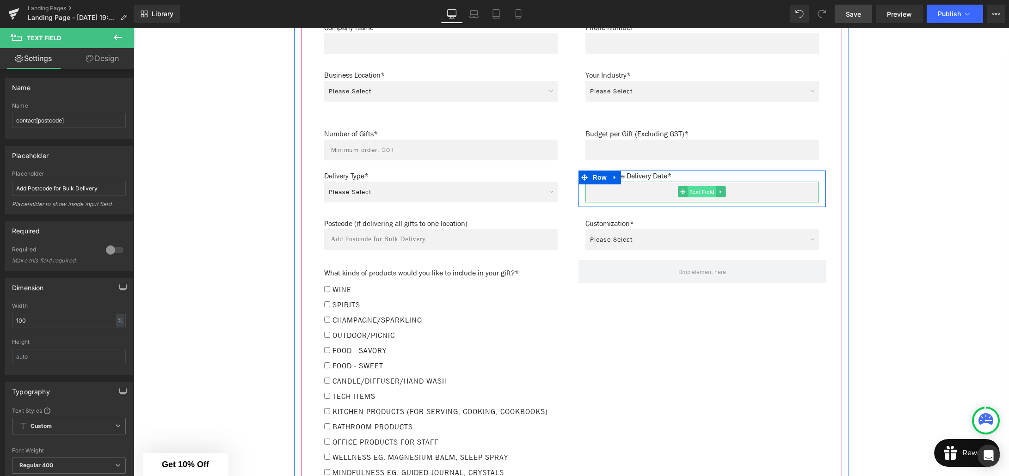
click at [702, 190] on span "Text Field" at bounding box center [702, 191] width 29 height 11
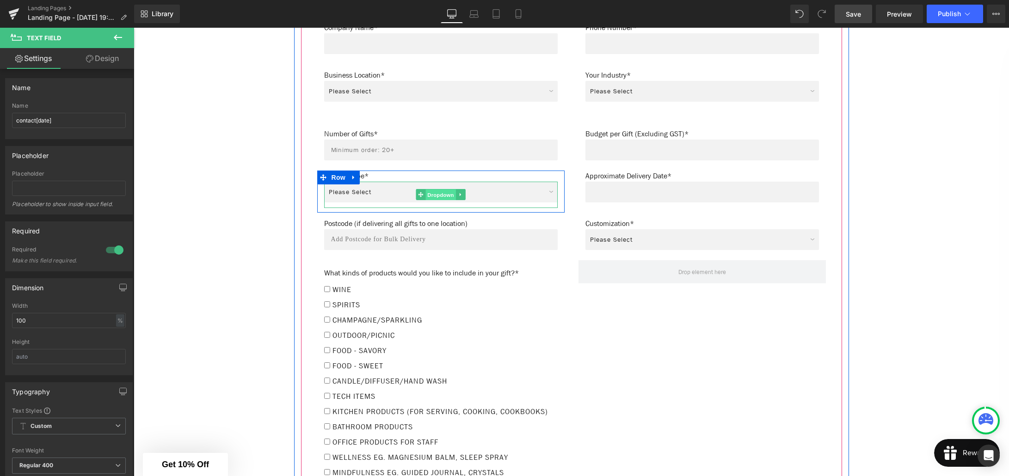
click at [443, 190] on span "Dropdown" at bounding box center [440, 195] width 30 height 11
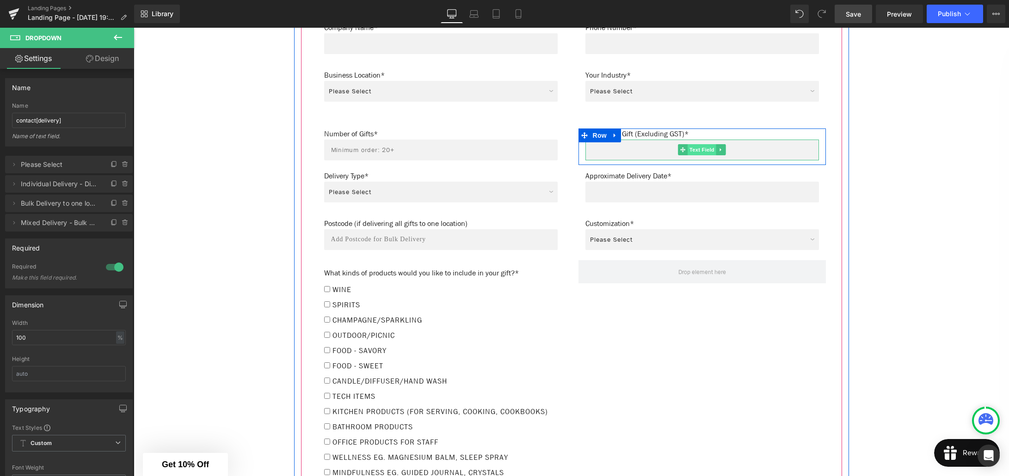
click at [704, 147] on span "Text Field" at bounding box center [702, 149] width 29 height 11
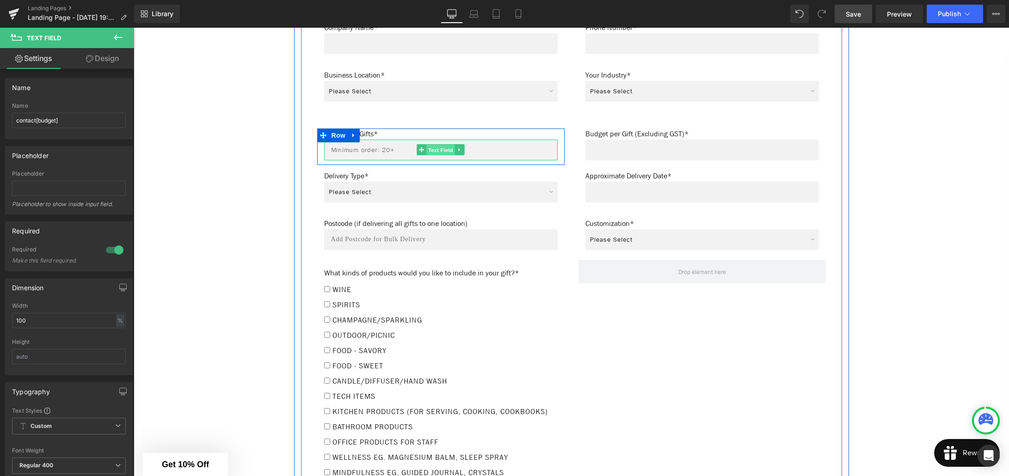
click at [449, 145] on span "Text Field" at bounding box center [440, 150] width 29 height 11
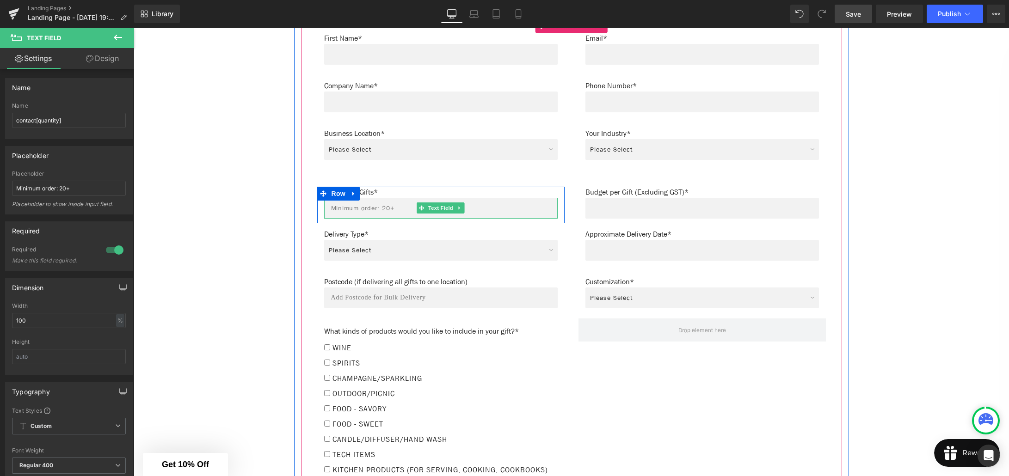
scroll to position [643, 0]
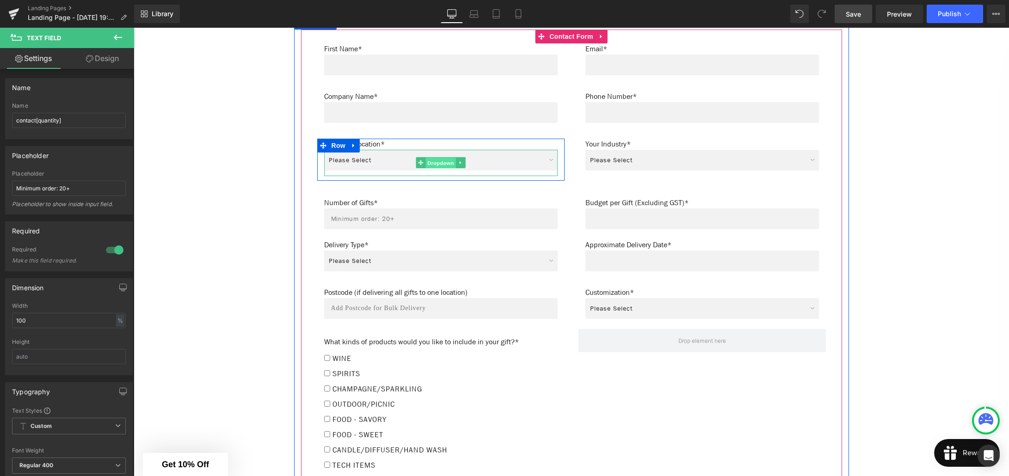
click at [443, 158] on span "Dropdown" at bounding box center [440, 163] width 30 height 11
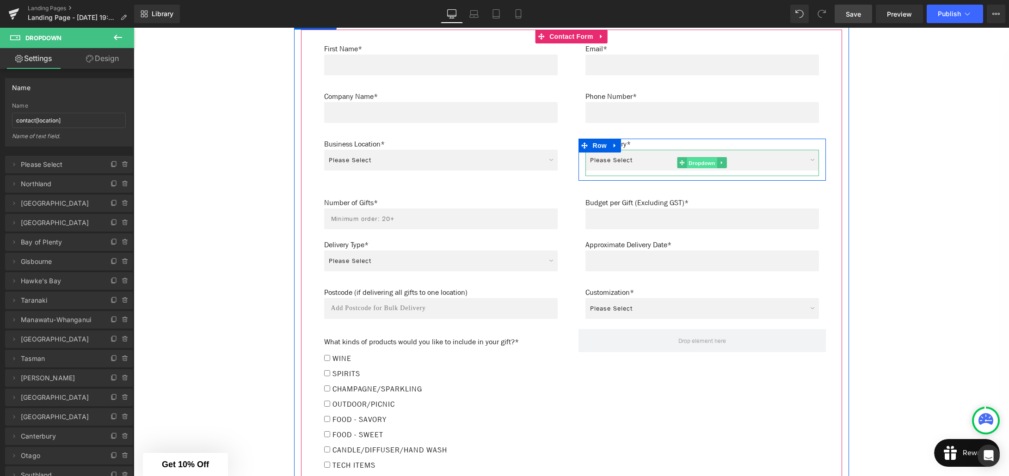
click at [704, 158] on span "Dropdown" at bounding box center [702, 163] width 30 height 11
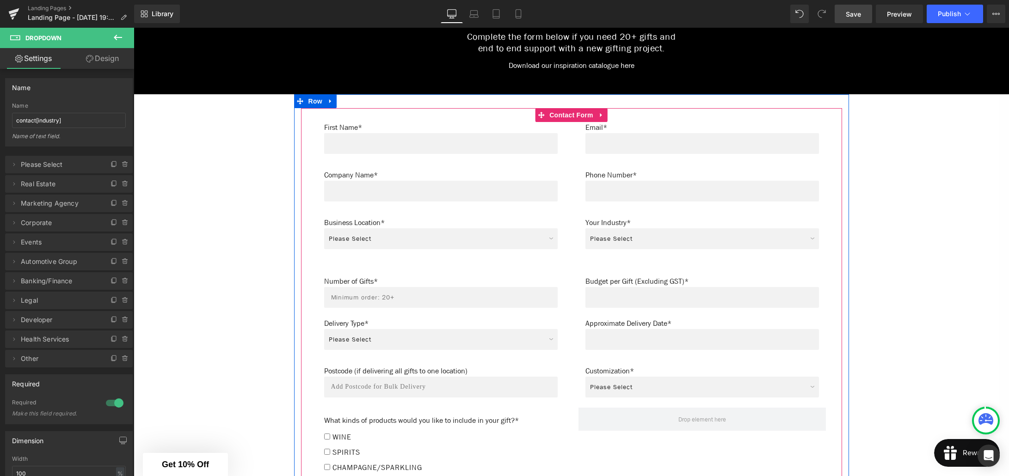
scroll to position [564, 0]
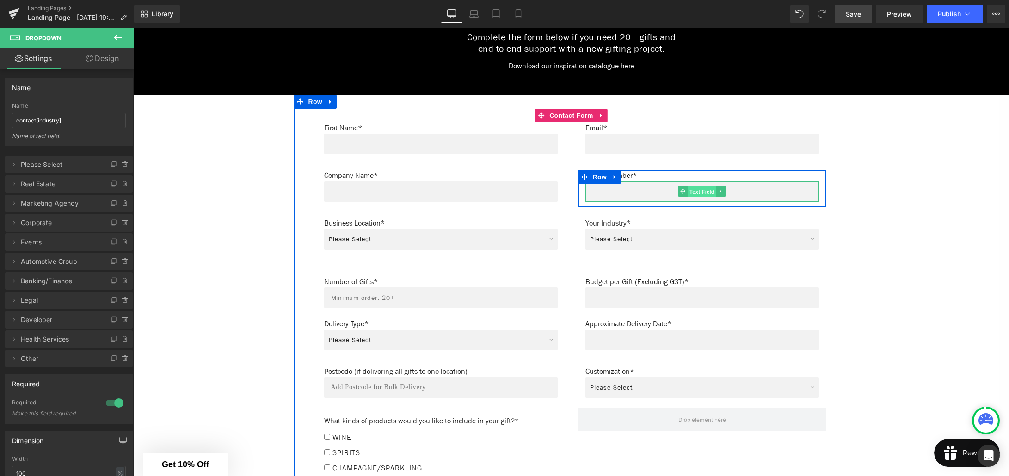
click at [701, 186] on span "Text Field" at bounding box center [702, 191] width 29 height 11
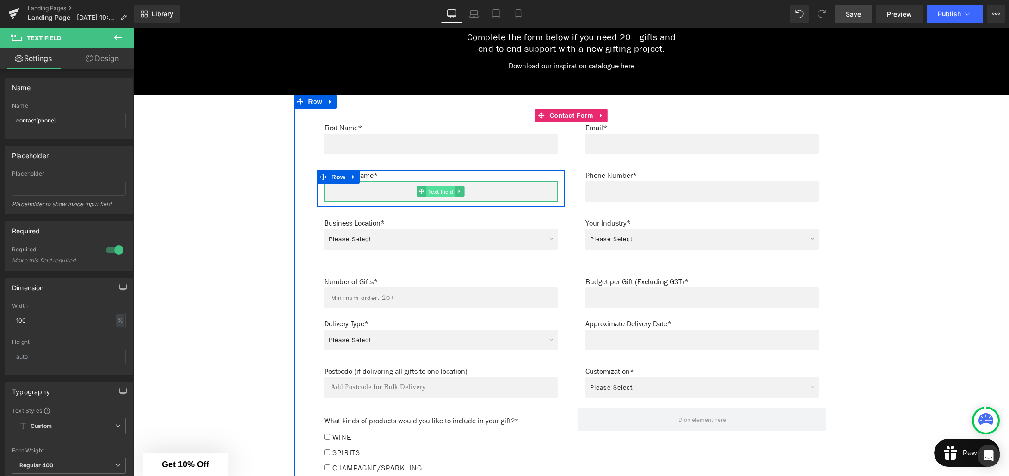
click at [436, 186] on span "Text Field" at bounding box center [440, 191] width 29 height 11
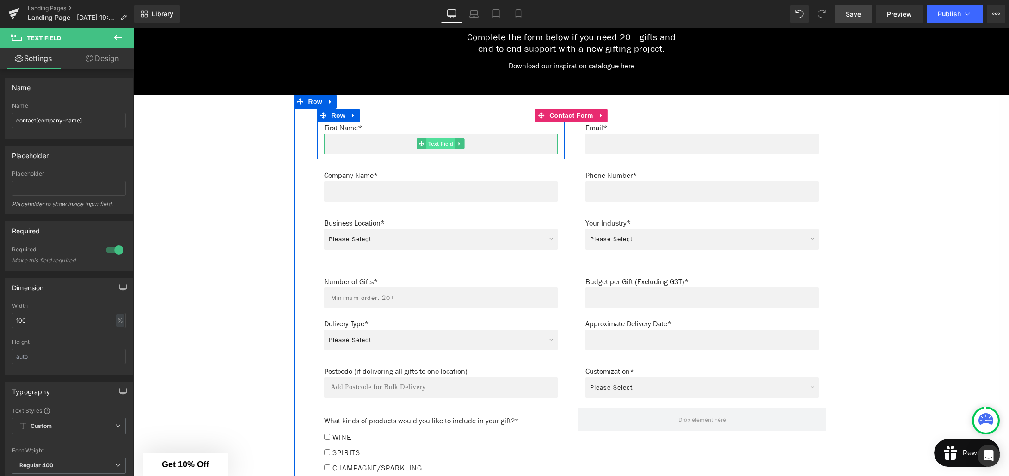
click at [438, 138] on span "Text Field" at bounding box center [440, 143] width 29 height 11
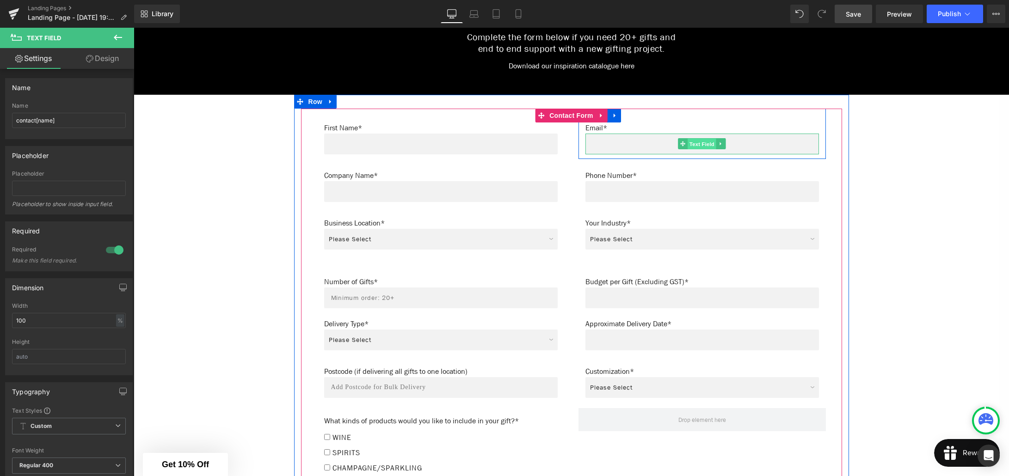
click at [703, 139] on span "Text Field" at bounding box center [702, 144] width 29 height 11
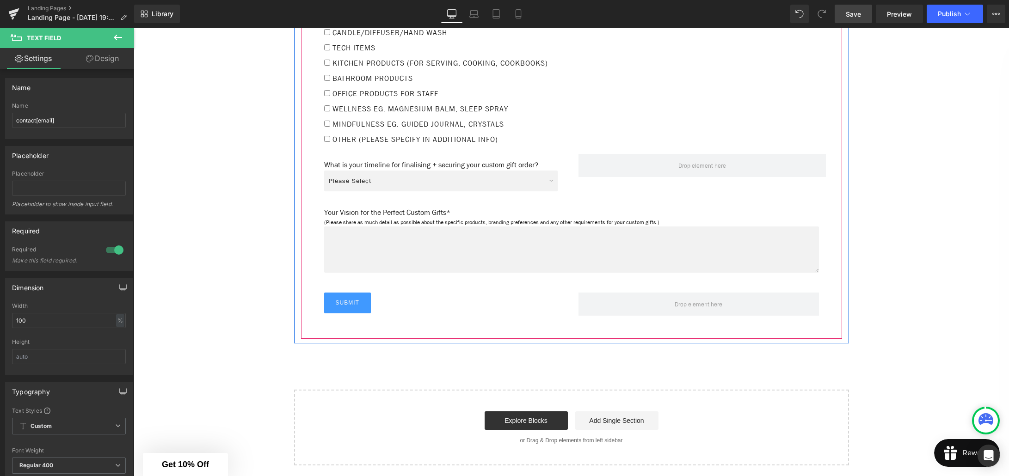
scroll to position [1065, 0]
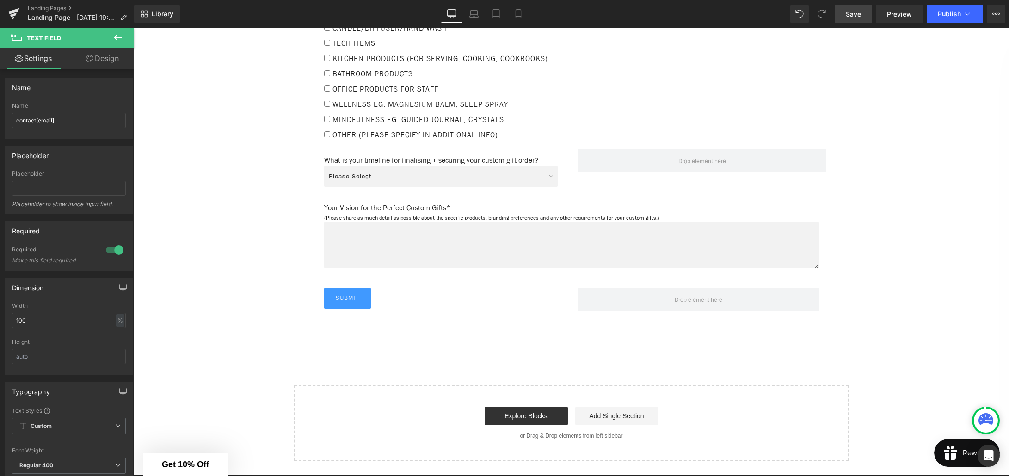
click at [850, 14] on span "Save" at bounding box center [853, 14] width 15 height 10
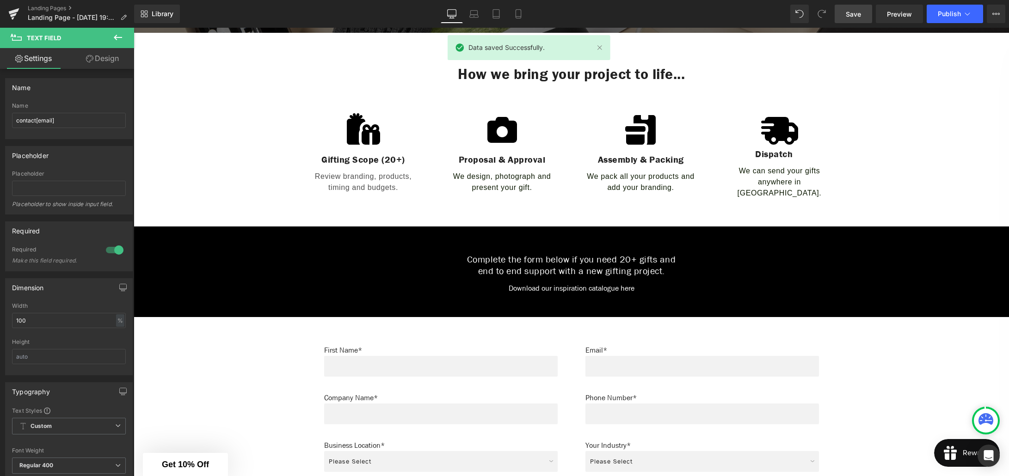
scroll to position [388, 0]
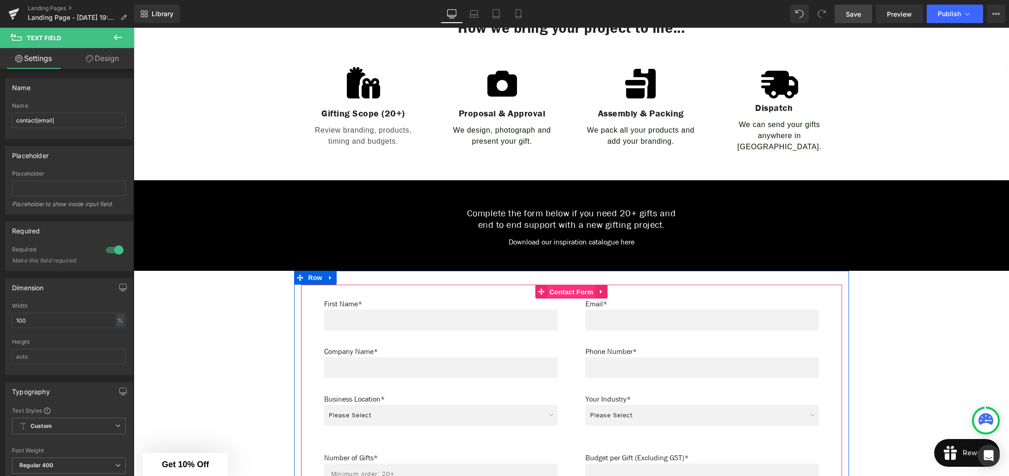
click at [567, 288] on span "Contact Form" at bounding box center [571, 292] width 49 height 14
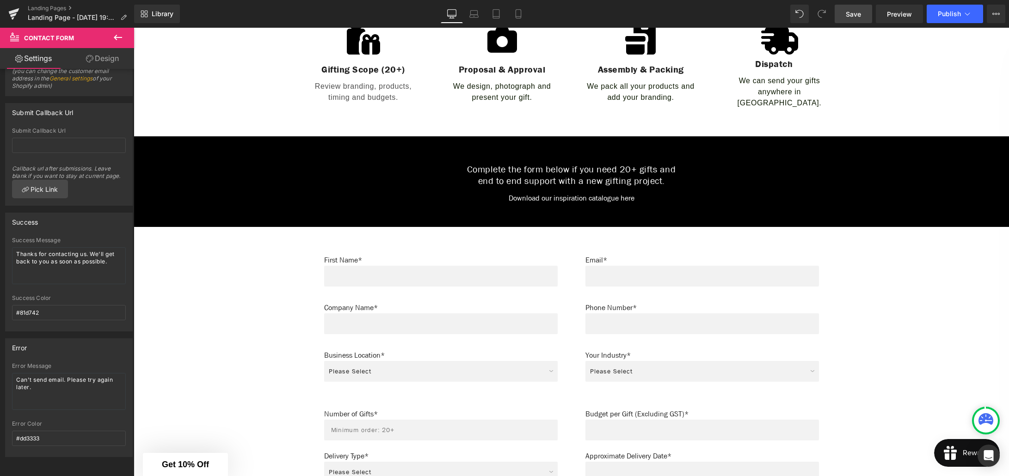
scroll to position [494, 0]
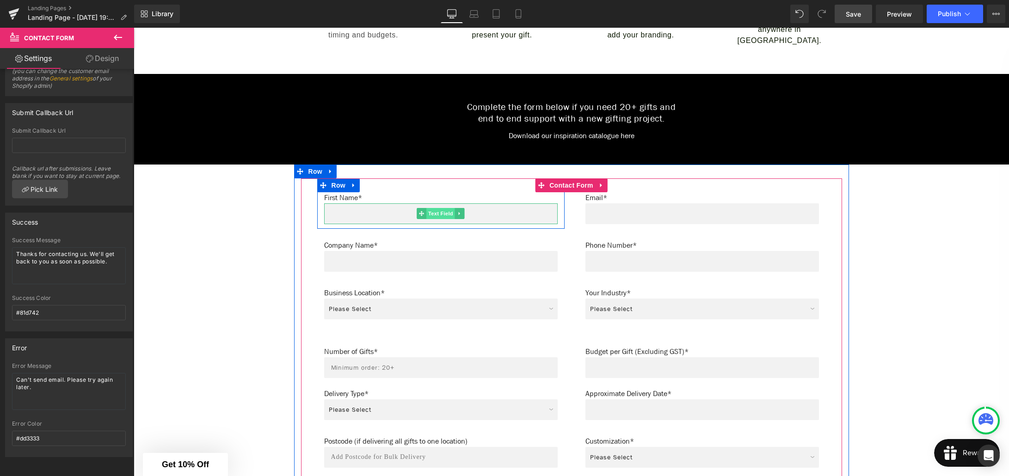
click at [436, 208] on span "Text Field" at bounding box center [440, 213] width 29 height 11
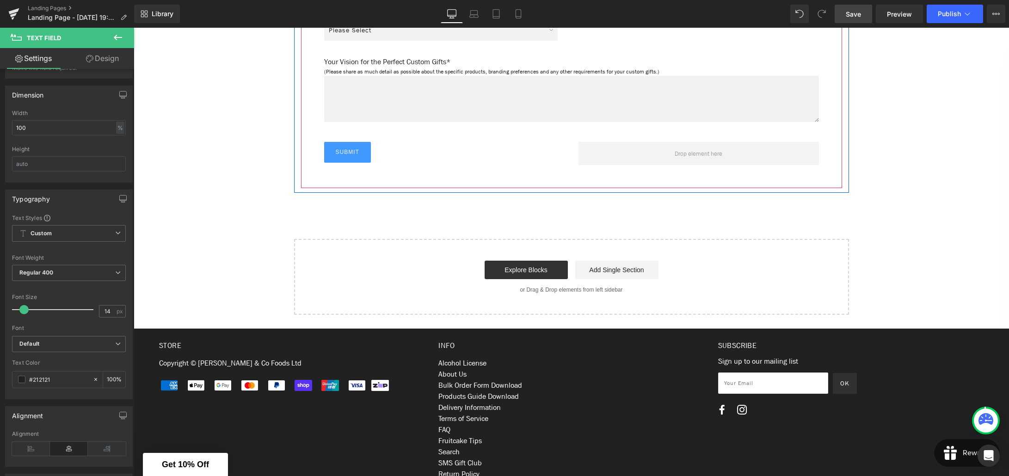
scroll to position [1212, 0]
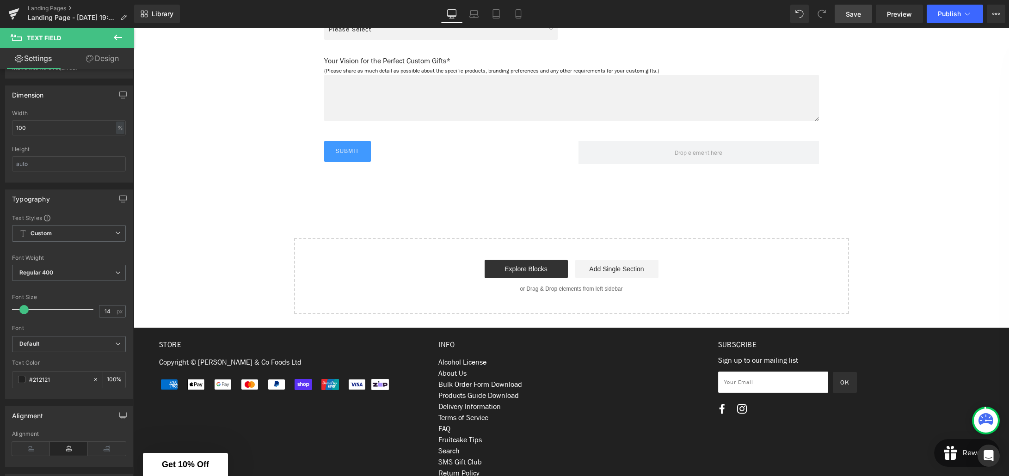
click at [114, 37] on icon at bounding box center [118, 38] width 8 height 6
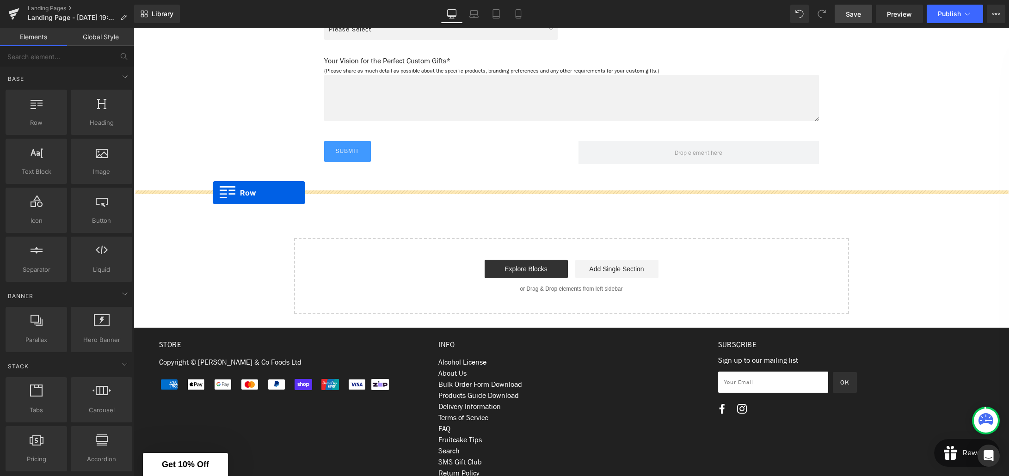
drag, startPoint x: 166, startPoint y: 150, endPoint x: 213, endPoint y: 193, distance: 63.8
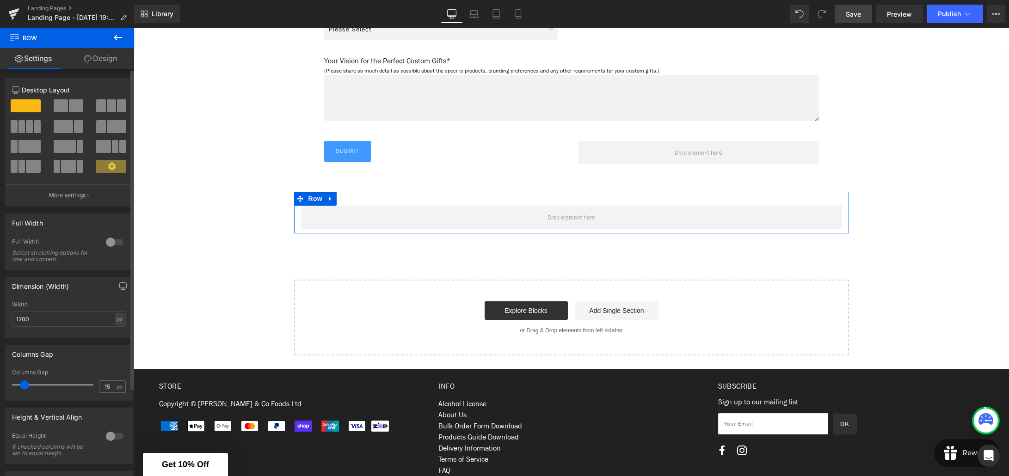
click at [115, 242] on div at bounding box center [115, 242] width 22 height 15
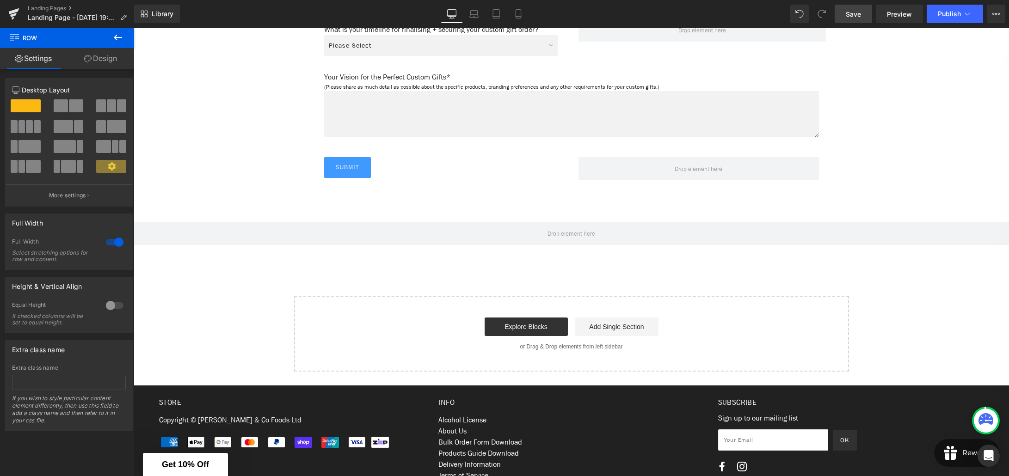
scroll to position [1195, 0]
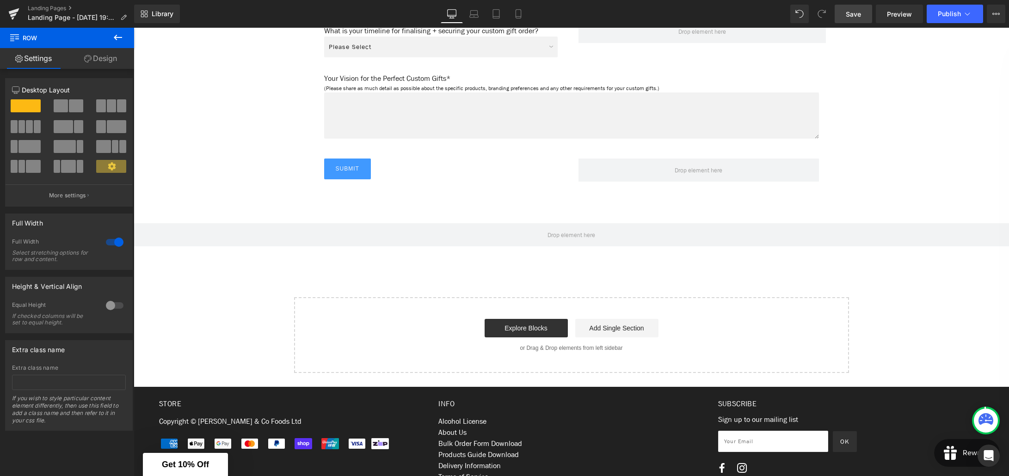
click at [114, 36] on icon at bounding box center [117, 37] width 11 height 11
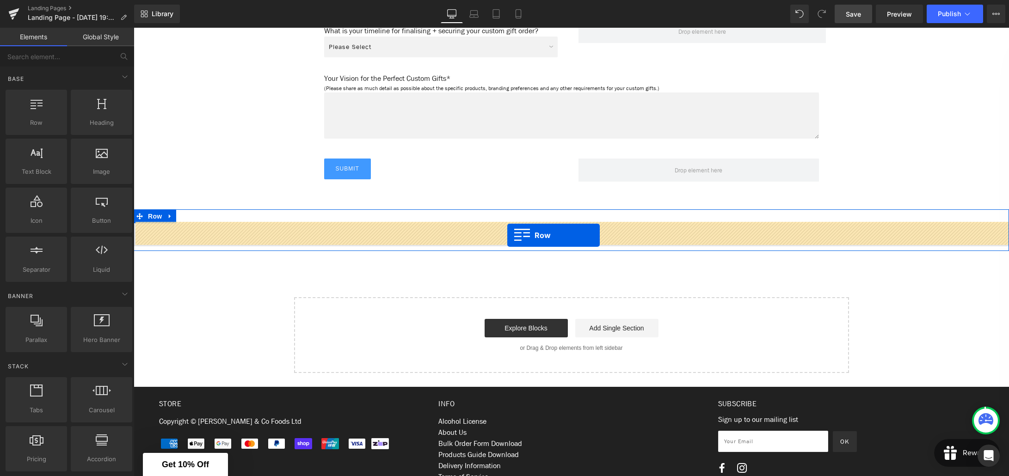
drag, startPoint x: 169, startPoint y: 137, endPoint x: 507, endPoint y: 235, distance: 352.1
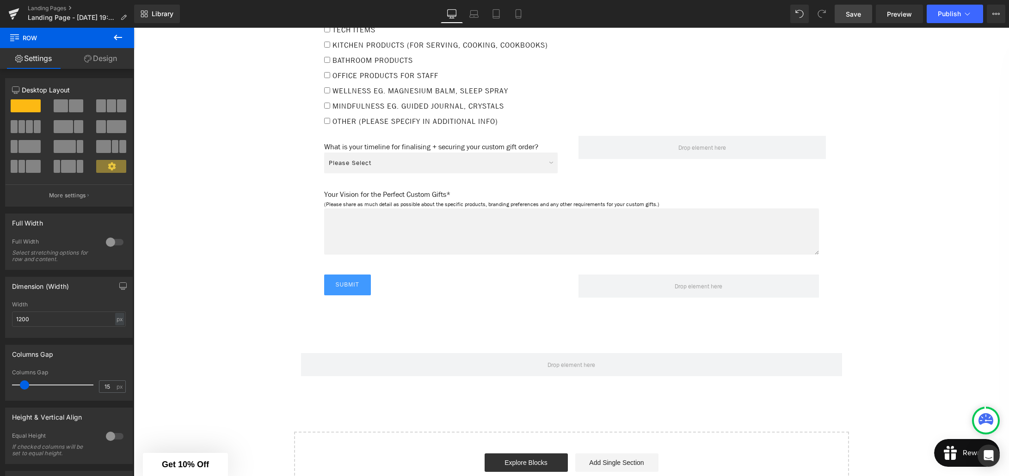
scroll to position [1223, 0]
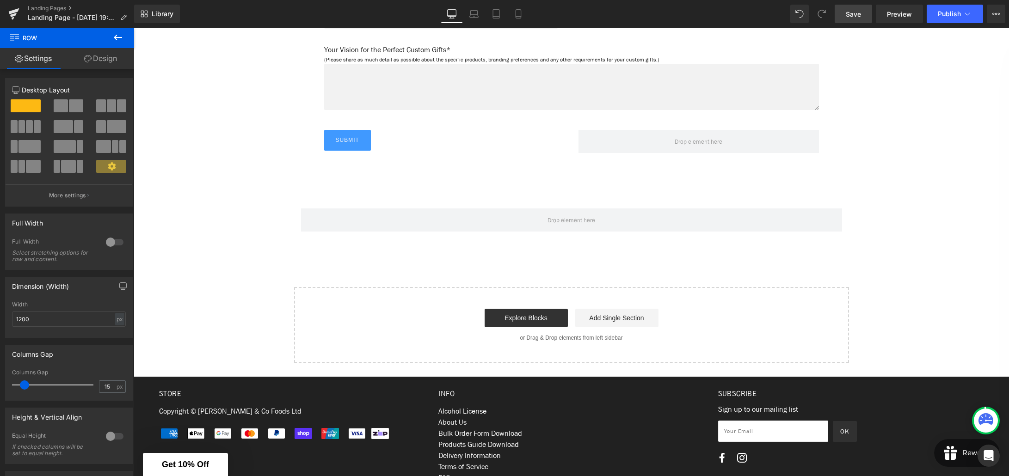
click at [115, 38] on icon at bounding box center [118, 38] width 8 height 6
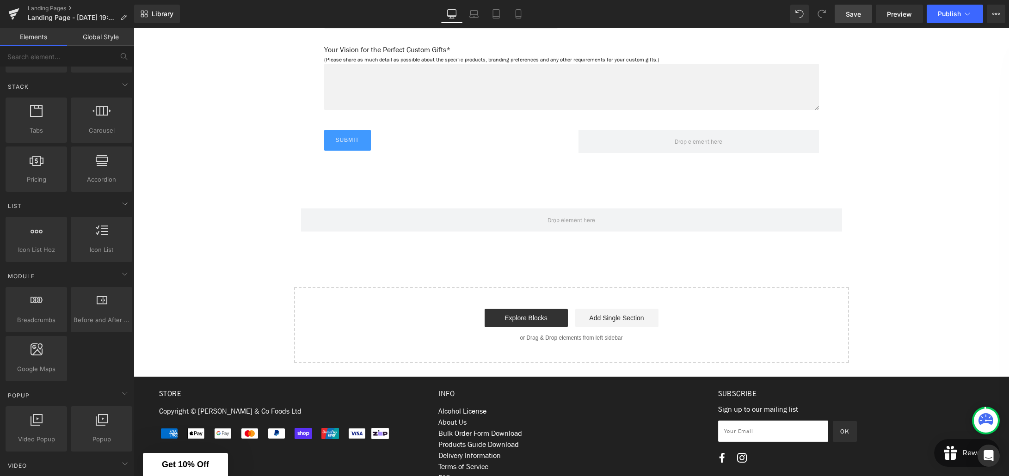
scroll to position [288, 0]
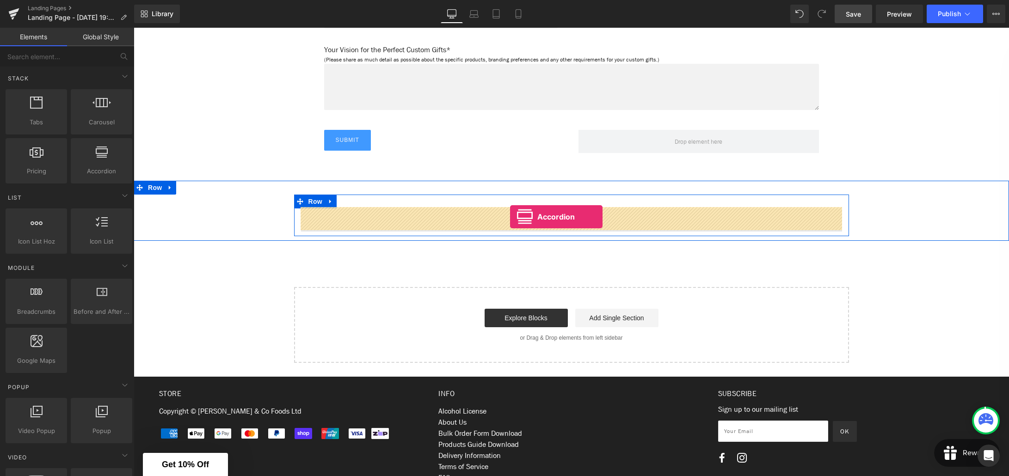
drag, startPoint x: 233, startPoint y: 185, endPoint x: 510, endPoint y: 217, distance: 279.2
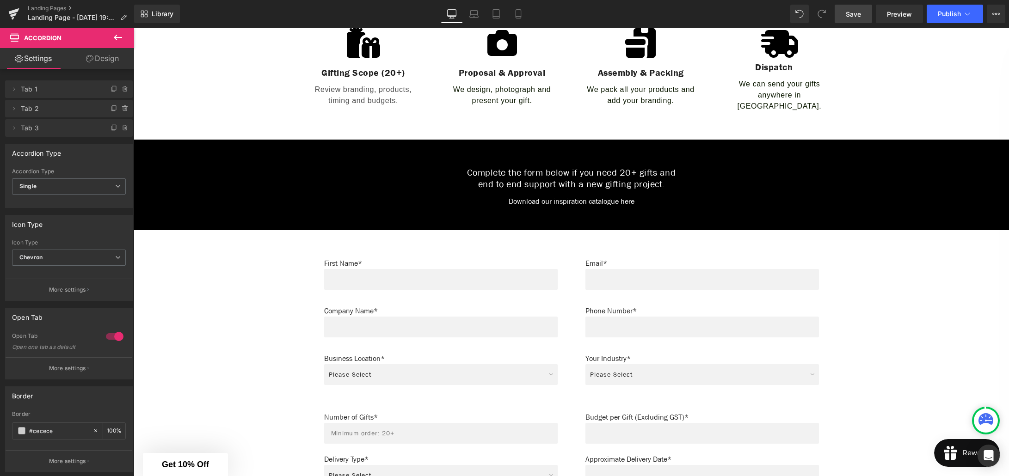
scroll to position [428, 0]
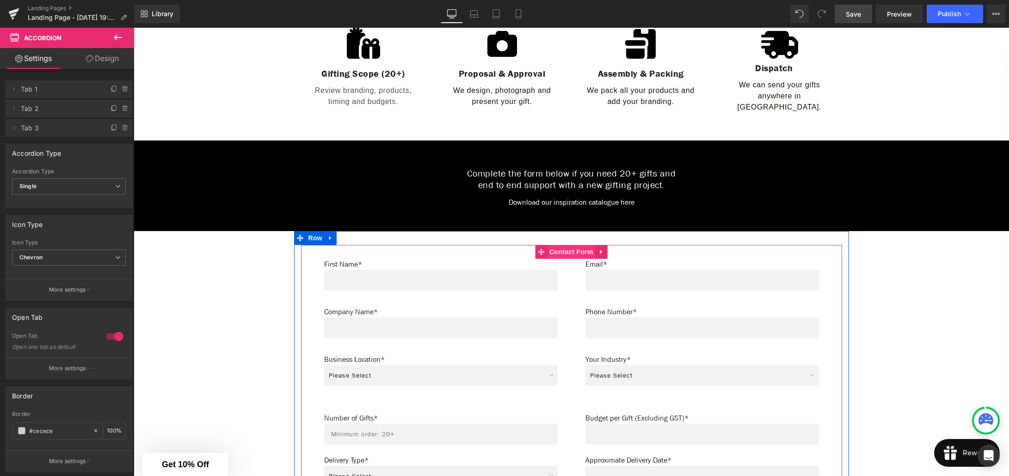
click at [578, 247] on span "Contact Form" at bounding box center [571, 252] width 49 height 14
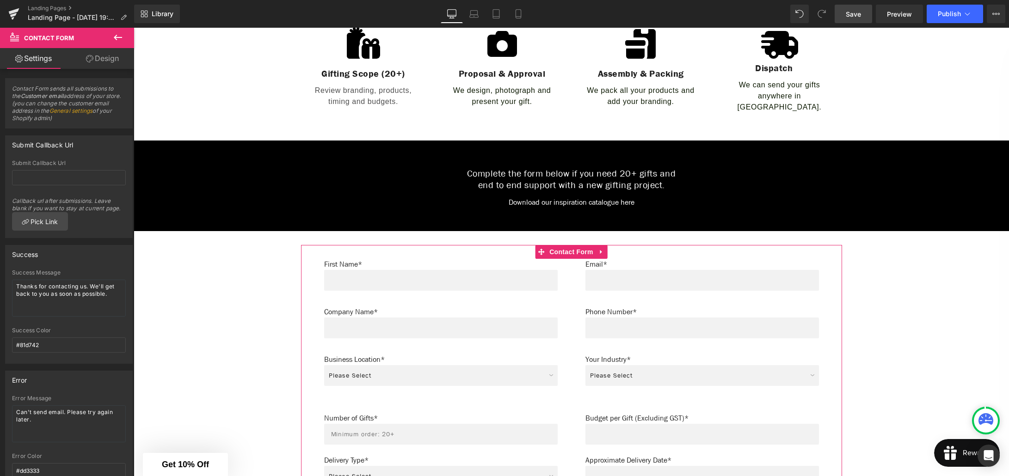
click at [96, 55] on link "Design" at bounding box center [102, 58] width 67 height 21
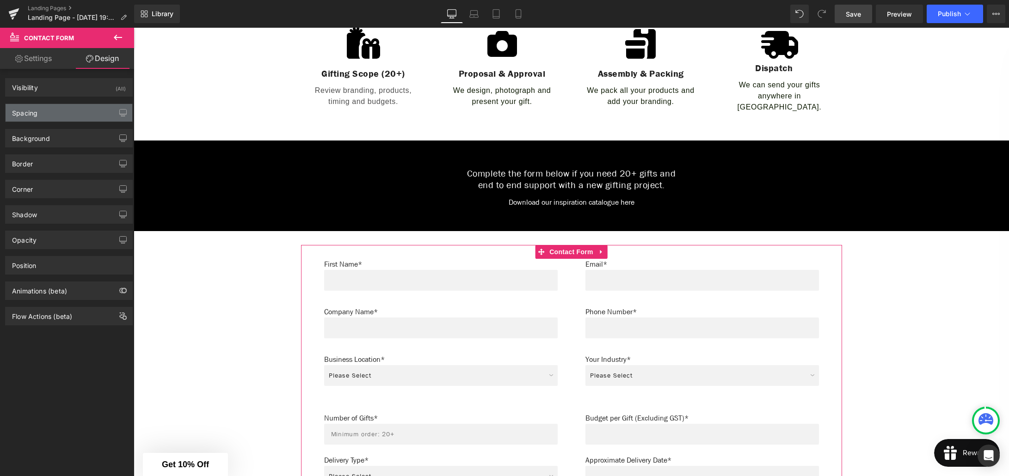
type input "0"
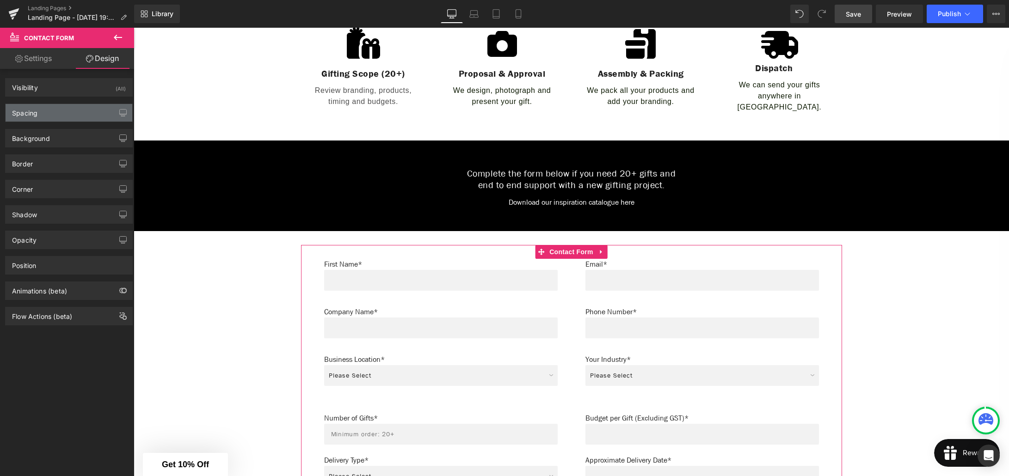
type input "20"
type input "30"
type input "20"
click at [55, 117] on div "Spacing" at bounding box center [69, 113] width 127 height 18
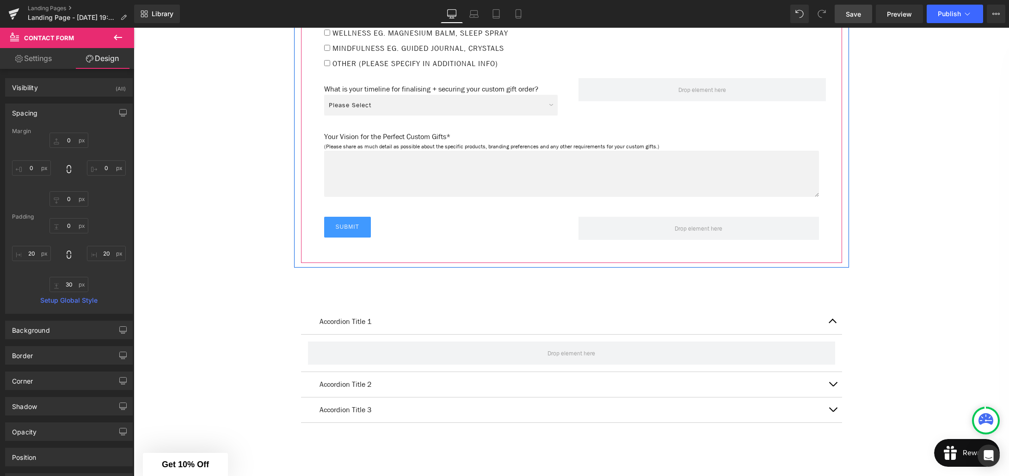
scroll to position [1139, 0]
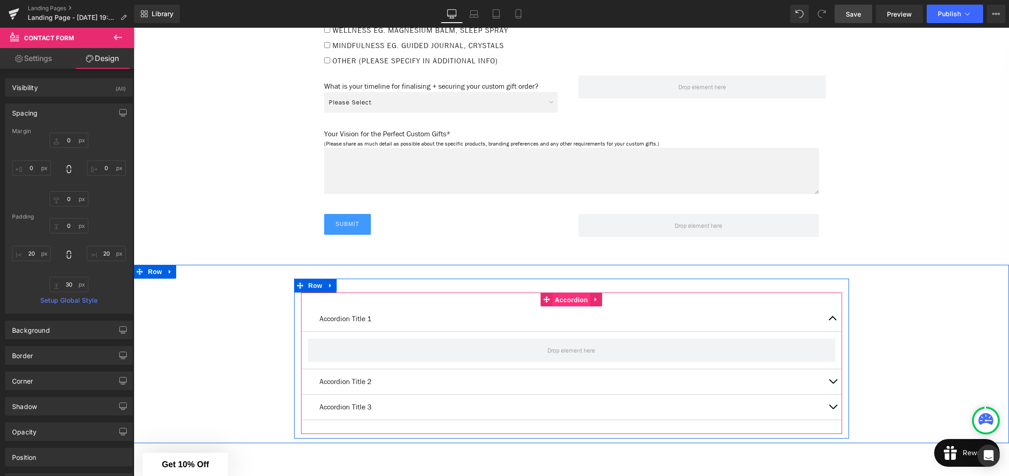
click at [569, 300] on span "Accordion" at bounding box center [572, 300] width 38 height 14
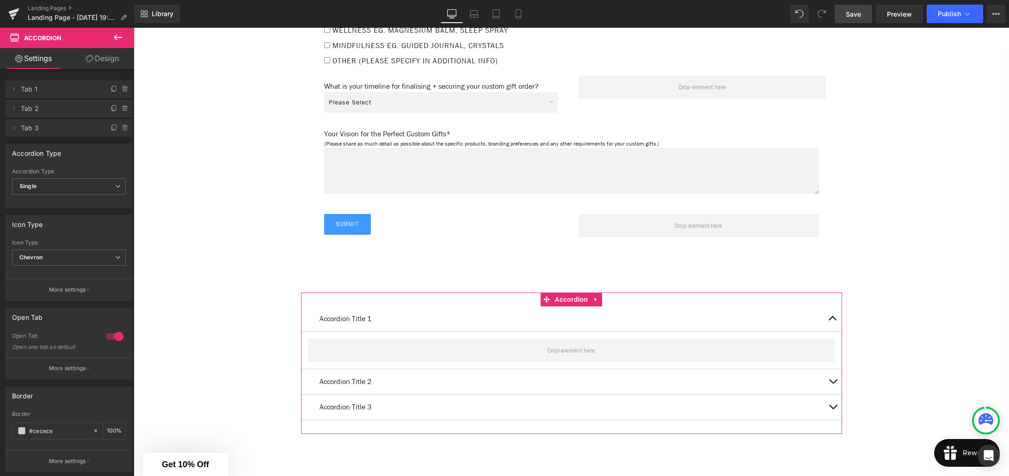
click at [109, 60] on link "Design" at bounding box center [102, 58] width 67 height 21
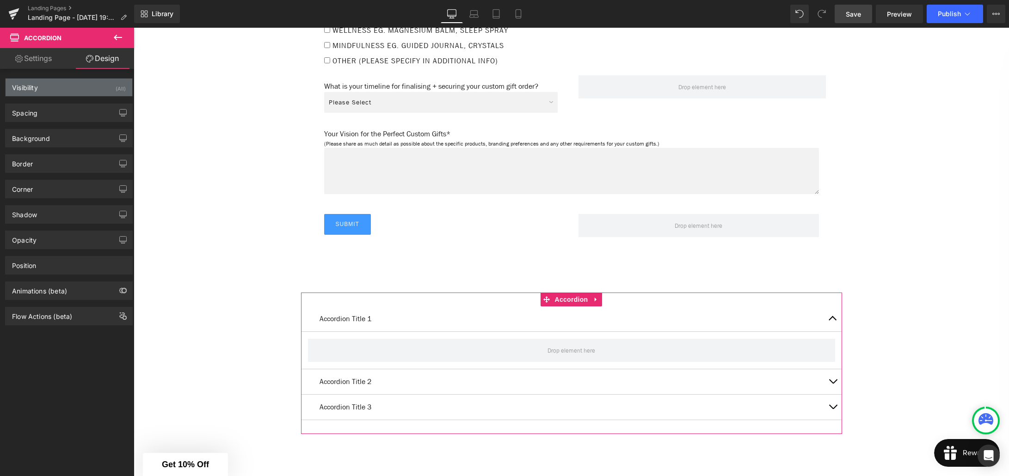
type input "0"
type input "30"
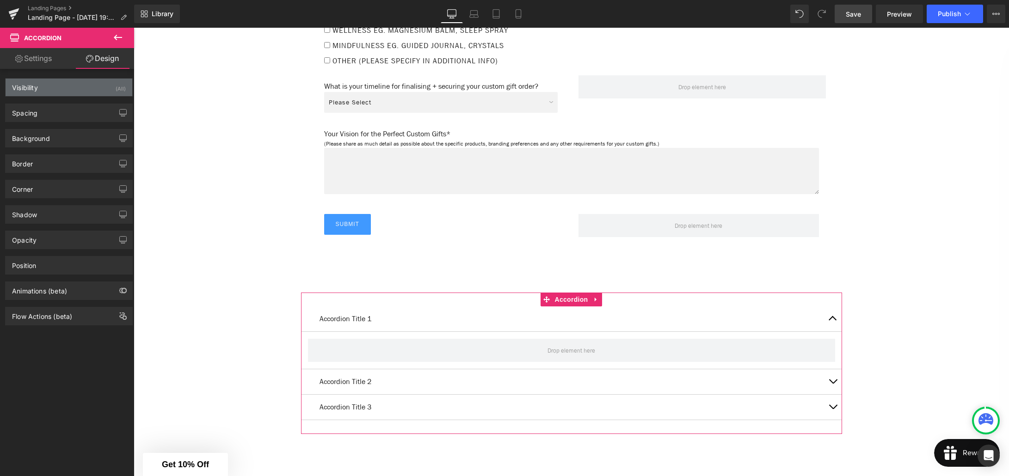
type input "0"
type input "30"
click at [84, 110] on div "Spacing" at bounding box center [69, 113] width 127 height 18
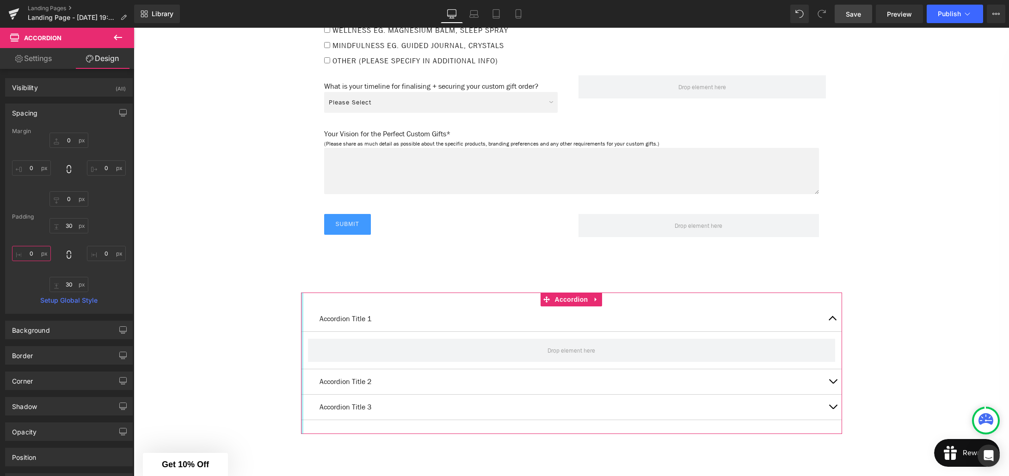
drag, startPoint x: 31, startPoint y: 253, endPoint x: 39, endPoint y: 259, distance: 9.2
click at [31, 253] on input "0" at bounding box center [31, 253] width 39 height 15
type input "20"
click at [107, 254] on input "0" at bounding box center [106, 253] width 39 height 15
type input "20"
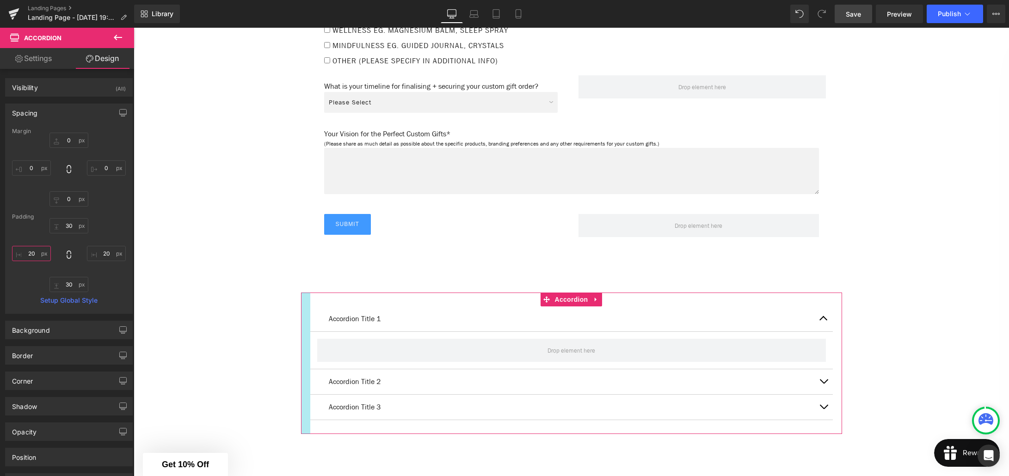
click at [31, 254] on input "20" at bounding box center [31, 253] width 39 height 15
click at [103, 252] on input "20" at bounding box center [106, 253] width 39 height 15
click at [105, 236] on div "30px 30 30px 30" at bounding box center [69, 255] width 114 height 74
click at [105, 230] on div "30px 30 30px 30" at bounding box center [69, 255] width 114 height 74
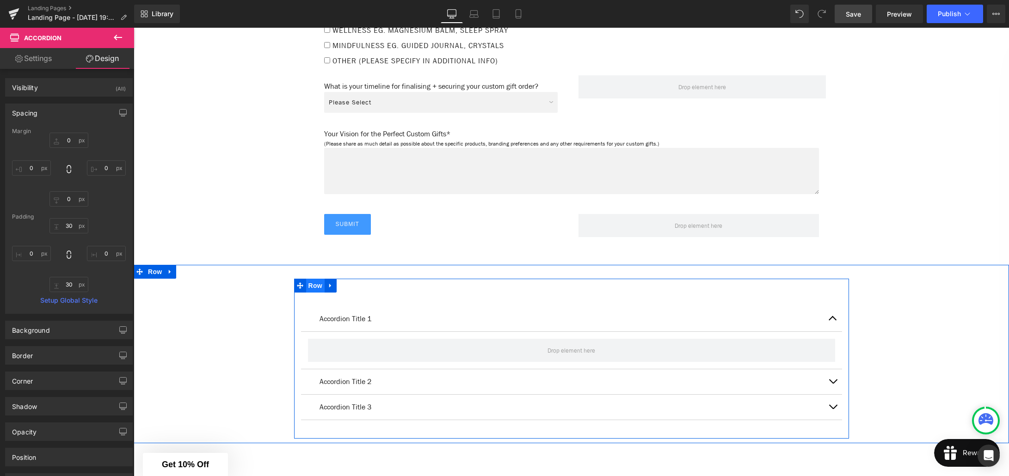
click at [315, 289] on span "Row" at bounding box center [315, 286] width 18 height 14
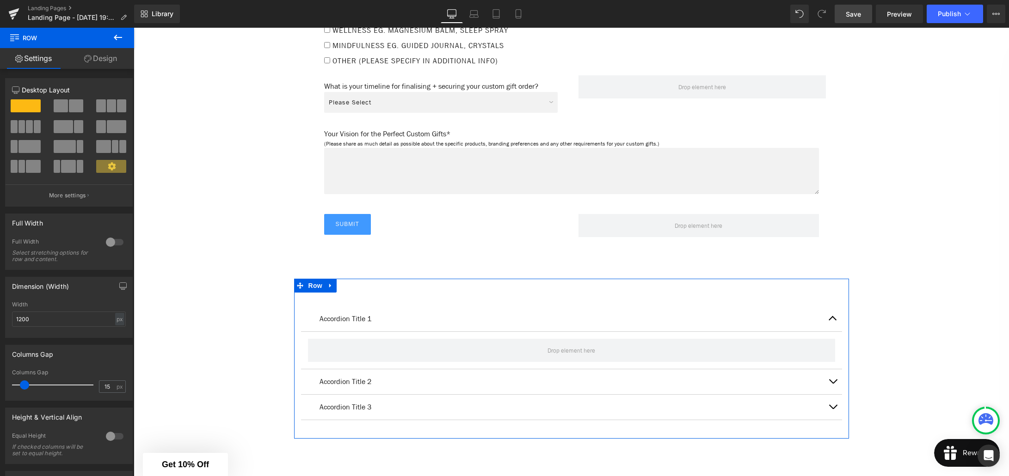
click at [106, 63] on link "Design" at bounding box center [100, 58] width 67 height 21
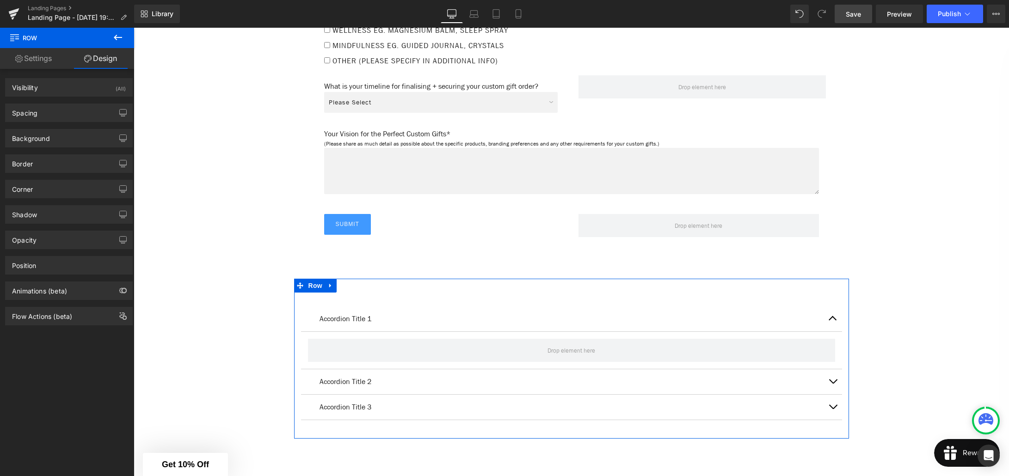
type input "0"
type input "30"
type input "0"
type input "10"
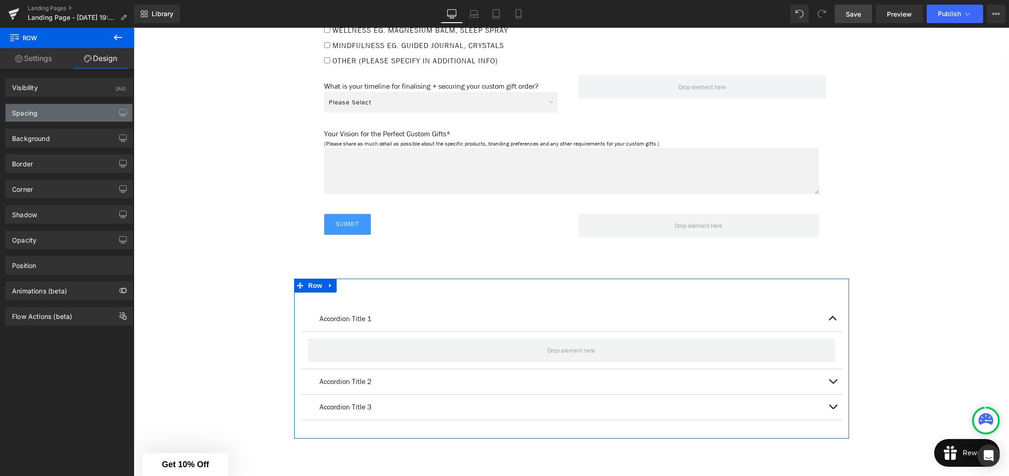
click at [50, 113] on div "Spacing" at bounding box center [69, 113] width 127 height 18
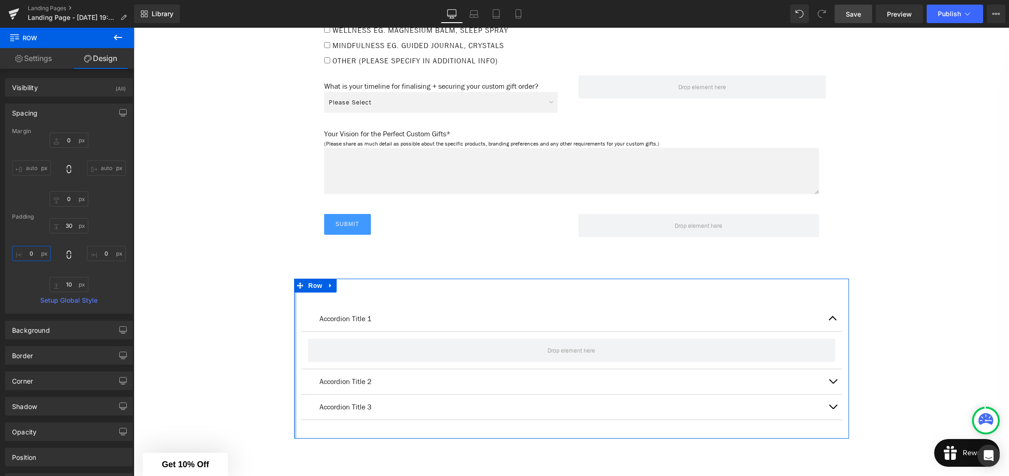
drag, startPoint x: 30, startPoint y: 252, endPoint x: 37, endPoint y: 264, distance: 14.3
click at [30, 252] on input "0" at bounding box center [31, 253] width 39 height 15
type input "20"
click at [100, 255] on input "0" at bounding box center [106, 253] width 39 height 15
type input "20"
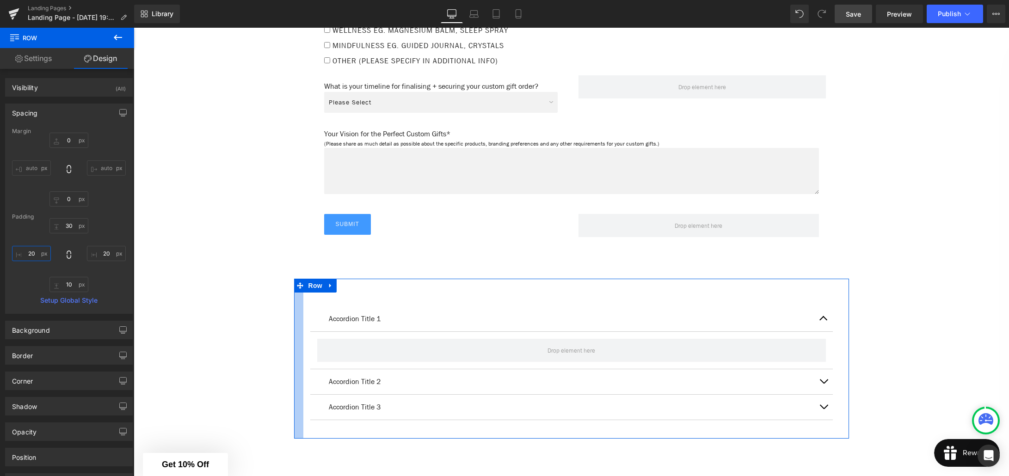
click at [31, 252] on input "20" at bounding box center [31, 253] width 39 height 15
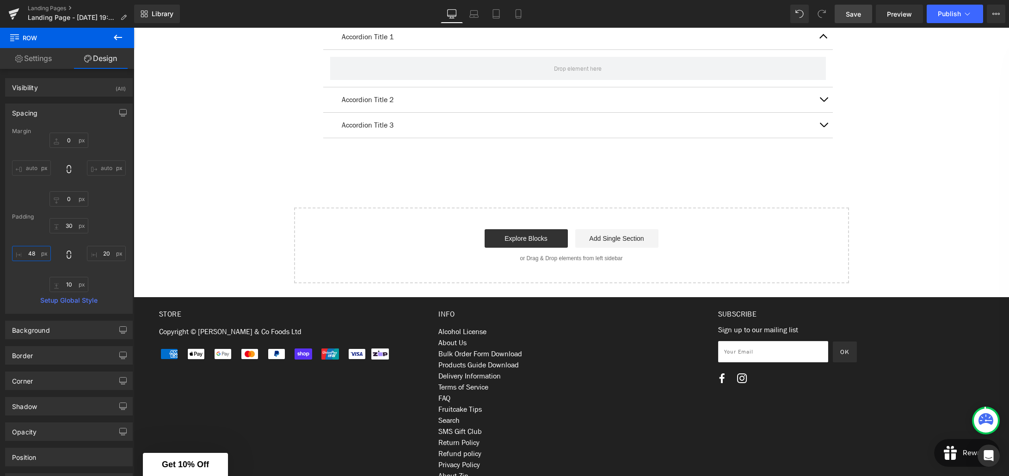
scroll to position [1421, 0]
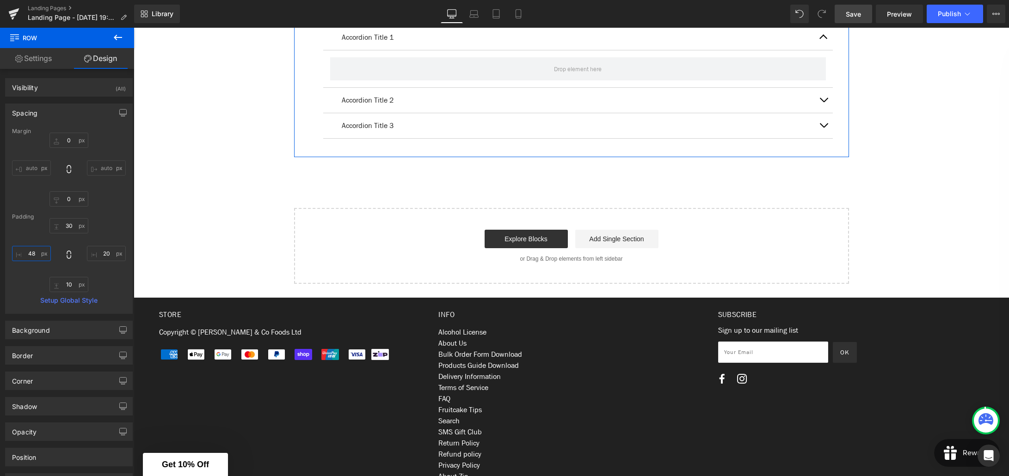
type input "4"
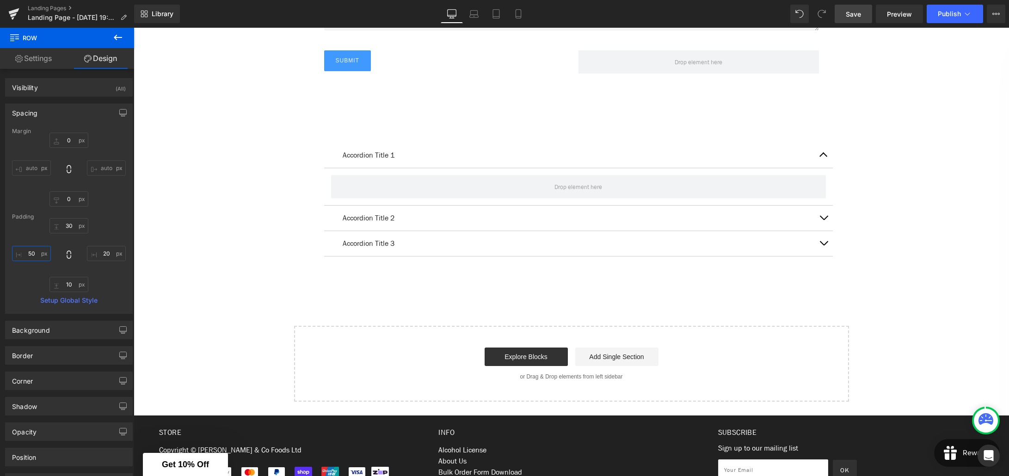
scroll to position [1307, 0]
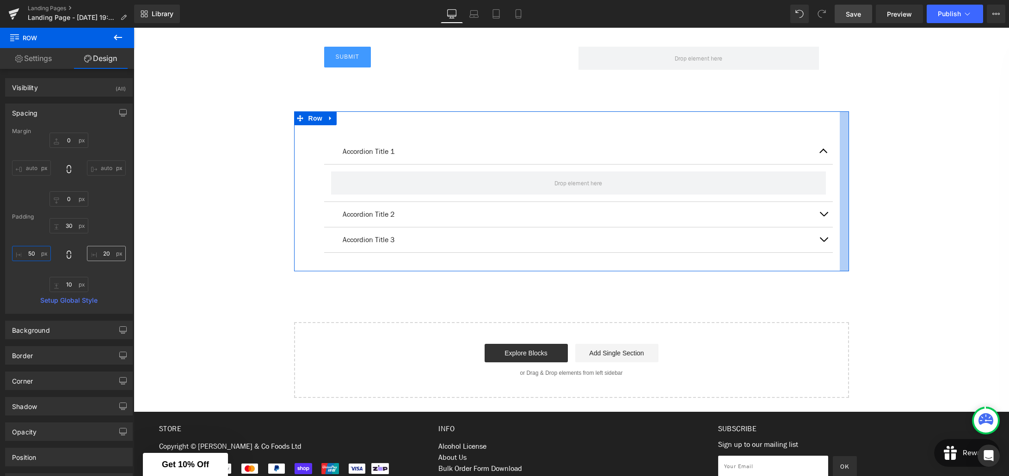
type input "50"
drag, startPoint x: 104, startPoint y: 255, endPoint x: 110, endPoint y: 256, distance: 5.1
click at [105, 255] on input "20" at bounding box center [106, 253] width 39 height 15
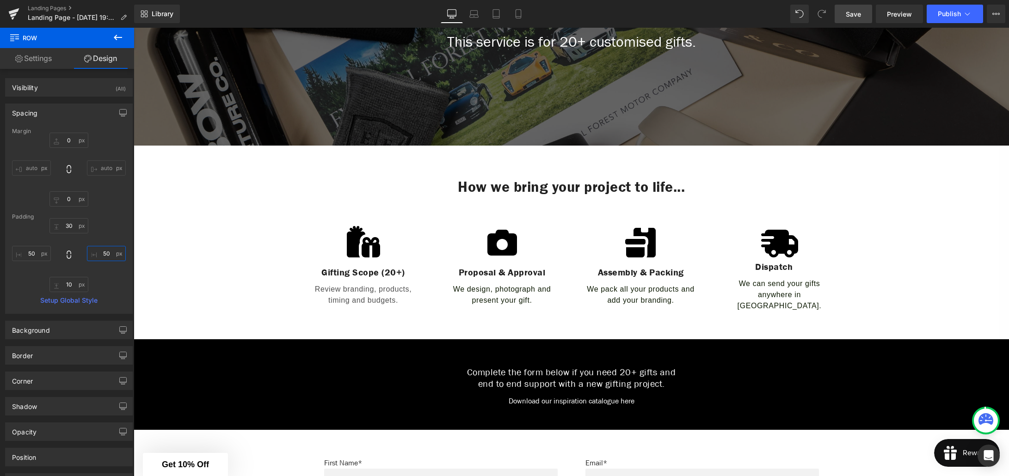
scroll to position [217, 0]
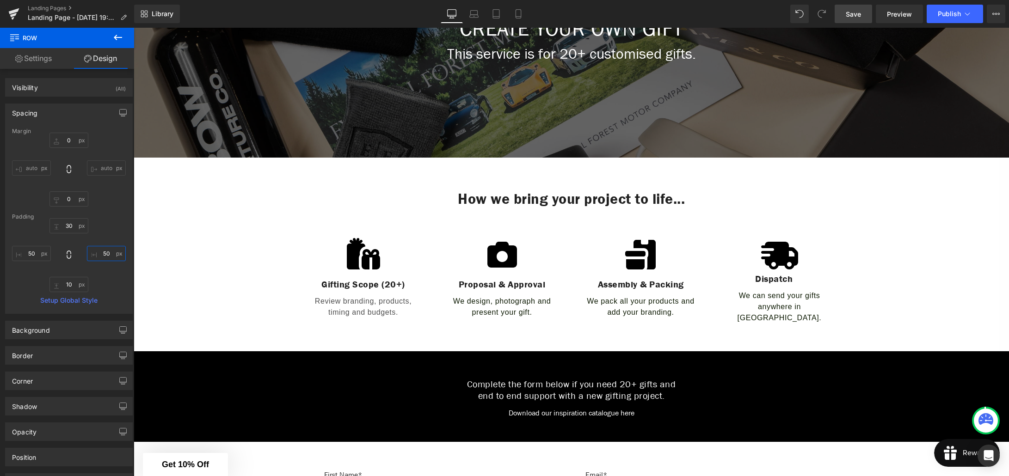
type input "50"
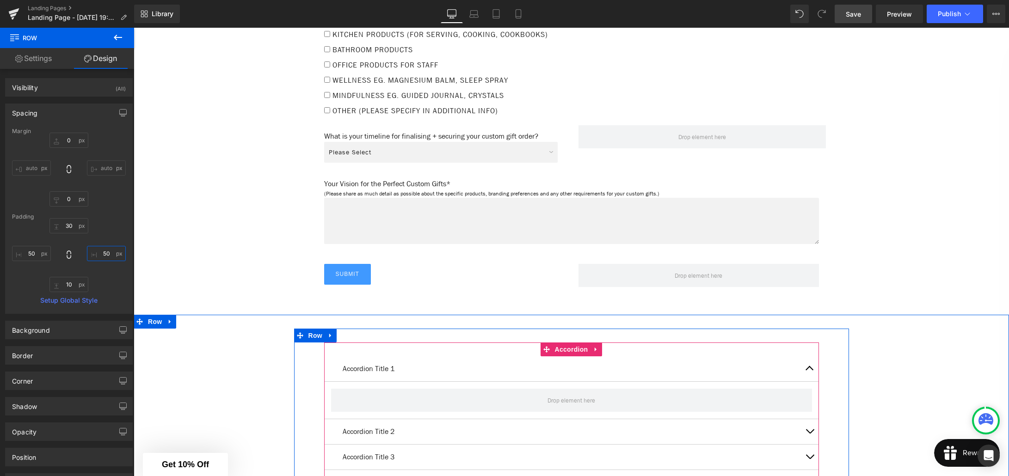
scroll to position [1112, 0]
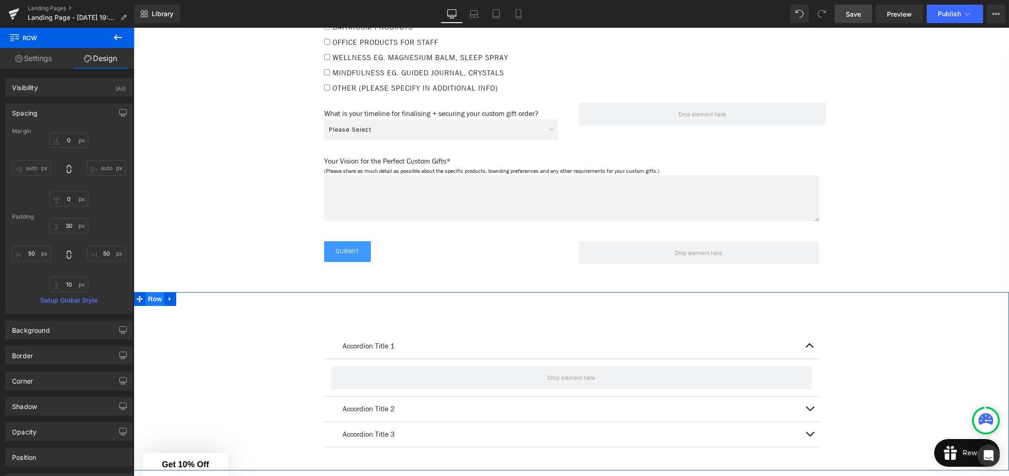
click at [157, 303] on span "Row" at bounding box center [155, 299] width 18 height 14
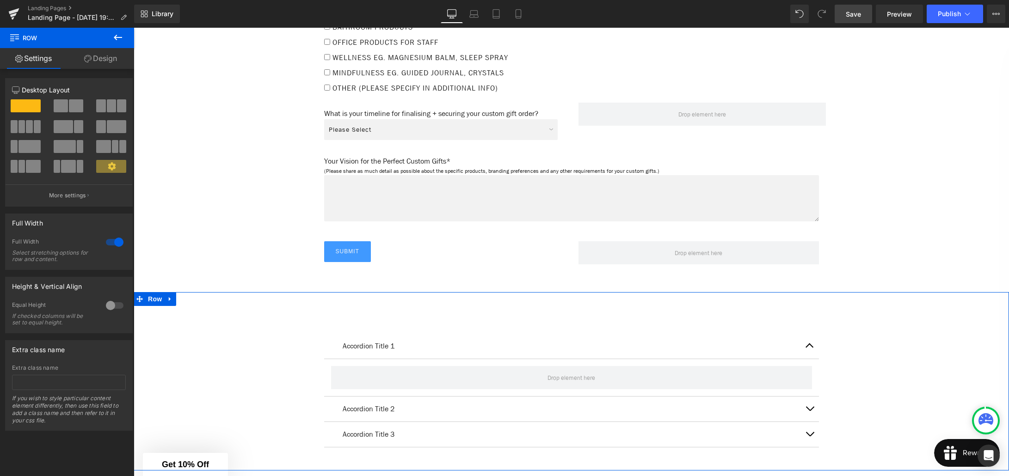
click at [92, 63] on link "Design" at bounding box center [100, 58] width 67 height 21
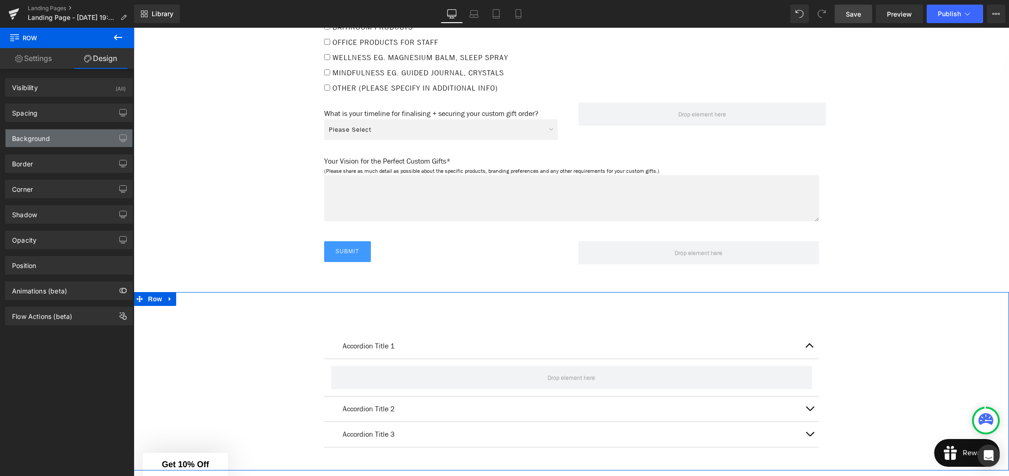
type input "transparent"
type input "0"
click at [69, 139] on div "Background" at bounding box center [69, 138] width 127 height 18
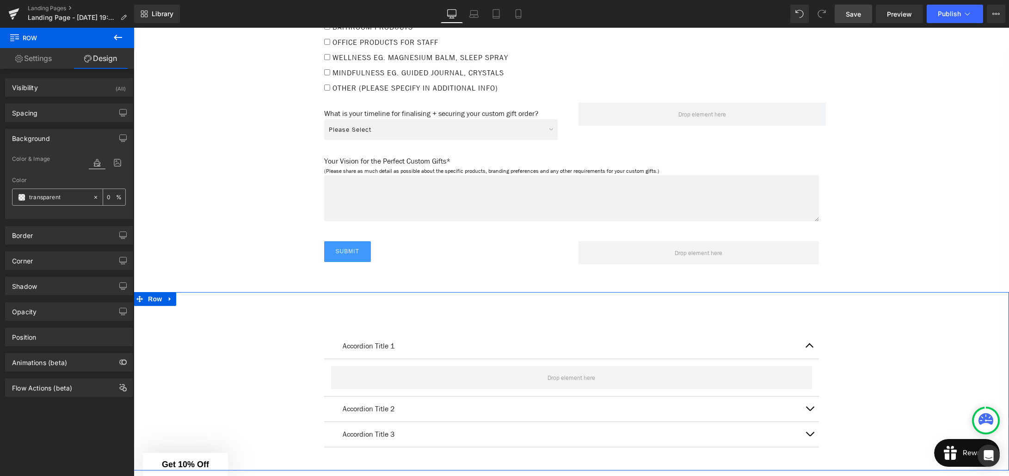
click at [56, 195] on input "transparent" at bounding box center [58, 197] width 59 height 10
paste input "f2dfc8f5"
click at [61, 198] on input "f2dfc8f5t" at bounding box center [58, 197] width 59 height 10
type input "f2dfc8f5"
type input "96"
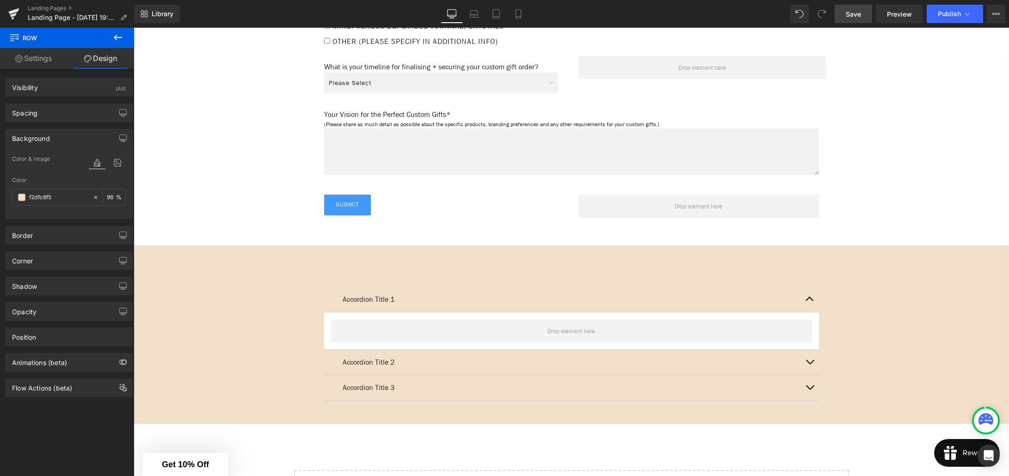
scroll to position [1163, 0]
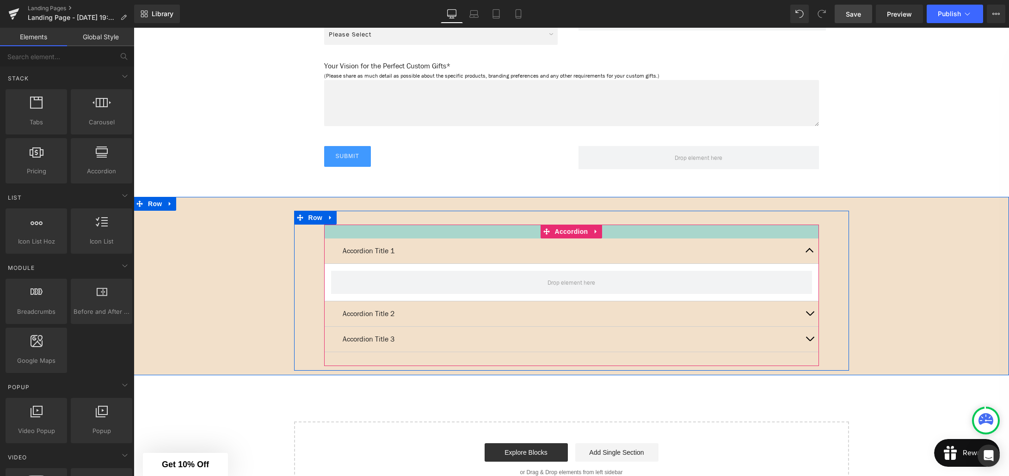
scroll to position [1215, 0]
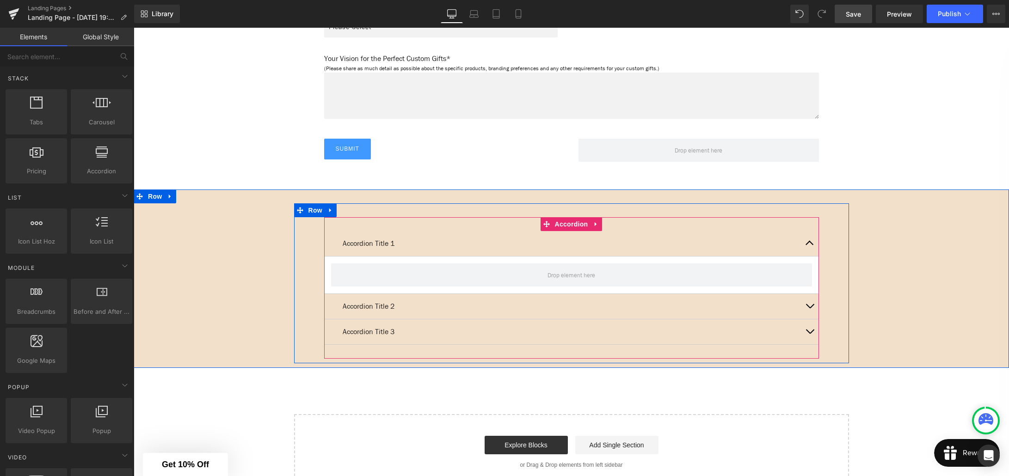
click at [351, 260] on article at bounding box center [571, 275] width 495 height 37
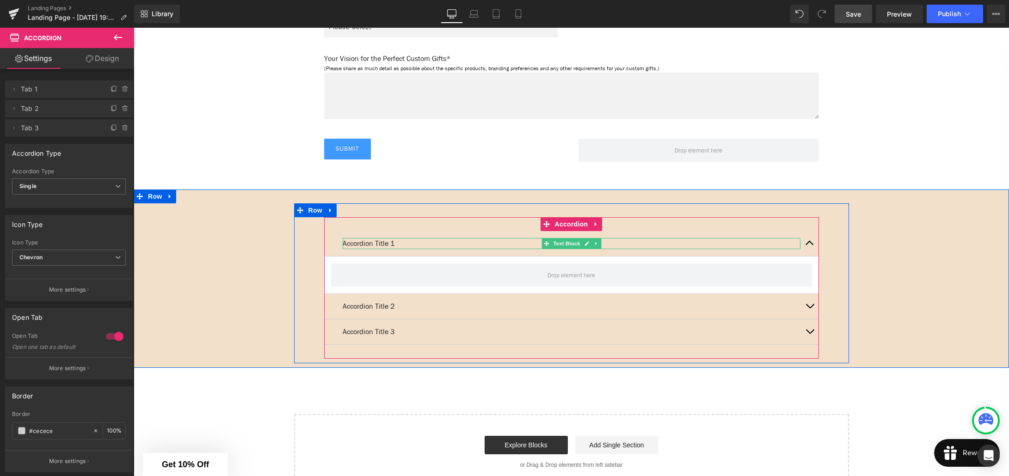
click at [393, 242] on p "Accordion Title 1" at bounding box center [572, 243] width 458 height 11
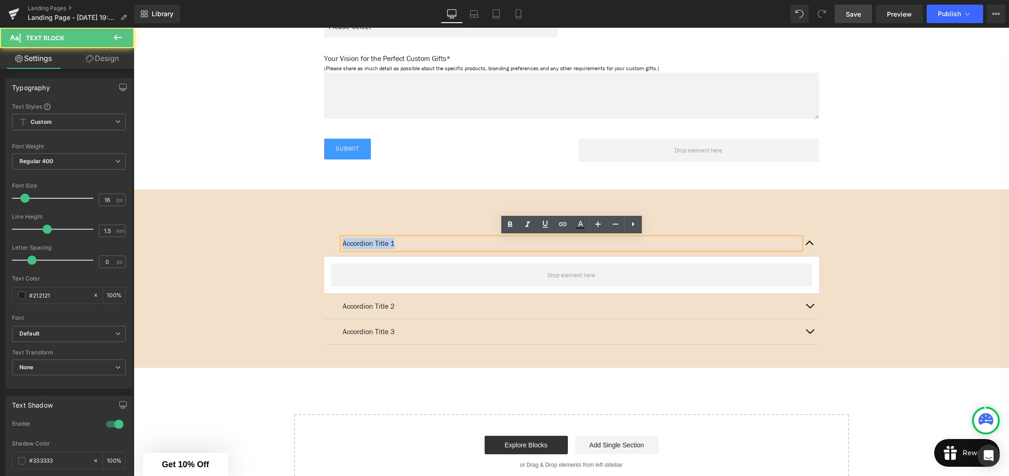
drag, startPoint x: 368, startPoint y: 241, endPoint x: 339, endPoint y: 242, distance: 29.1
click at [339, 242] on div "Accordion Title 1 Text Block" at bounding box center [571, 243] width 495 height 25
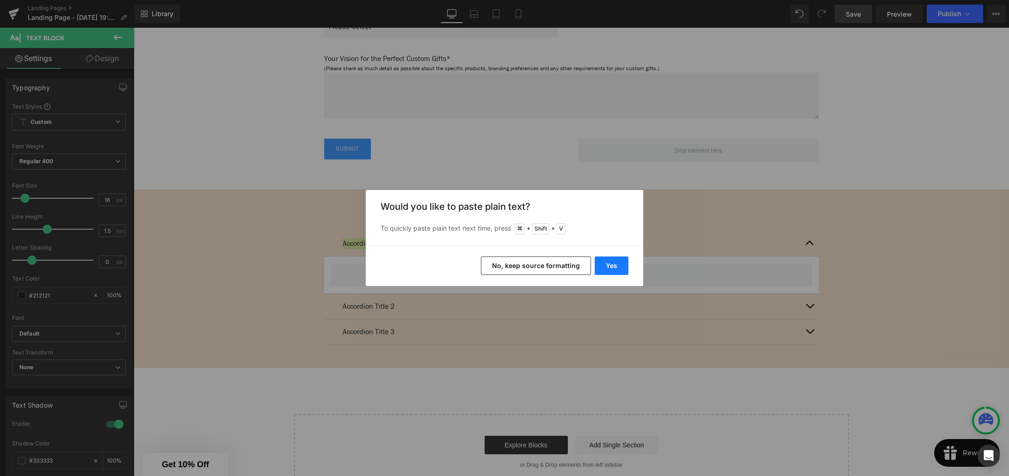
click at [609, 265] on button "Yes" at bounding box center [612, 266] width 34 height 18
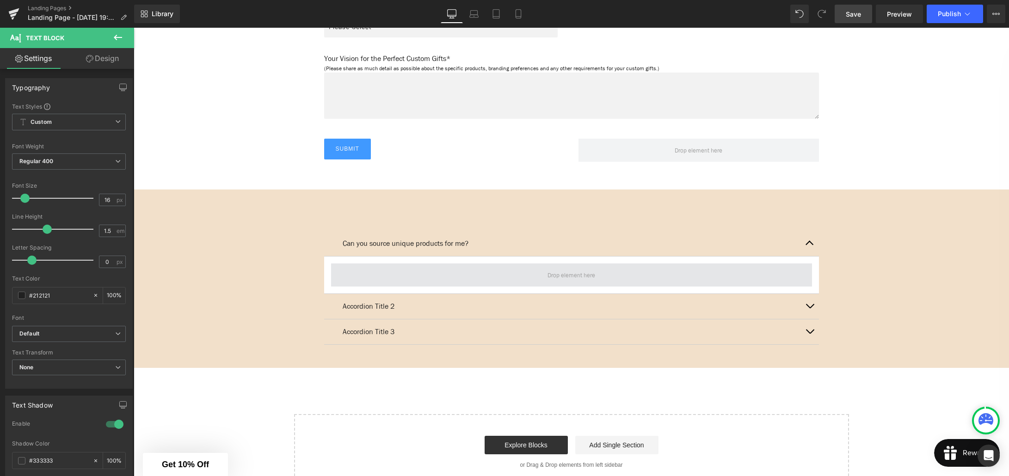
click at [468, 272] on span at bounding box center [571, 275] width 481 height 23
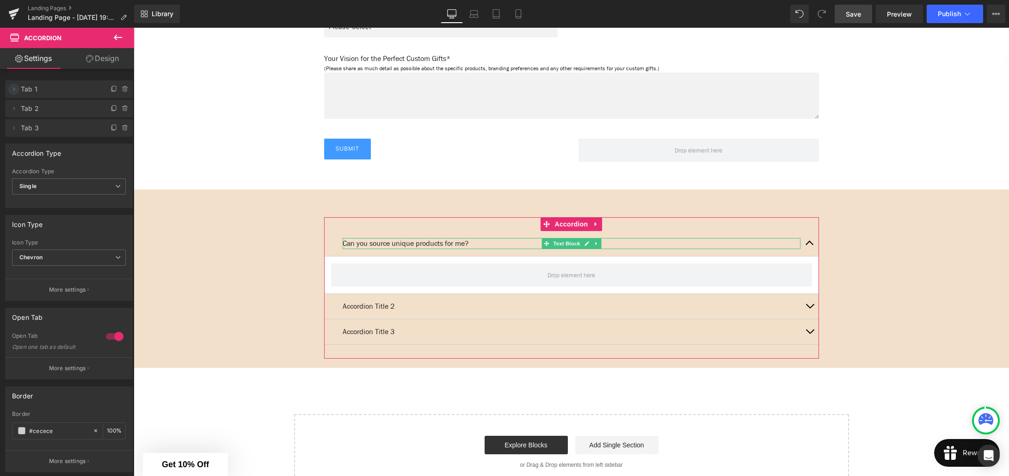
click at [14, 91] on icon at bounding box center [13, 89] width 7 height 7
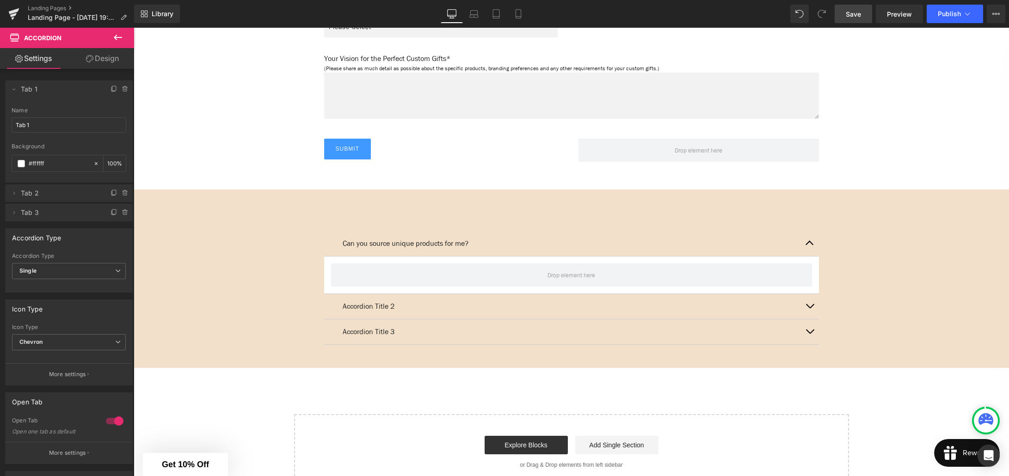
click at [117, 40] on icon at bounding box center [117, 37] width 11 height 11
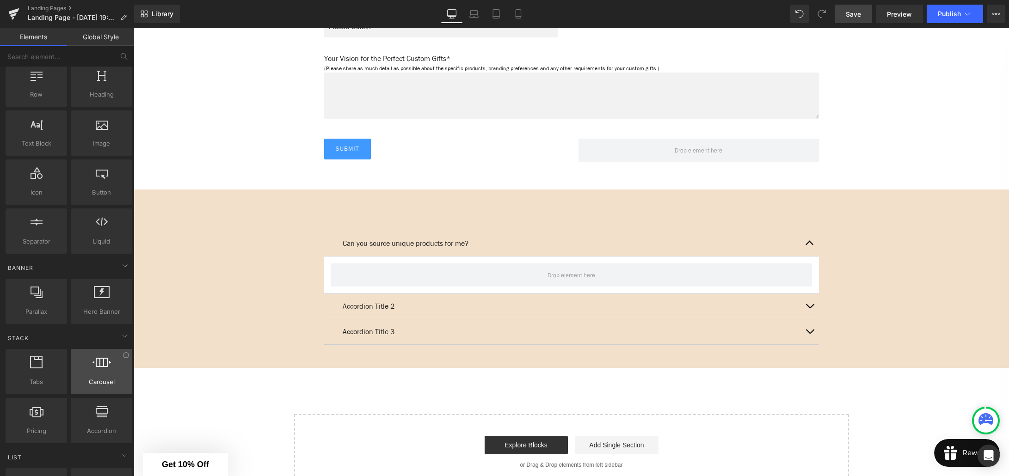
scroll to position [0, 0]
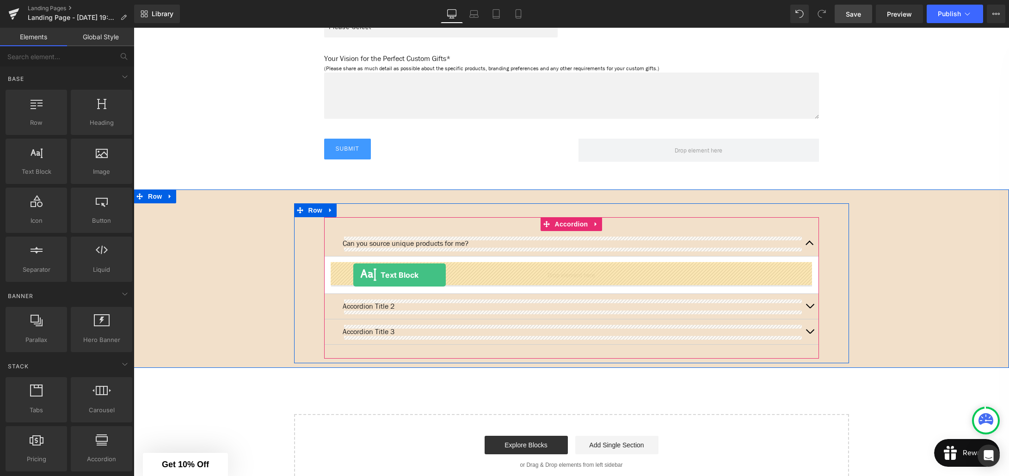
drag, startPoint x: 170, startPoint y: 187, endPoint x: 353, endPoint y: 275, distance: 203.3
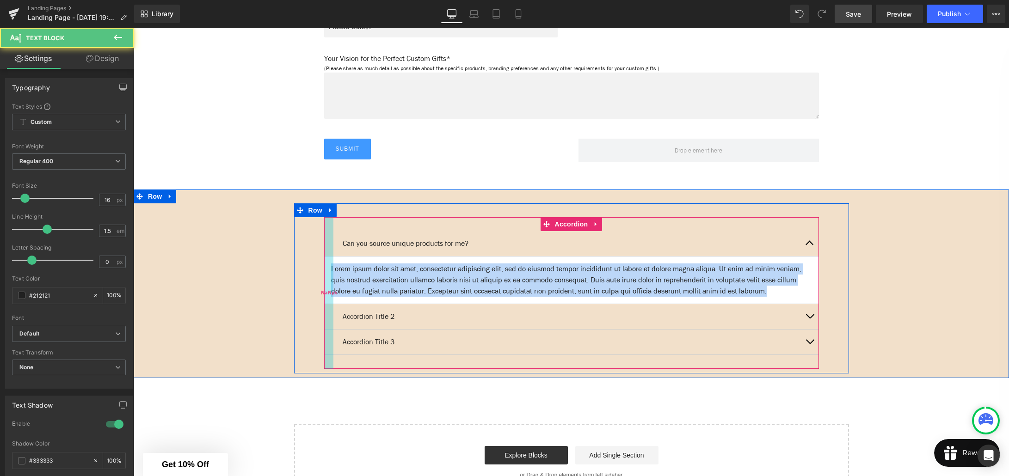
drag, startPoint x: 363, startPoint y: 301, endPoint x: 332, endPoint y: 269, distance: 44.5
click at [332, 269] on div "Can you source unique products for me? Text Block Lorem ipsum dolor sit amet, c…" at bounding box center [571, 293] width 495 height 152
paste div
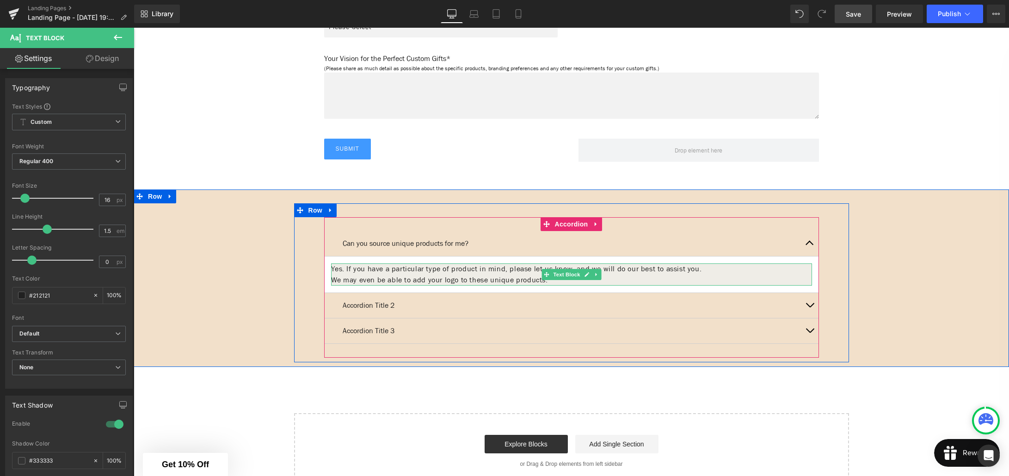
click at [474, 275] on p "We may even be able to add your logo to these unique products." at bounding box center [571, 280] width 481 height 11
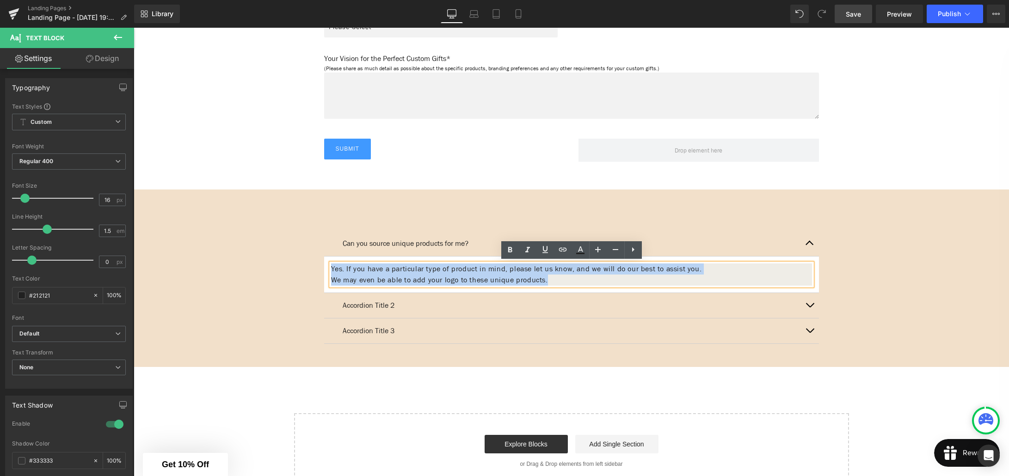
drag, startPoint x: 565, startPoint y: 279, endPoint x: 332, endPoint y: 270, distance: 233.2
click at [332, 270] on div "Yes. If you have a particular type of product in mind, please let us know, and …" at bounding box center [571, 275] width 481 height 22
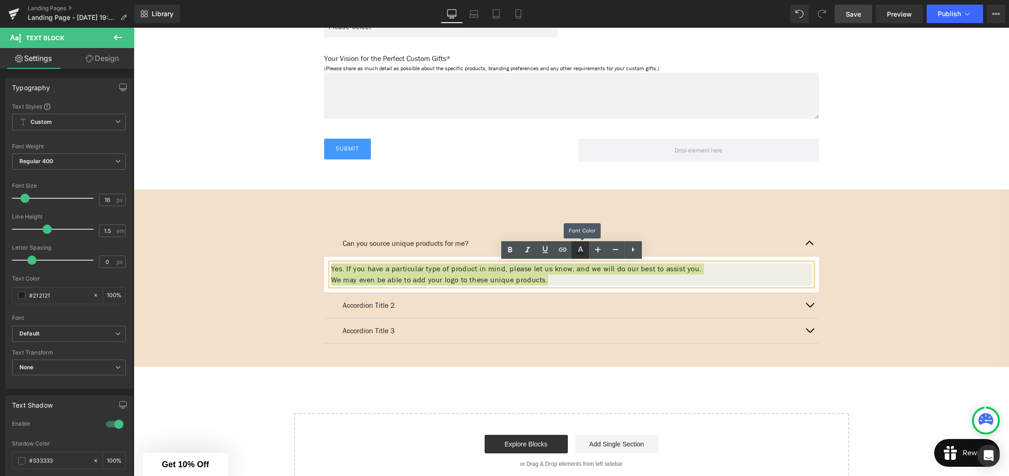
click at [581, 254] on icon at bounding box center [580, 253] width 8 height 1
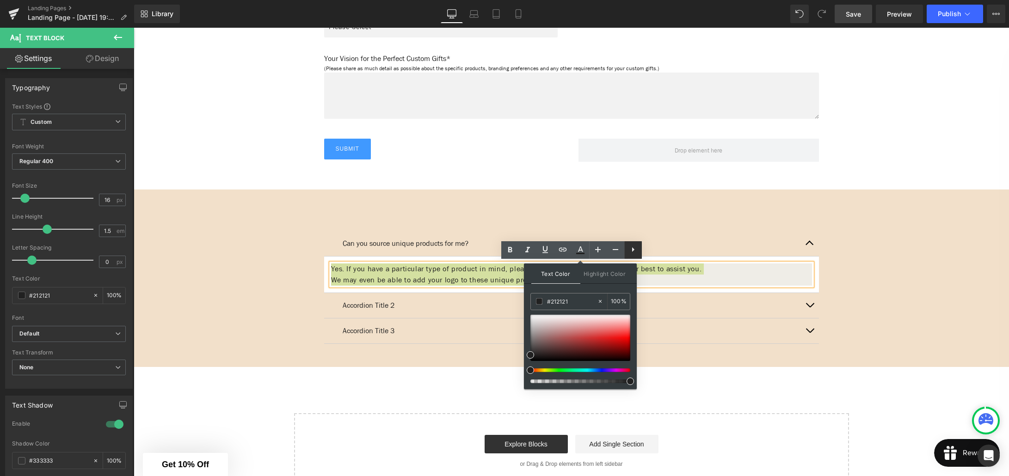
click at [632, 253] on icon at bounding box center [632, 249] width 11 height 11
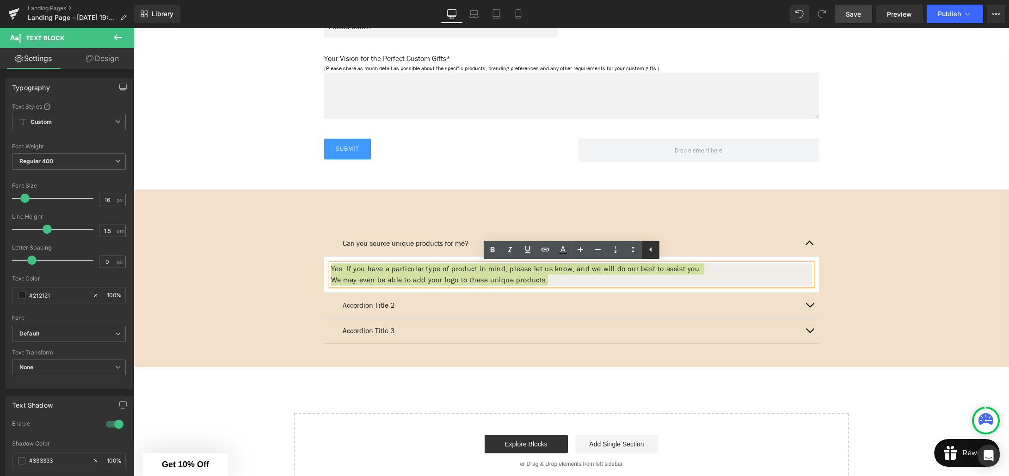
click at [645, 252] on icon at bounding box center [650, 249] width 11 height 11
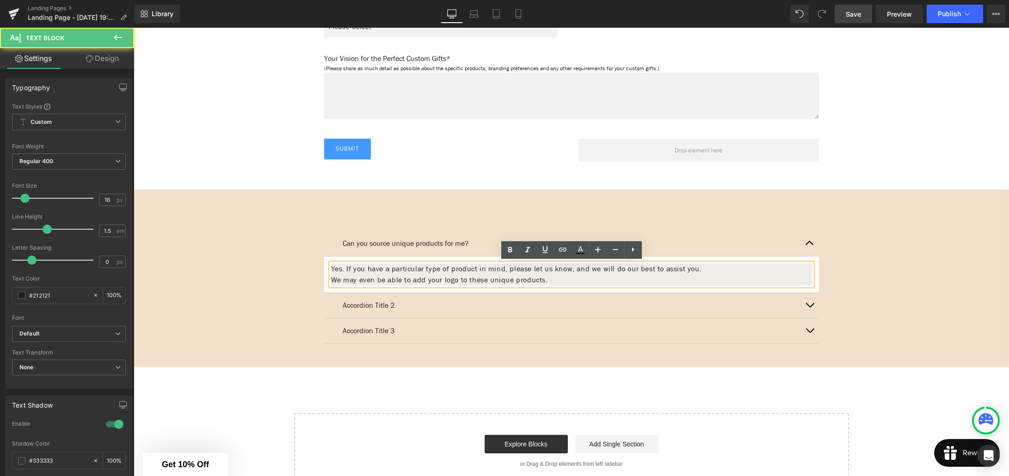
click at [578, 275] on p "We may even be able to add your logo to these unique products." at bounding box center [571, 280] width 481 height 11
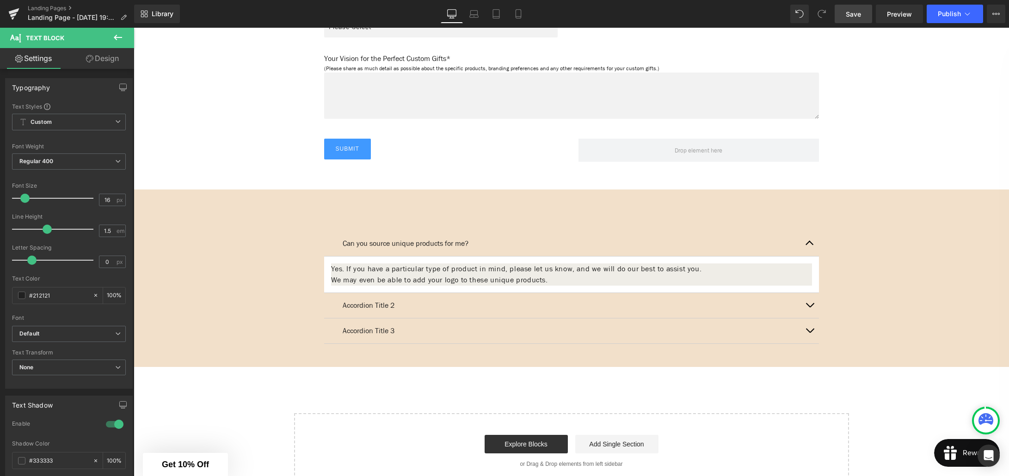
drag, startPoint x: 113, startPoint y: 61, endPoint x: 72, endPoint y: 107, distance: 61.9
click at [113, 61] on link "Design" at bounding box center [102, 58] width 67 height 21
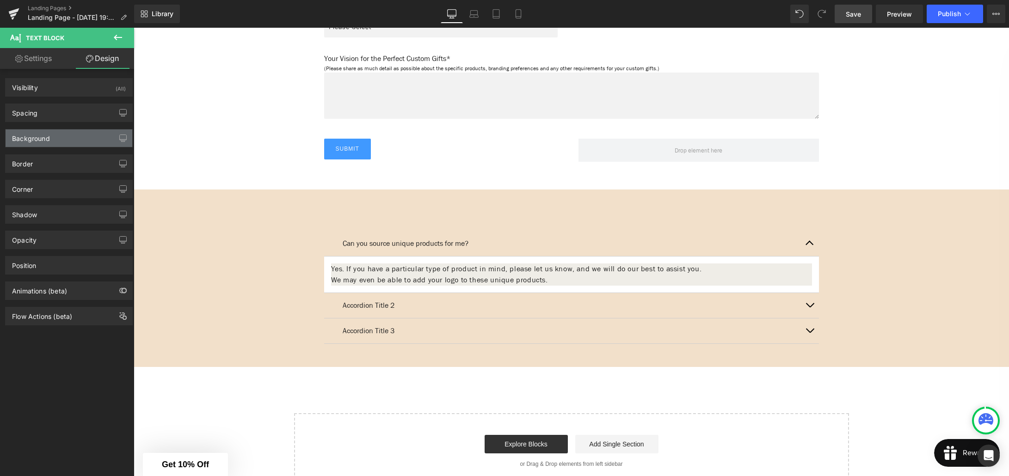
click at [60, 135] on div "Background" at bounding box center [69, 138] width 127 height 18
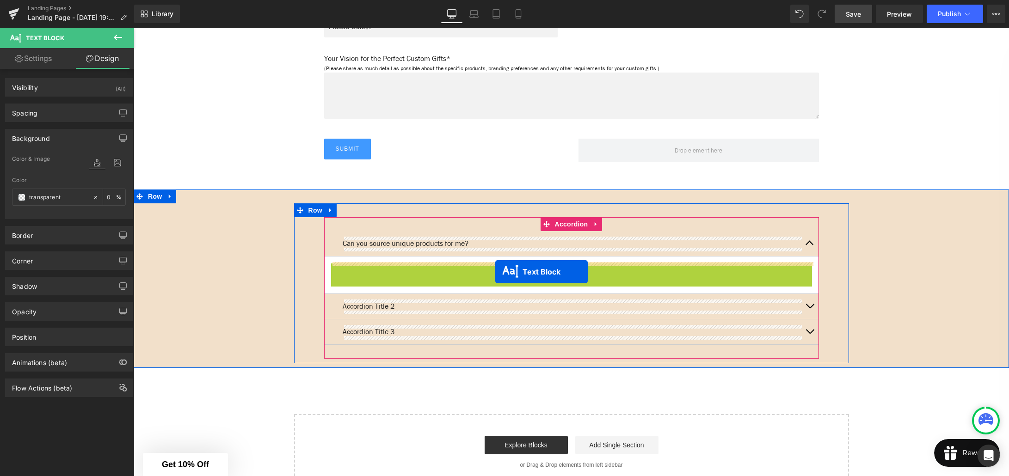
drag, startPoint x: 569, startPoint y: 278, endPoint x: 560, endPoint y: 278, distance: 8.8
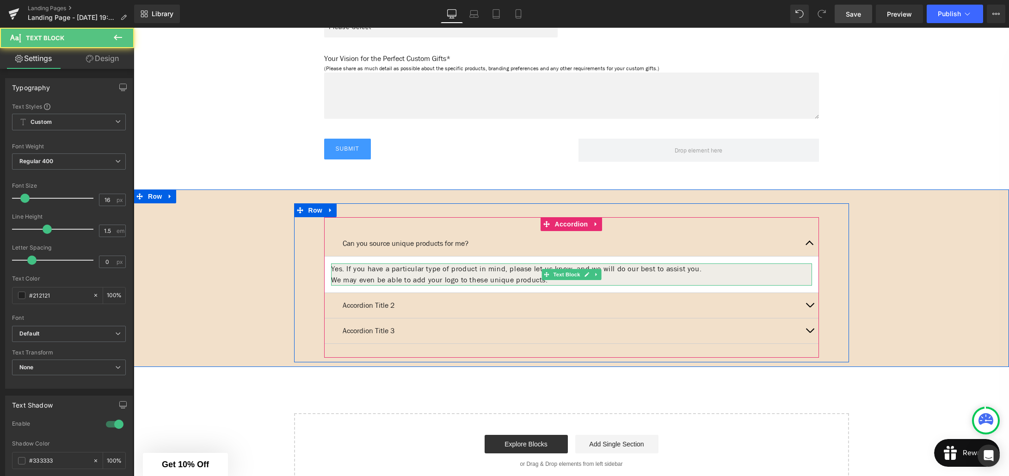
click at [511, 275] on p "We may even be able to add your logo to these unique products." at bounding box center [571, 280] width 481 height 11
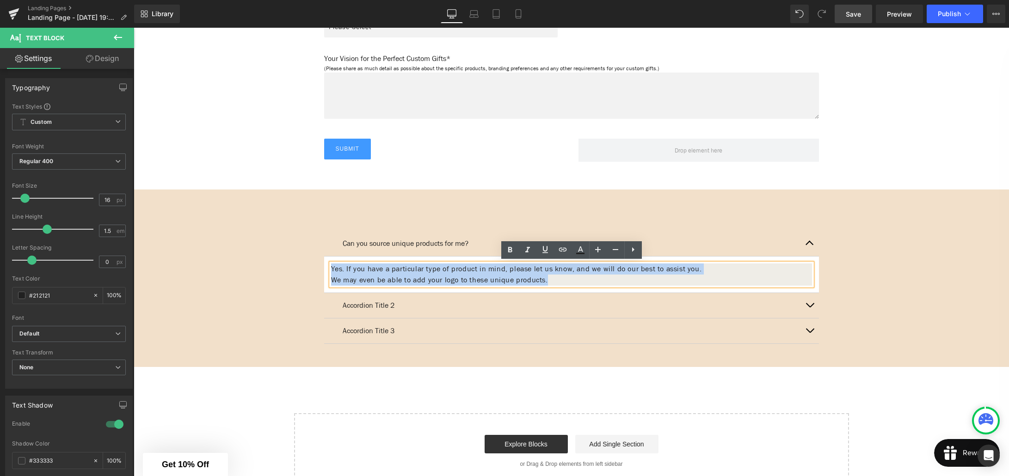
drag, startPoint x: 564, startPoint y: 278, endPoint x: 332, endPoint y: 269, distance: 232.3
click at [332, 269] on div "Yes. If you have a particular type of product in mind, please let us know, and …" at bounding box center [571, 275] width 481 height 22
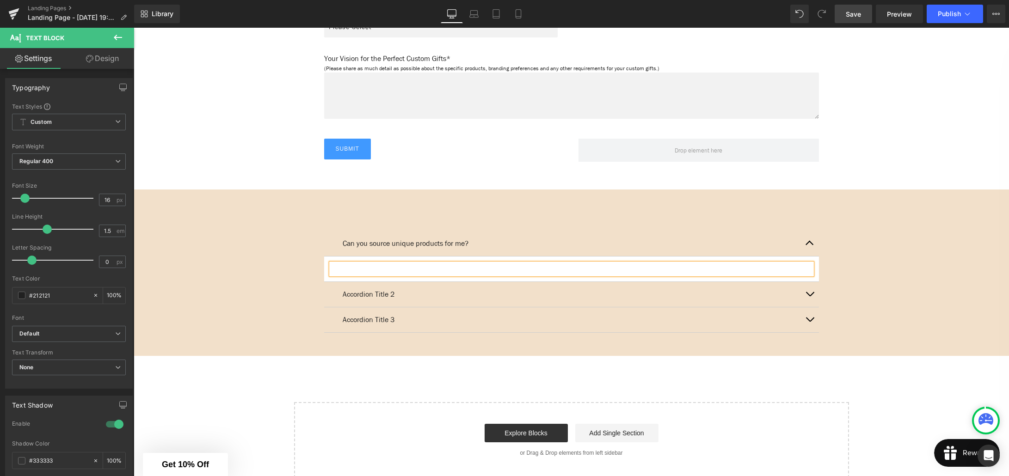
click at [350, 268] on div at bounding box center [571, 269] width 481 height 11
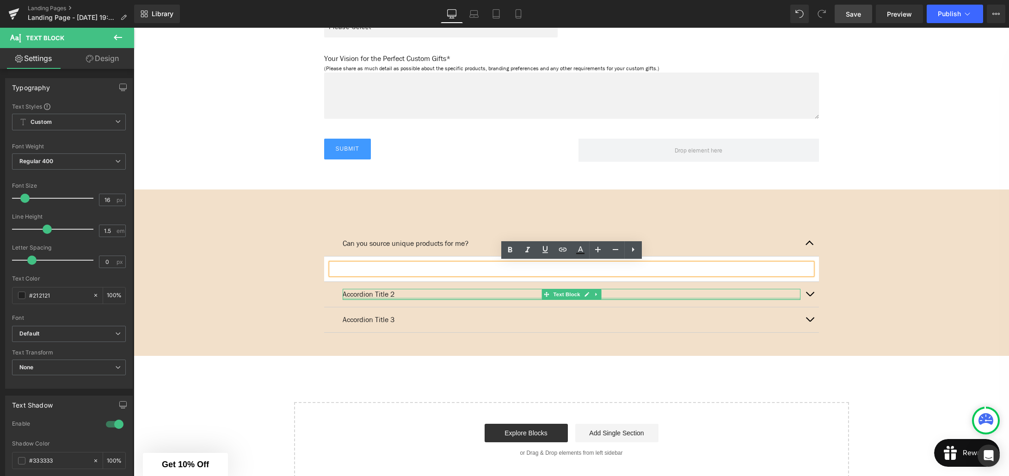
drag, startPoint x: 388, startPoint y: 296, endPoint x: 398, endPoint y: 292, distance: 10.8
click at [388, 296] on div "Accordion Title 2 Text Block" at bounding box center [572, 294] width 458 height 11
click at [402, 292] on p "Accordion Title 2" at bounding box center [572, 294] width 458 height 11
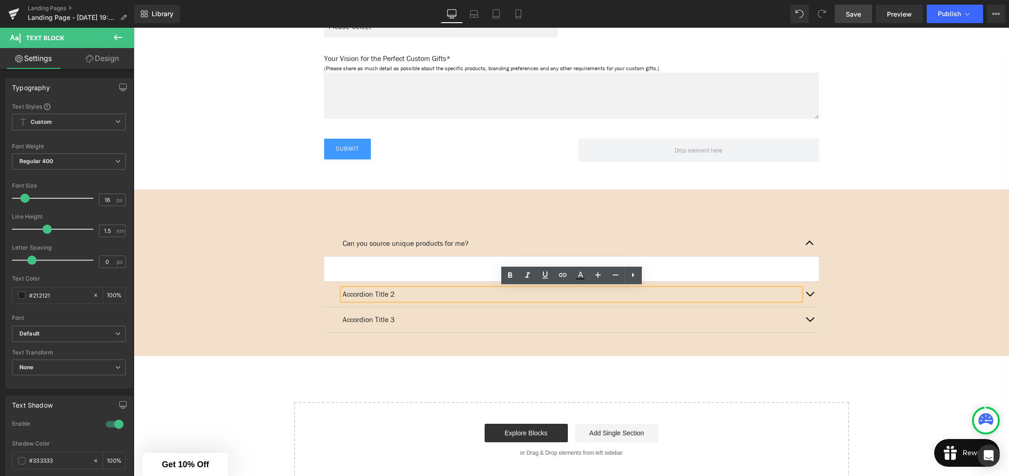
drag, startPoint x: 379, startPoint y: 292, endPoint x: 341, endPoint y: 293, distance: 38.4
click at [343, 293] on div "Accordion Title 2" at bounding box center [572, 294] width 458 height 11
drag, startPoint x: 341, startPoint y: 293, endPoint x: 380, endPoint y: 295, distance: 38.9
click at [343, 293] on div "Accordion Title 2" at bounding box center [572, 294] width 458 height 11
drag, startPoint x: 390, startPoint y: 293, endPoint x: 344, endPoint y: 293, distance: 46.2
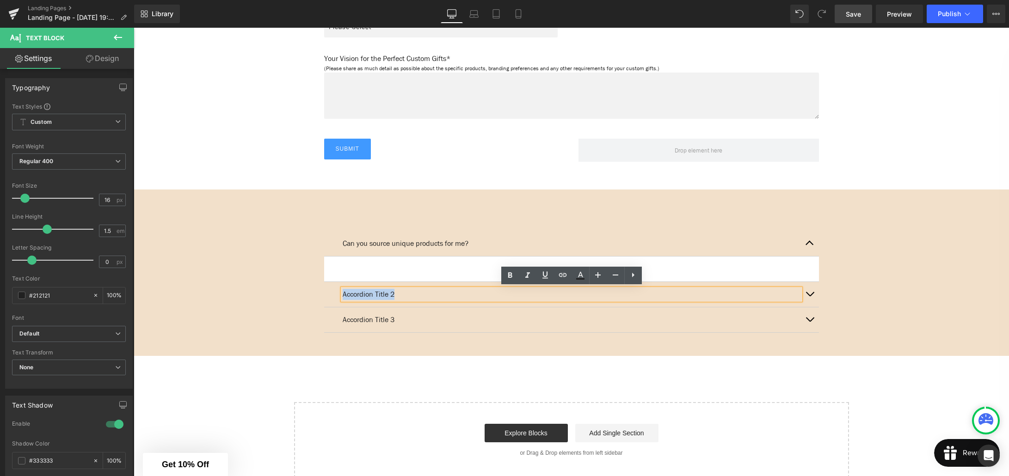
click at [344, 293] on p "Accordion Title 2" at bounding box center [572, 294] width 458 height 11
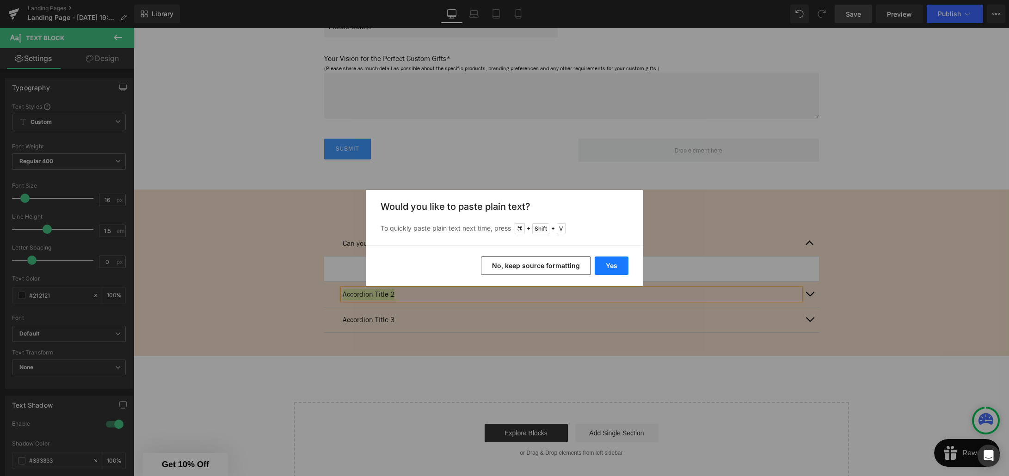
click at [608, 268] on button "Yes" at bounding box center [612, 266] width 34 height 18
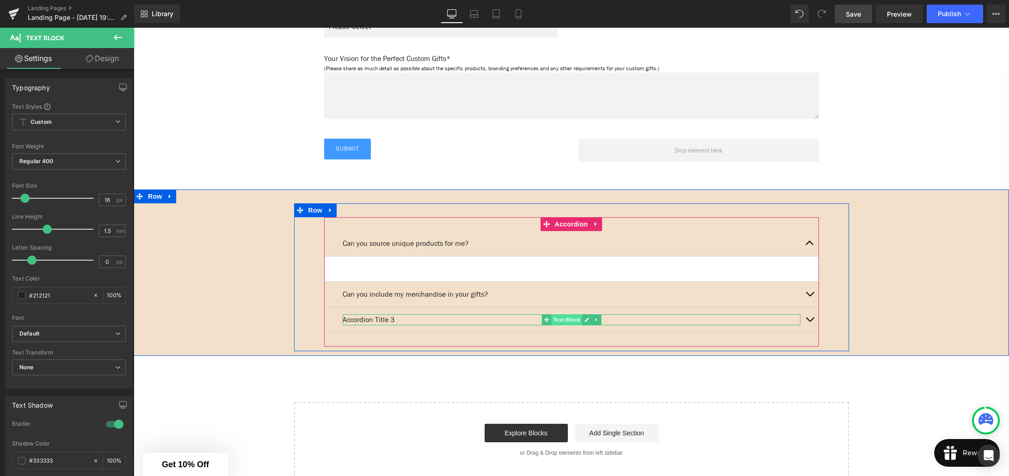
click at [567, 317] on span "Text Block" at bounding box center [566, 319] width 31 height 11
click at [417, 319] on p "Accordion Title 3" at bounding box center [572, 319] width 458 height 11
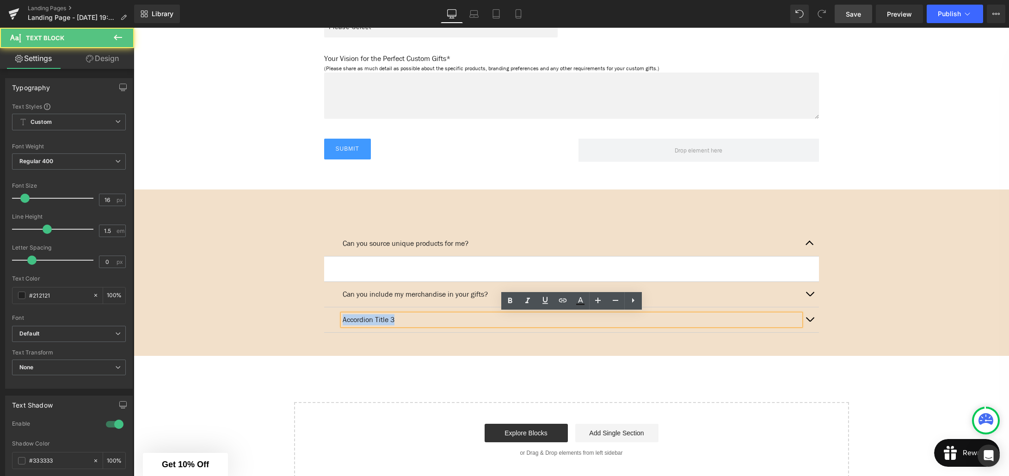
drag, startPoint x: 402, startPoint y: 319, endPoint x: 332, endPoint y: 317, distance: 70.3
click at [332, 317] on div "Accordion Title 3 Text Block" at bounding box center [571, 319] width 495 height 25
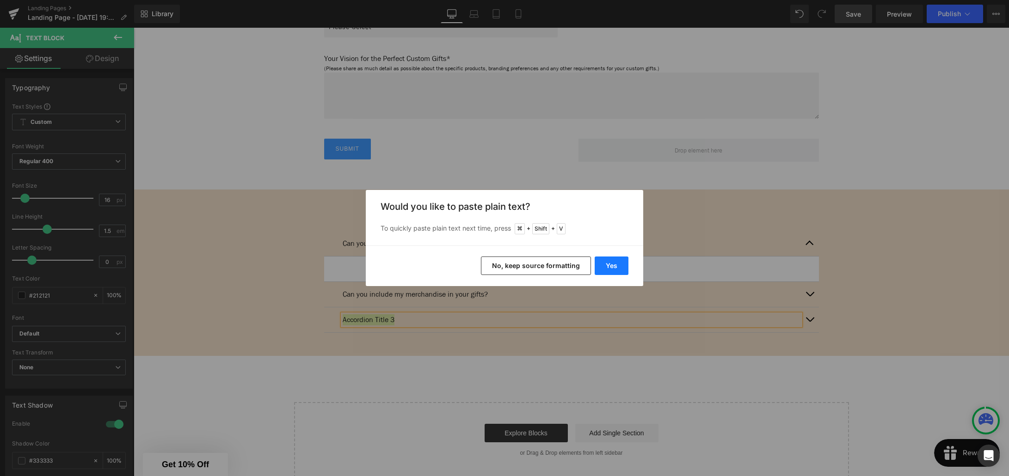
click at [610, 270] on button "Yes" at bounding box center [612, 266] width 34 height 18
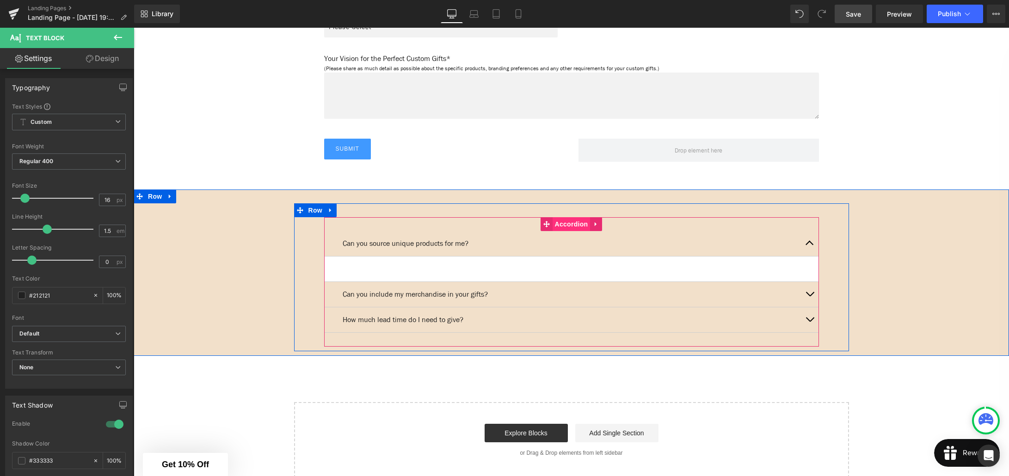
click at [572, 226] on span "Accordion" at bounding box center [572, 224] width 38 height 14
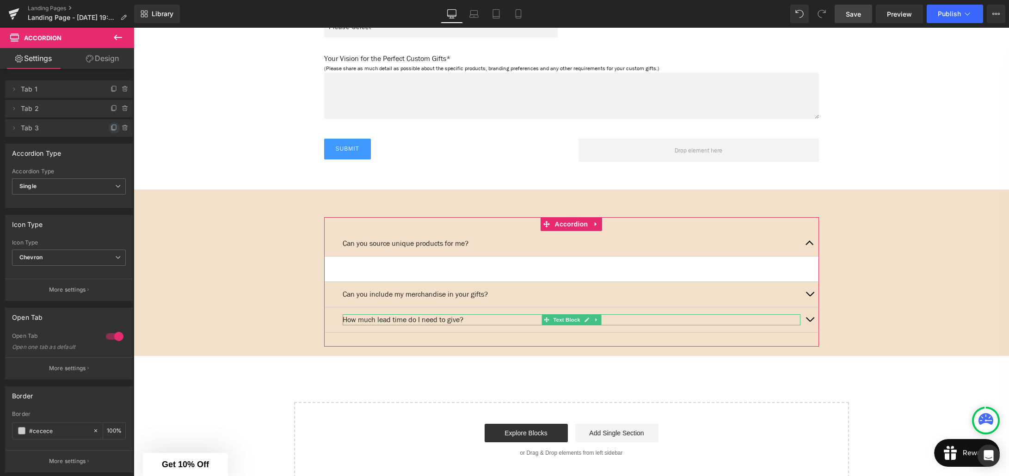
click at [111, 129] on icon at bounding box center [114, 127] width 7 height 7
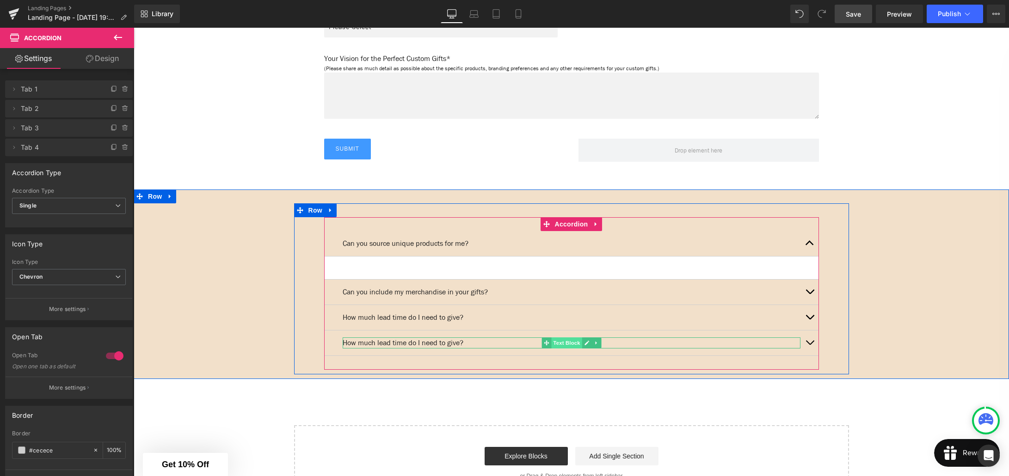
click at [561, 344] on span "Text Block" at bounding box center [566, 343] width 31 height 11
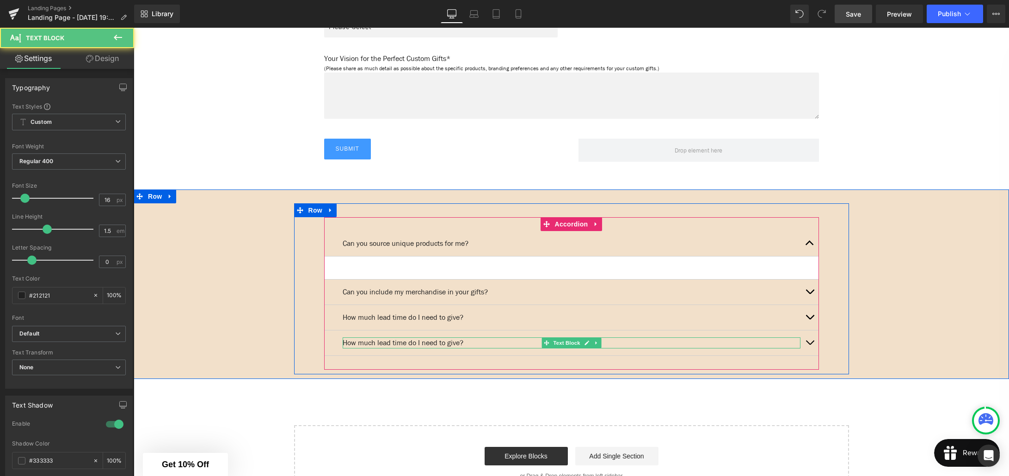
click at [472, 342] on p "How much lead time do I need to give?" at bounding box center [572, 343] width 458 height 11
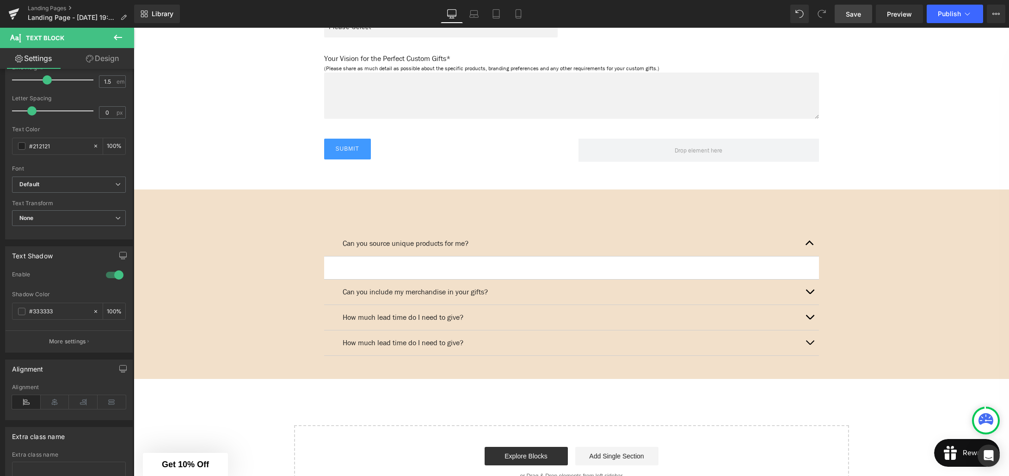
scroll to position [217, 0]
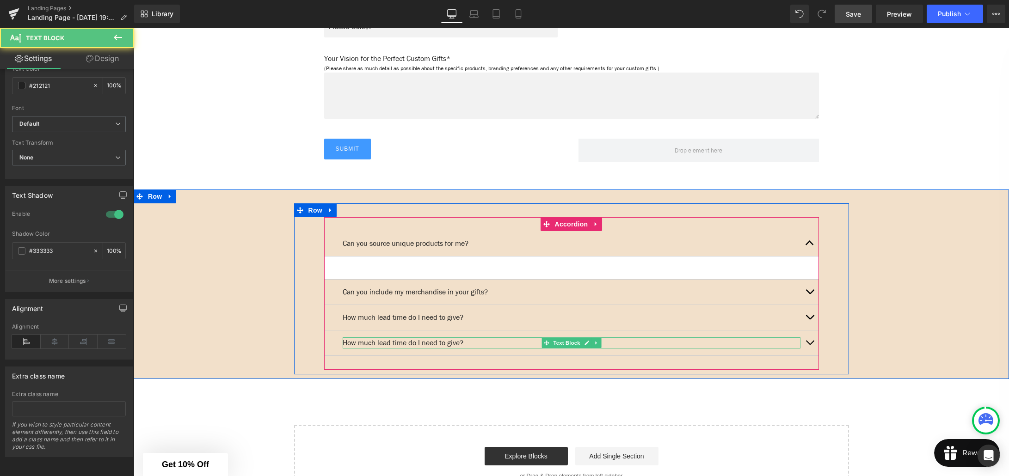
click at [463, 344] on p "How much lead time do I need to give?" at bounding box center [572, 343] width 458 height 11
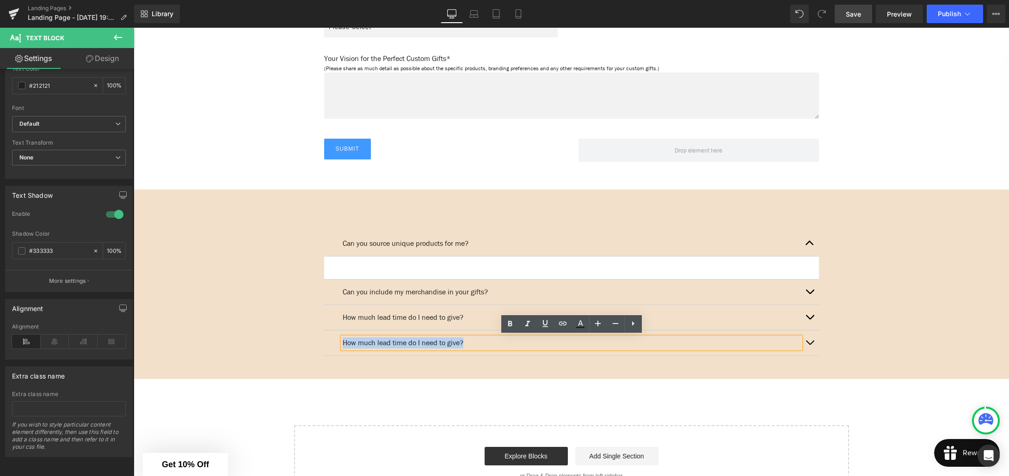
drag, startPoint x: 473, startPoint y: 342, endPoint x: 338, endPoint y: 342, distance: 134.6
click at [338, 342] on div "How much lead time do I need to give? Text Block" at bounding box center [571, 343] width 495 height 25
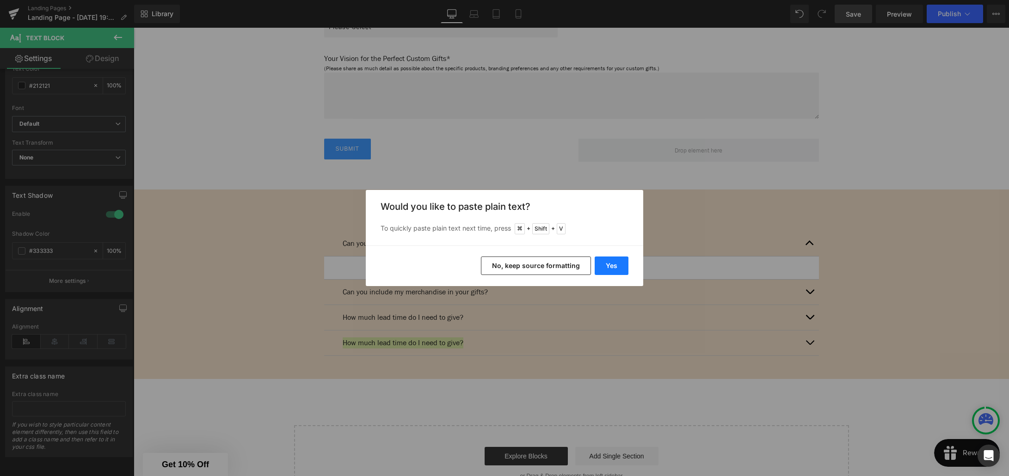
click at [620, 269] on button "Yes" at bounding box center [612, 266] width 34 height 18
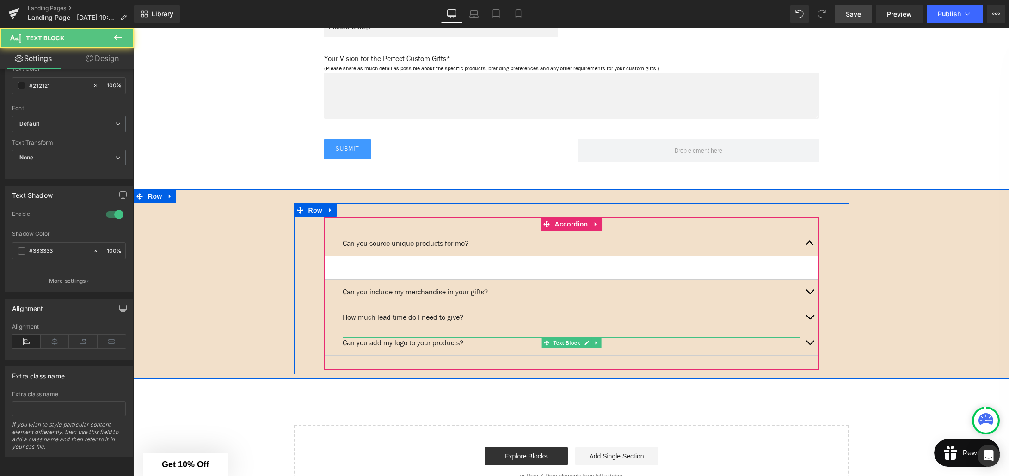
click at [485, 339] on p "Can you add my logo to your products?" at bounding box center [572, 343] width 458 height 11
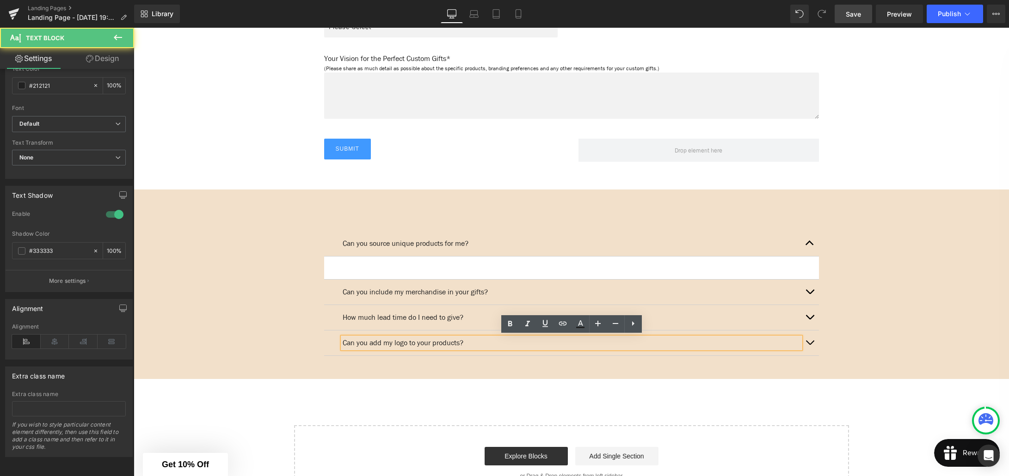
click at [538, 344] on p "Can you add my logo to your products?" at bounding box center [572, 343] width 458 height 11
click at [523, 352] on div "Can you add my logo to your products? Text Block" at bounding box center [571, 343] width 495 height 25
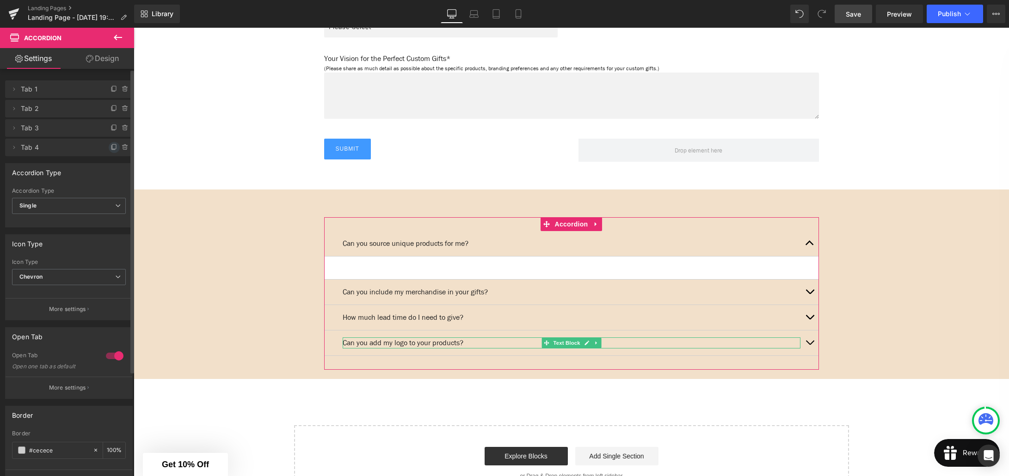
click at [111, 148] on icon at bounding box center [114, 147] width 7 height 7
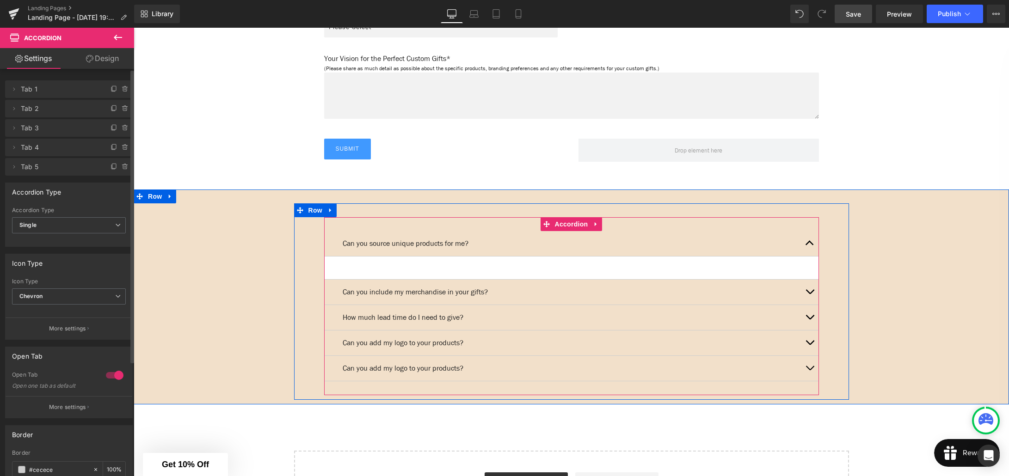
click at [465, 368] on p "Can you add my logo to your products?" at bounding box center [572, 368] width 458 height 11
drag, startPoint x: 465, startPoint y: 368, endPoint x: 473, endPoint y: 367, distance: 8.4
click at [465, 368] on p "Can you add my logo to your products?" at bounding box center [572, 368] width 458 height 11
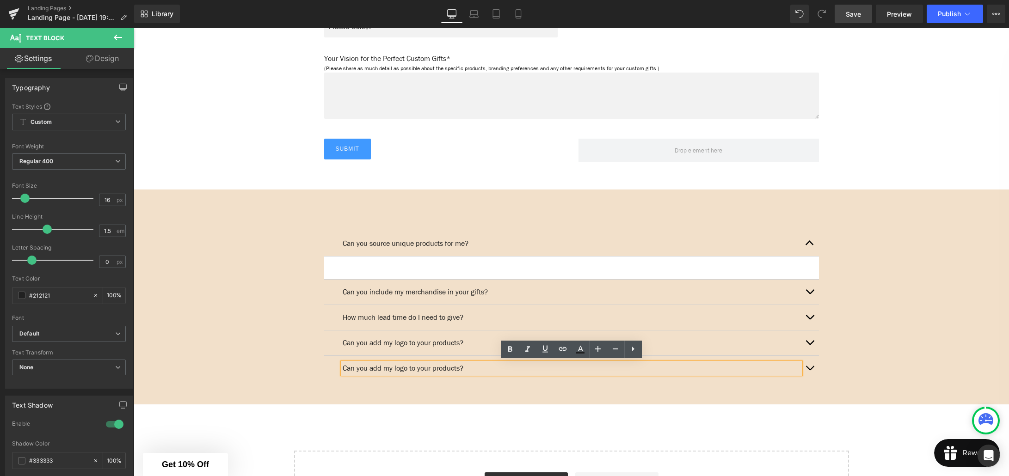
drag, startPoint x: 478, startPoint y: 366, endPoint x: 341, endPoint y: 368, distance: 137.3
click at [343, 368] on div "Can you add my logo to your products?" at bounding box center [572, 368] width 458 height 11
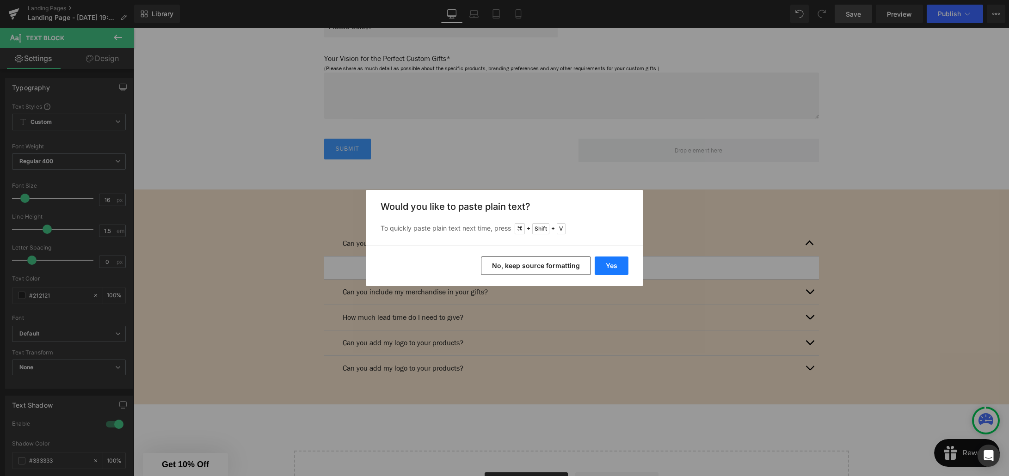
click at [619, 270] on button "Yes" at bounding box center [612, 266] width 34 height 18
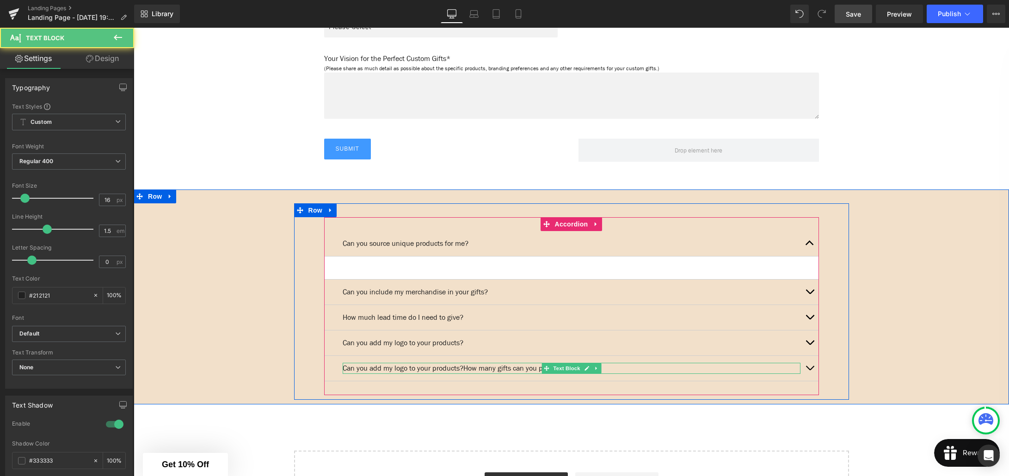
click at [472, 367] on p "Can you add my logo to your products?How many gifts can you pack?" at bounding box center [572, 368] width 458 height 11
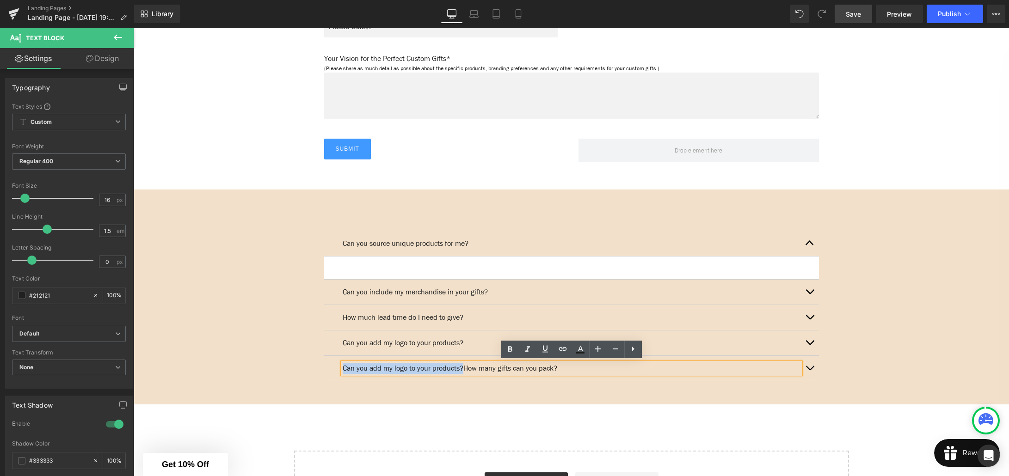
drag, startPoint x: 472, startPoint y: 369, endPoint x: 343, endPoint y: 365, distance: 129.0
click at [343, 365] on p "Can you add my logo to your products?How many gifts can you pack?" at bounding box center [572, 368] width 458 height 11
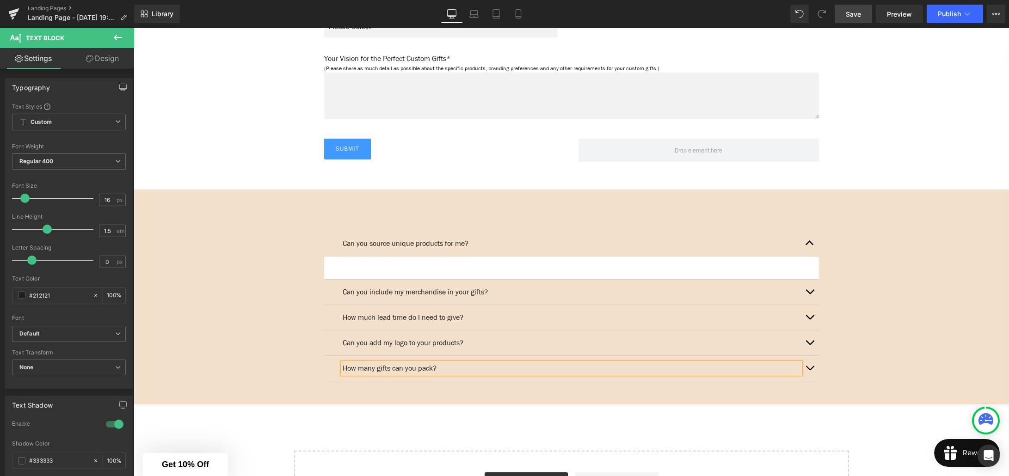
click at [321, 362] on div "Can you source unique products for me? Text Block Text Block Can you include my…" at bounding box center [571, 306] width 509 height 178
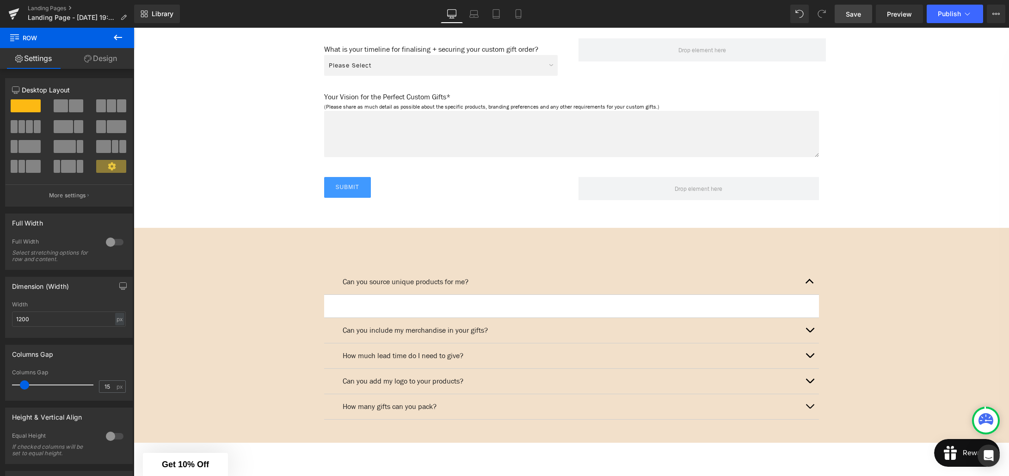
scroll to position [1172, 0]
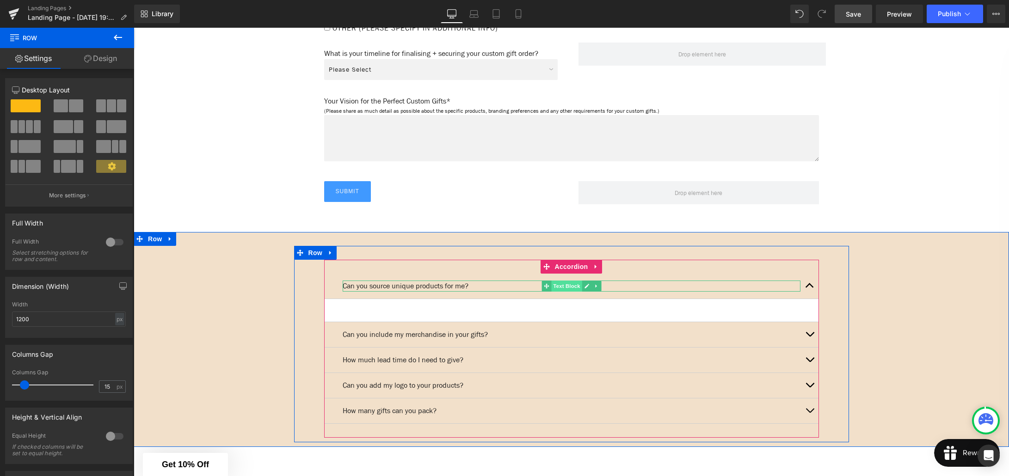
click at [559, 287] on span "Text Block" at bounding box center [566, 286] width 31 height 11
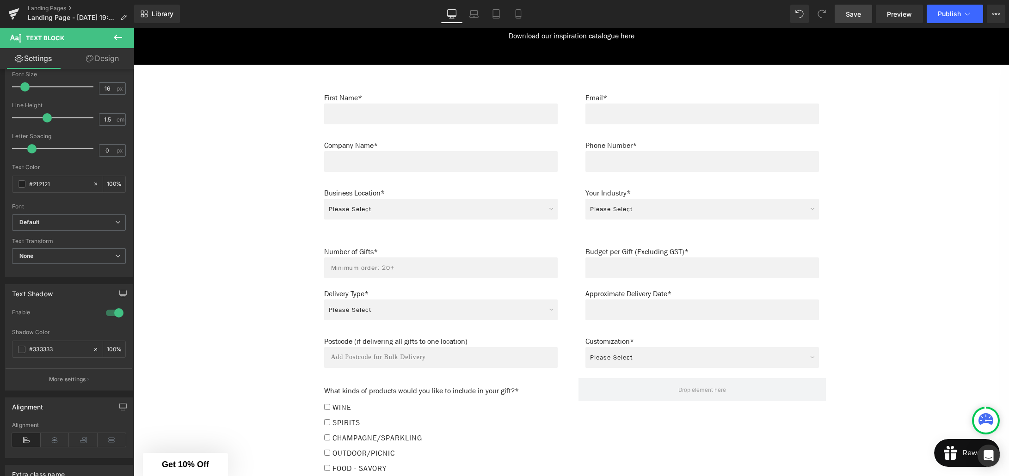
scroll to position [325, 0]
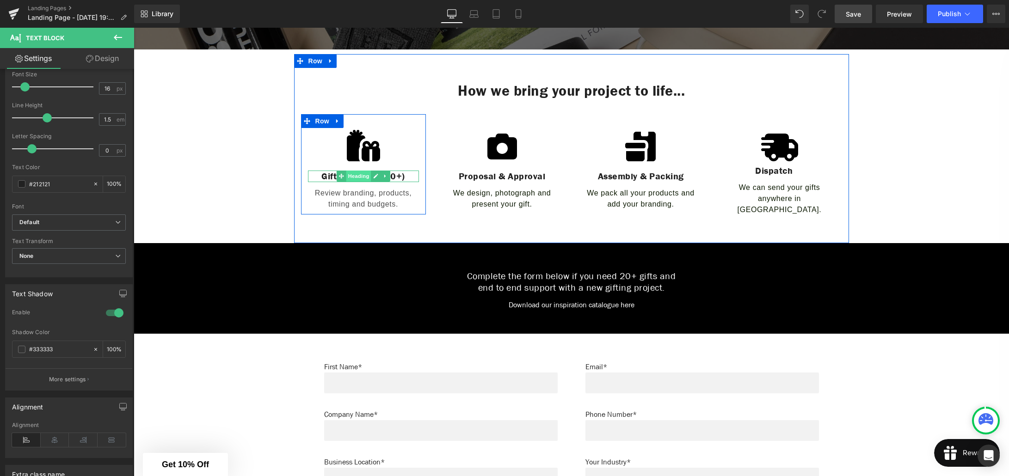
click at [367, 176] on span "Heading" at bounding box center [358, 176] width 25 height 11
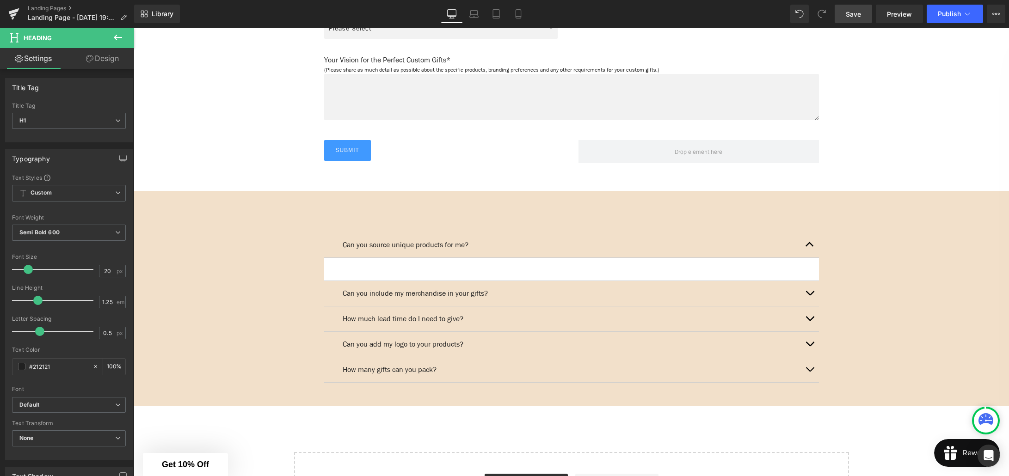
scroll to position [1256, 0]
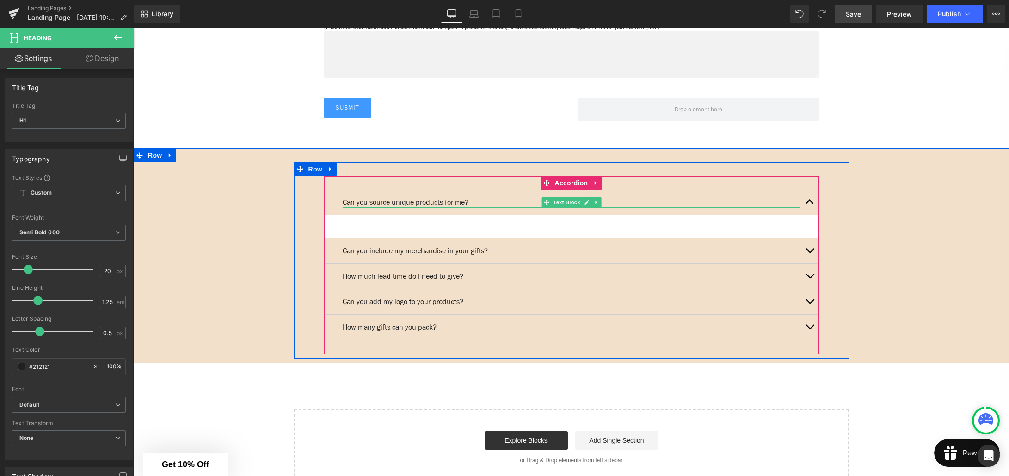
click at [459, 201] on p "Can you source unique products for me?" at bounding box center [572, 202] width 458 height 11
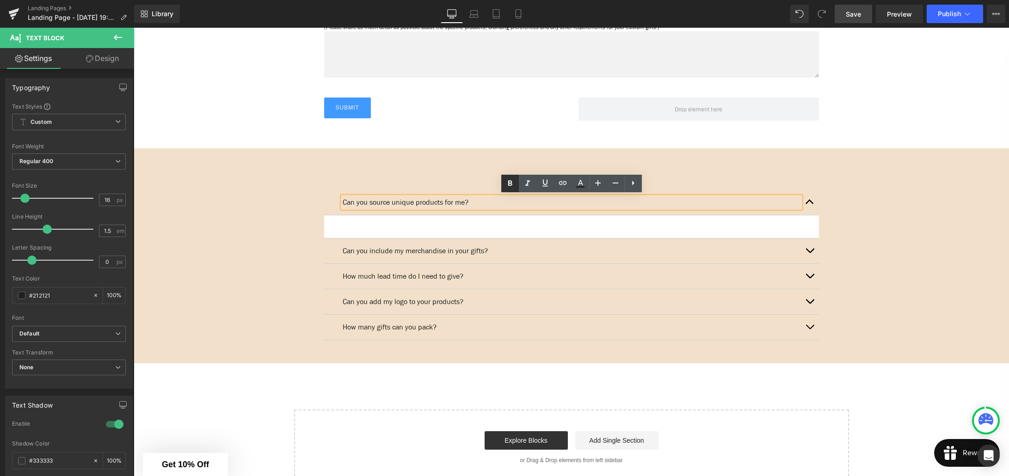
click at [509, 186] on icon at bounding box center [509, 183] width 11 height 11
drag, startPoint x: 478, startPoint y: 200, endPoint x: 419, endPoint y: 181, distance: 62.1
click at [343, 202] on div "Can you source unique products for me?" at bounding box center [572, 202] width 458 height 11
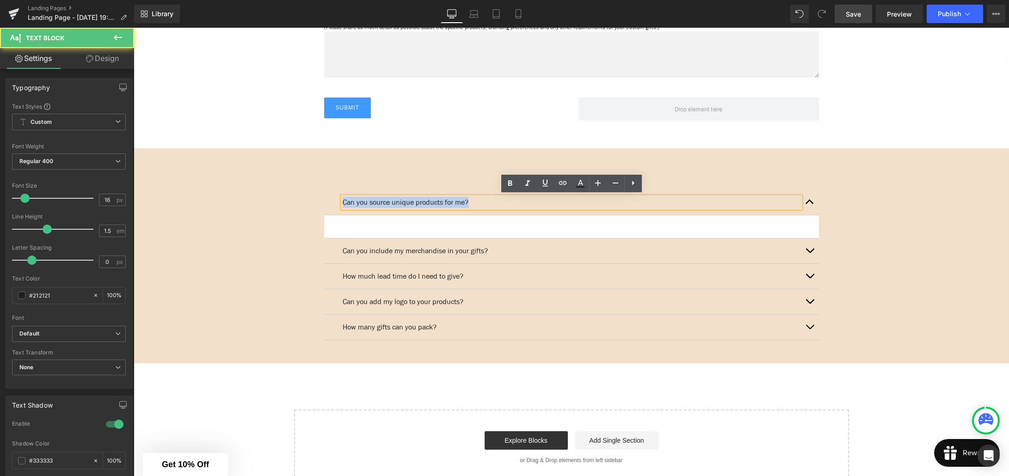
drag, startPoint x: 453, startPoint y: 202, endPoint x: 339, endPoint y: 205, distance: 114.3
click at [337, 206] on div "Can you source unique products for me? Text Block" at bounding box center [571, 202] width 495 height 25
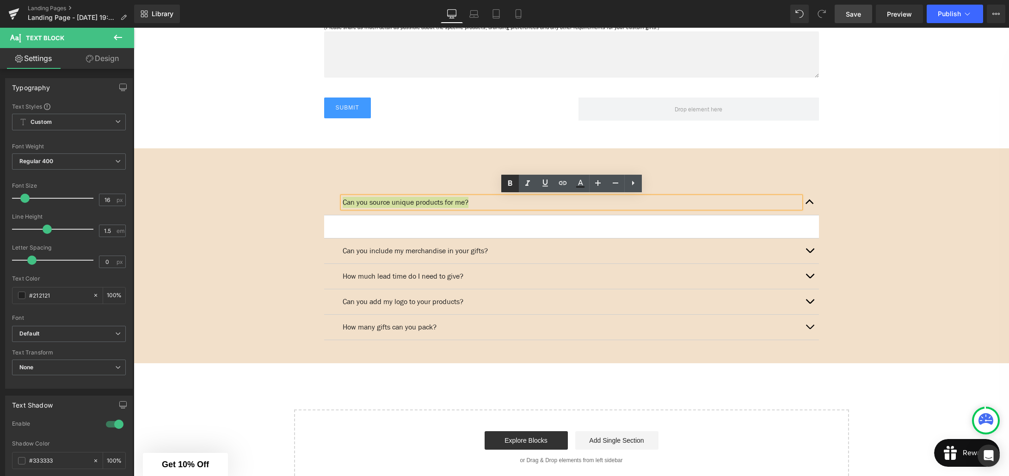
click at [505, 184] on icon at bounding box center [509, 183] width 11 height 11
click at [486, 250] on p "Can you include my merchandise in your gifts?" at bounding box center [572, 251] width 458 height 11
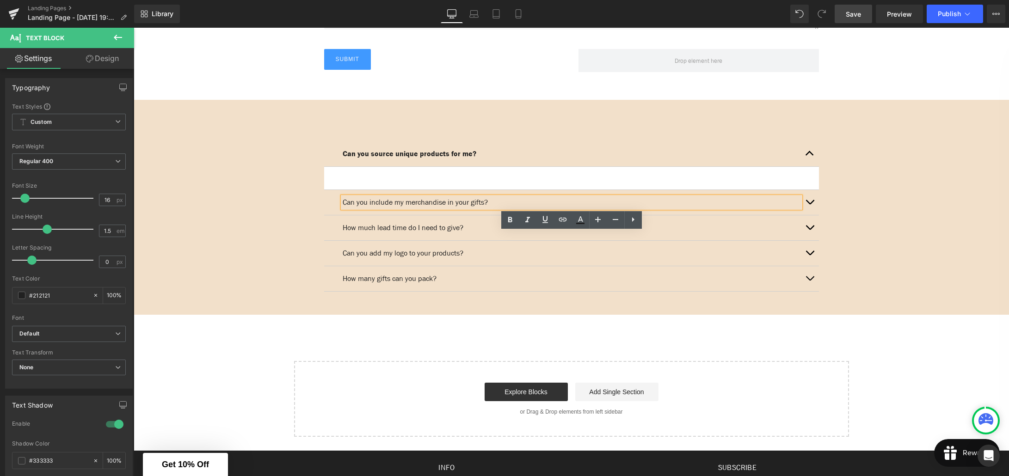
scroll to position [1315, 0]
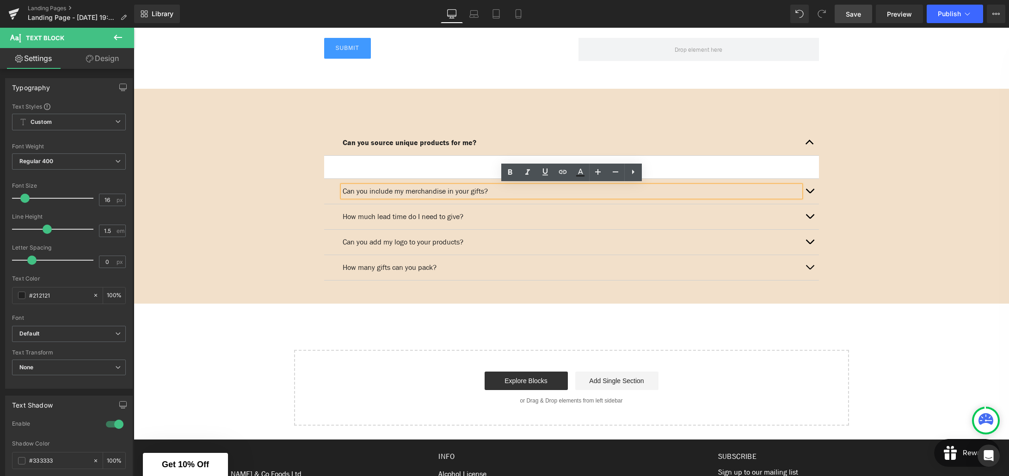
drag, startPoint x: 498, startPoint y: 191, endPoint x: 461, endPoint y: 174, distance: 39.7
click at [343, 189] on div "Can you include my merchandise in your gifts?" at bounding box center [572, 191] width 458 height 11
drag, startPoint x: 501, startPoint y: 191, endPoint x: 344, endPoint y: 191, distance: 156.8
click at [344, 191] on p "Can you include my merchandise in your gifts?" at bounding box center [572, 191] width 458 height 11
click at [506, 172] on icon at bounding box center [509, 172] width 11 height 11
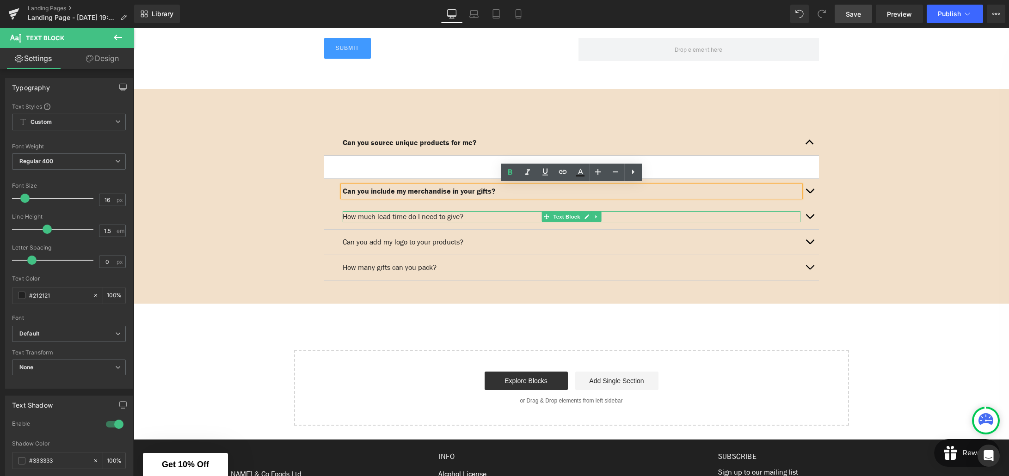
drag, startPoint x: 468, startPoint y: 213, endPoint x: 504, endPoint y: 215, distance: 36.6
click at [468, 213] on p "How much lead time do I need to give?" at bounding box center [572, 216] width 458 height 11
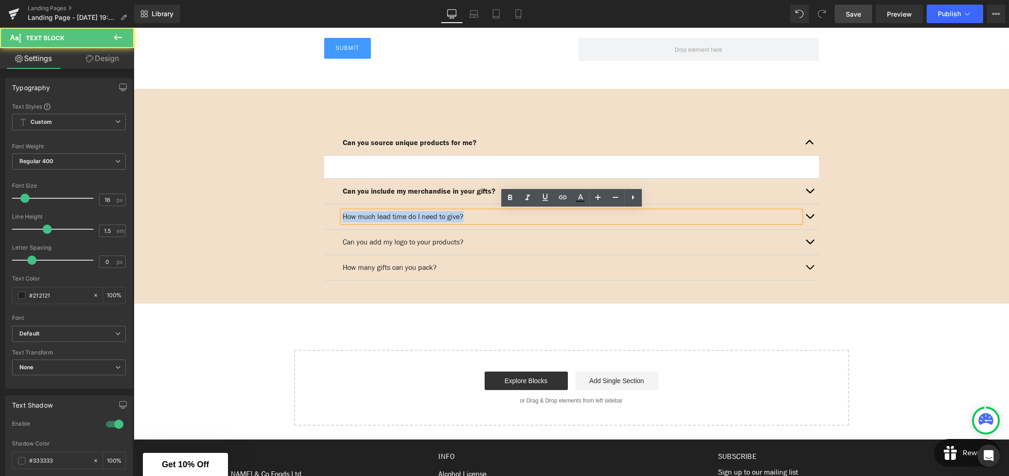
drag, startPoint x: 478, startPoint y: 216, endPoint x: 332, endPoint y: 216, distance: 145.7
click at [332, 216] on div "How much lead time do I need to give? Text Block" at bounding box center [571, 216] width 495 height 25
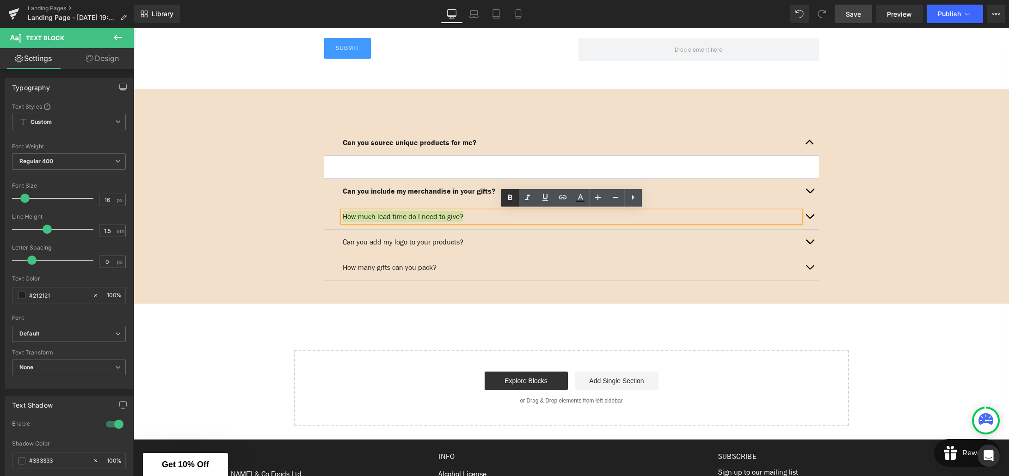
click at [507, 200] on icon at bounding box center [509, 197] width 11 height 11
click at [475, 241] on p "Can you add my logo to your products?" at bounding box center [572, 242] width 458 height 11
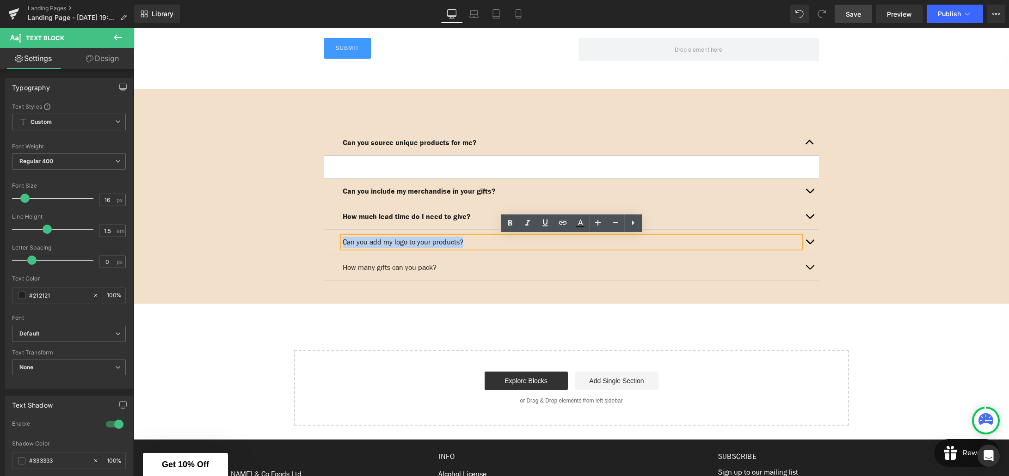
drag, startPoint x: 473, startPoint y: 240, endPoint x: 343, endPoint y: 240, distance: 130.4
click at [343, 240] on p "Can you add my logo to your products?" at bounding box center [572, 242] width 458 height 11
click at [511, 228] on icon at bounding box center [509, 223] width 11 height 11
click at [435, 268] on p "How many gifts can you pack?" at bounding box center [572, 267] width 458 height 11
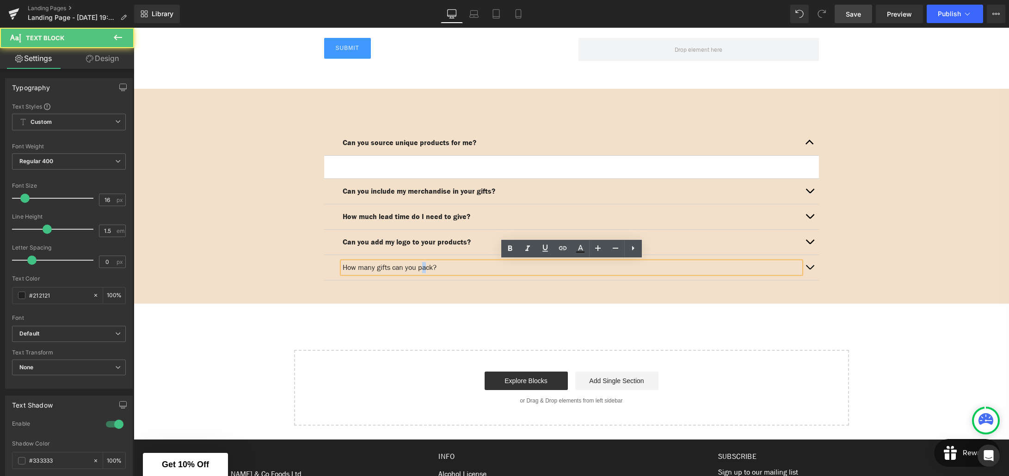
click at [428, 267] on p "How many gifts can you pack?" at bounding box center [572, 267] width 458 height 11
drag, startPoint x: 449, startPoint y: 267, endPoint x: 361, endPoint y: 266, distance: 88.3
click at [343, 266] on p "How many gifts can you pack?" at bounding box center [572, 267] width 458 height 11
click at [506, 249] on icon at bounding box center [509, 248] width 11 height 11
click at [300, 203] on div "Can you source unique products for me? Text Block Text Block Can you include my…" at bounding box center [571, 201] width 555 height 197
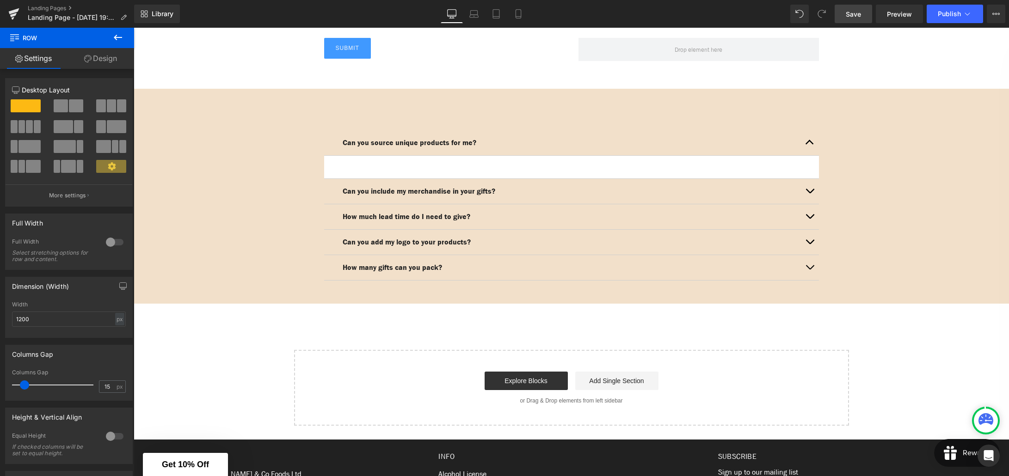
click at [846, 18] on link "Save" at bounding box center [853, 14] width 37 height 18
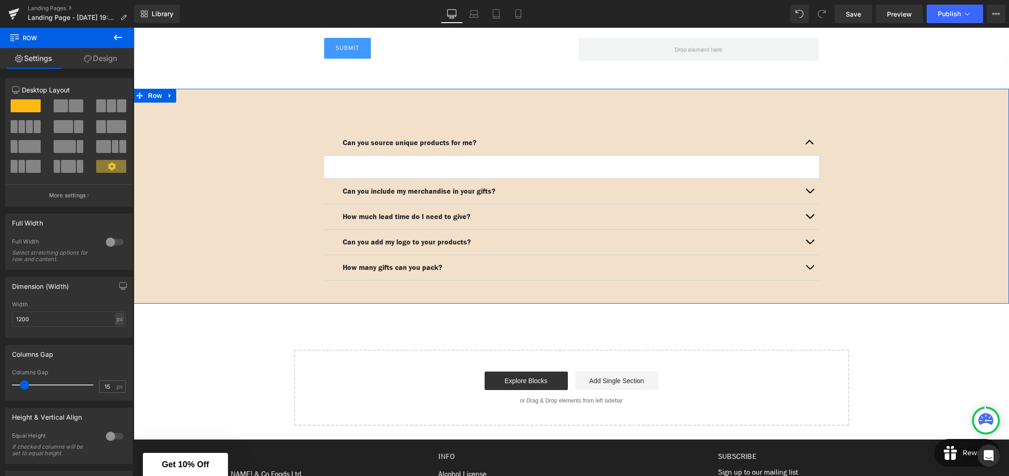
click at [242, 132] on div "Can you source unique products for me? Text Block Text Block Can you include my…" at bounding box center [571, 201] width 875 height 197
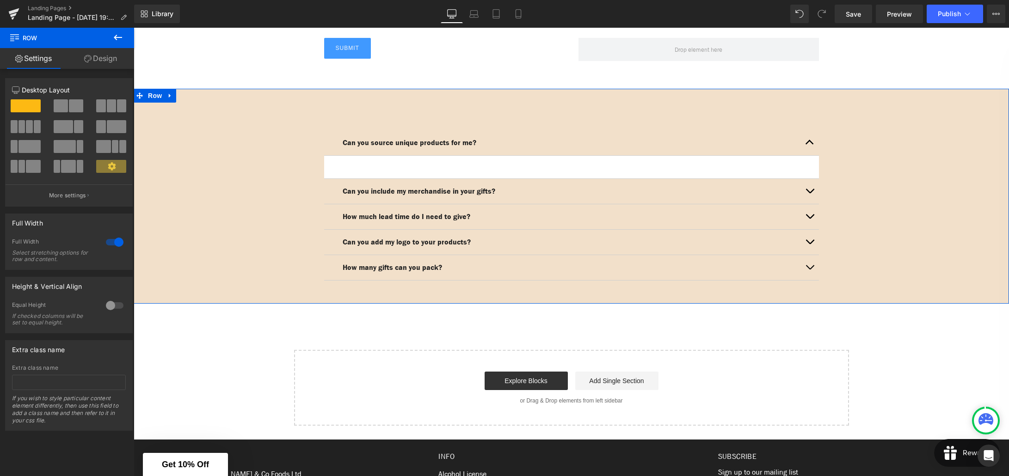
click at [148, 97] on span "Row" at bounding box center [155, 96] width 18 height 14
click at [104, 58] on link "Design" at bounding box center [100, 58] width 67 height 21
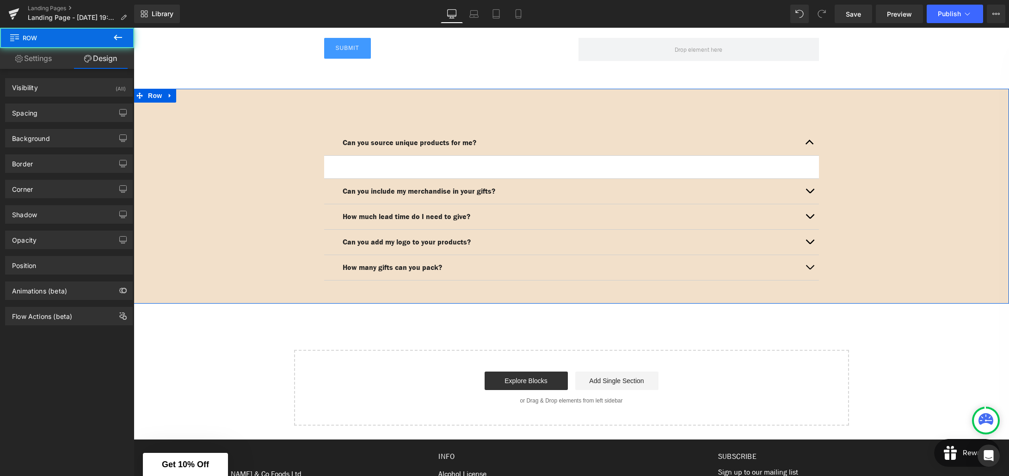
type input "#f2dfc8"
type input "96"
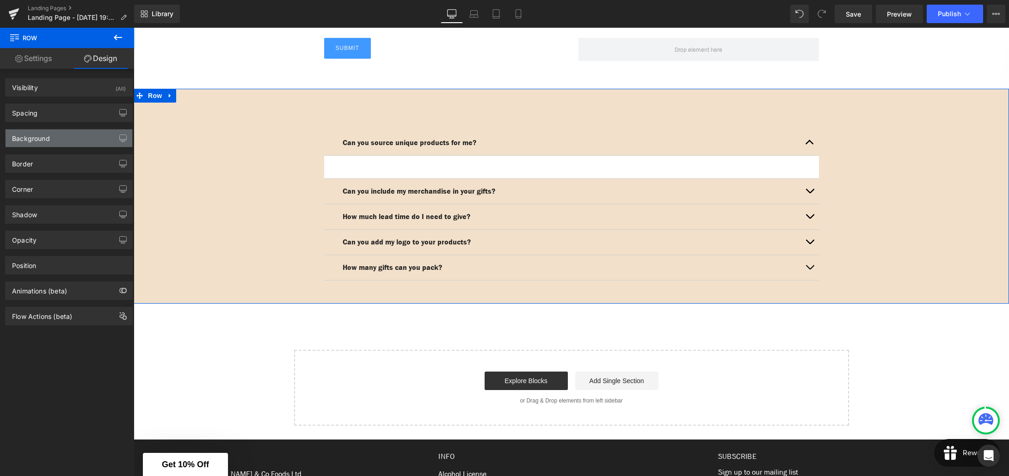
click at [61, 138] on div "Background" at bounding box center [69, 138] width 127 height 18
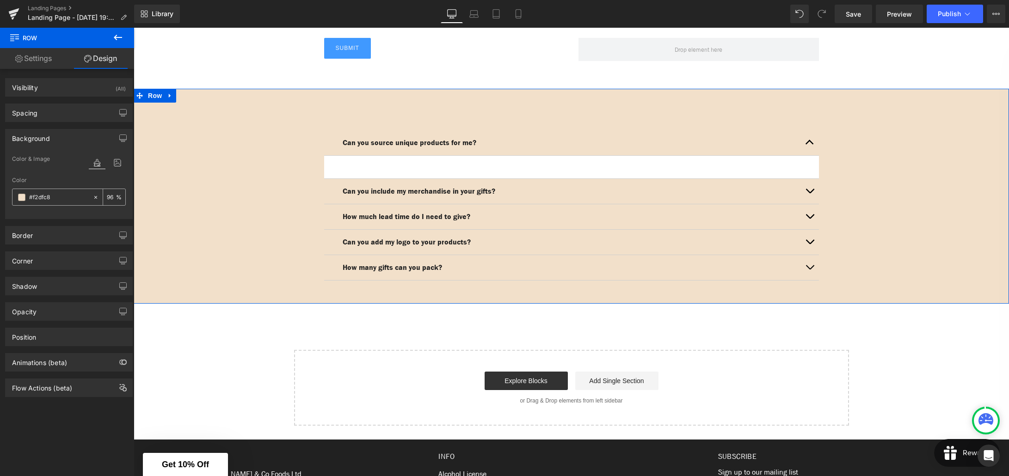
click at [107, 197] on input "96" at bounding box center [111, 197] width 9 height 10
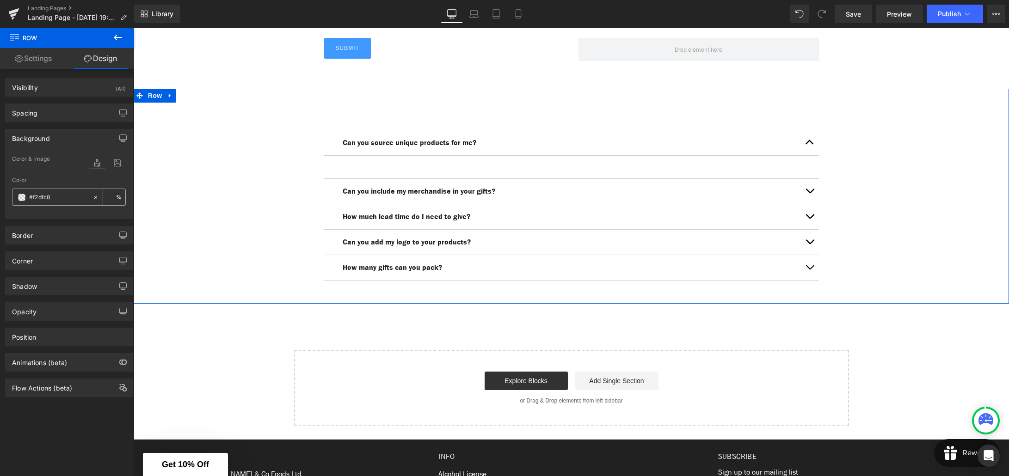
type input "0"
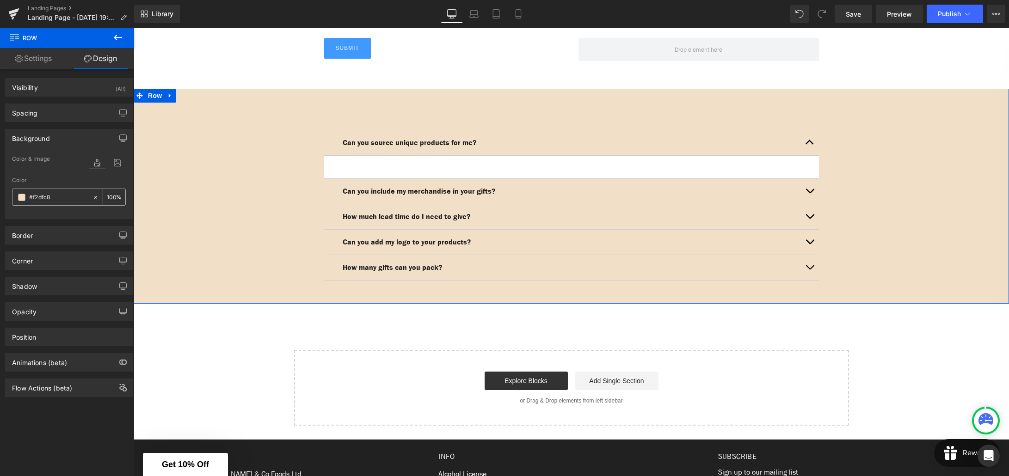
scroll to position [0, 0]
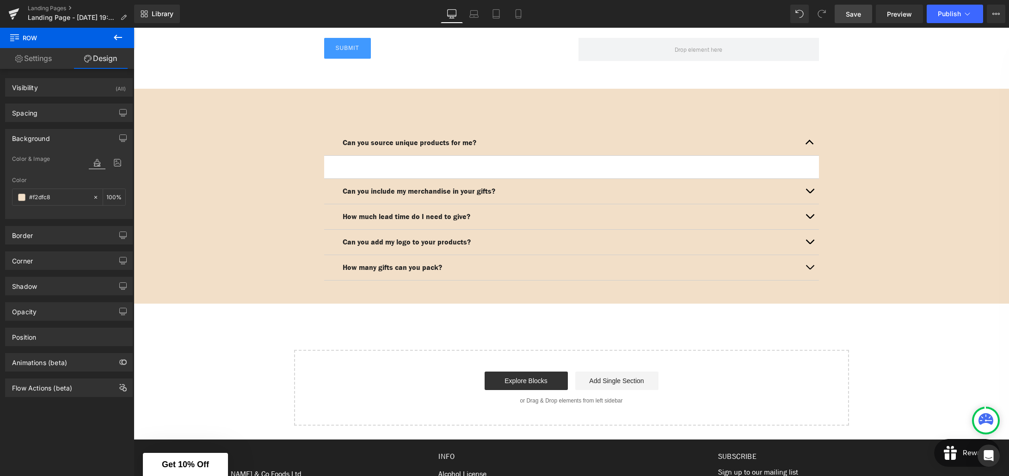
type input "100"
click at [863, 14] on link "Save" at bounding box center [853, 14] width 37 height 18
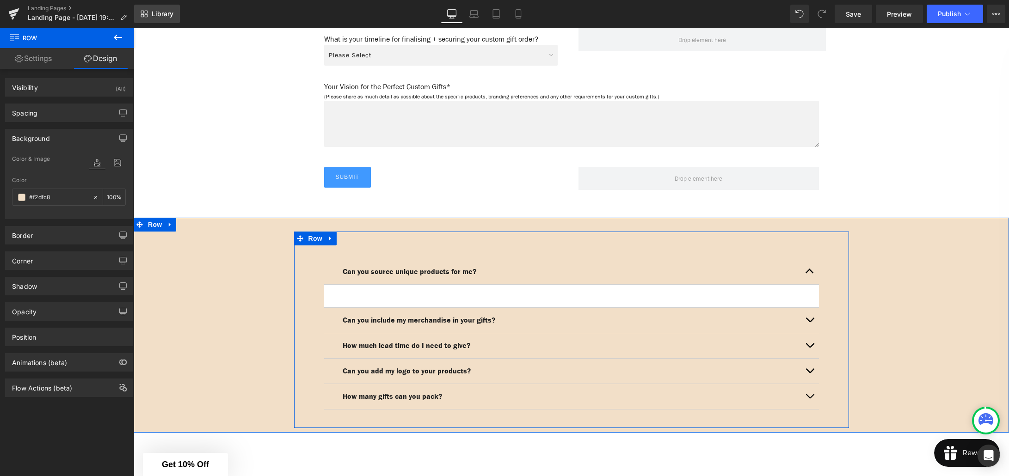
scroll to position [1180, 0]
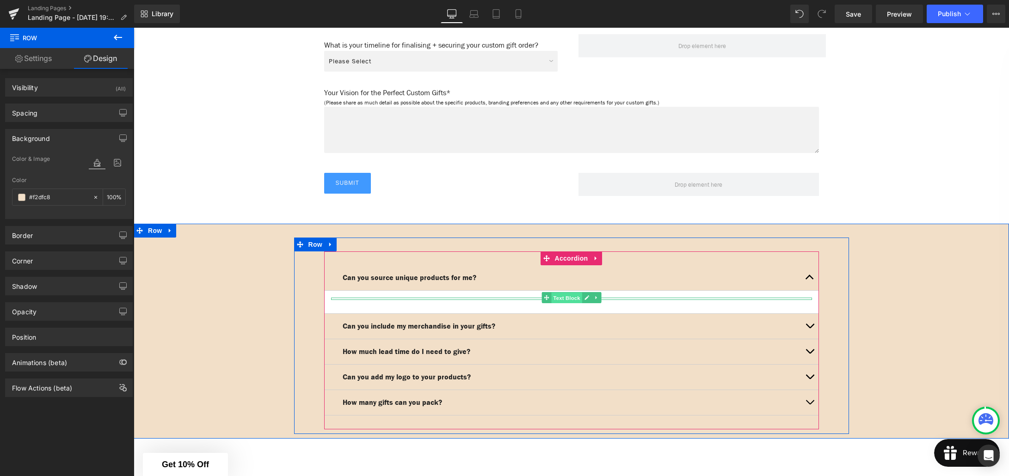
click at [568, 297] on span "Text Block" at bounding box center [566, 297] width 31 height 11
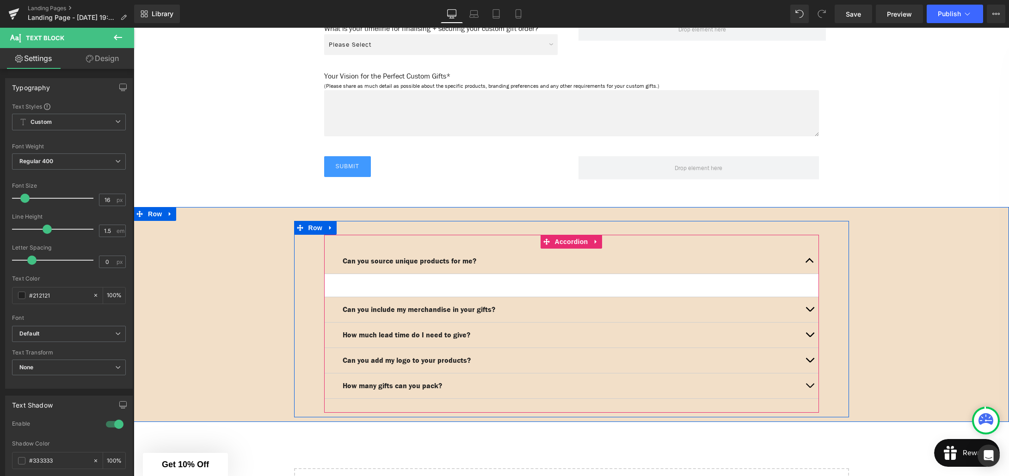
scroll to position [1219, 0]
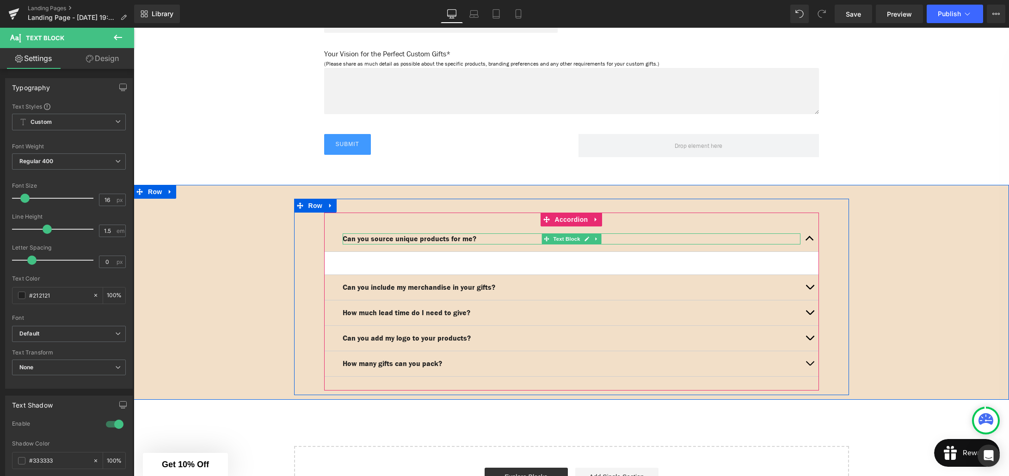
click at [426, 239] on strong "Can you source unique products for me?" at bounding box center [410, 239] width 134 height 10
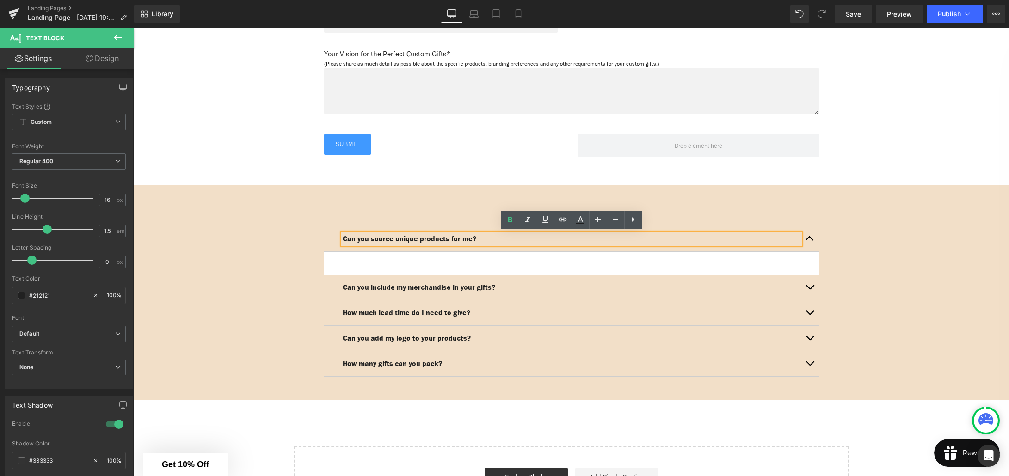
click at [572, 261] on article "Text Block" at bounding box center [571, 263] width 495 height 23
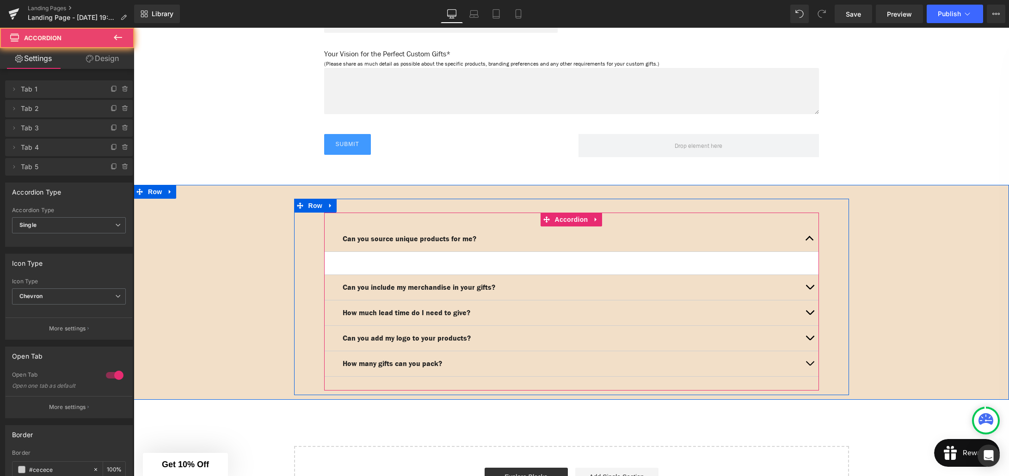
click at [526, 264] on article "Text Block" at bounding box center [571, 263] width 495 height 23
click at [455, 262] on article "Text Block" at bounding box center [571, 263] width 495 height 23
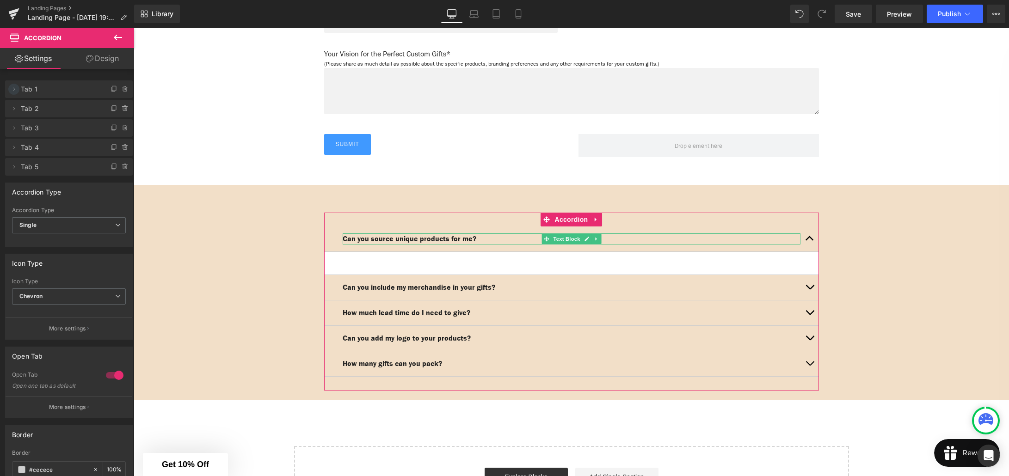
click at [13, 87] on icon at bounding box center [13, 89] width 7 height 7
click at [11, 89] on icon at bounding box center [13, 89] width 7 height 7
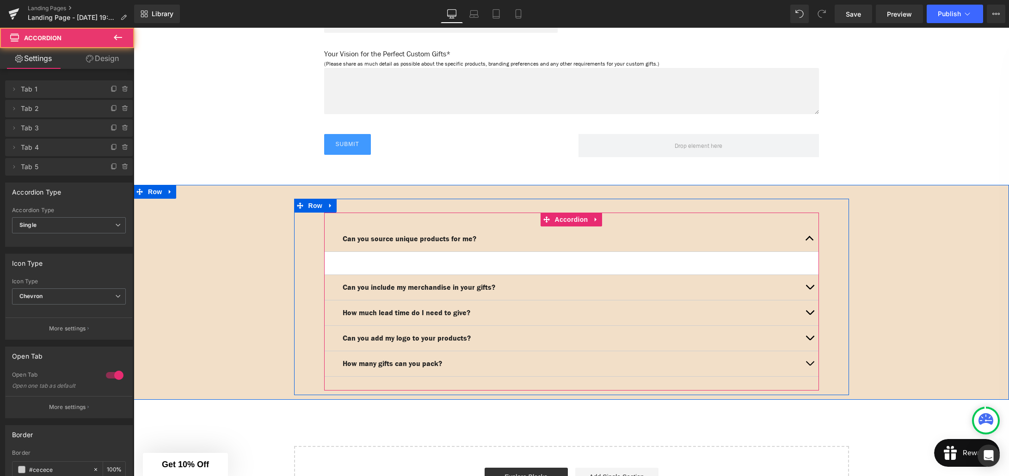
click at [473, 264] on article "Text Block" at bounding box center [571, 263] width 495 height 23
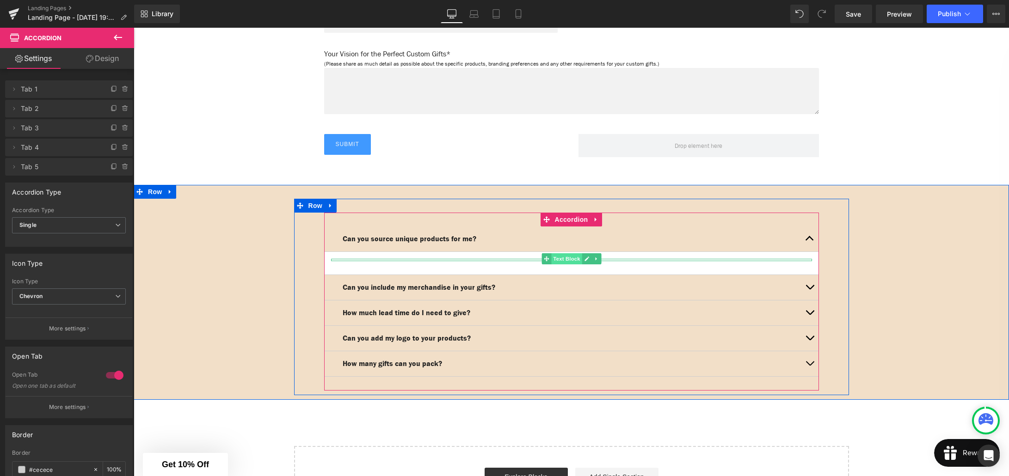
click at [562, 258] on span "Text Block" at bounding box center [566, 258] width 31 height 11
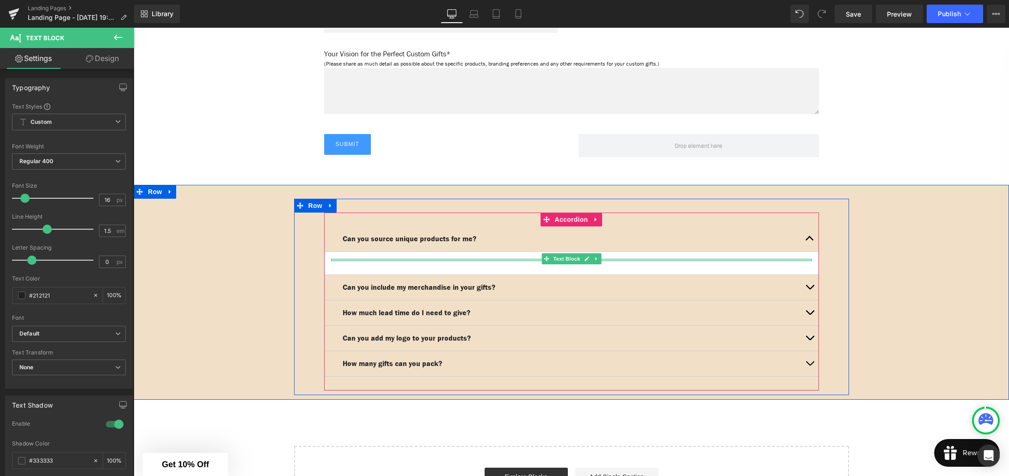
click at [538, 259] on div at bounding box center [571, 260] width 481 height 2
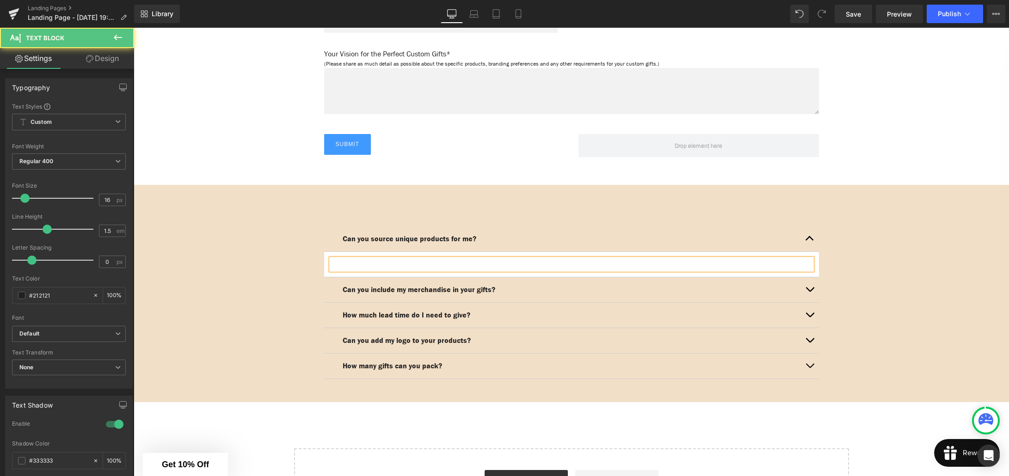
click at [491, 262] on div at bounding box center [571, 264] width 481 height 11
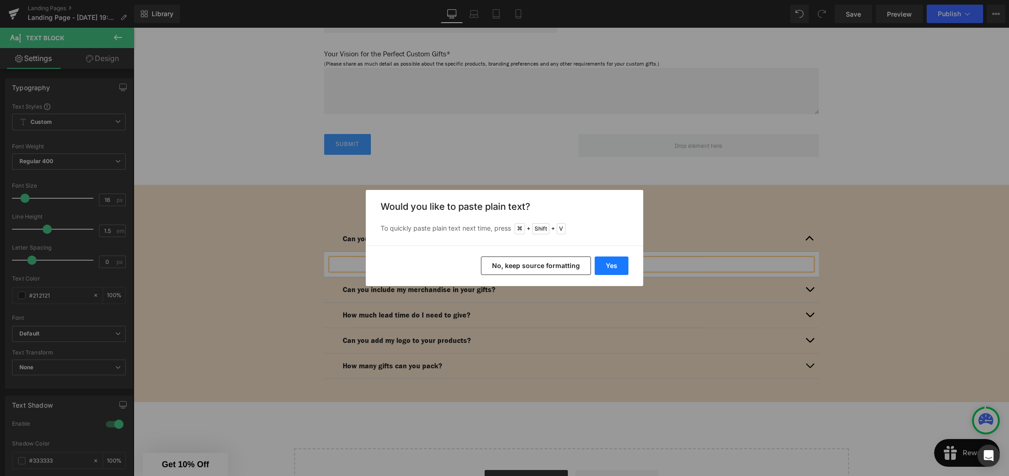
click at [604, 270] on button "Yes" at bounding box center [612, 266] width 34 height 18
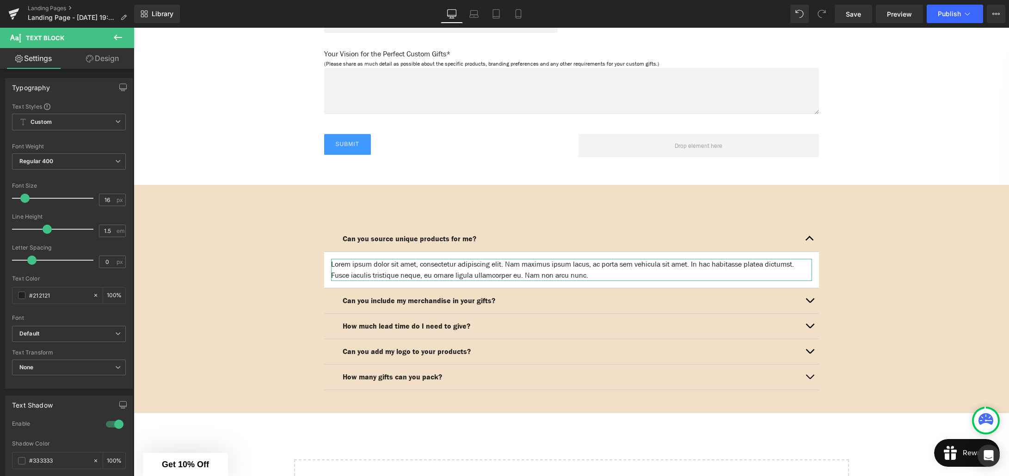
click at [107, 65] on link "Design" at bounding box center [102, 58] width 67 height 21
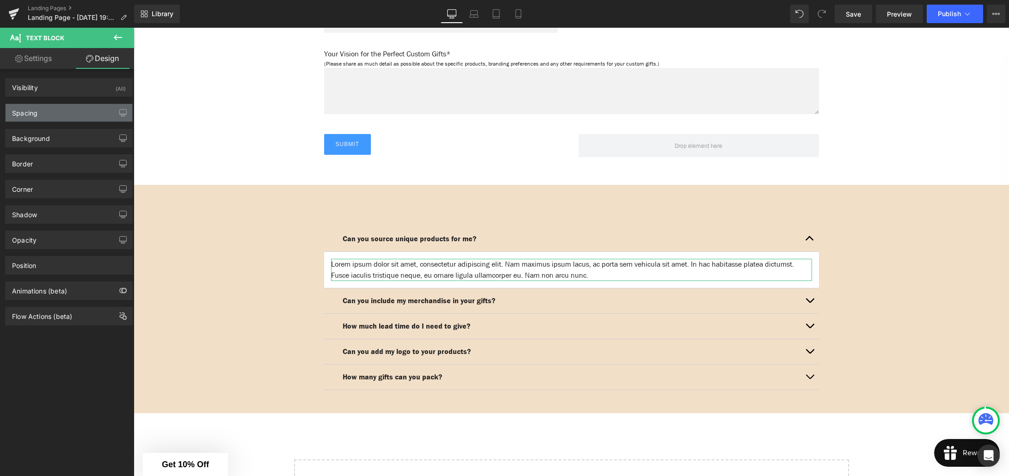
type input "transparent"
type input "0"
click at [54, 134] on div "Background" at bounding box center [69, 138] width 127 height 18
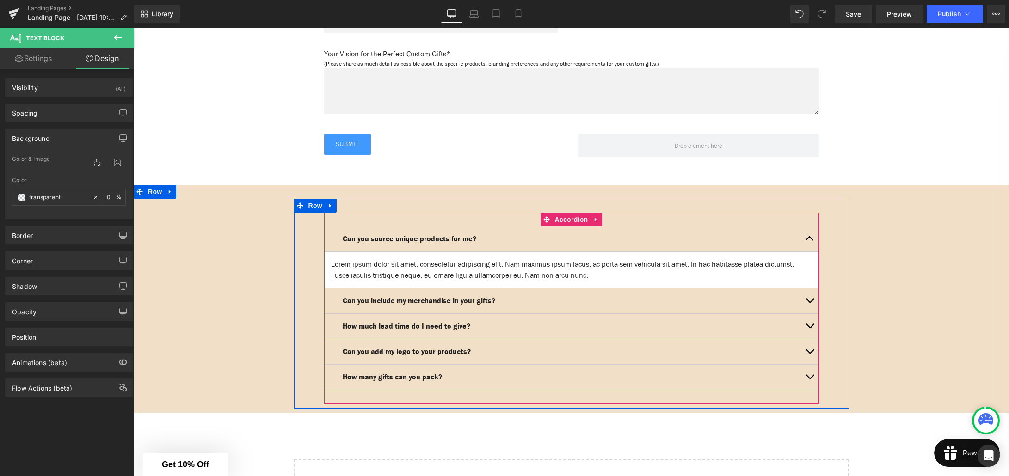
click at [810, 303] on span "button" at bounding box center [810, 303] width 0 height 0
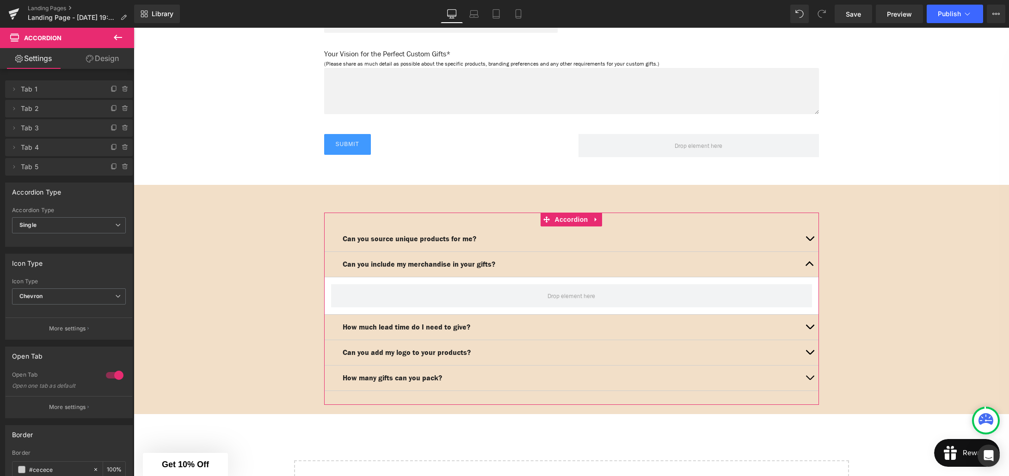
click at [99, 57] on link "Design" at bounding box center [102, 58] width 67 height 21
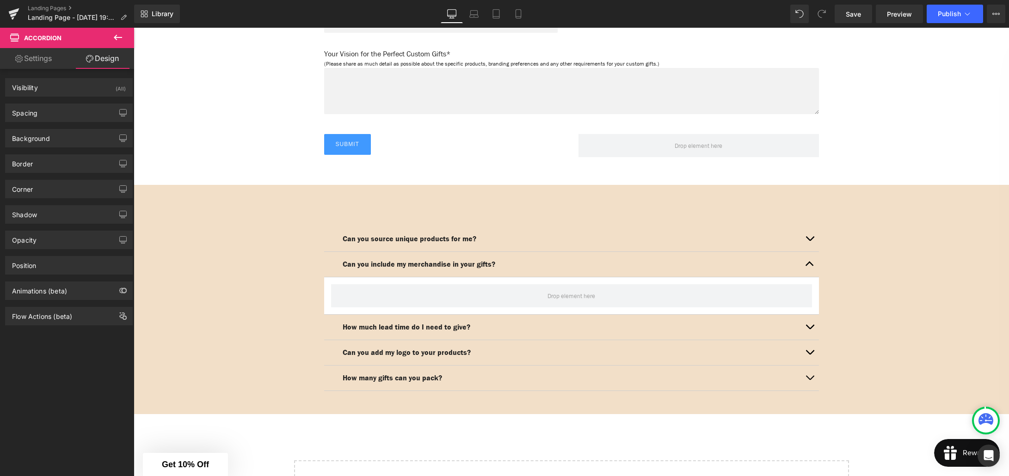
click at [122, 32] on icon at bounding box center [117, 37] width 11 height 11
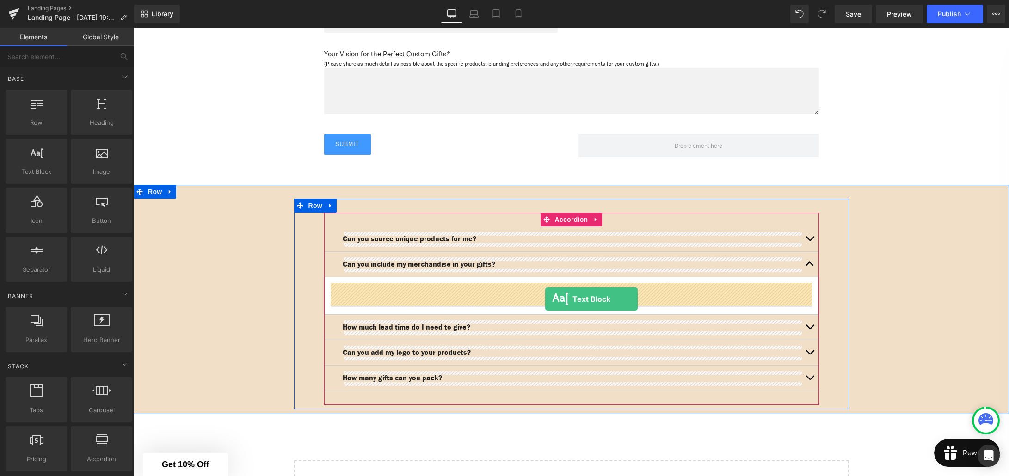
drag, startPoint x: 172, startPoint y: 190, endPoint x: 545, endPoint y: 299, distance: 388.8
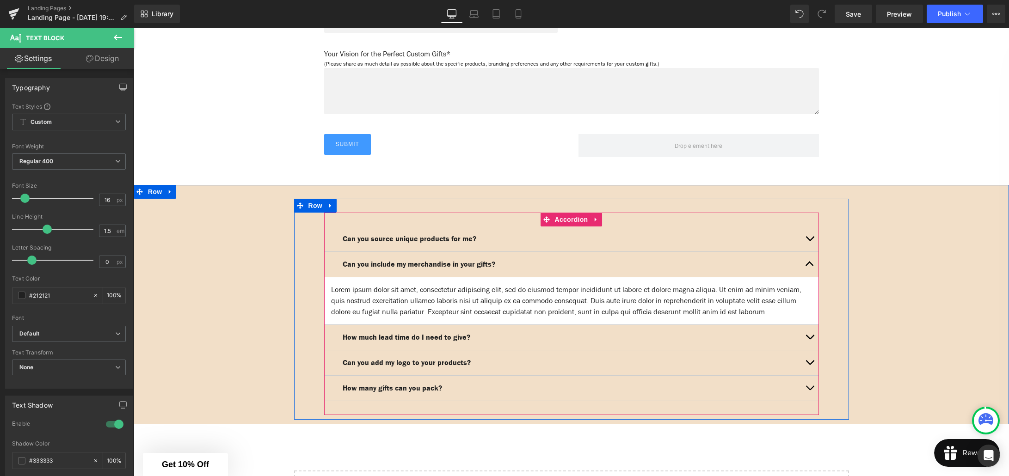
click at [810, 347] on button "button" at bounding box center [809, 337] width 18 height 25
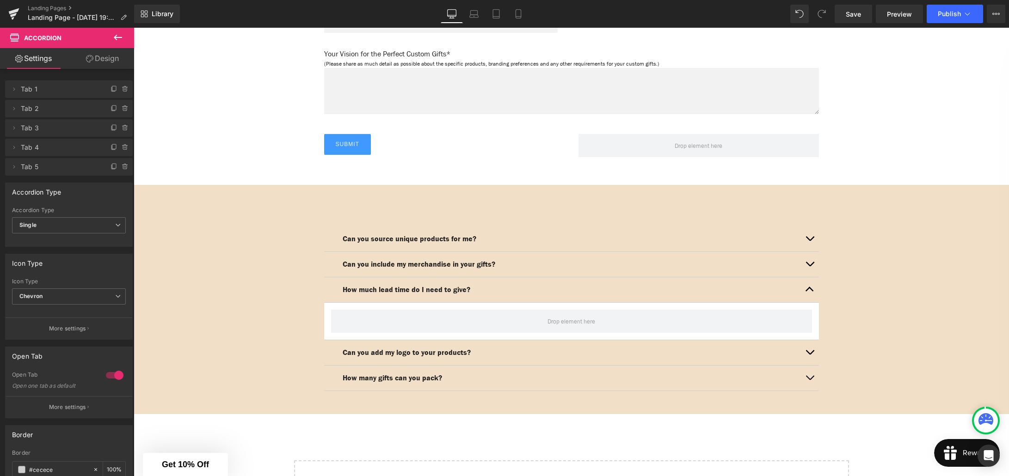
click at [119, 37] on icon at bounding box center [118, 38] width 8 height 6
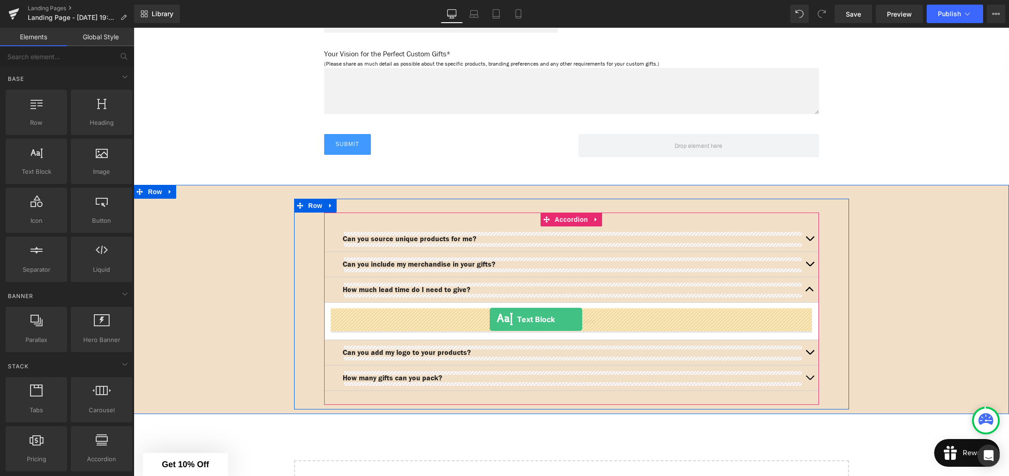
drag, startPoint x: 172, startPoint y: 197, endPoint x: 490, endPoint y: 320, distance: 340.3
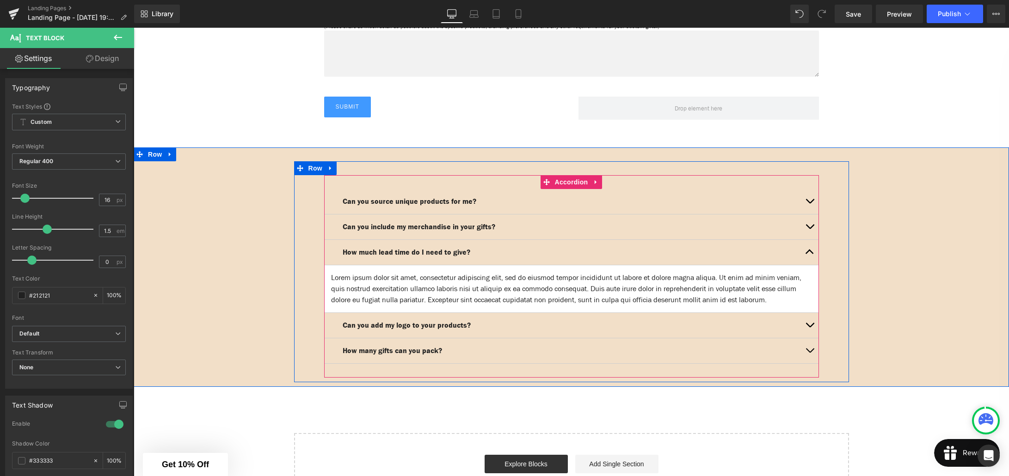
scroll to position [1258, 0]
click at [810, 336] on button "button" at bounding box center [809, 324] width 18 height 25
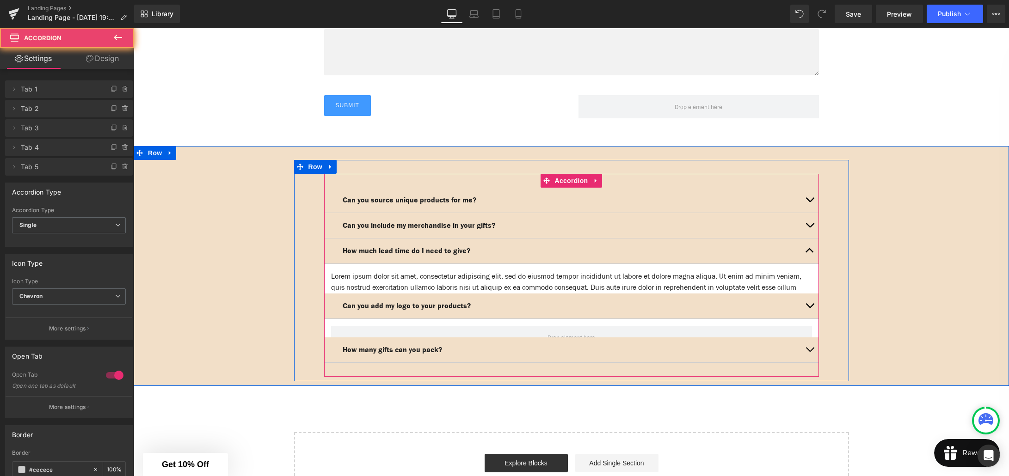
click at [810, 335] on article at bounding box center [571, 337] width 495 height 37
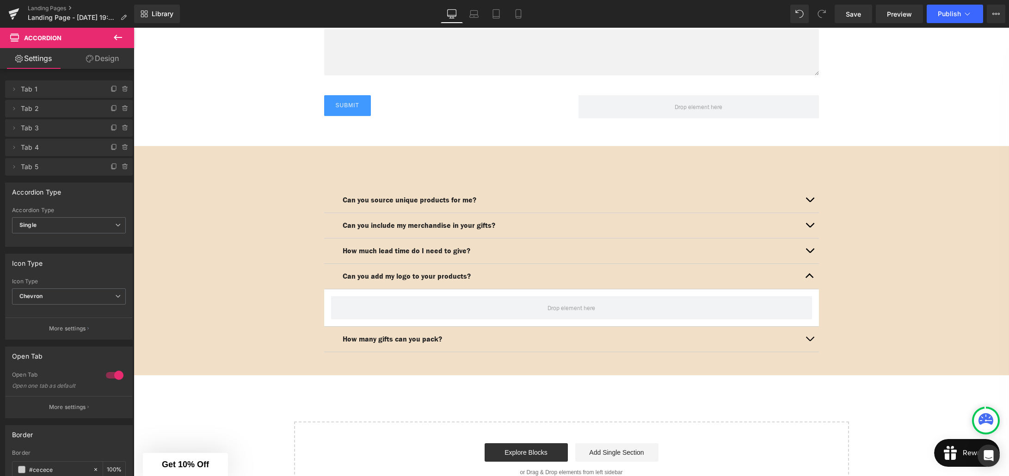
click at [117, 37] on icon at bounding box center [117, 37] width 11 height 11
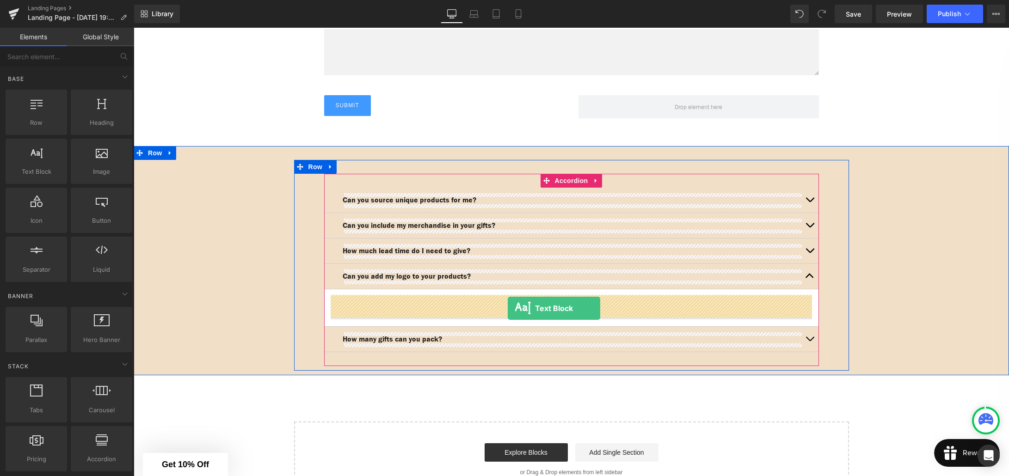
drag, startPoint x: 166, startPoint y: 198, endPoint x: 508, endPoint y: 308, distance: 359.0
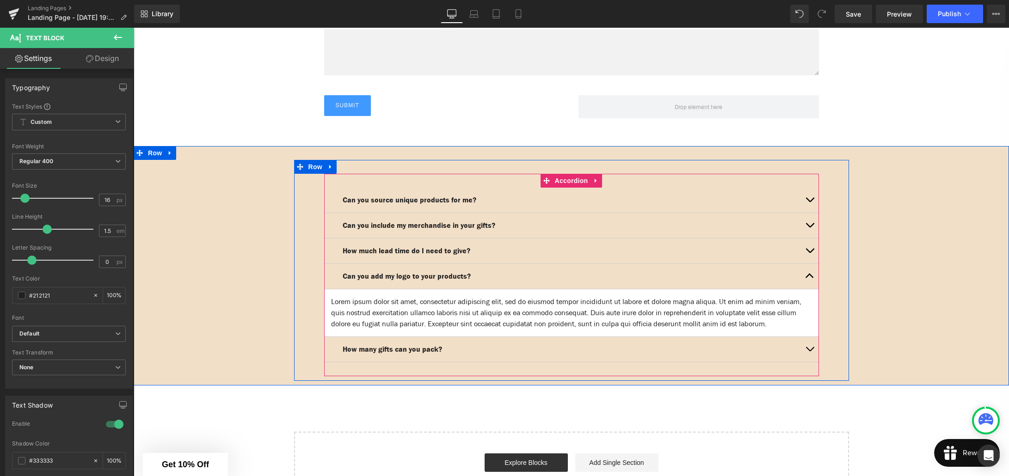
click at [810, 351] on span "button" at bounding box center [810, 351] width 0 height 0
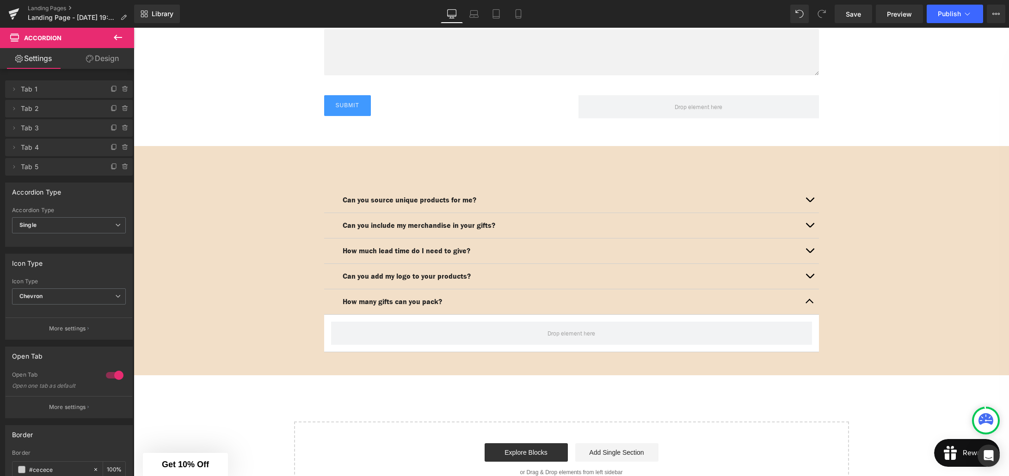
click at [117, 36] on icon at bounding box center [117, 37] width 11 height 11
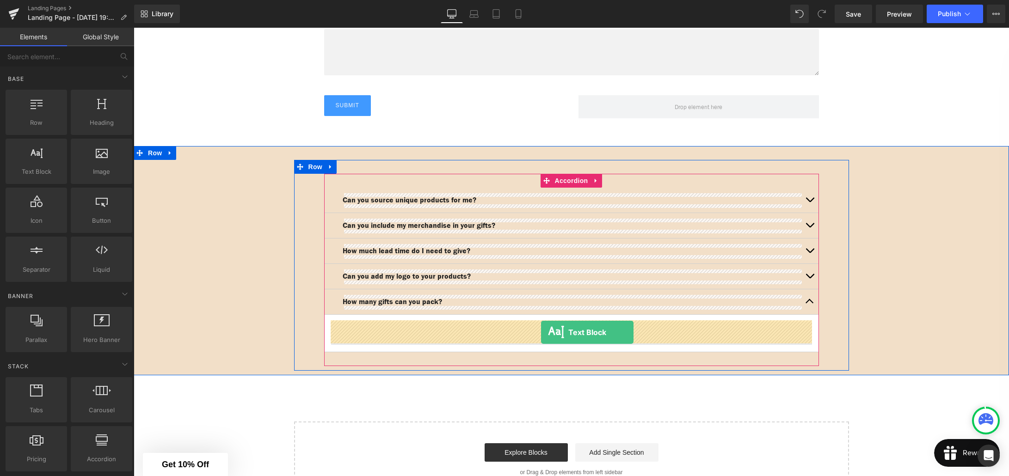
drag, startPoint x: 169, startPoint y: 194, endPoint x: 541, endPoint y: 332, distance: 396.6
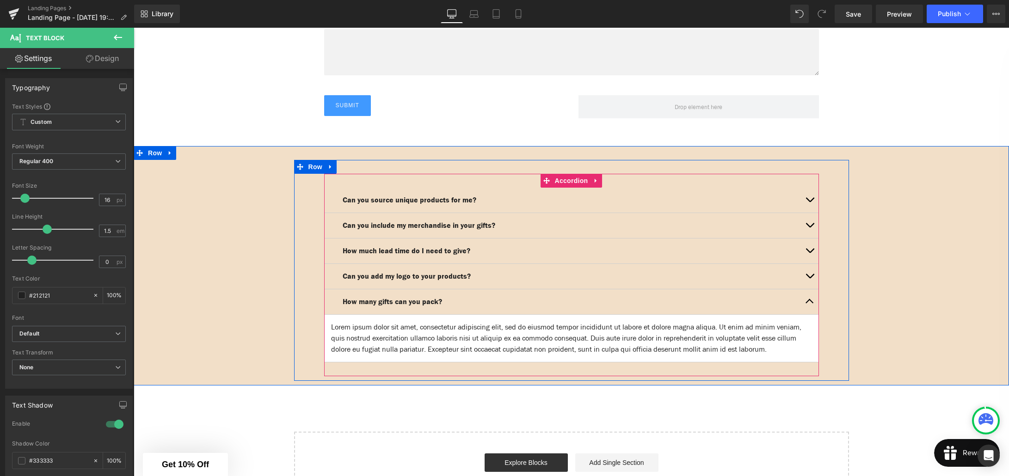
click at [539, 316] on article "Lorem ipsum dolor sit amet, consectetur adipiscing elit, sed do eiusmod tempor …" at bounding box center [571, 339] width 495 height 48
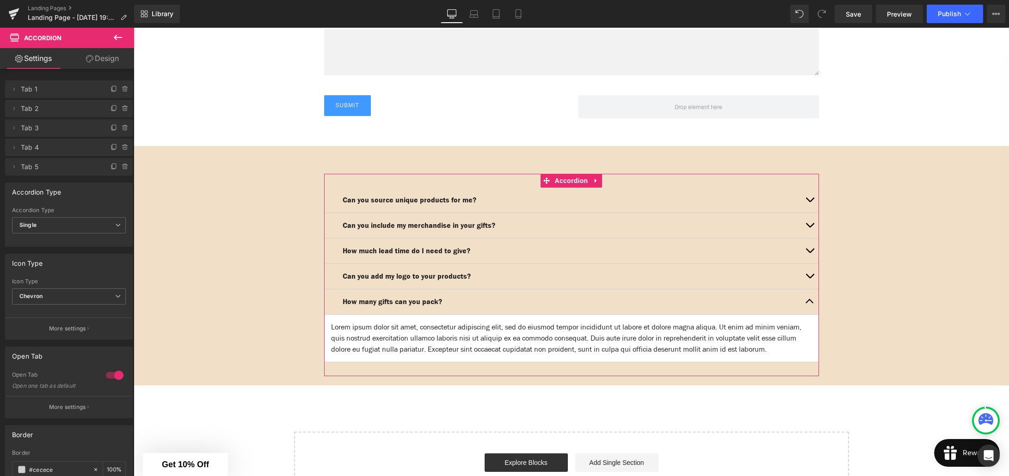
click at [96, 61] on link "Design" at bounding box center [102, 58] width 67 height 21
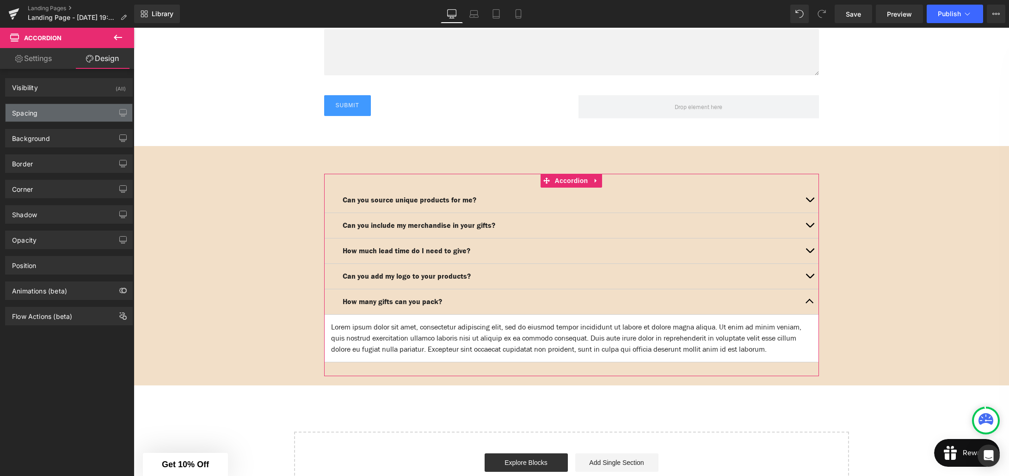
type input "transparent"
type input "0"
click at [61, 137] on div "Background" at bounding box center [69, 138] width 127 height 18
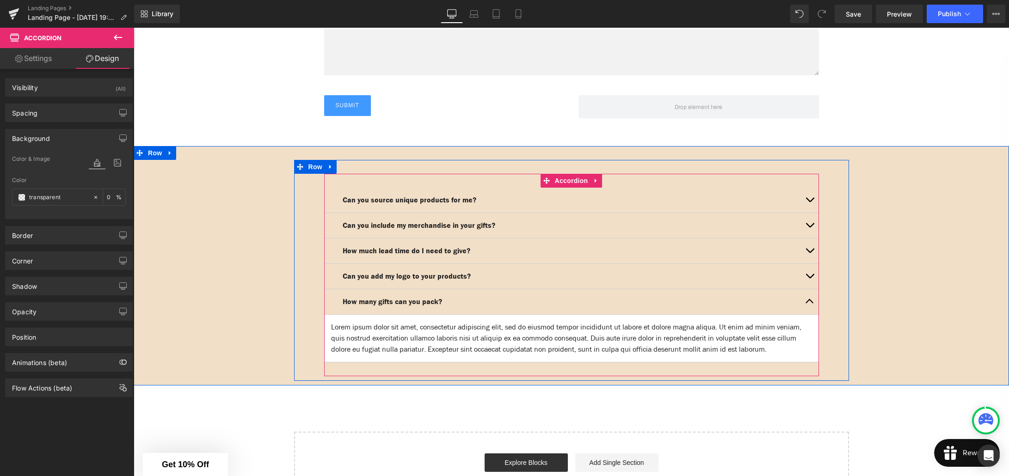
click at [356, 318] on article "Lorem ipsum dolor sit amet, consectetur adipiscing elit, sed do eiusmod tempor …" at bounding box center [571, 339] width 495 height 48
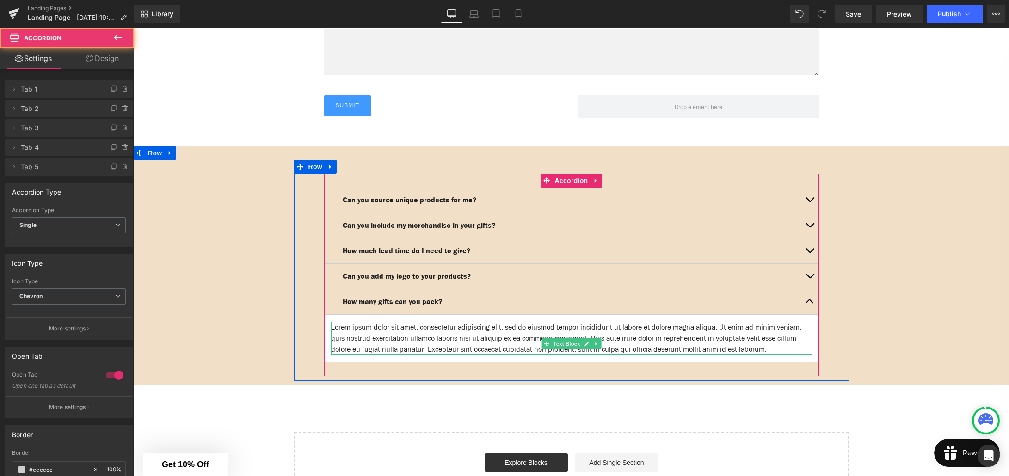
click at [392, 330] on p "Lorem ipsum dolor sit amet, consectetur adipiscing elit, sed do eiusmod tempor …" at bounding box center [571, 338] width 481 height 33
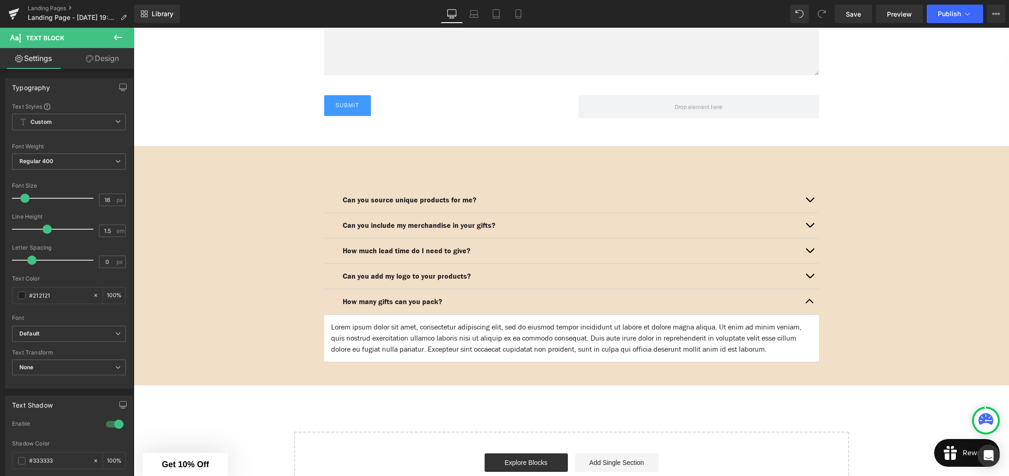
click at [101, 59] on link "Design" at bounding box center [102, 58] width 67 height 21
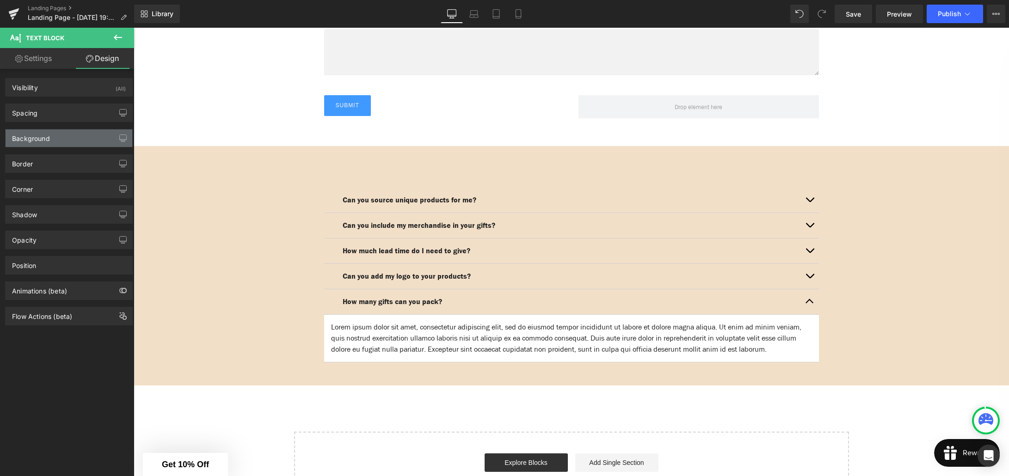
type input "transparent"
type input "0"
click at [57, 137] on div "Background" at bounding box center [69, 138] width 127 height 18
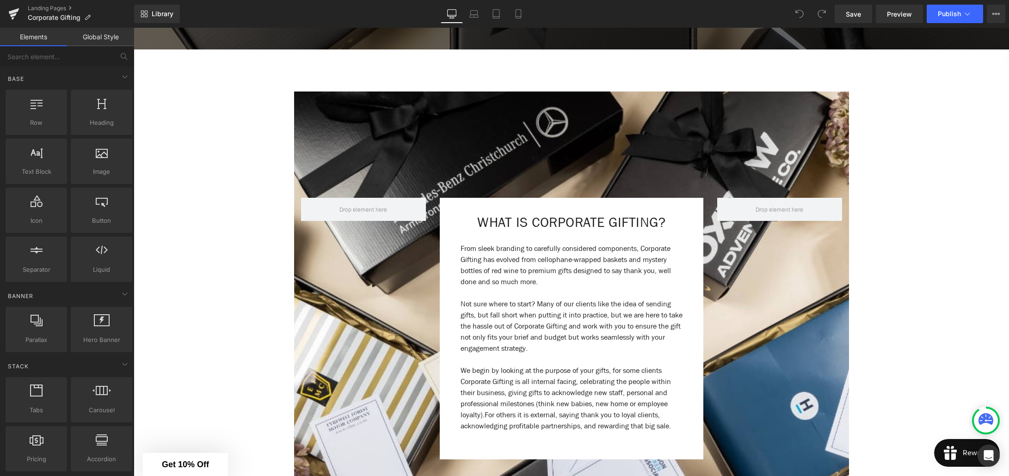
scroll to position [325, 0]
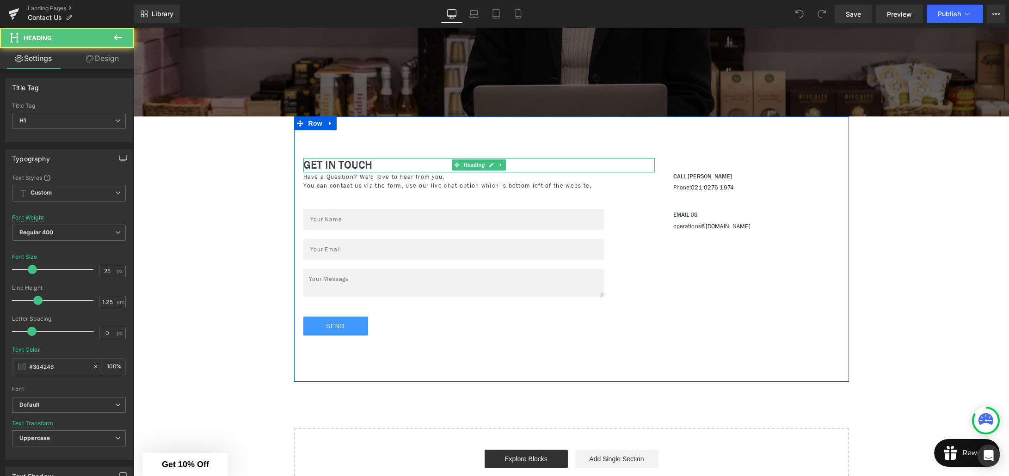
click at [390, 168] on h1 "Get In Touch" at bounding box center [478, 165] width 351 height 14
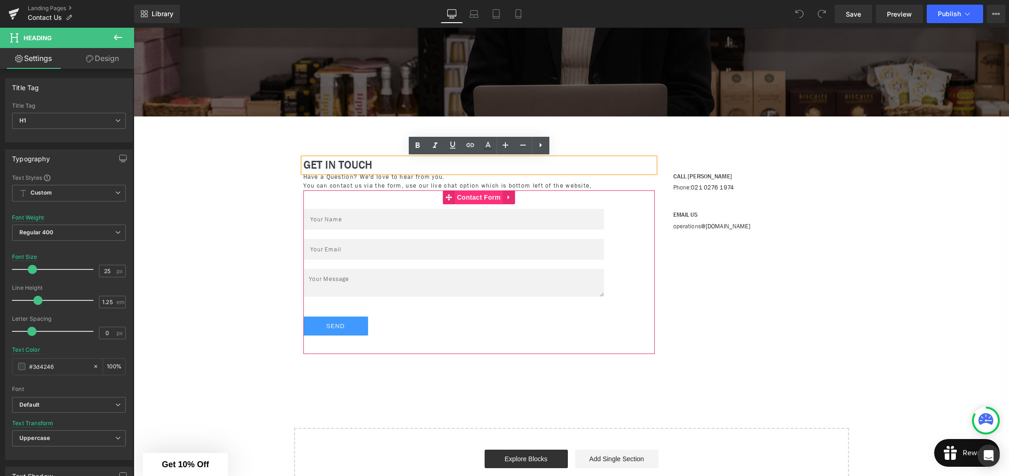
click at [467, 201] on span "Contact Form" at bounding box center [479, 198] width 49 height 14
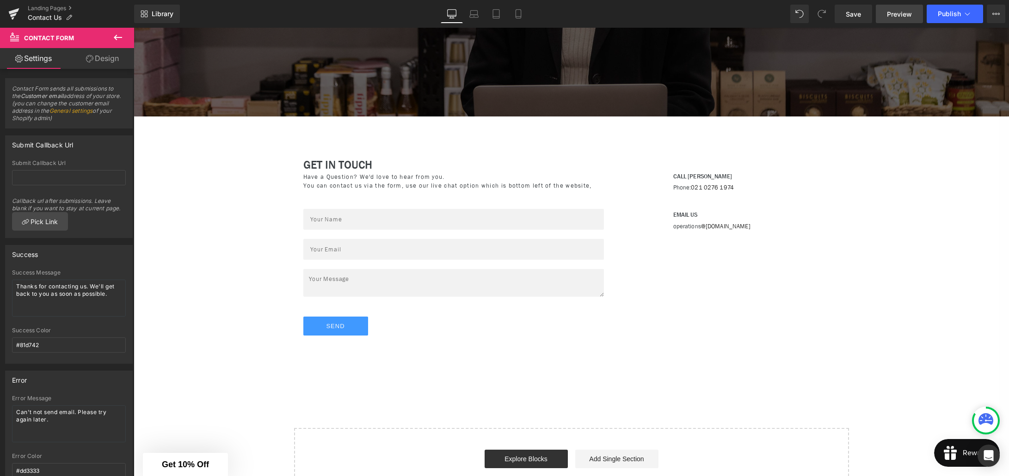
click at [889, 17] on span "Preview" at bounding box center [899, 14] width 25 height 10
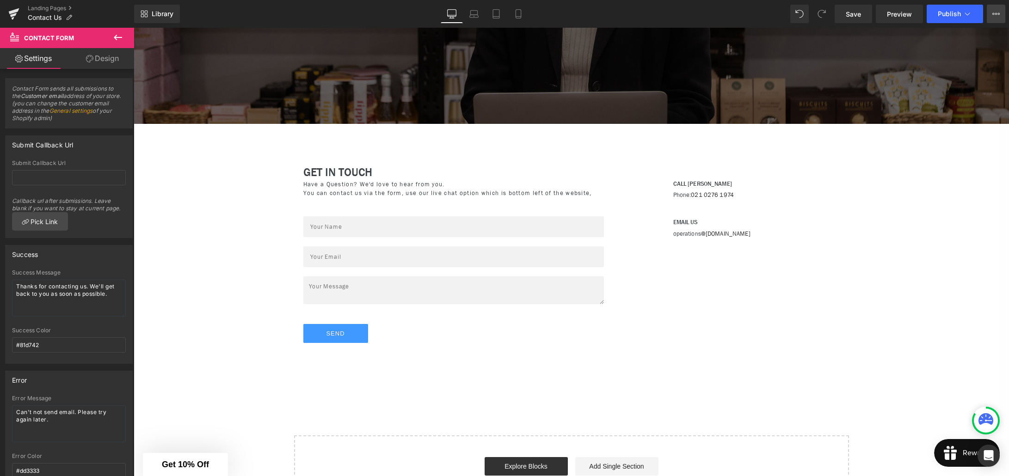
click at [996, 19] on button "View Live Page View with current Template Save Template to Library Schedule Pub…" at bounding box center [996, 14] width 18 height 18
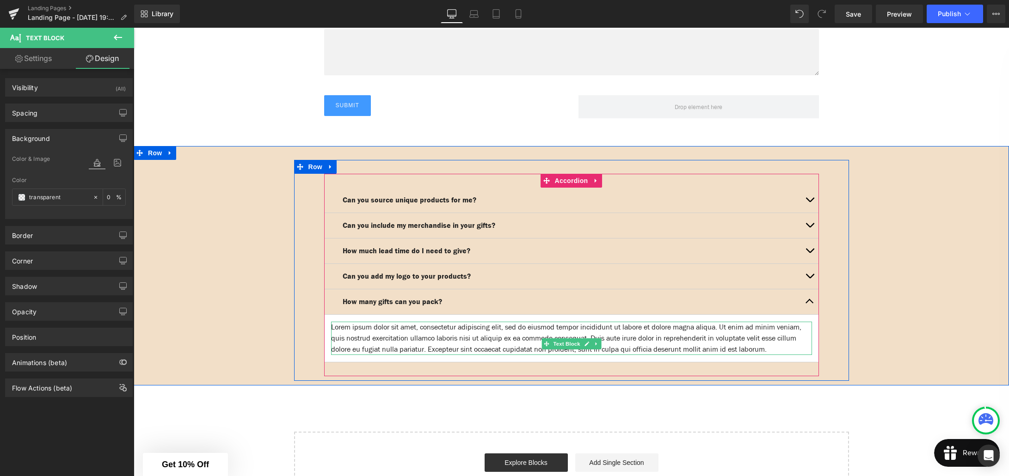
drag, startPoint x: 429, startPoint y: 342, endPoint x: 340, endPoint y: 322, distance: 90.6
click at [428, 342] on p "Lorem ipsum dolor sit amet, consectetur adipiscing elit, sed do eiusmod tempor …" at bounding box center [571, 338] width 481 height 33
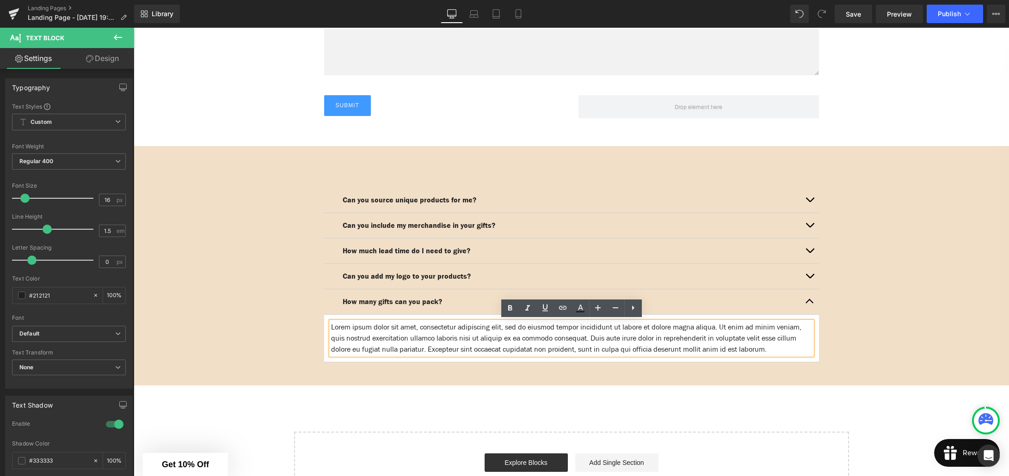
click at [325, 316] on article "Lorem ipsum dolor sit amet, consectetur adipiscing elit, sed do eiusmod tempor …" at bounding box center [571, 339] width 495 height 48
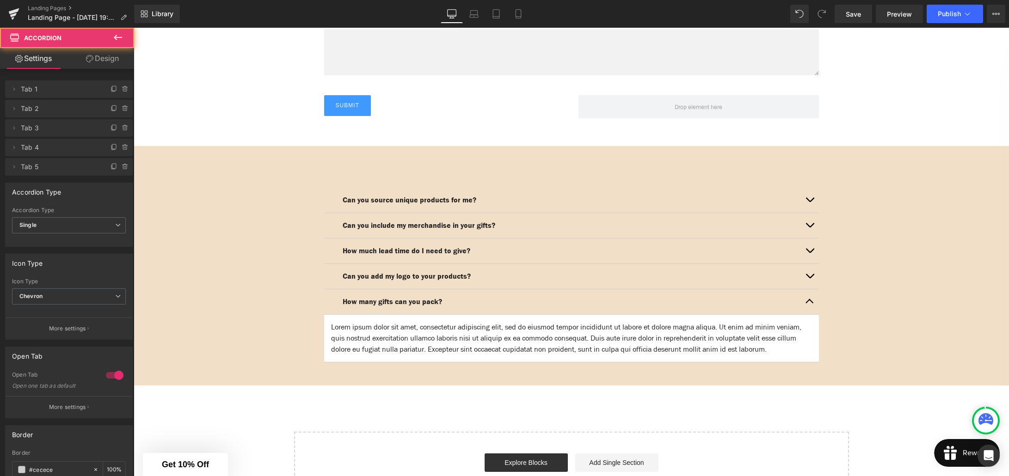
click at [326, 315] on article "Lorem ipsum dolor sit amet, consectetur adipiscing elit, sed do eiusmod tempor …" at bounding box center [571, 339] width 495 height 48
click at [104, 61] on link "Design" at bounding box center [102, 58] width 67 height 21
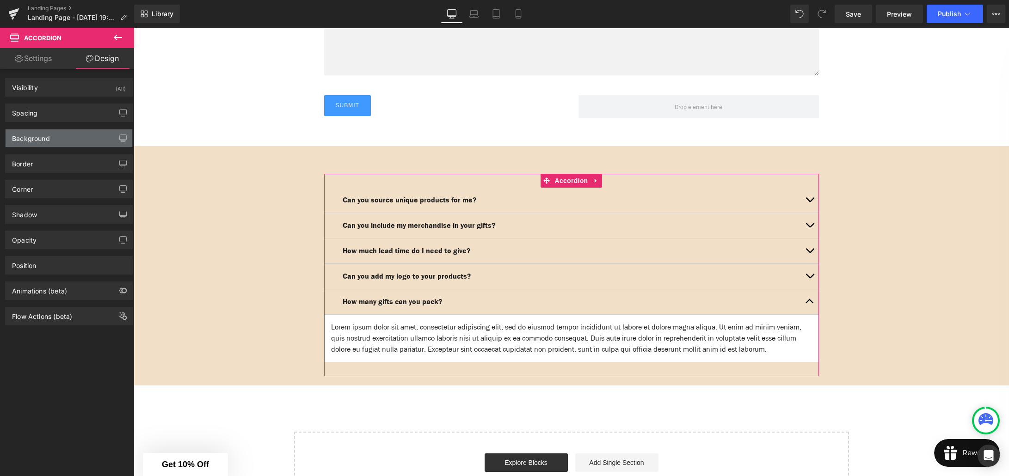
click at [79, 132] on div "Background" at bounding box center [69, 138] width 127 height 18
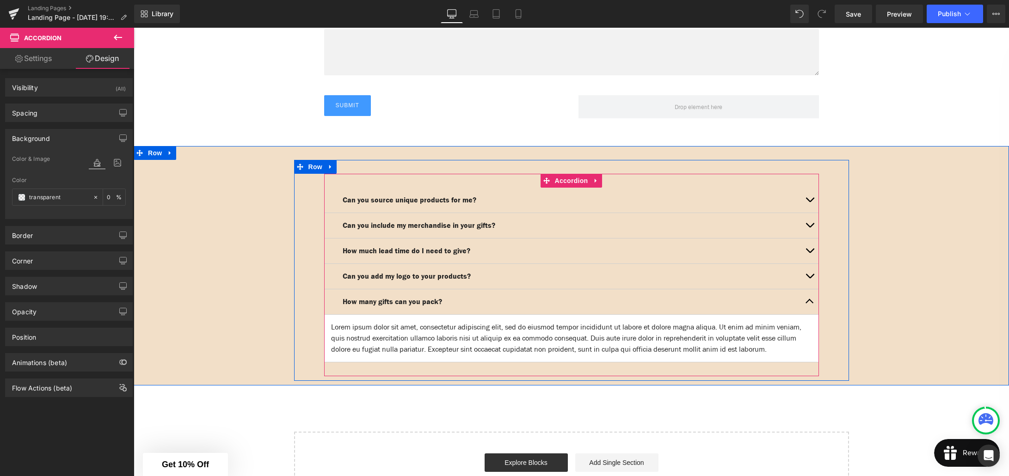
click at [367, 319] on article "Lorem ipsum dolor sit amet, consectetur adipiscing elit, sed do eiusmod tempor …" at bounding box center [571, 339] width 495 height 48
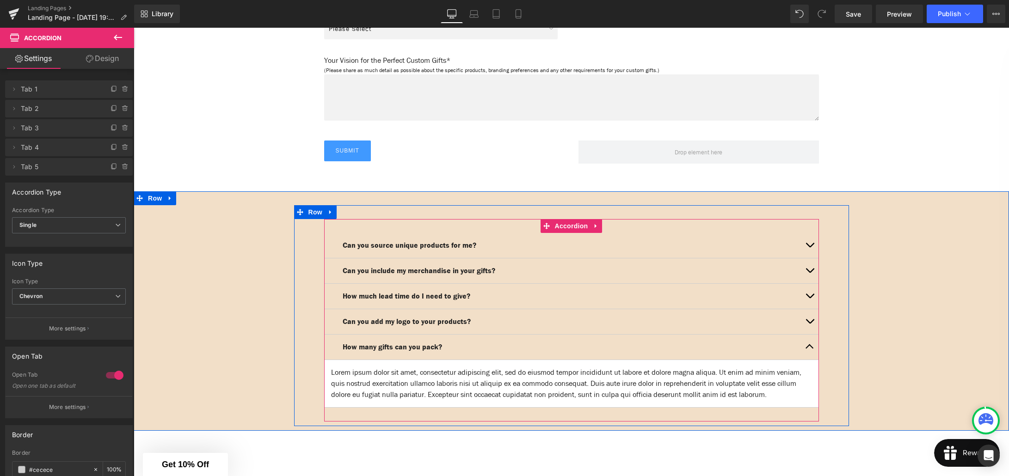
scroll to position [1210, 0]
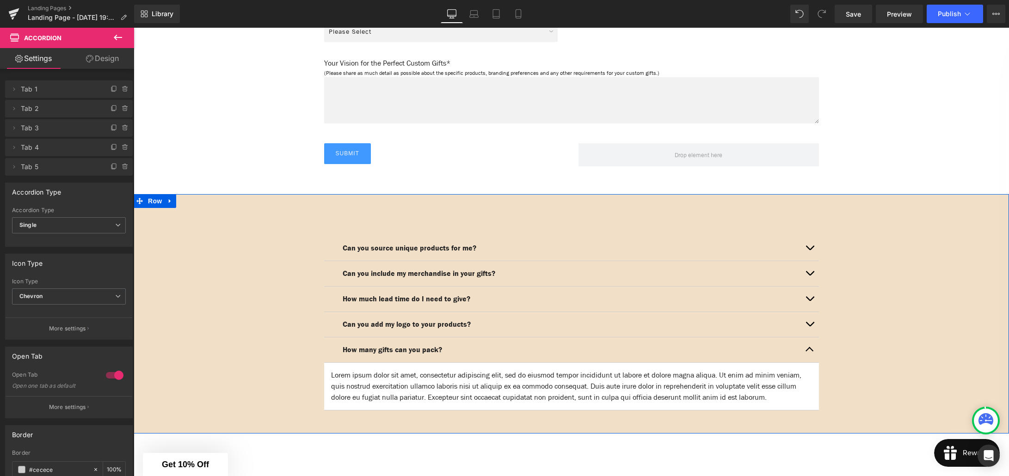
click at [225, 210] on div "Can you source unique products for me? Text Block Lorem ipsum dolor sit amet, c…" at bounding box center [571, 318] width 875 height 221
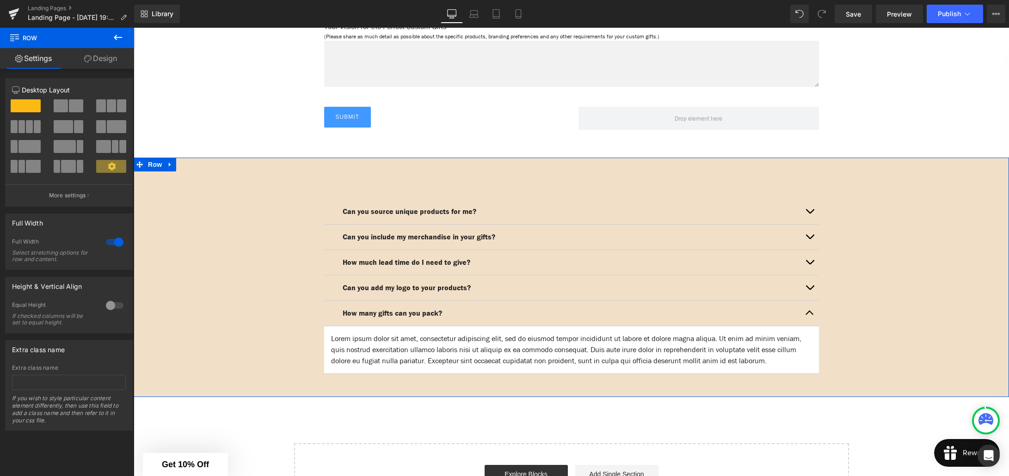
scroll to position [1250, 0]
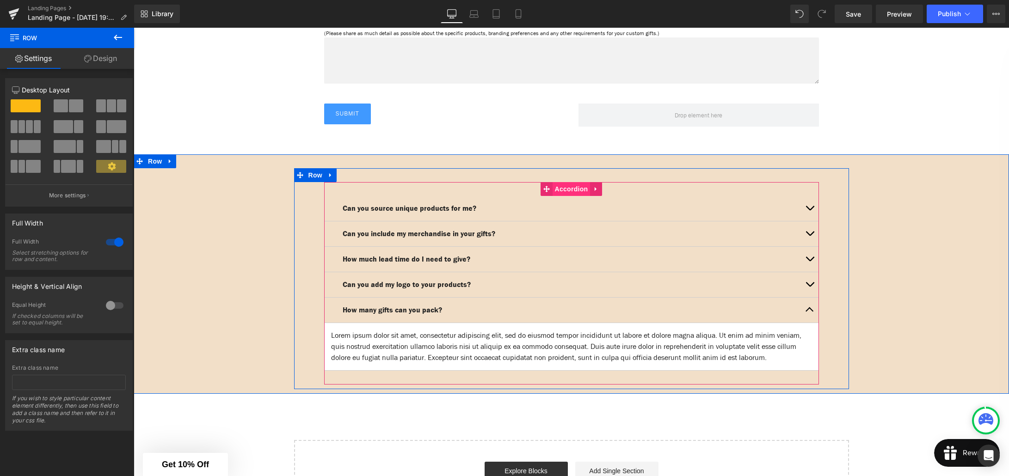
click at [575, 189] on span "Accordion" at bounding box center [572, 189] width 38 height 14
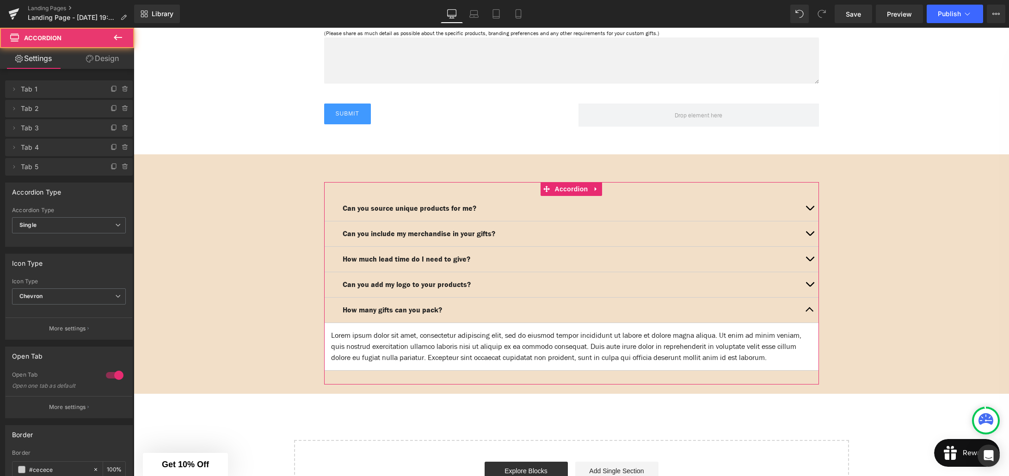
click at [101, 61] on link "Design" at bounding box center [102, 58] width 67 height 21
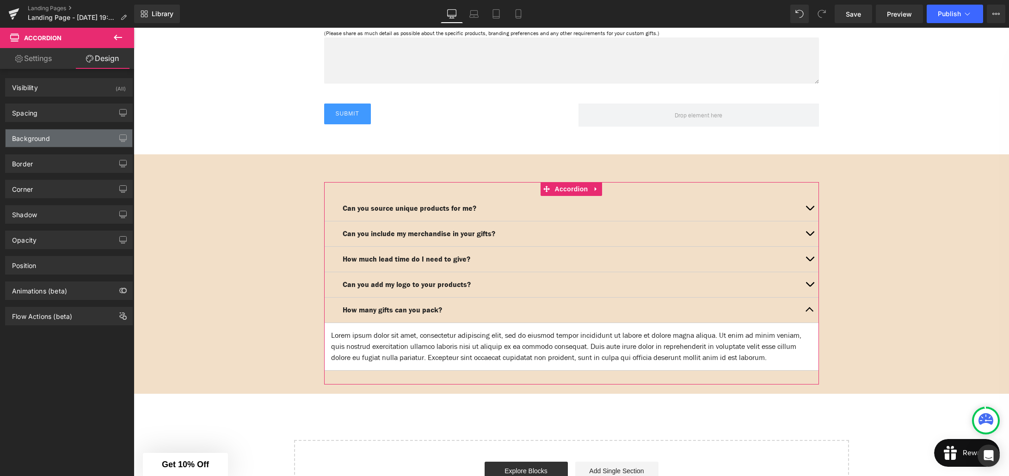
click at [45, 134] on div "Background" at bounding box center [31, 135] width 38 height 13
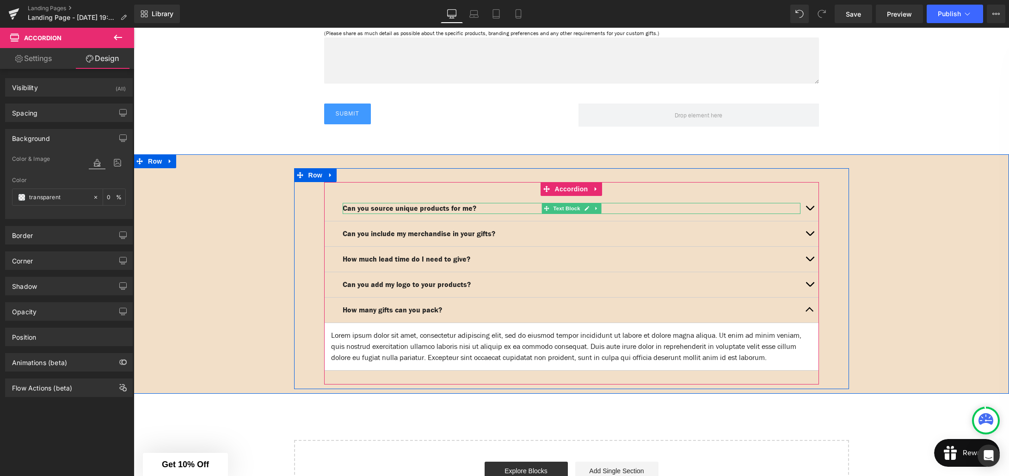
click at [386, 206] on strong "Can you source unique products for me?" at bounding box center [410, 208] width 134 height 10
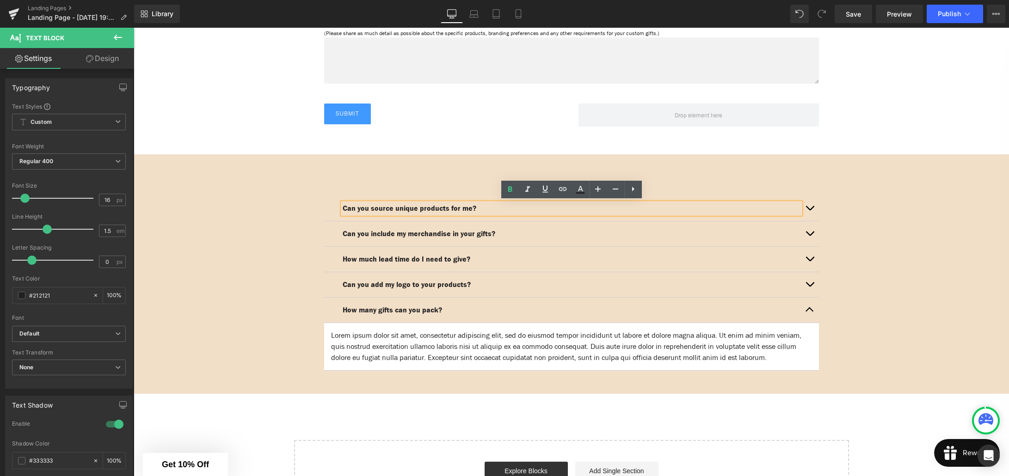
click at [810, 210] on span "button" at bounding box center [810, 210] width 0 height 0
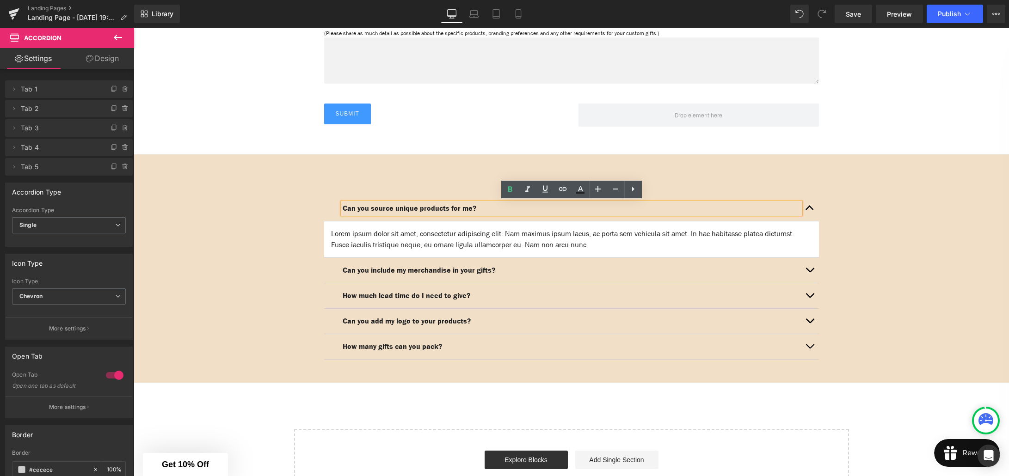
click at [329, 224] on article "Lorem ipsum dolor sit amet, consectetur adipiscing elit. Nam maximus ipsum lacu…" at bounding box center [571, 239] width 495 height 37
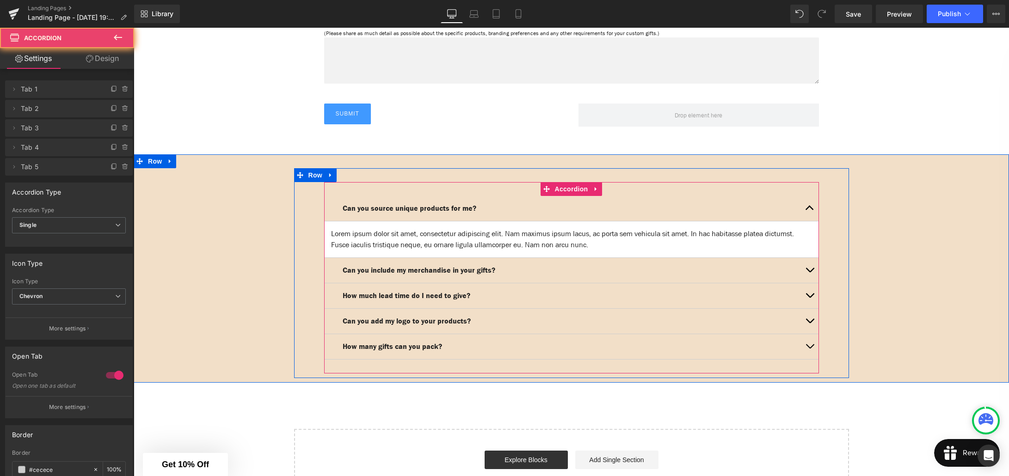
click at [329, 224] on article "Lorem ipsum dolor sit amet, consectetur adipiscing elit. Nam maximus ipsum lacu…" at bounding box center [571, 239] width 495 height 37
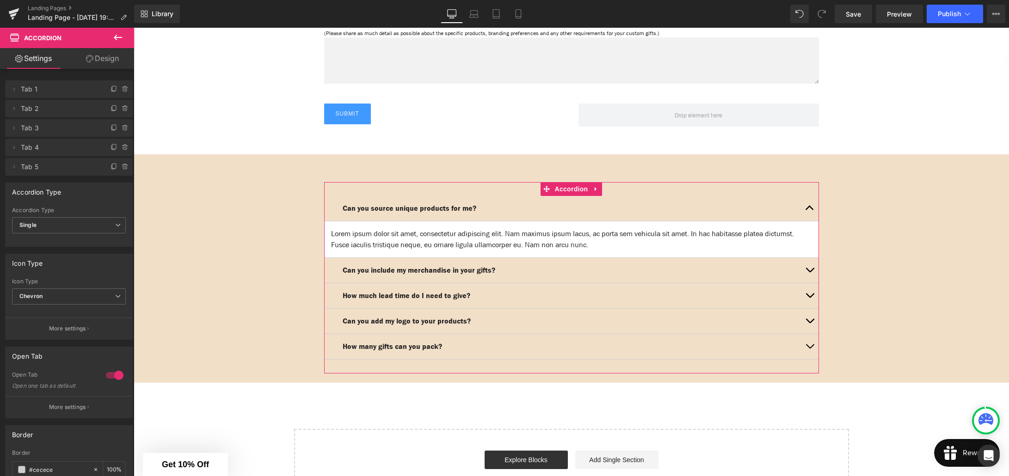
click at [100, 57] on link "Design" at bounding box center [102, 58] width 67 height 21
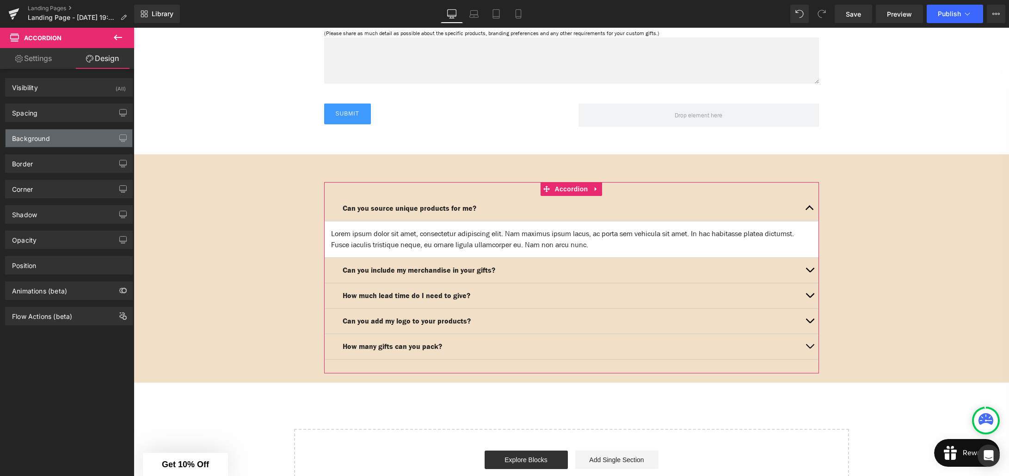
click at [76, 135] on div "Background" at bounding box center [69, 138] width 127 height 18
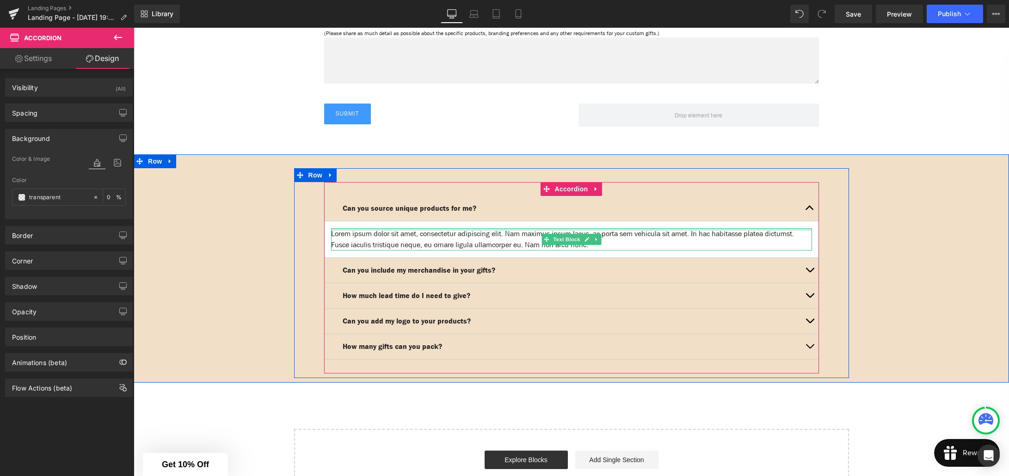
drag, startPoint x: 338, startPoint y: 229, endPoint x: 438, endPoint y: 246, distance: 101.7
click at [338, 229] on div "Lorem ipsum dolor sit amet, consectetur adipiscing elit. Nam maximus ipsum lacu…" at bounding box center [571, 239] width 481 height 22
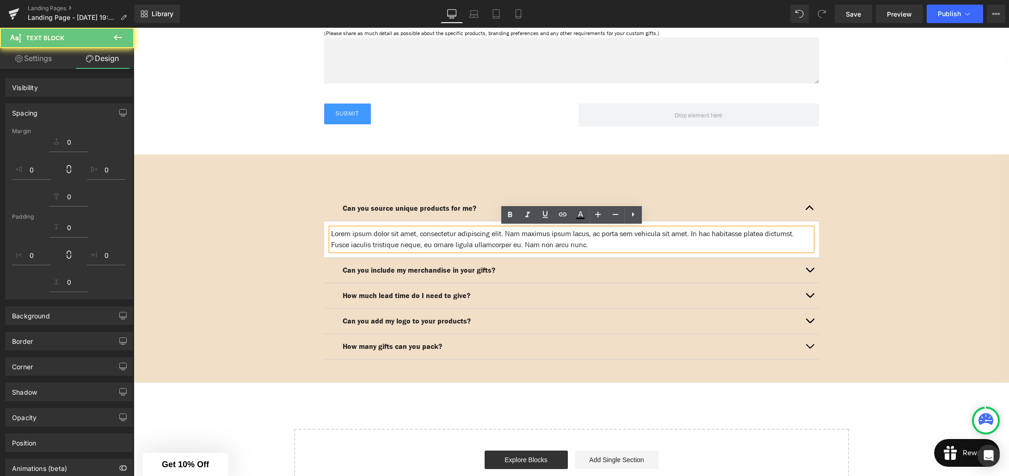
click at [550, 241] on div "Lorem ipsum dolor sit amet, consectetur adipiscing elit. Nam maximus ipsum lacu…" at bounding box center [571, 239] width 481 height 22
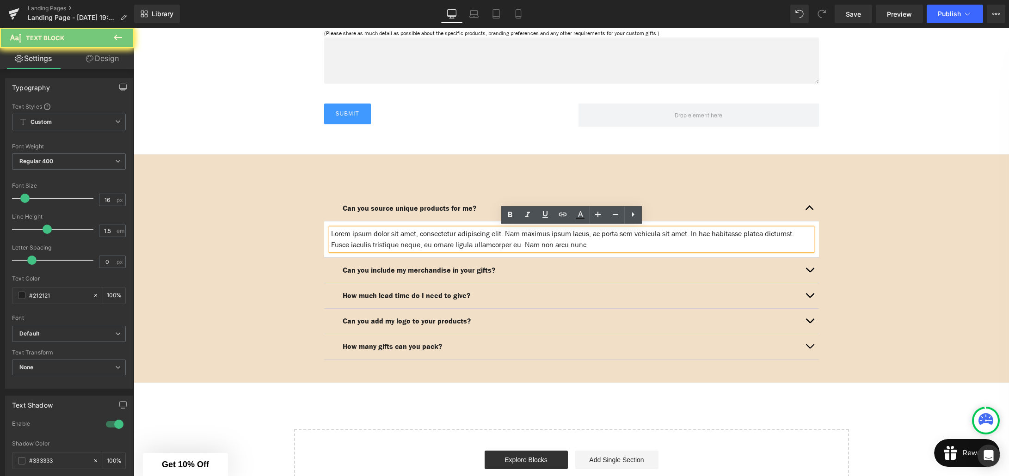
click at [555, 258] on div "Can you include my merchandise in your gifts? Text Block" at bounding box center [571, 270] width 495 height 25
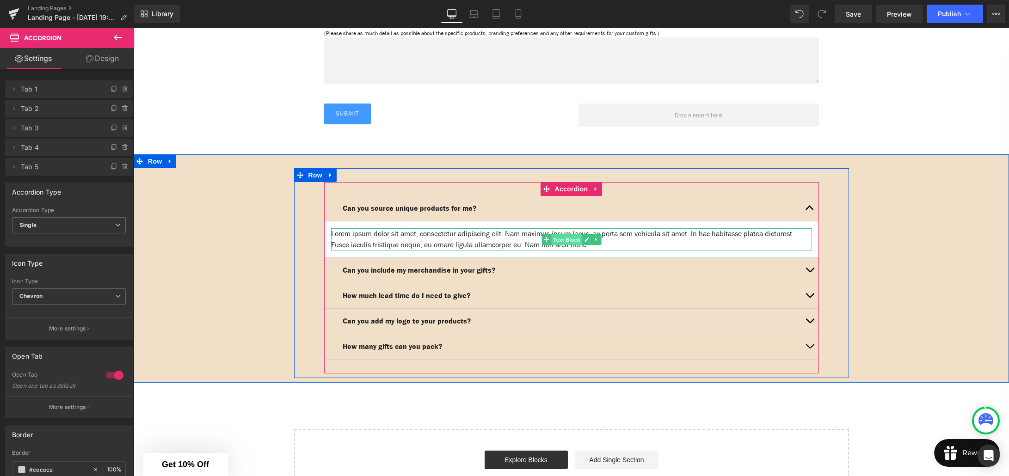
click at [566, 243] on span "Text Block" at bounding box center [566, 239] width 31 height 11
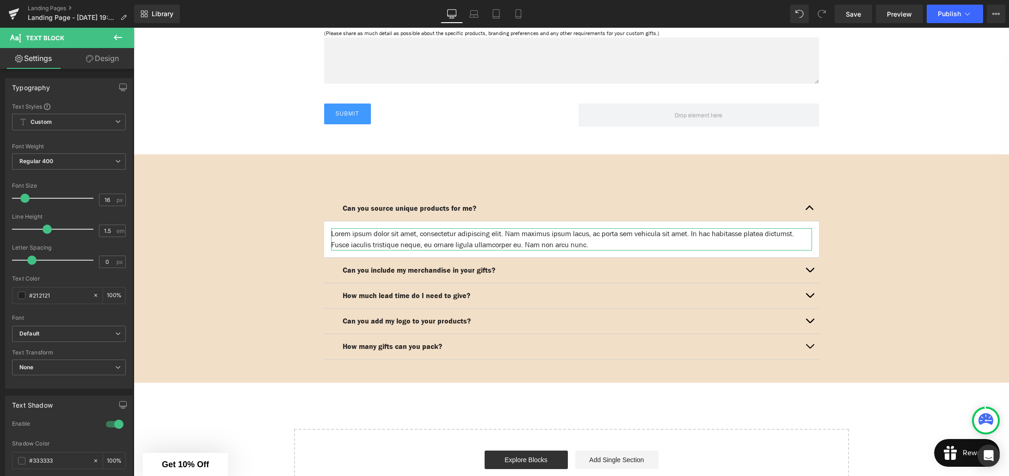
click at [103, 59] on link "Design" at bounding box center [102, 58] width 67 height 21
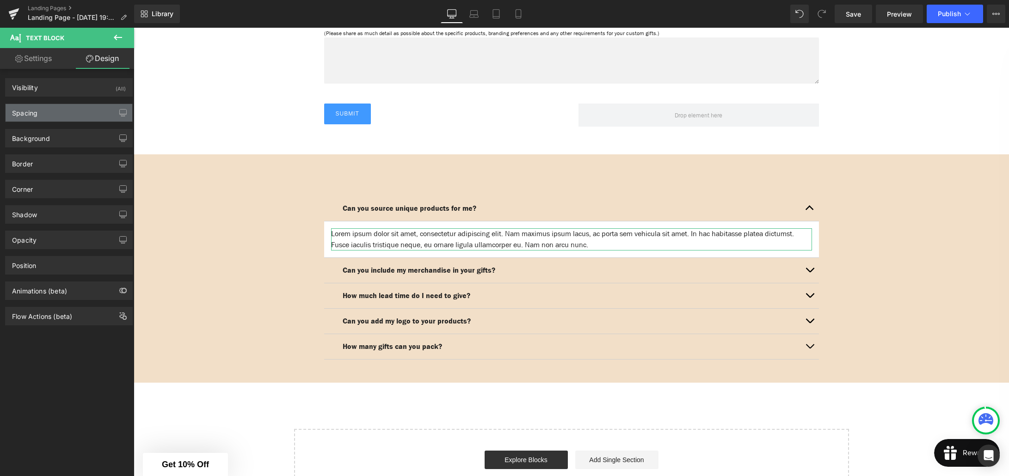
type input "transparent"
type input "0"
click at [49, 136] on div "Background" at bounding box center [31, 135] width 38 height 13
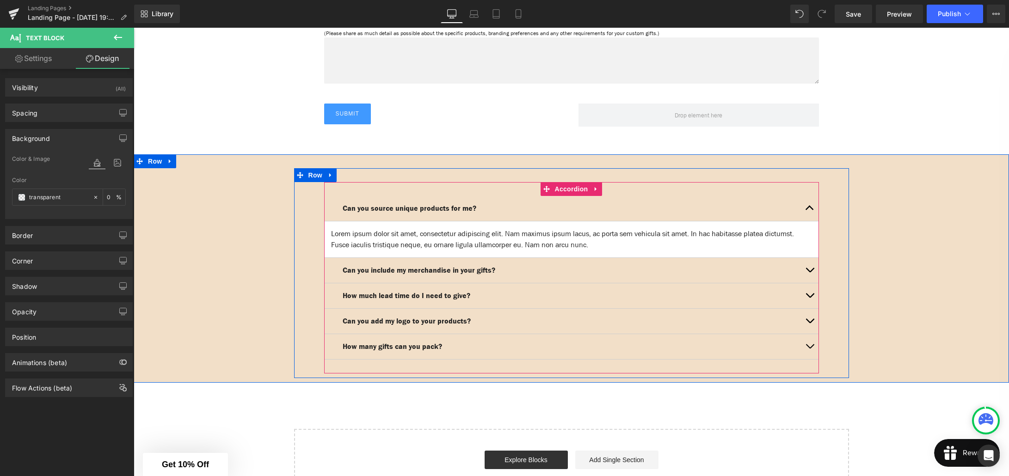
click at [411, 224] on article "Lorem ipsum dolor sit amet, consectetur adipiscing elit. Nam maximus ipsum lacu…" at bounding box center [571, 239] width 495 height 37
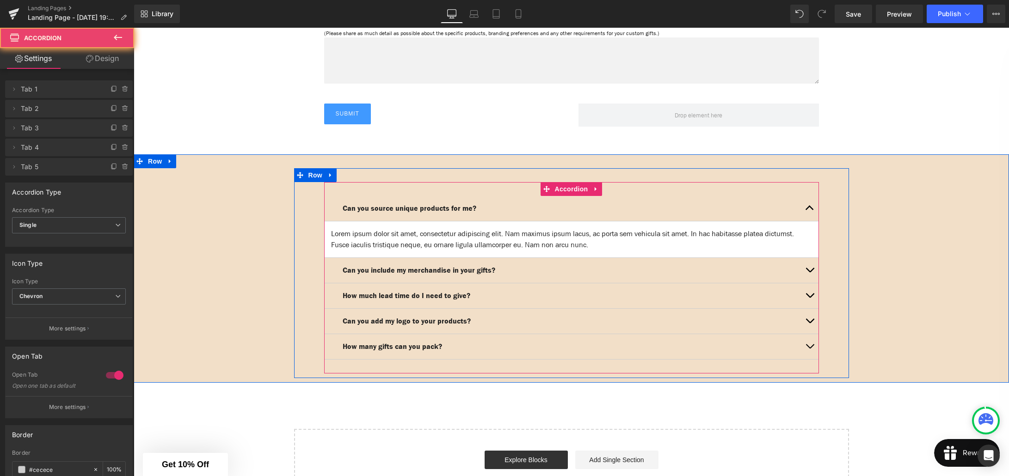
click at [411, 224] on article "Lorem ipsum dolor sit amet, consectetur adipiscing elit. Nam maximus ipsum lacu…" at bounding box center [571, 239] width 495 height 37
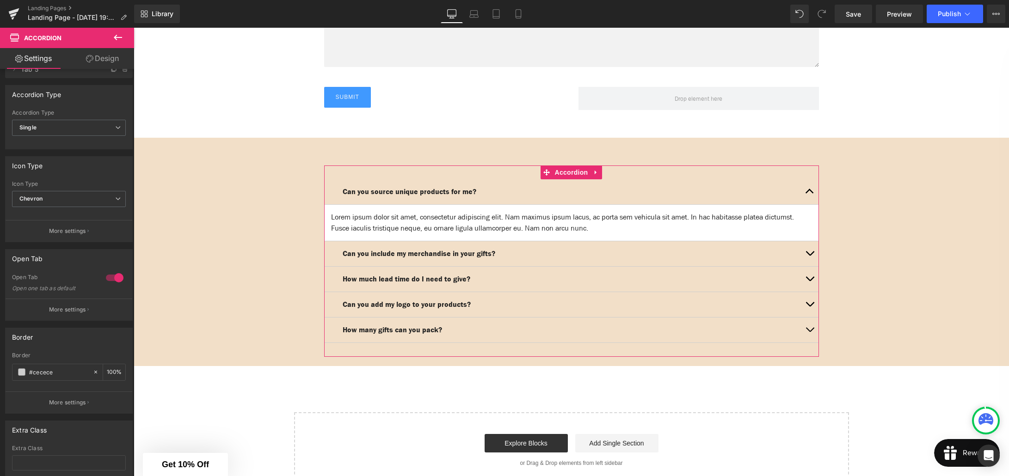
scroll to position [159, 0]
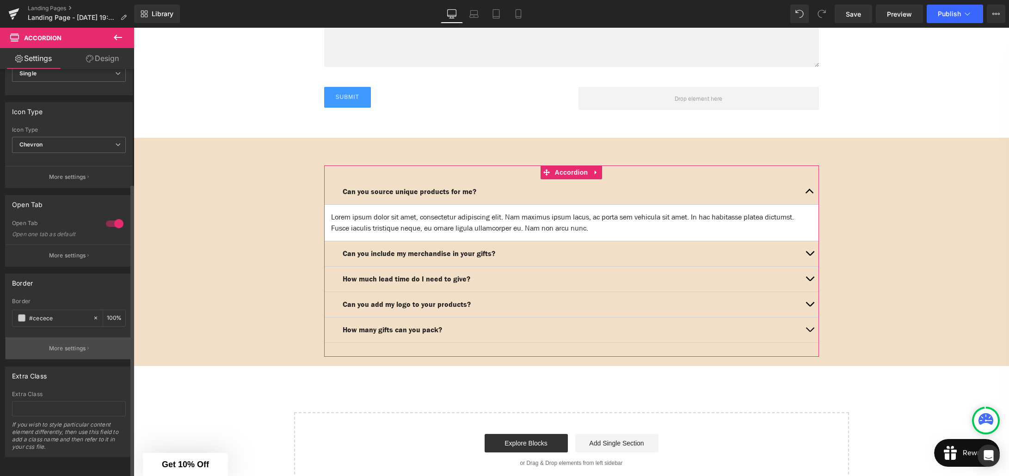
click at [82, 344] on p "More settings" at bounding box center [67, 348] width 37 height 8
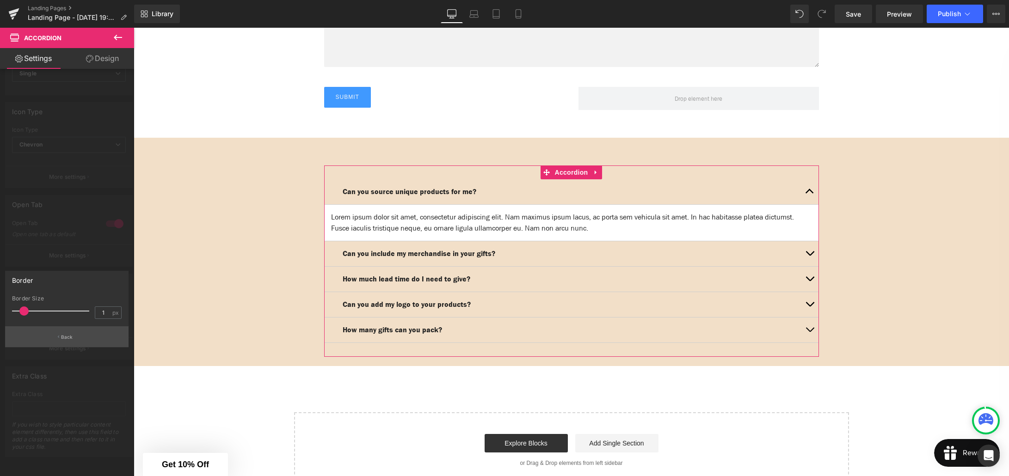
click at [67, 340] on p "Back" at bounding box center [67, 337] width 12 height 7
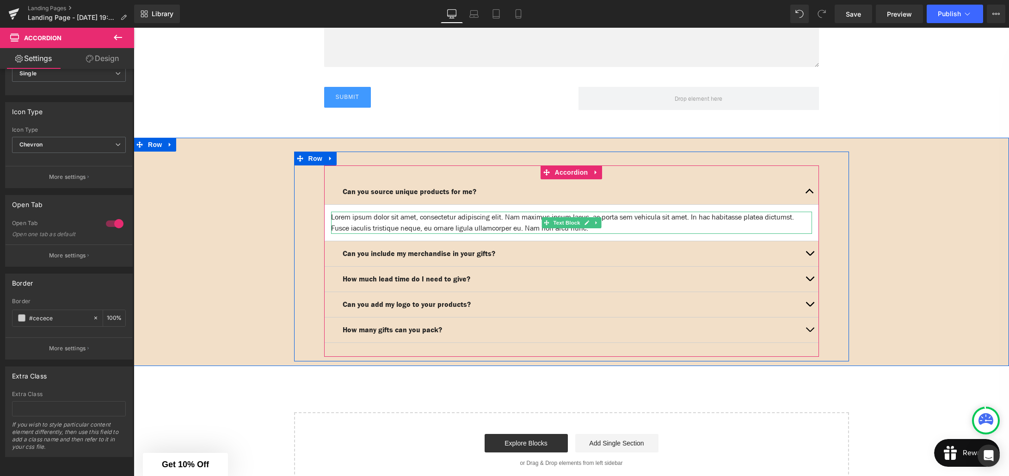
click at [434, 227] on div "Lorem ipsum dolor sit amet, consectetur adipiscing elit. Nam maximus ipsum lacu…" at bounding box center [571, 223] width 481 height 22
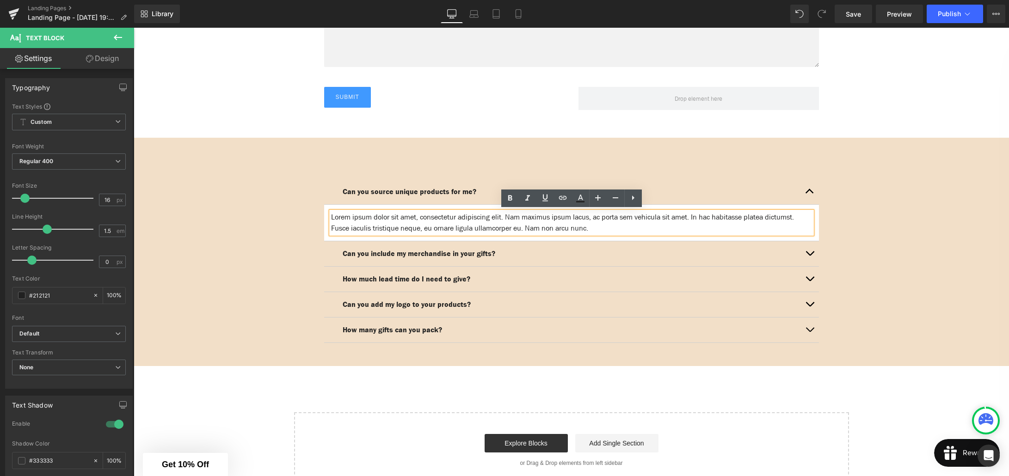
click at [272, 191] on div "Can you source unique products for me? Text Block Lorem ipsum dolor sit amet, c…" at bounding box center [571, 257] width 875 height 210
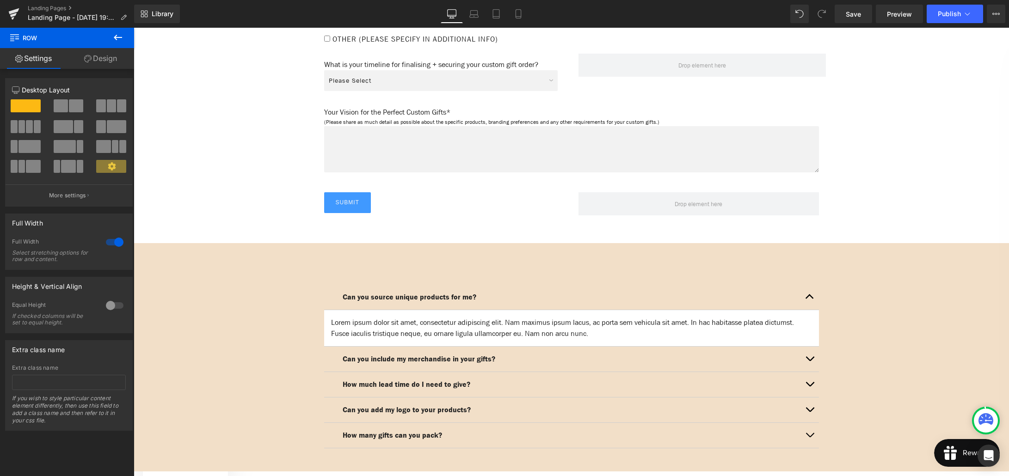
scroll to position [1153, 0]
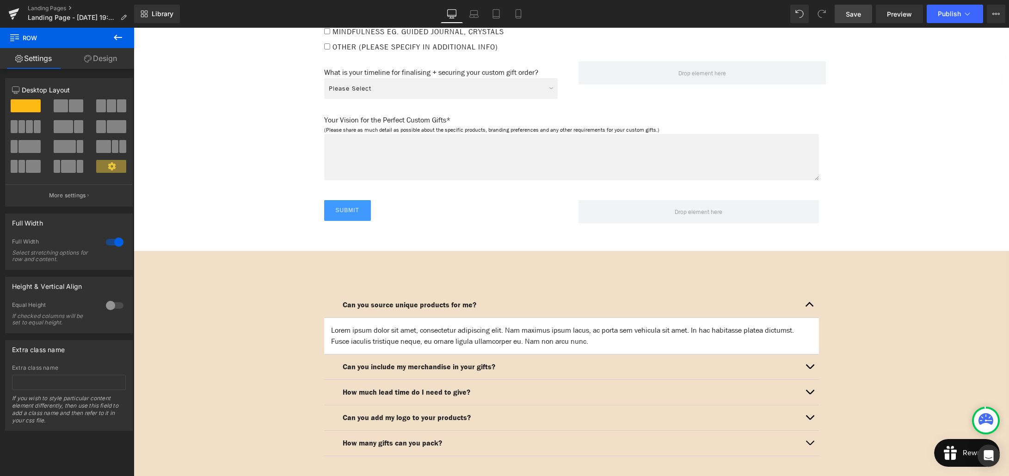
click at [844, 13] on link "Save" at bounding box center [853, 14] width 37 height 18
click at [118, 35] on icon at bounding box center [117, 37] width 11 height 11
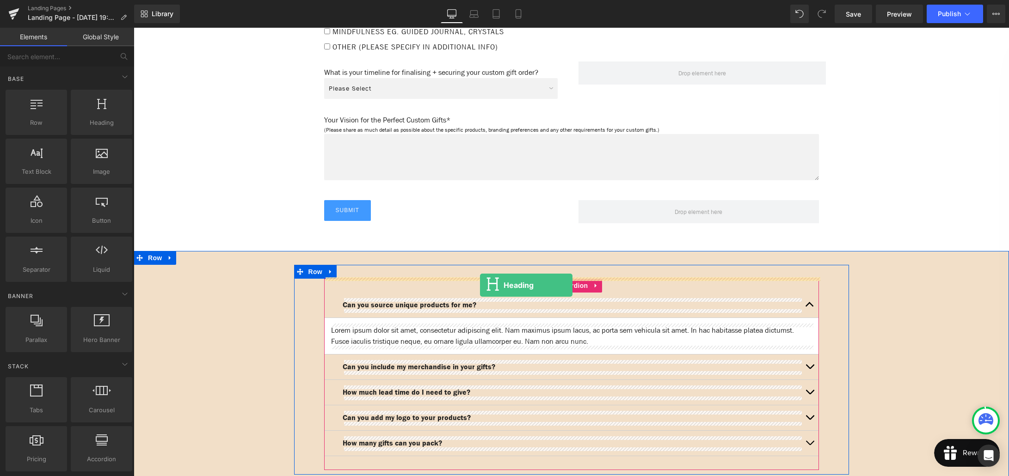
drag, startPoint x: 229, startPoint y: 133, endPoint x: 480, endPoint y: 285, distance: 293.2
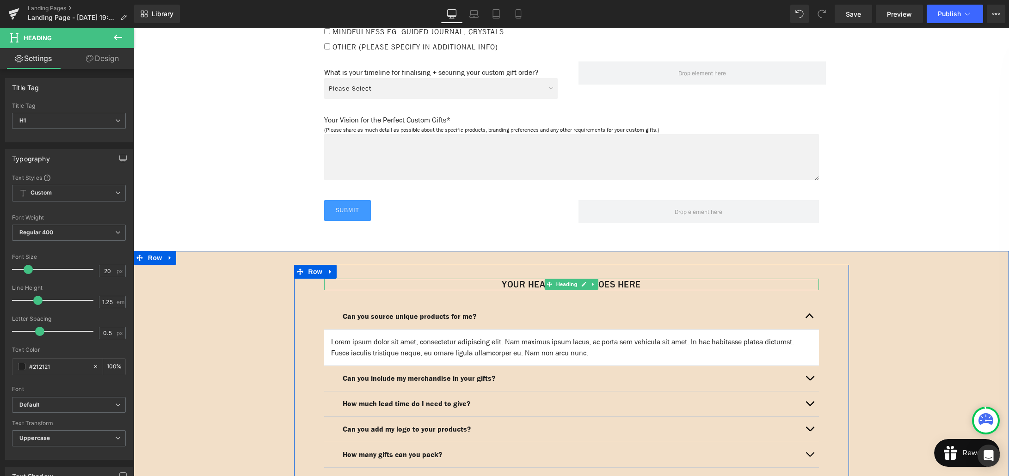
drag, startPoint x: 644, startPoint y: 283, endPoint x: 651, endPoint y: 283, distance: 6.9
click at [644, 283] on h1 "Your heading text goes here" at bounding box center [571, 285] width 495 height 12
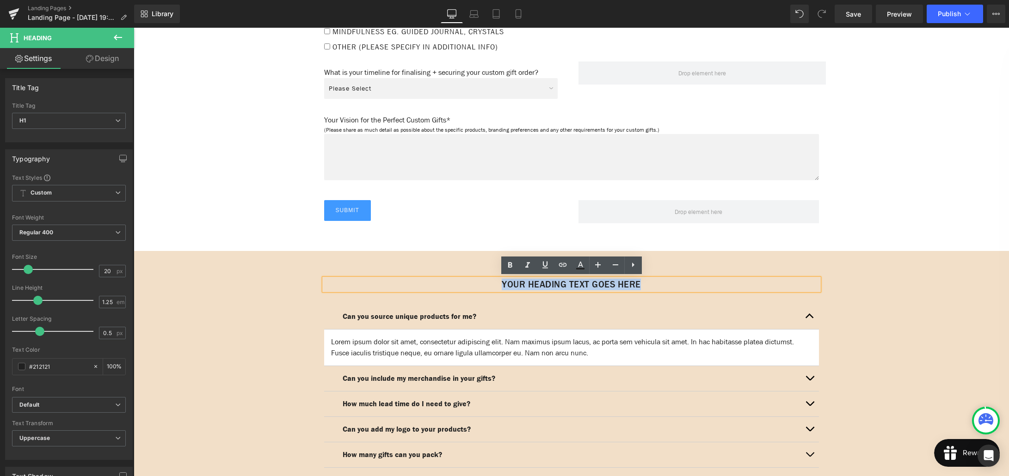
drag, startPoint x: 652, startPoint y: 283, endPoint x: 492, endPoint y: 283, distance: 159.5
click at [492, 283] on h1 "Your heading text goes here" at bounding box center [571, 285] width 495 height 12
paste div
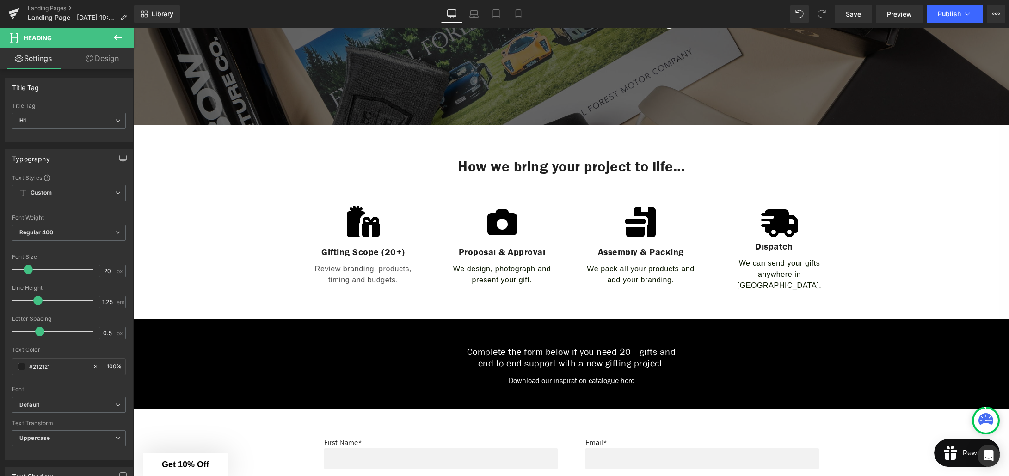
scroll to position [246, 0]
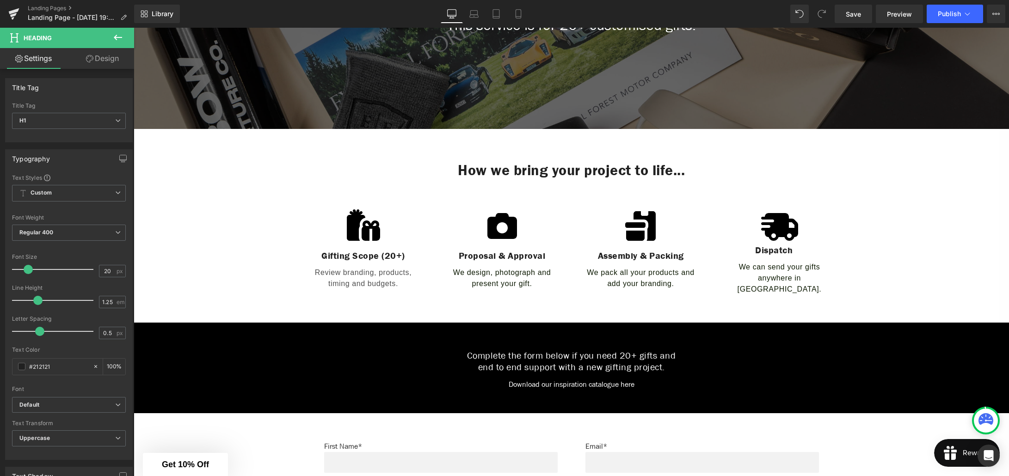
click at [510, 179] on div "How we bring your project to life... Heading" at bounding box center [571, 170] width 555 height 18
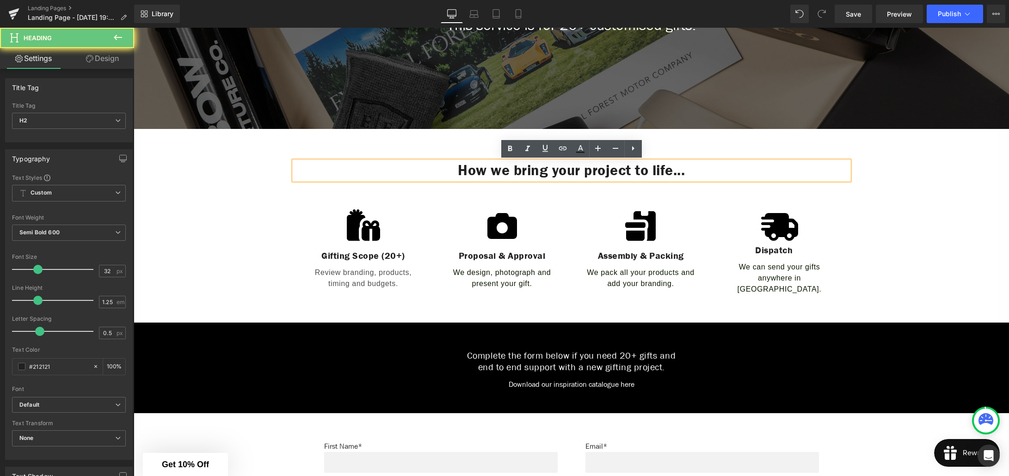
click at [568, 168] on h2 "How we bring your project to life..." at bounding box center [571, 170] width 555 height 18
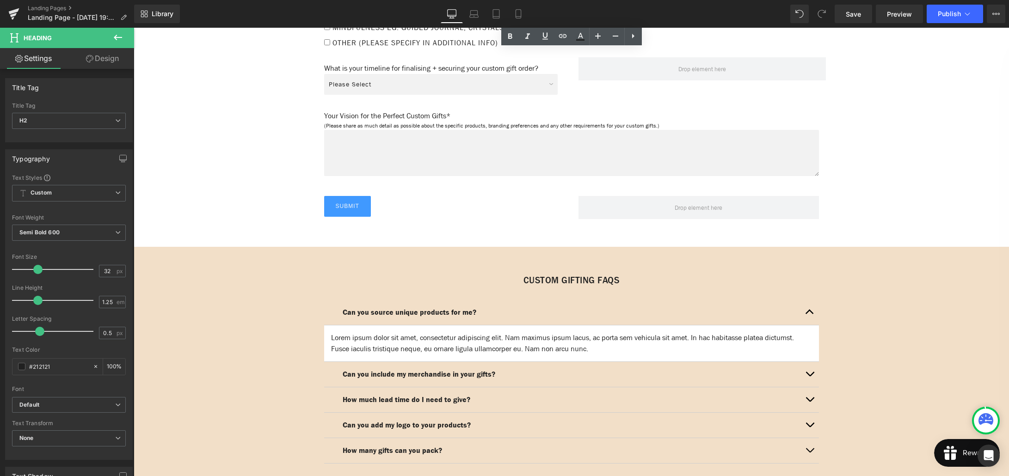
scroll to position [1158, 0]
click at [575, 280] on div "Custom Gifting FAQs Heading" at bounding box center [571, 280] width 495 height 12
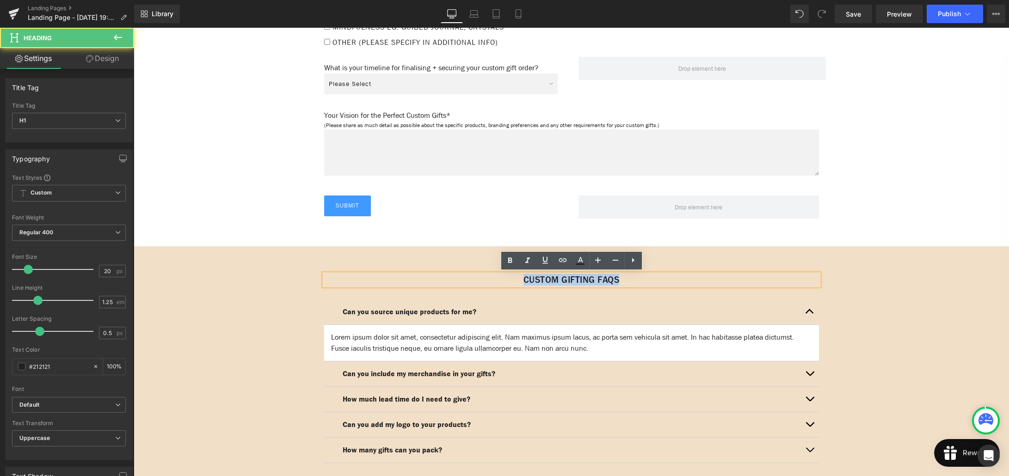
drag, startPoint x: 627, startPoint y: 278, endPoint x: 507, endPoint y: 276, distance: 120.2
click at [507, 276] on h1 "Custom Gifting FAQs" at bounding box center [571, 280] width 495 height 12
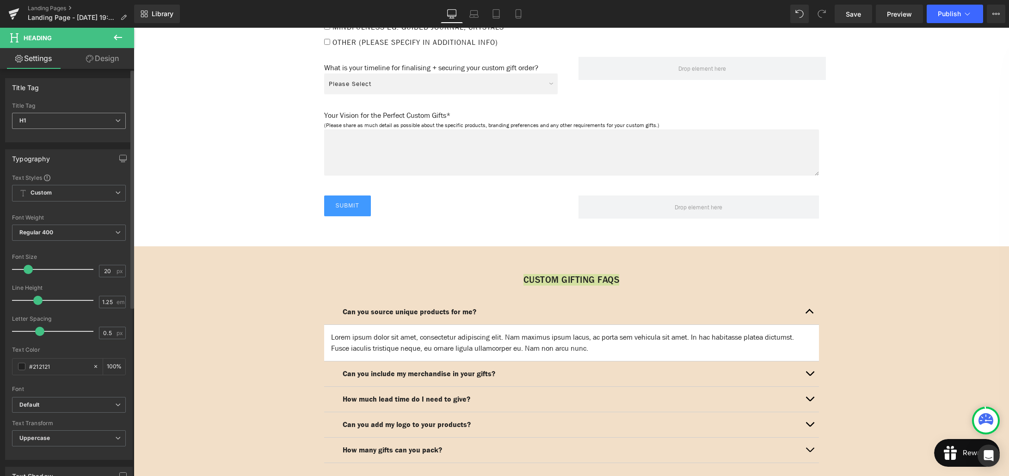
click at [75, 125] on span "H1" at bounding box center [69, 121] width 114 height 16
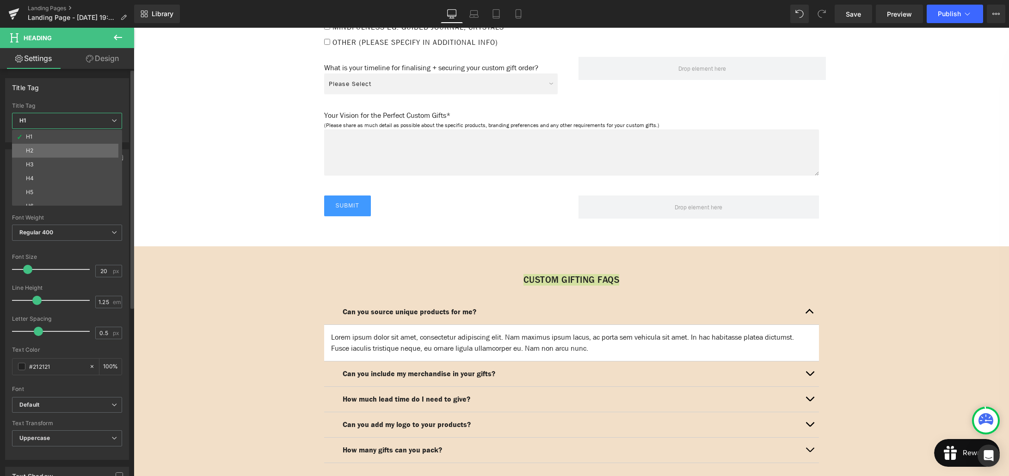
click at [56, 148] on li "H2" at bounding box center [69, 151] width 114 height 14
type input "100"
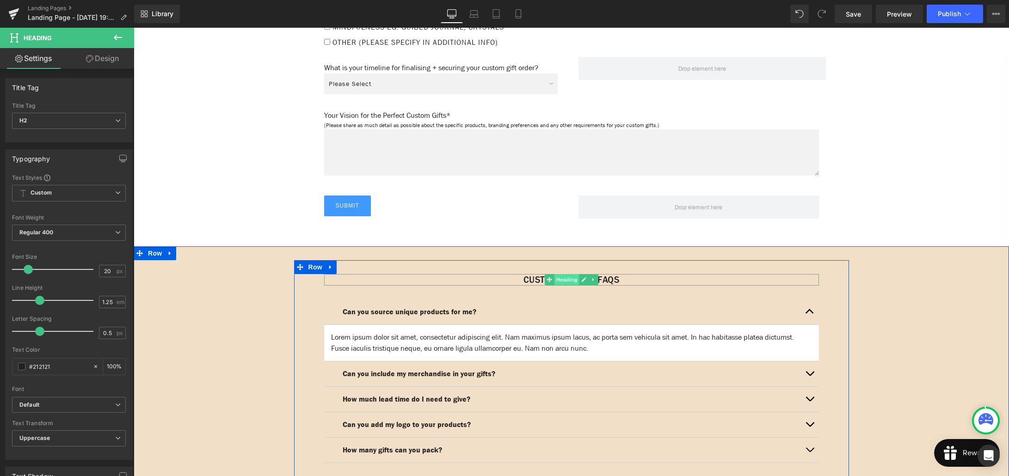
click at [570, 279] on span "Heading" at bounding box center [566, 279] width 25 height 11
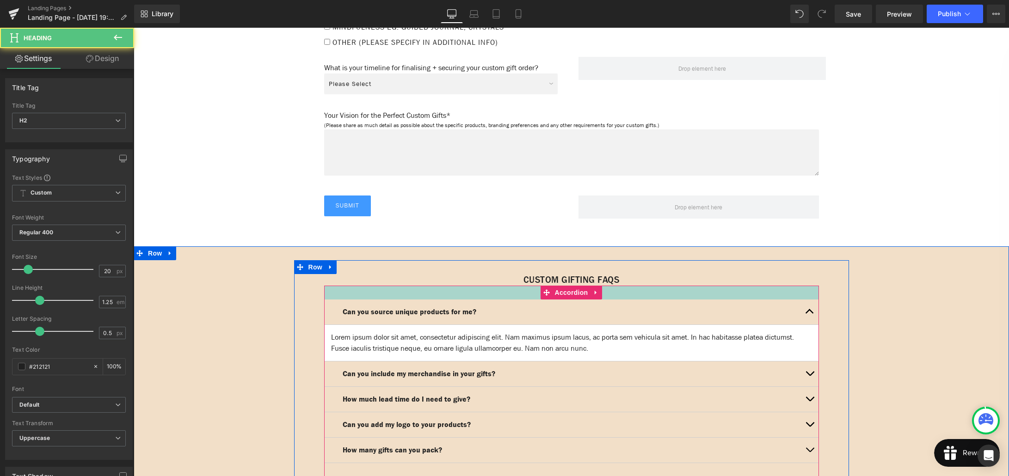
click at [697, 292] on div at bounding box center [571, 293] width 495 height 14
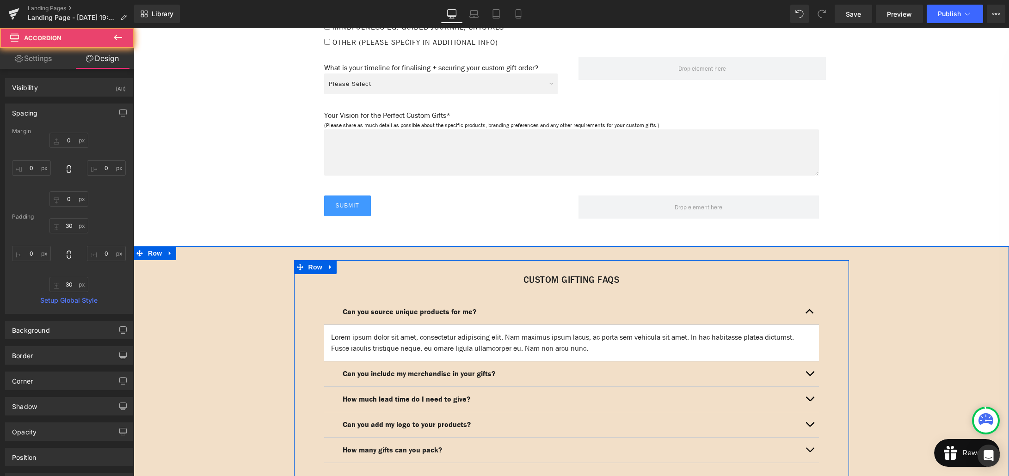
click at [572, 277] on div "Custom Gifting FAQs Heading" at bounding box center [571, 280] width 495 height 12
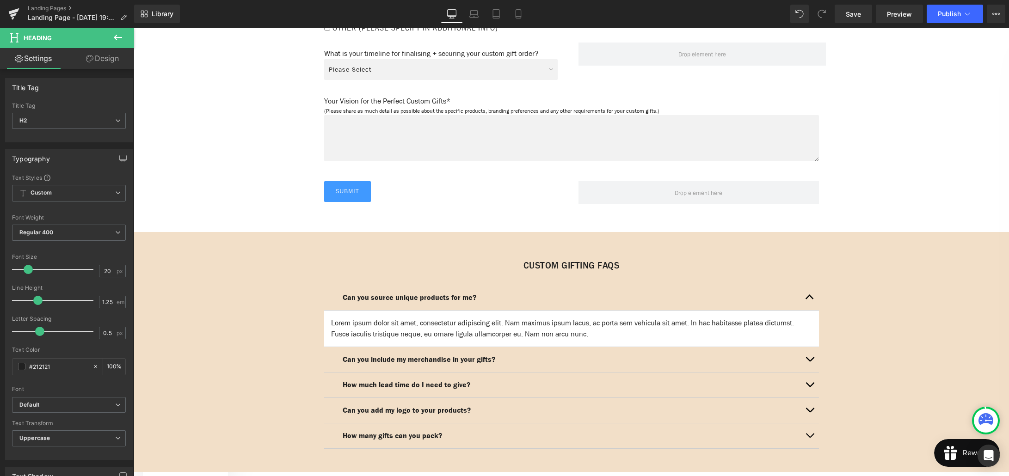
scroll to position [1173, 0]
click at [103, 441] on span "Uppercase" at bounding box center [69, 438] width 114 height 16
click at [57, 458] on li "None" at bounding box center [67, 455] width 110 height 14
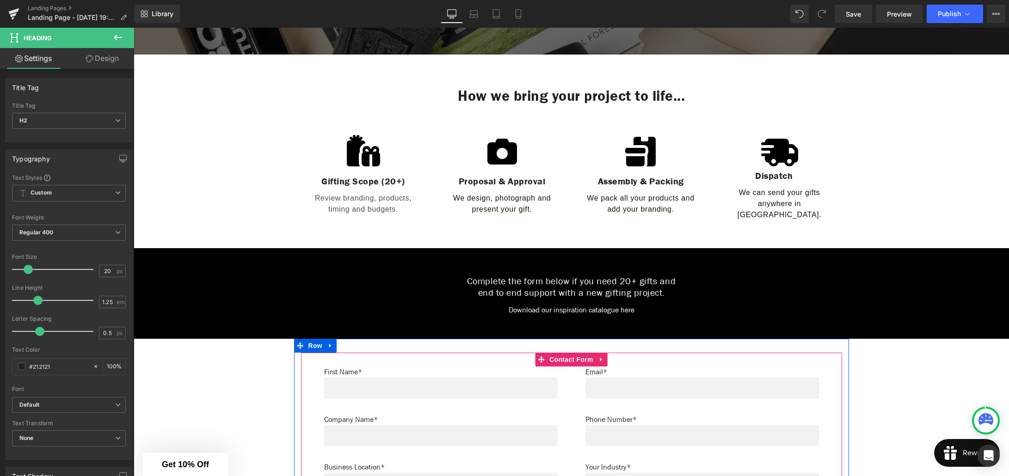
scroll to position [264, 0]
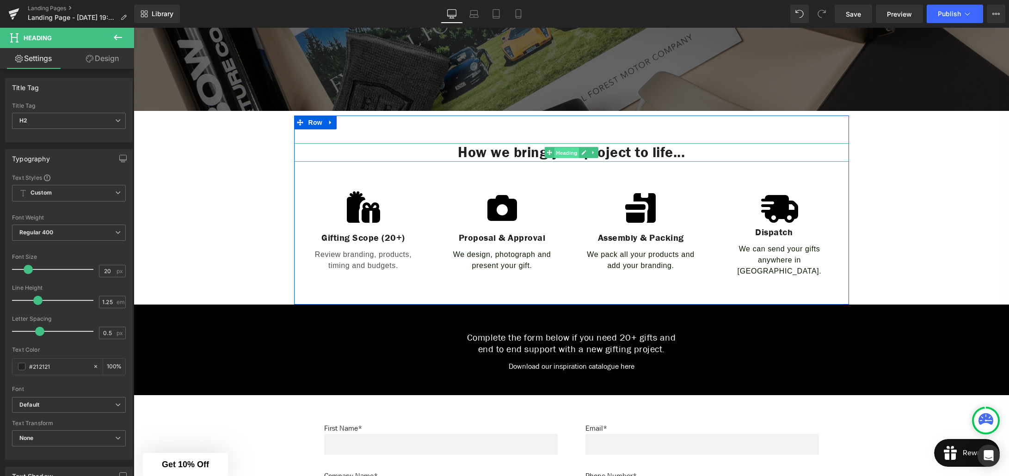
click at [571, 151] on span "Heading" at bounding box center [566, 152] width 25 height 11
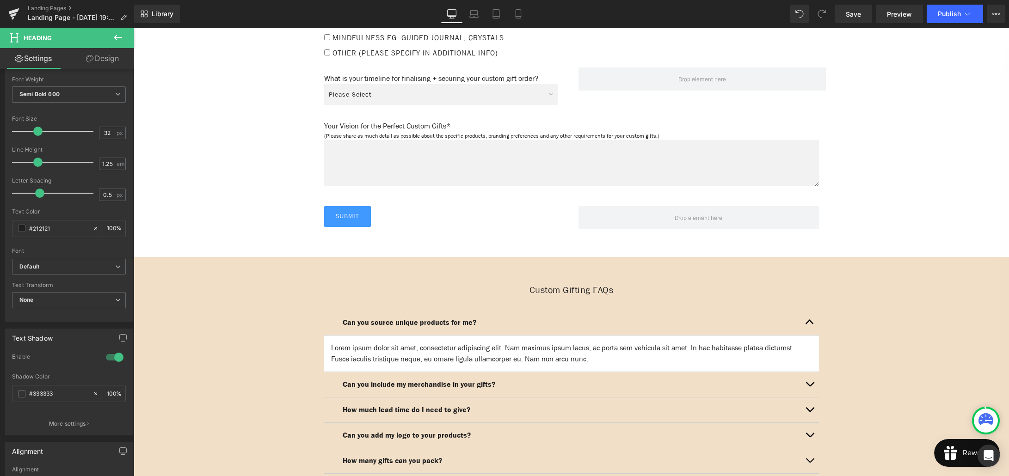
scroll to position [1151, 0]
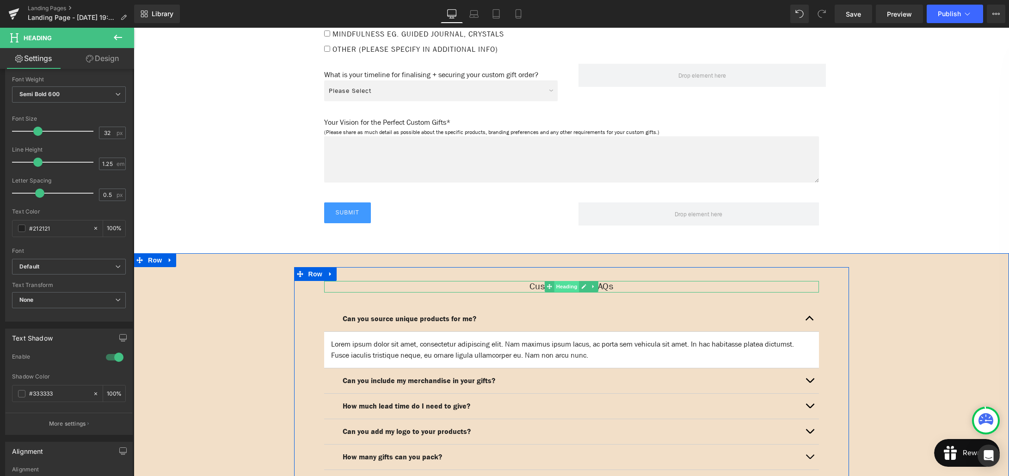
click at [575, 283] on span "Heading" at bounding box center [566, 286] width 25 height 11
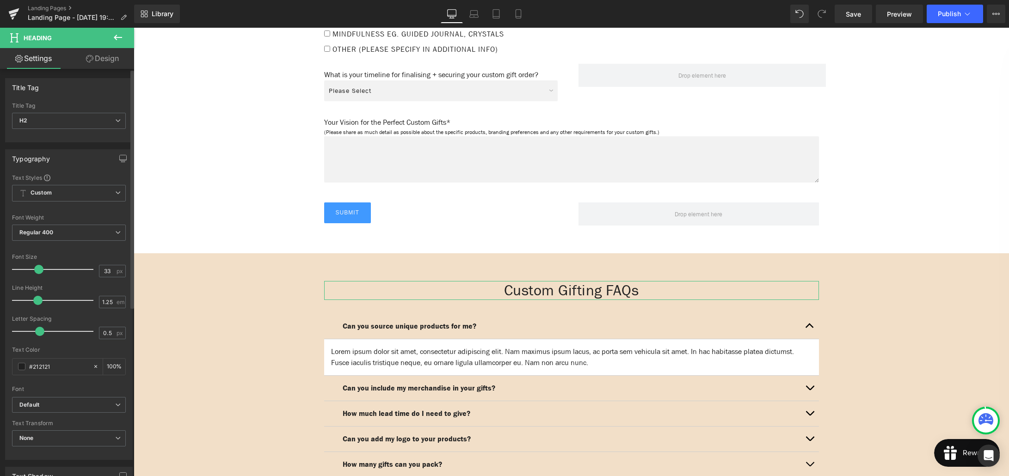
type input "32"
drag, startPoint x: 26, startPoint y: 269, endPoint x: 36, endPoint y: 270, distance: 9.4
click at [36, 270] on span at bounding box center [37, 269] width 9 height 9
click at [47, 234] on b "Regular 400" at bounding box center [36, 232] width 34 height 7
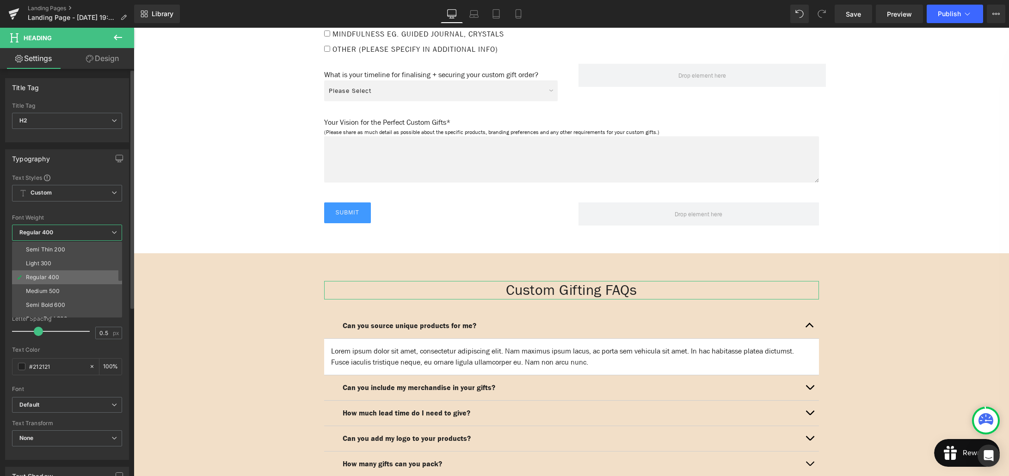
scroll to position [13, 0]
click at [55, 301] on div "Semi Bold 600" at bounding box center [45, 304] width 39 height 6
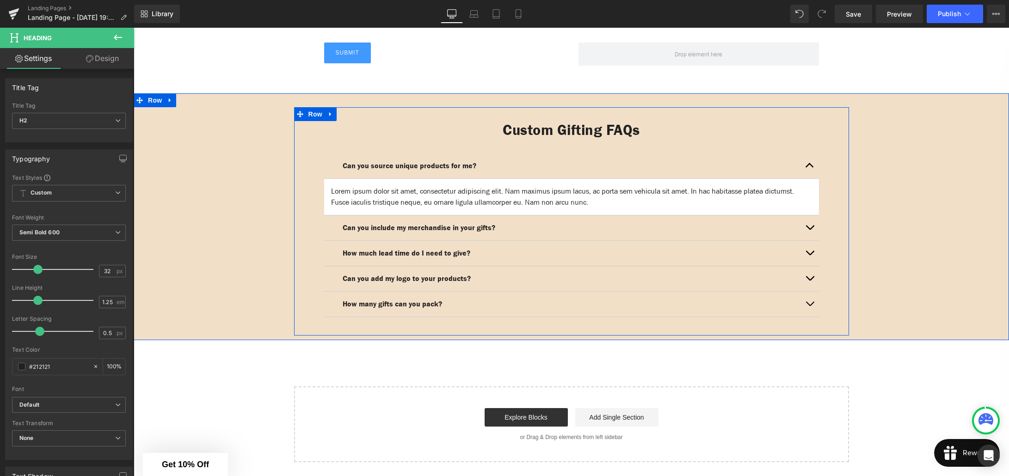
scroll to position [1311, 0]
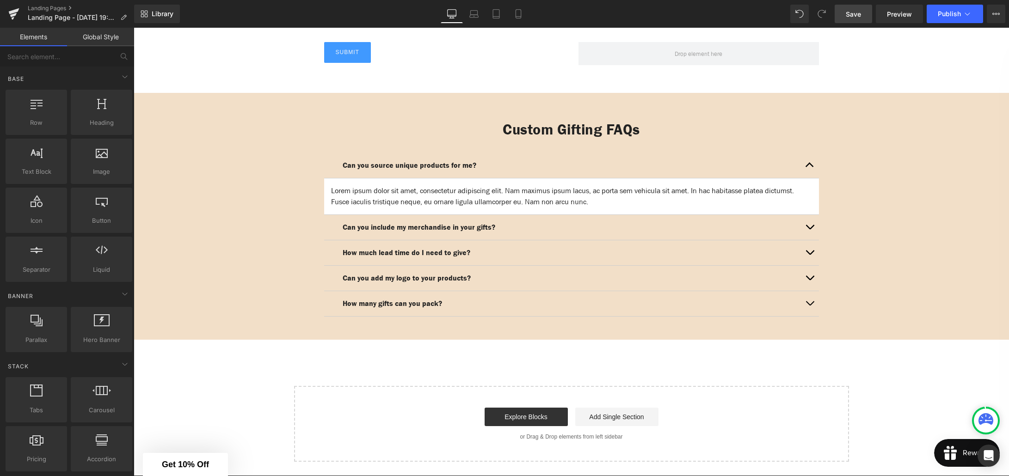
click at [858, 13] on span "Save" at bounding box center [853, 14] width 15 height 10
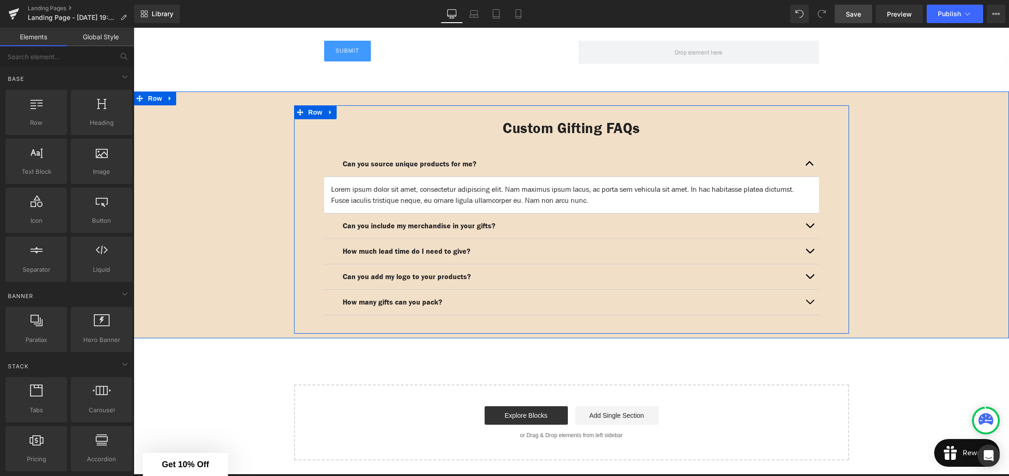
scroll to position [1303, 0]
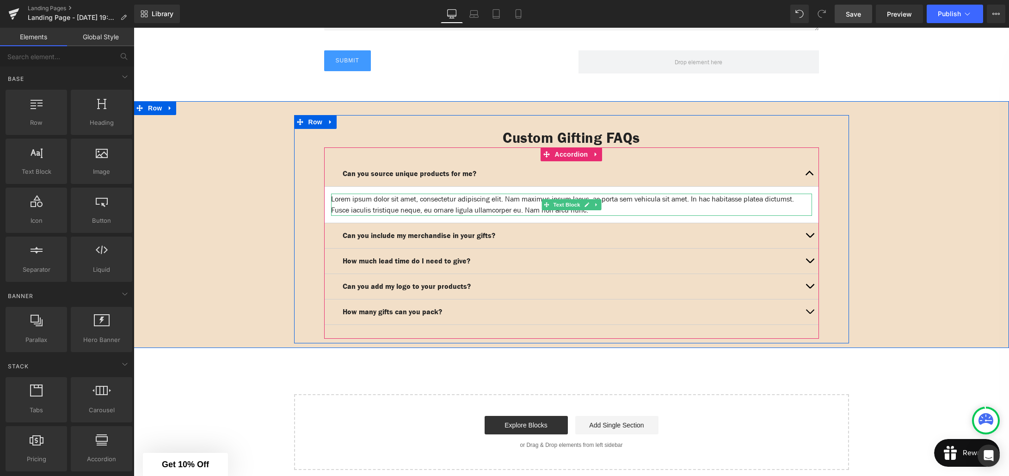
click at [479, 194] on div "Lorem ipsum dolor sit amet, consectetur adipiscing elit. Nam maximus ipsum lacu…" at bounding box center [571, 205] width 481 height 22
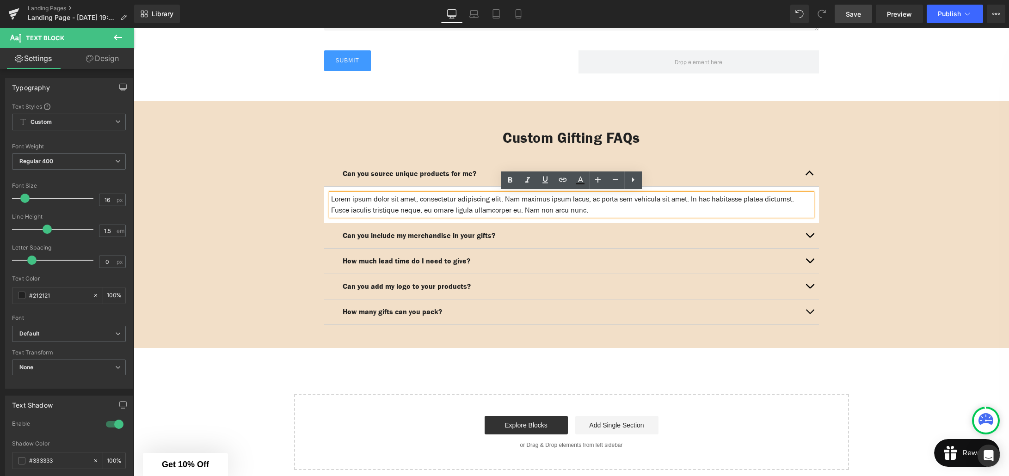
click at [413, 187] on article "Lorem ipsum dolor sit amet, consectetur adipiscing elit. Nam maximus ipsum lacu…" at bounding box center [571, 205] width 495 height 37
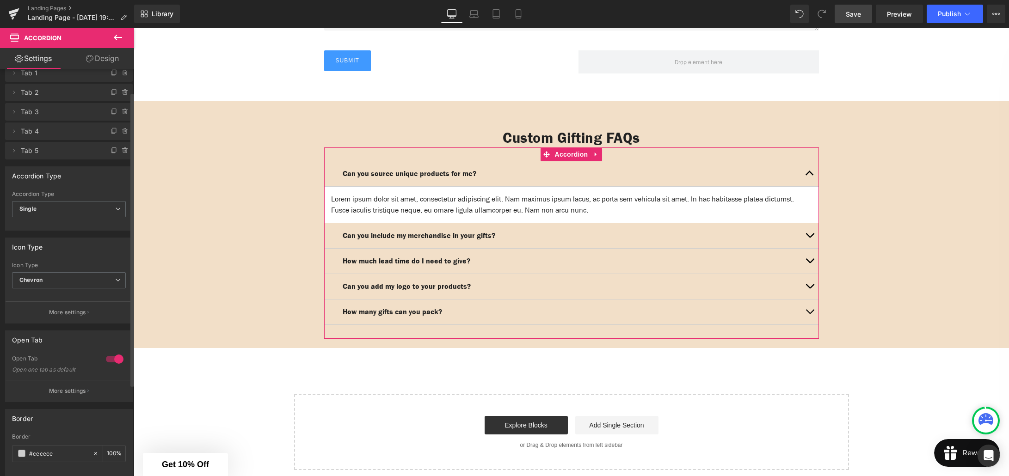
scroll to position [0, 0]
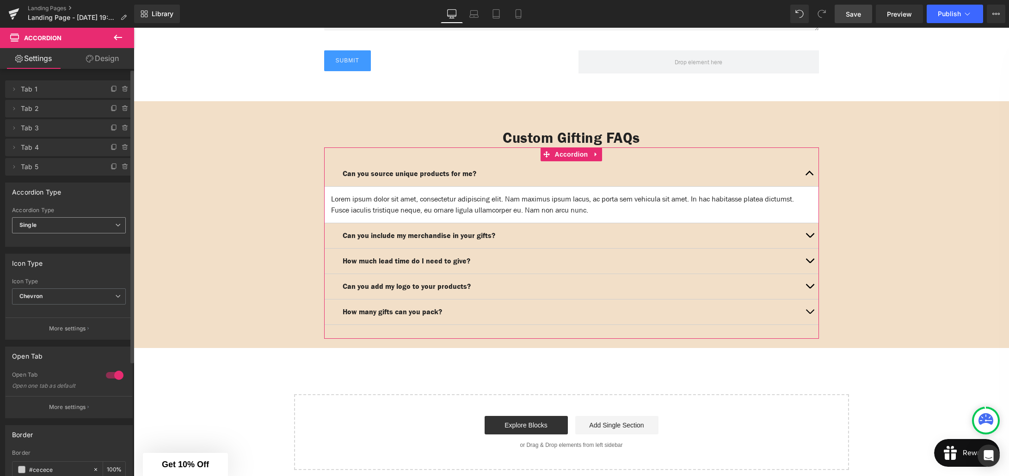
click at [99, 225] on span "Single" at bounding box center [69, 225] width 114 height 16
click at [74, 241] on li "Multiple" at bounding box center [67, 242] width 110 height 14
click at [80, 228] on span "Multiple" at bounding box center [69, 225] width 114 height 16
click at [54, 254] on li "Single" at bounding box center [67, 256] width 110 height 14
click at [13, 90] on icon at bounding box center [14, 88] width 2 height 3
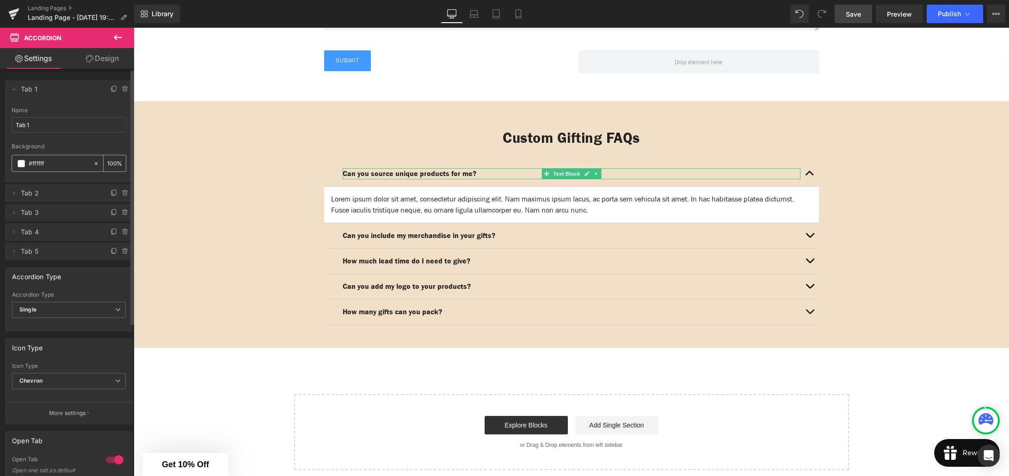
click at [50, 163] on input "#ffffff" at bounding box center [59, 164] width 60 height 10
click at [112, 164] on div "100 %" at bounding box center [115, 163] width 22 height 16
drag, startPoint x: 109, startPoint y: 164, endPoint x: 117, endPoint y: 164, distance: 7.4
click at [117, 164] on div "100 %" at bounding box center [115, 163] width 22 height 16
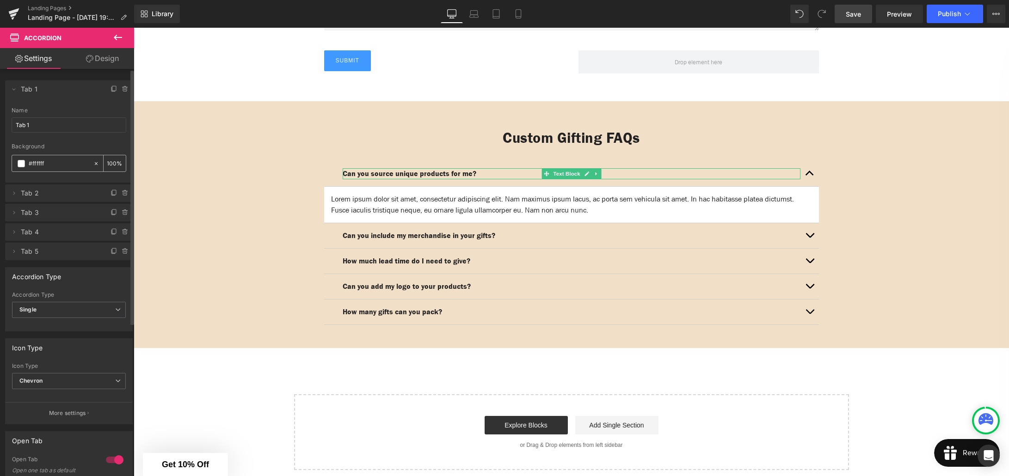
scroll to position [0, 0]
click at [113, 164] on div "100 %" at bounding box center [115, 163] width 22 height 16
drag, startPoint x: 57, startPoint y: 163, endPoint x: 23, endPoint y: 163, distance: 33.8
click at [23, 163] on div "#ffffff" at bounding box center [52, 163] width 81 height 16
type input "0"
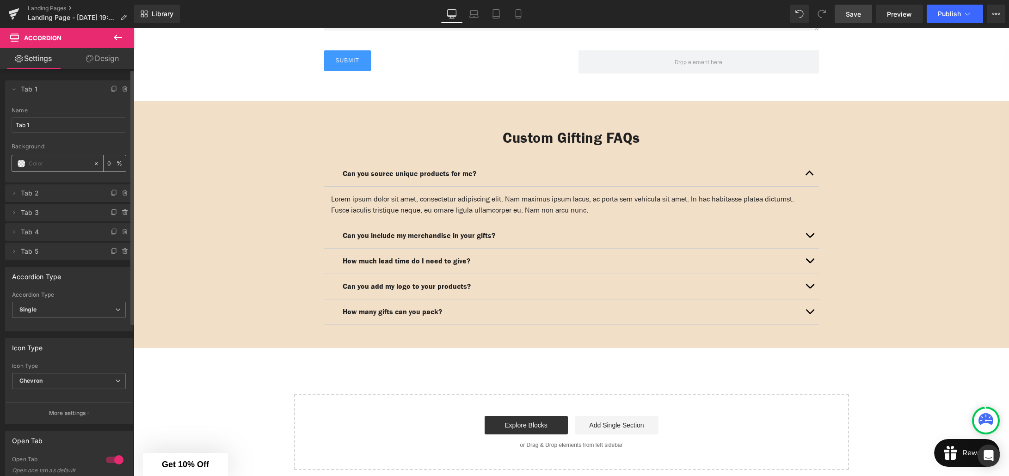
click at [93, 163] on icon at bounding box center [96, 163] width 6 height 6
click at [15, 194] on icon at bounding box center [13, 193] width 7 height 7
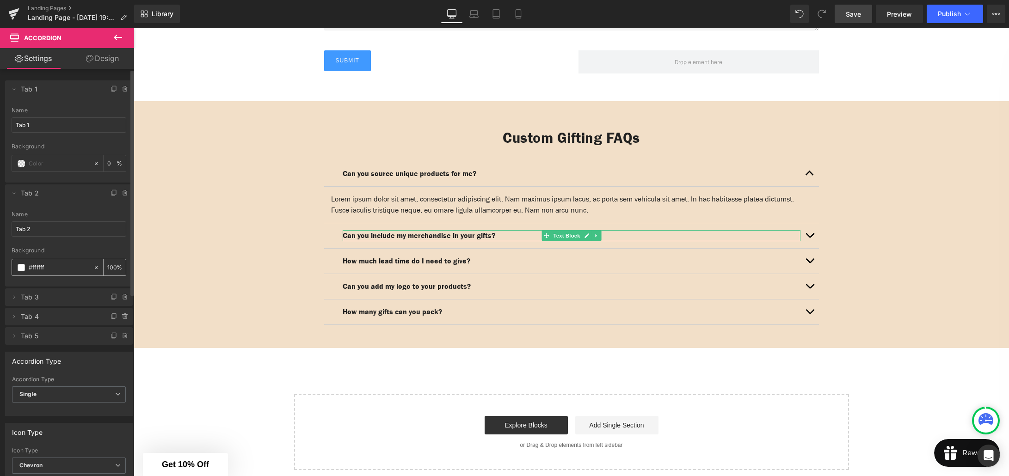
click at [95, 267] on icon at bounding box center [96, 267] width 3 height 3
click at [13, 295] on icon at bounding box center [14, 296] width 2 height 3
click at [94, 371] on icon at bounding box center [96, 372] width 6 height 6
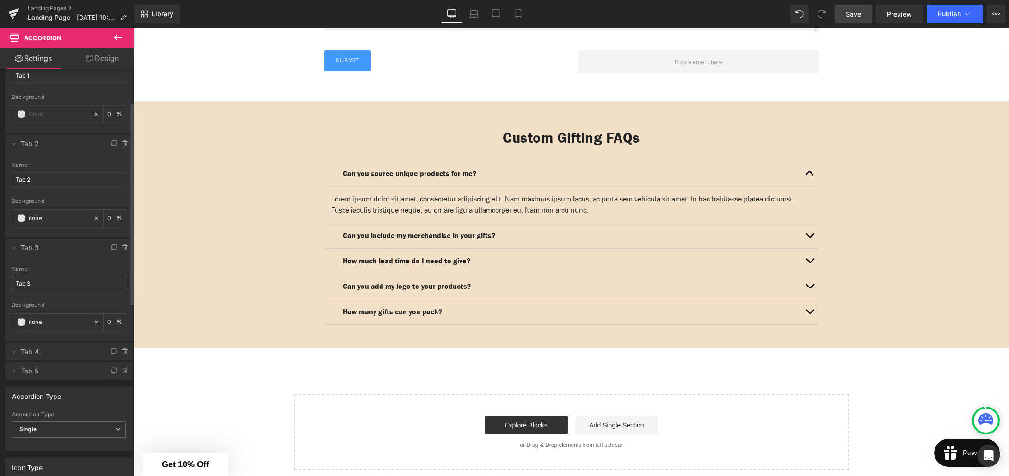
scroll to position [91, 0]
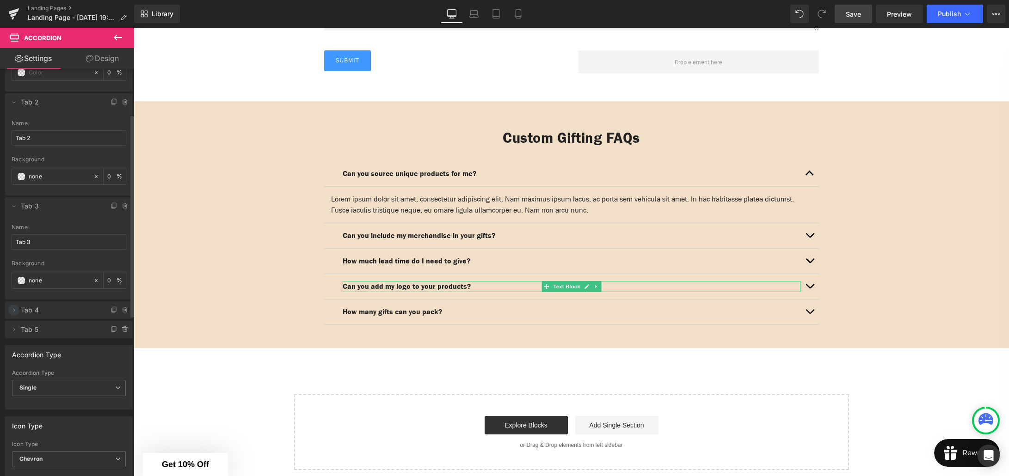
click at [13, 310] on icon at bounding box center [13, 310] width 7 height 7
click at [93, 383] on icon at bounding box center [96, 384] width 6 height 6
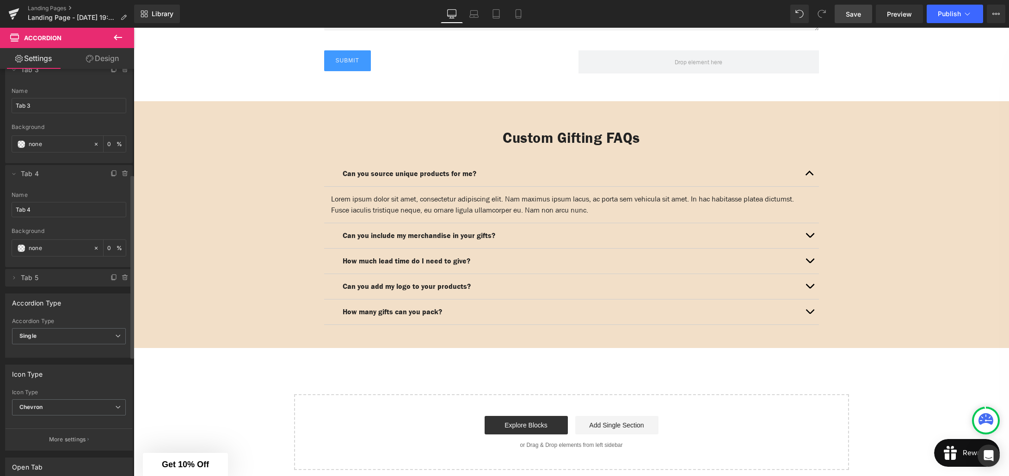
scroll to position [233, 0]
click at [12, 272] on icon at bounding box center [13, 272] width 7 height 7
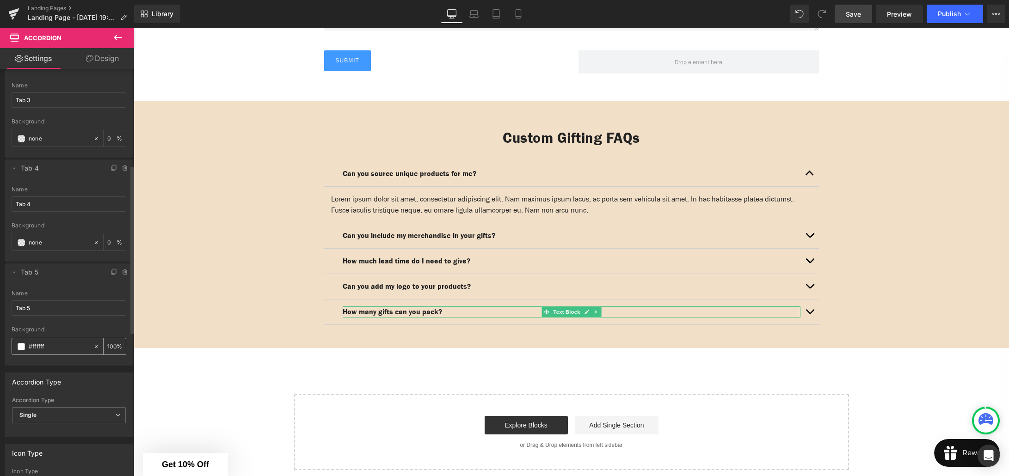
click at [93, 346] on icon at bounding box center [96, 347] width 6 height 6
click at [855, 19] on link "Save" at bounding box center [853, 14] width 37 height 18
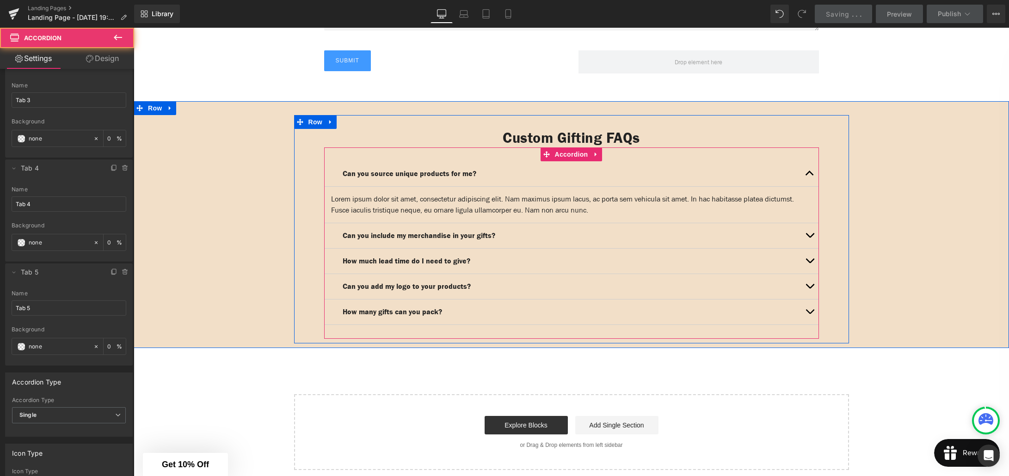
click at [333, 175] on div "Can you source unique products for me? Text Block" at bounding box center [571, 173] width 495 height 25
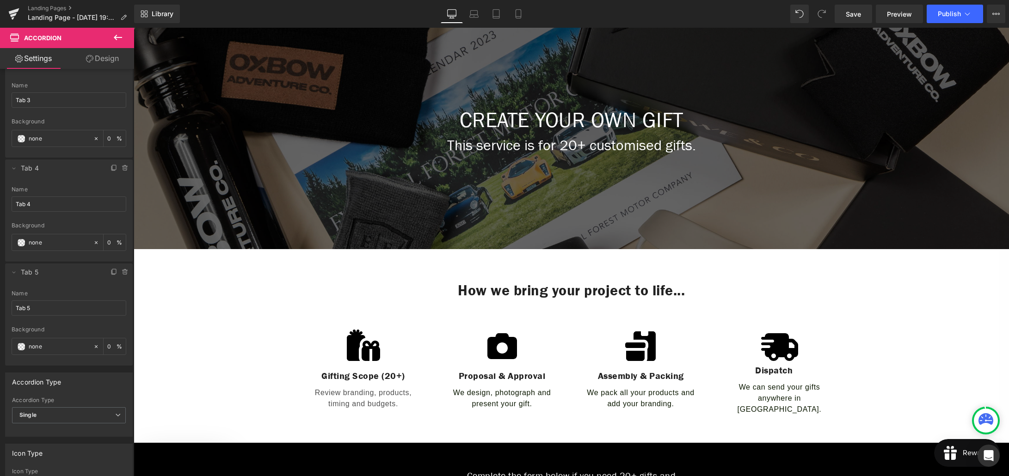
scroll to position [0, 0]
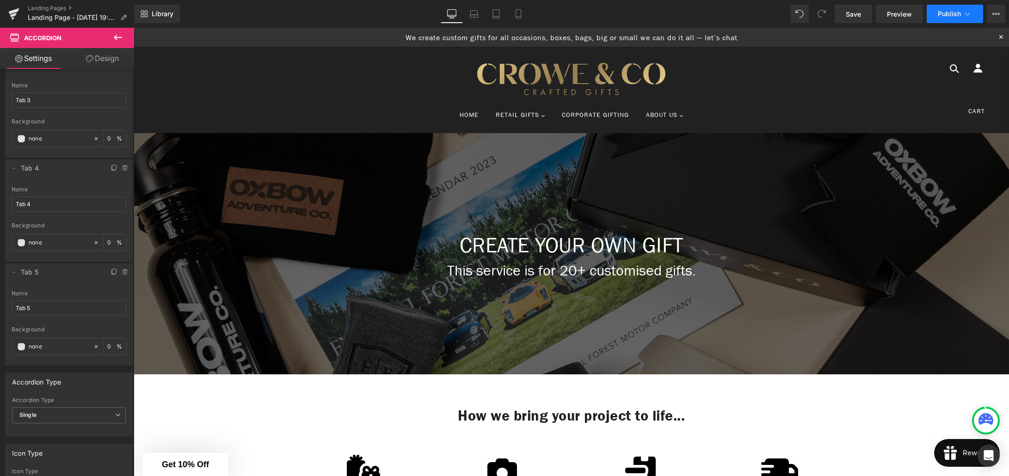
click at [965, 16] on icon at bounding box center [967, 13] width 9 height 9
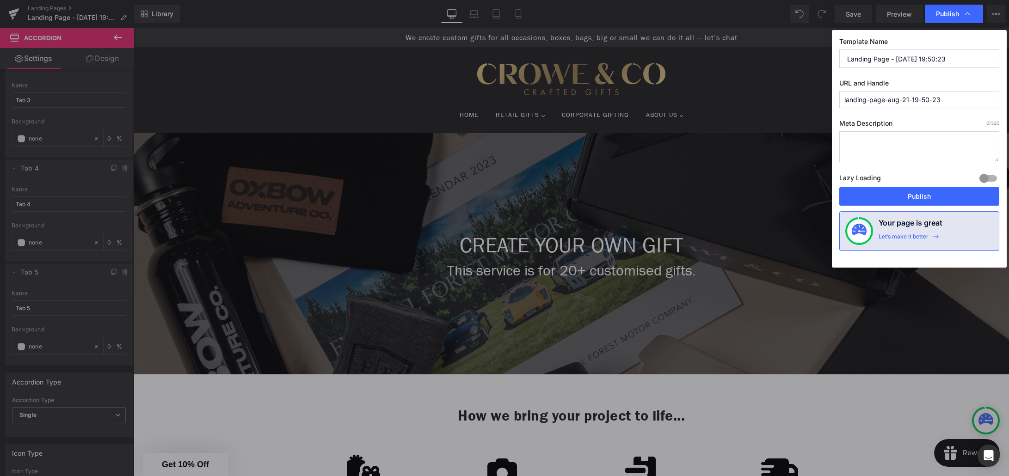
click at [951, 58] on input "Landing Page - [DATE] 19:50:23" at bounding box center [919, 58] width 160 height 18
drag, startPoint x: 949, startPoint y: 59, endPoint x: 843, endPoint y: 58, distance: 105.9
click at [843, 58] on input "Landing Page - [DATE] 19:50:23" at bounding box center [919, 58] width 160 height 18
click at [945, 61] on input "Landing Page - [DATE] 19:50:23" at bounding box center [919, 58] width 160 height 18
drag, startPoint x: 947, startPoint y: 61, endPoint x: 841, endPoint y: 60, distance: 106.4
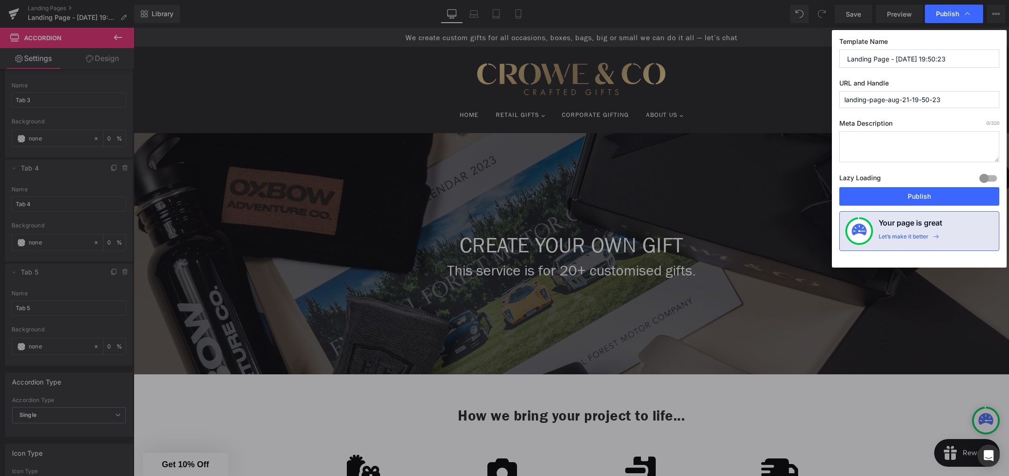
click at [841, 60] on input "Landing Page - [DATE] 19:50:23" at bounding box center [919, 58] width 160 height 18
type input "Create your own"
click at [926, 102] on input "landing-page-aug-21-19-50-23" at bounding box center [919, 99] width 160 height 17
drag, startPoint x: 949, startPoint y: 100, endPoint x: 844, endPoint y: 98, distance: 105.0
click at [844, 98] on input "landing-page-aug-21-19-50-23" at bounding box center [919, 99] width 160 height 17
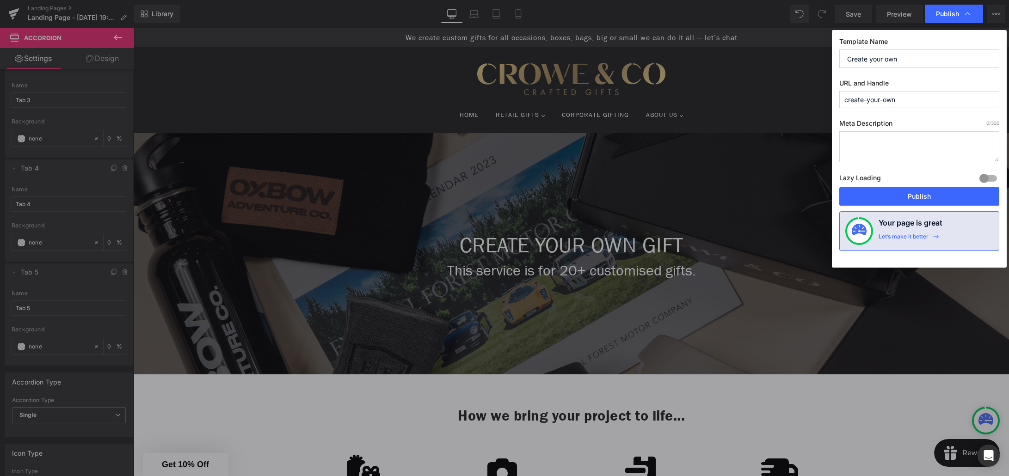
type input "create-your-own"
click at [884, 134] on textarea at bounding box center [919, 146] width 160 height 31
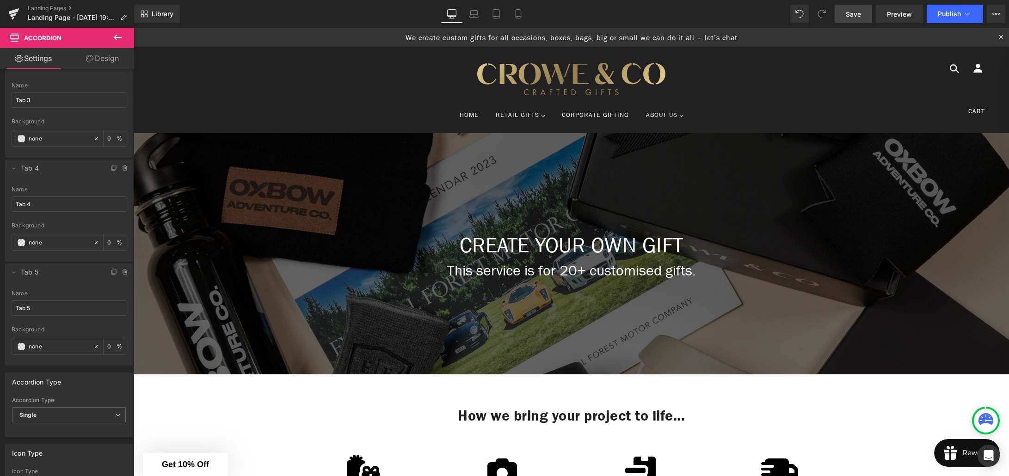
click at [855, 19] on link "Save" at bounding box center [853, 14] width 37 height 18
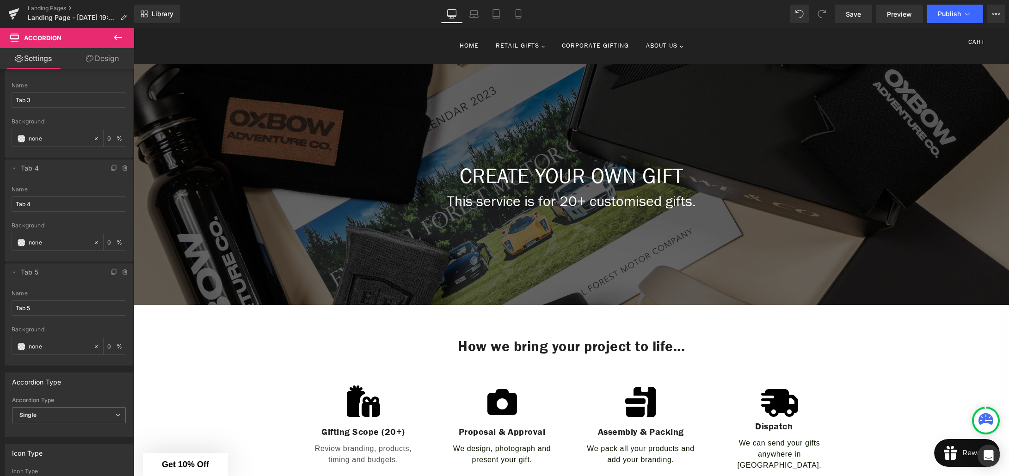
scroll to position [53, 0]
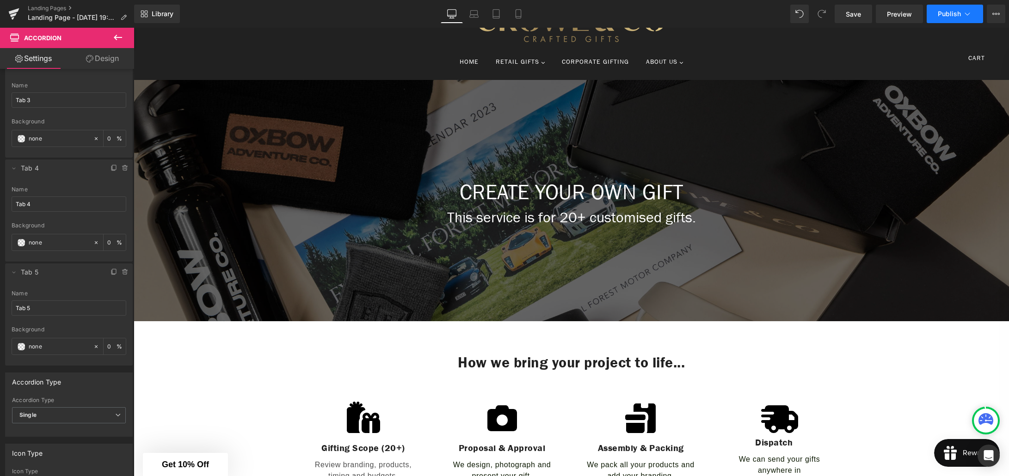
click at [967, 16] on icon at bounding box center [967, 13] width 9 height 9
click at [834, 17] on div "Save Preview Publish Scheduled View Live Page View with current Template Save T…" at bounding box center [920, 14] width 178 height 18
click at [844, 18] on link "Save" at bounding box center [853, 14] width 37 height 18
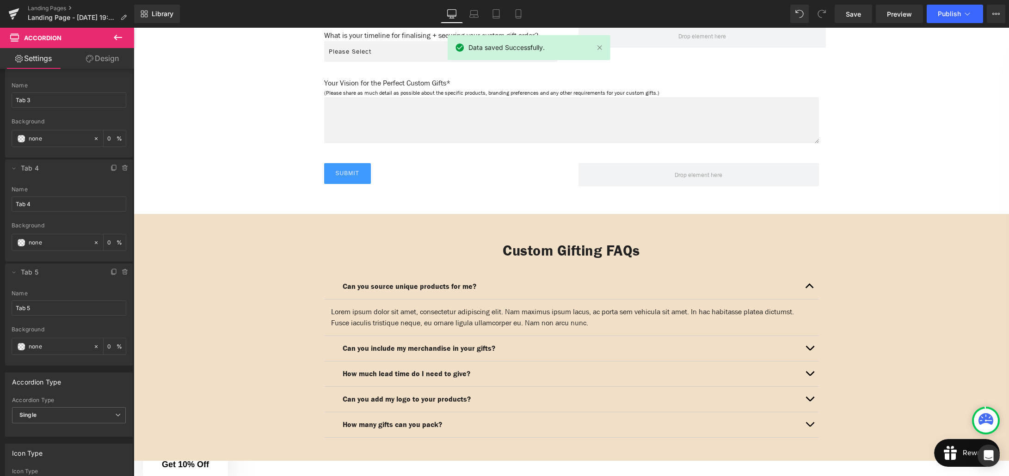
scroll to position [1294, 0]
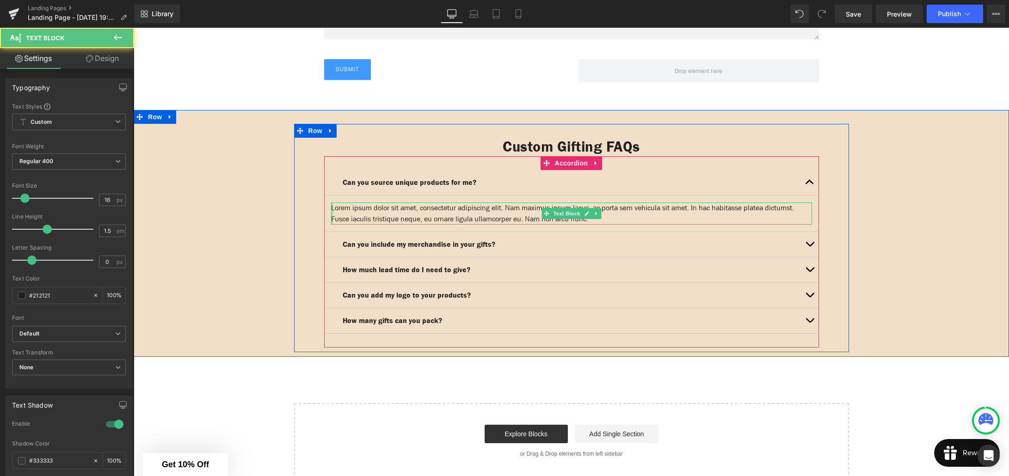
click at [331, 205] on div at bounding box center [332, 214] width 2 height 22
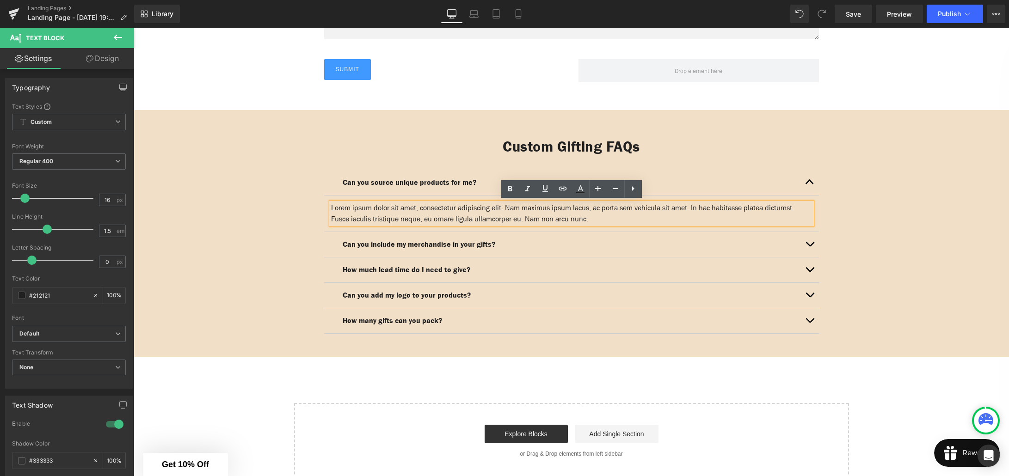
click at [338, 190] on div "Can you source unique products for me? Text Block" at bounding box center [571, 182] width 495 height 25
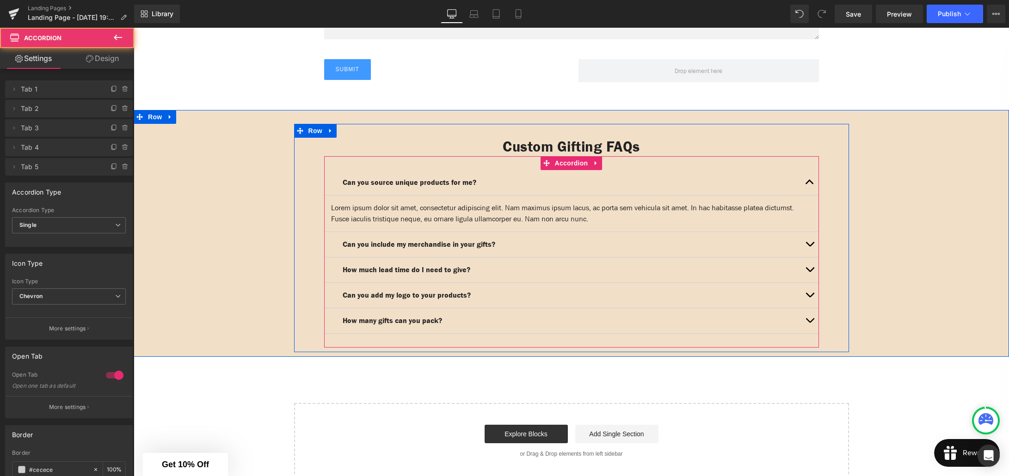
click at [335, 181] on div "Can you source unique products for me? Text Block" at bounding box center [571, 182] width 495 height 25
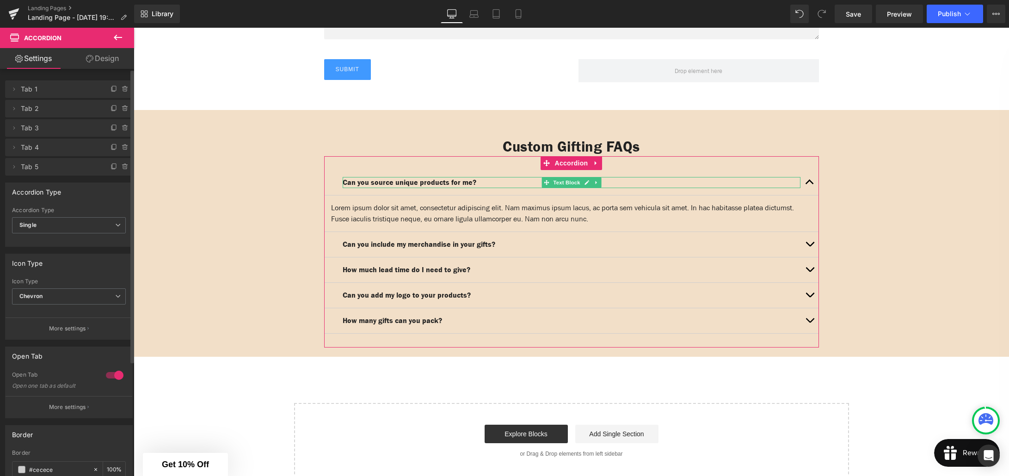
click at [53, 92] on span "Tab 1" at bounding box center [60, 89] width 78 height 18
click at [12, 89] on icon at bounding box center [13, 89] width 7 height 7
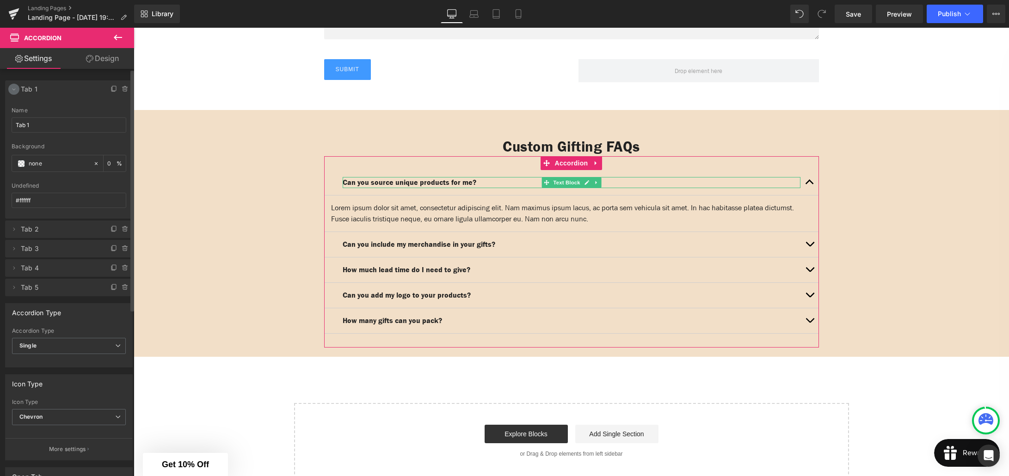
click at [12, 89] on icon at bounding box center [13, 90] width 3 height 2
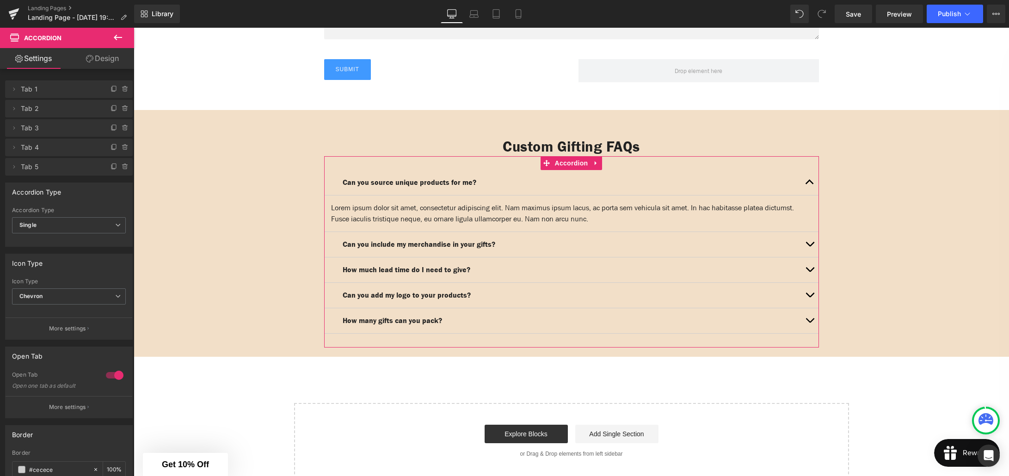
click at [100, 55] on link "Design" at bounding box center [102, 58] width 67 height 21
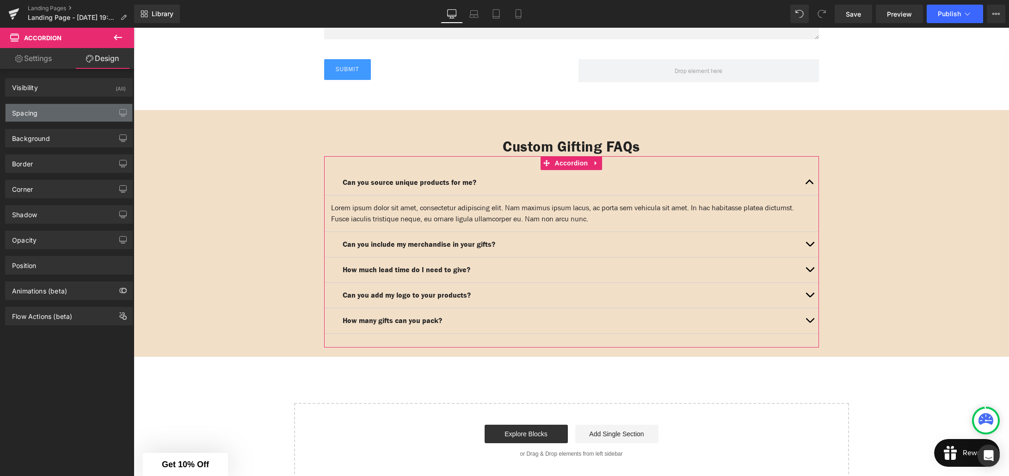
click at [65, 113] on div "Spacing" at bounding box center [69, 113] width 127 height 18
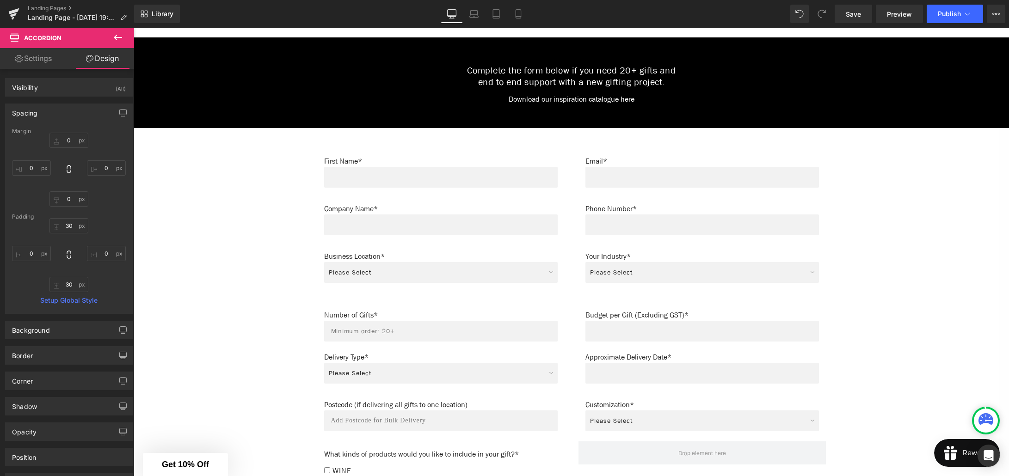
scroll to position [529, 0]
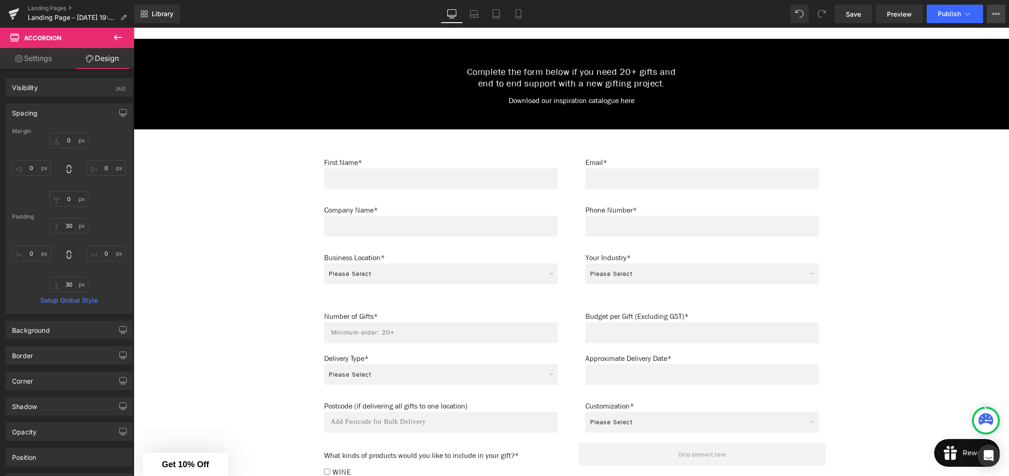
click at [999, 16] on icon at bounding box center [995, 13] width 7 height 7
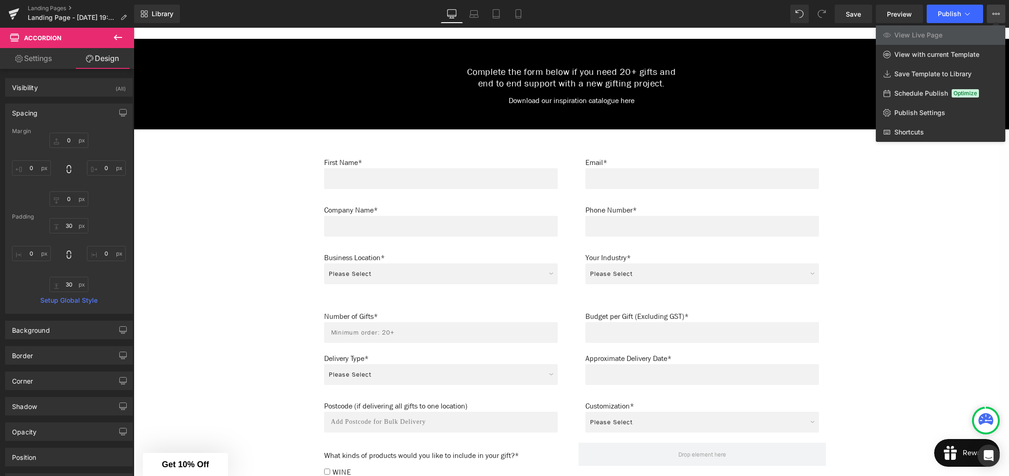
click at [701, 16] on div "Library Desktop Desktop Laptop Tablet Mobile Save Preview Publish Scheduled Vie…" at bounding box center [571, 14] width 875 height 18
